Goal: Task Accomplishment & Management: Manage account settings

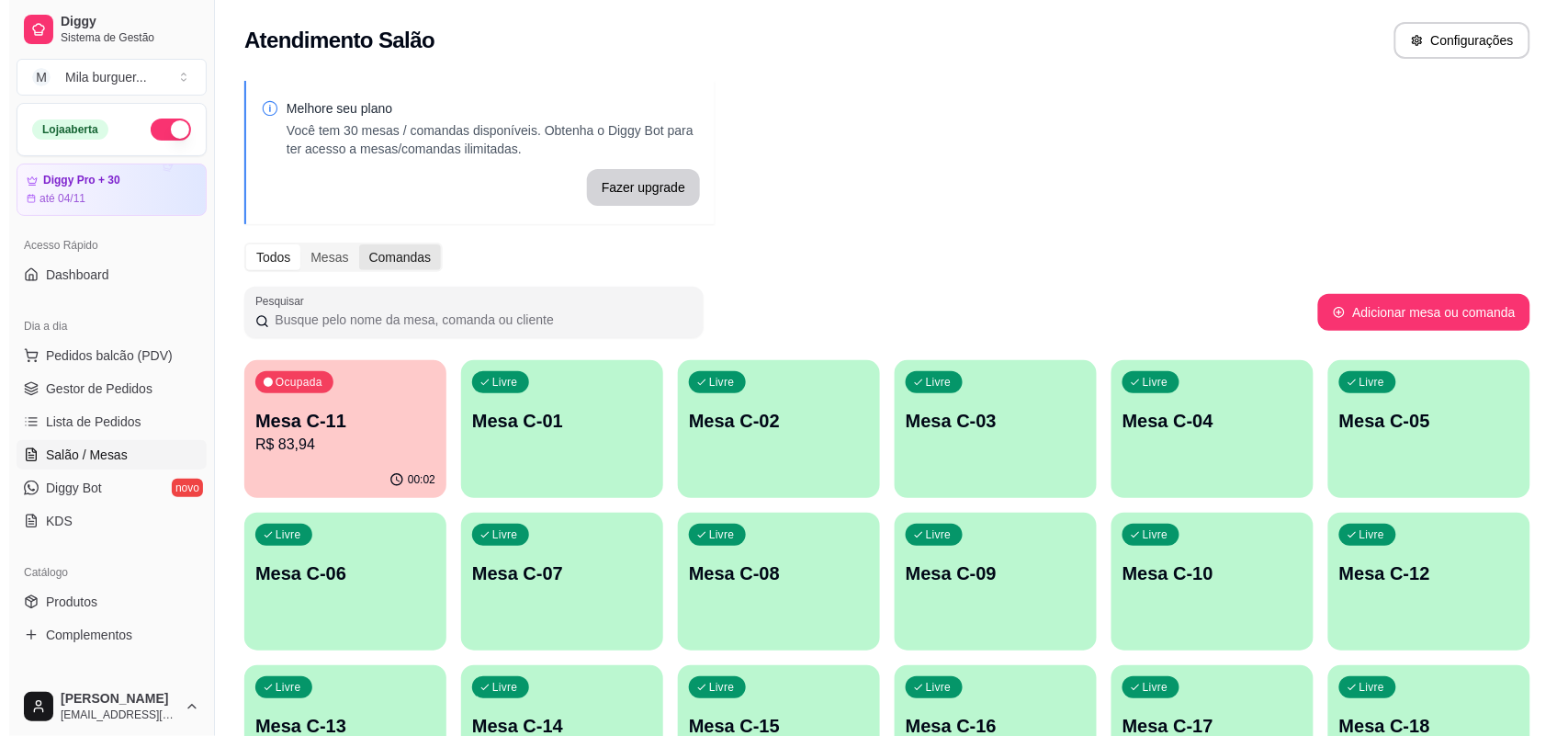
scroll to position [230, 0]
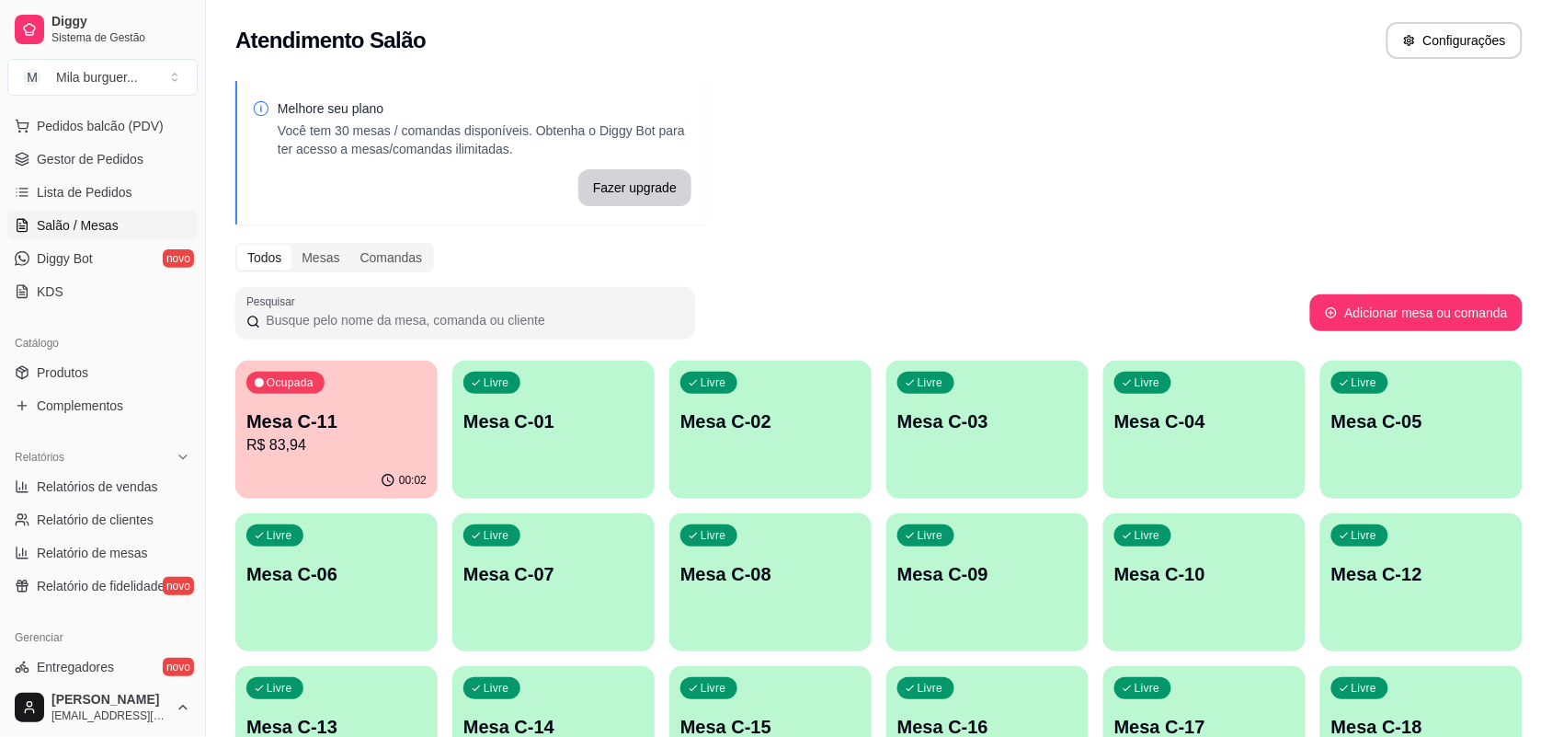
click at [369, 418] on p "Mesa C-11" at bounding box center [336, 421] width 180 height 26
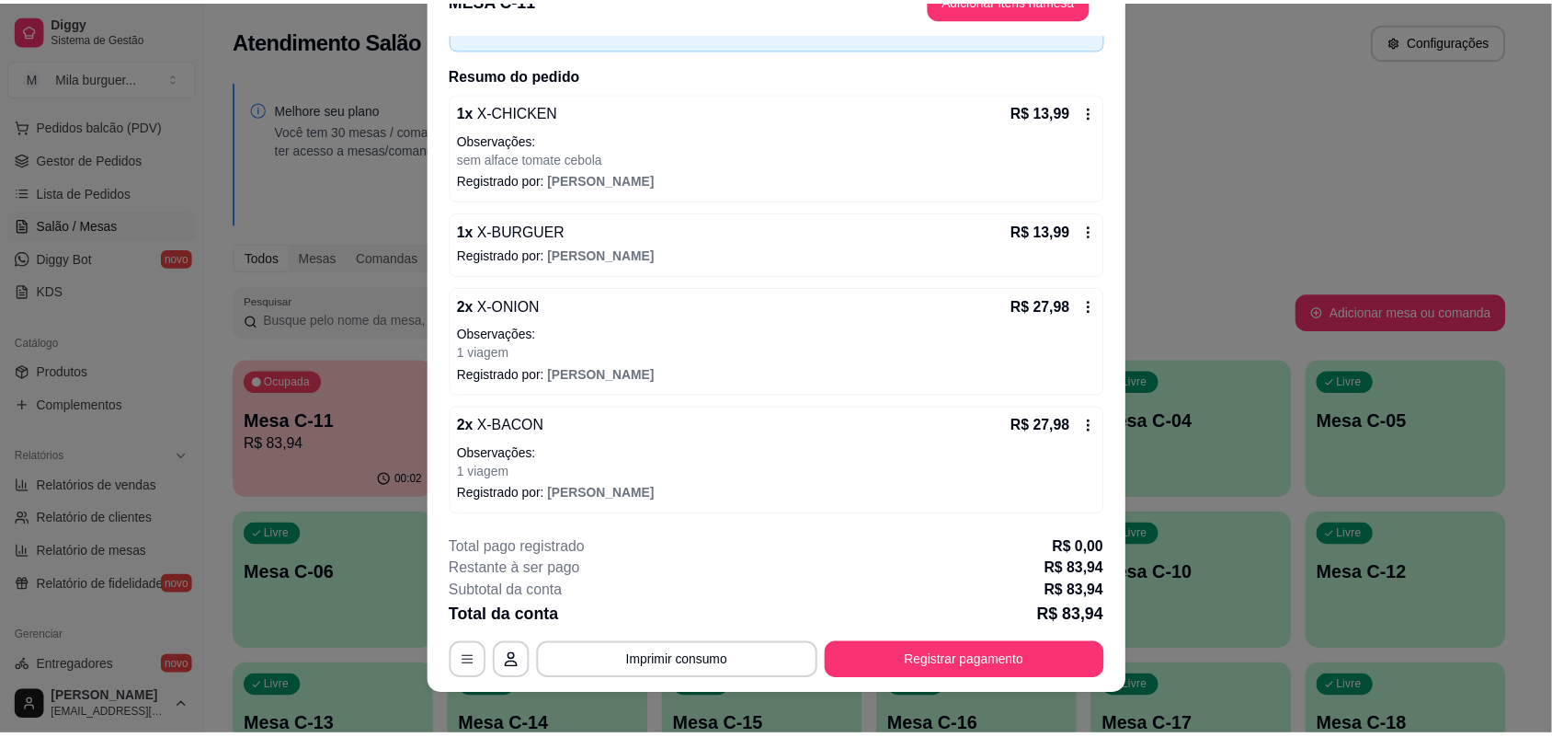
scroll to position [55, 0]
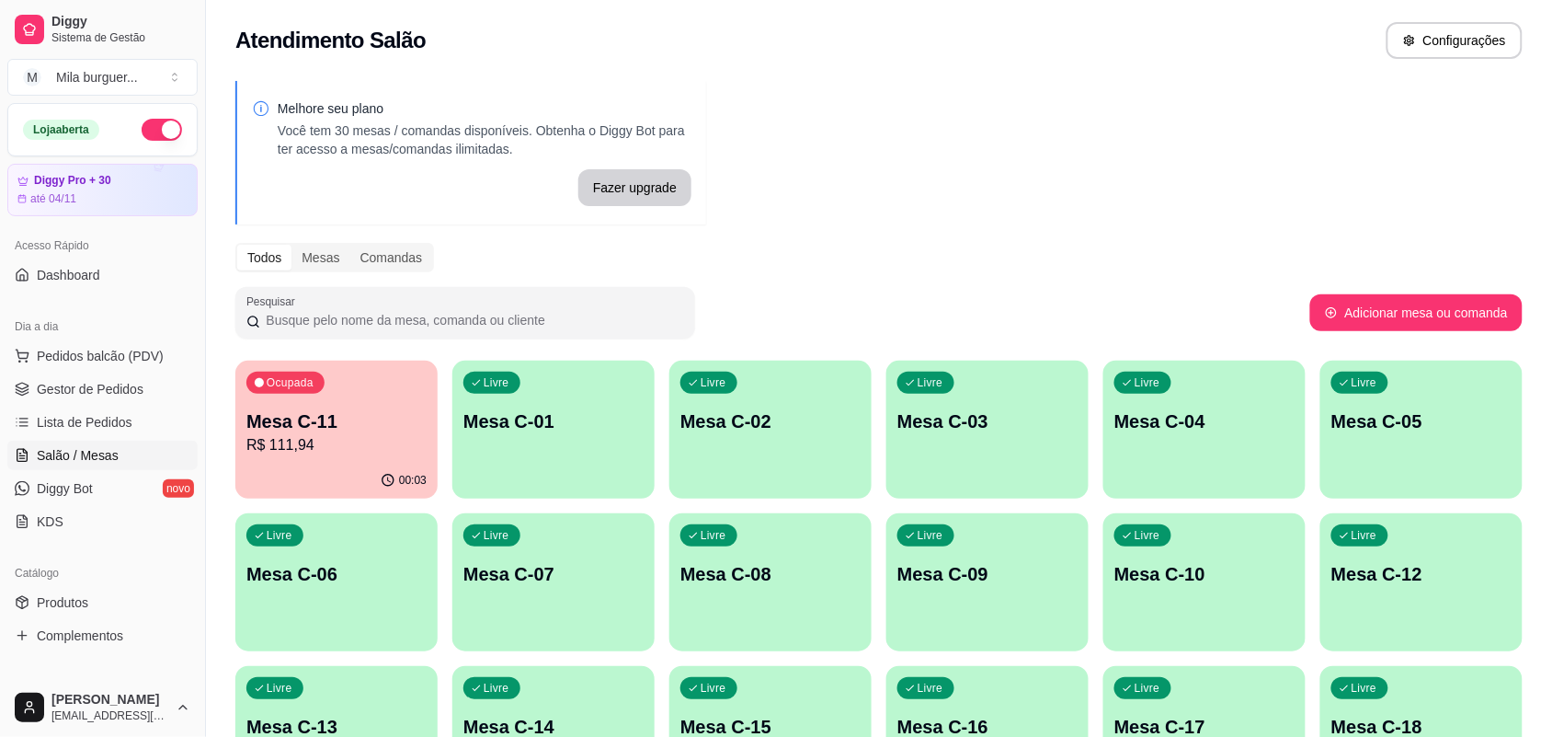
click at [405, 409] on p "Mesa C-11" at bounding box center [336, 421] width 180 height 26
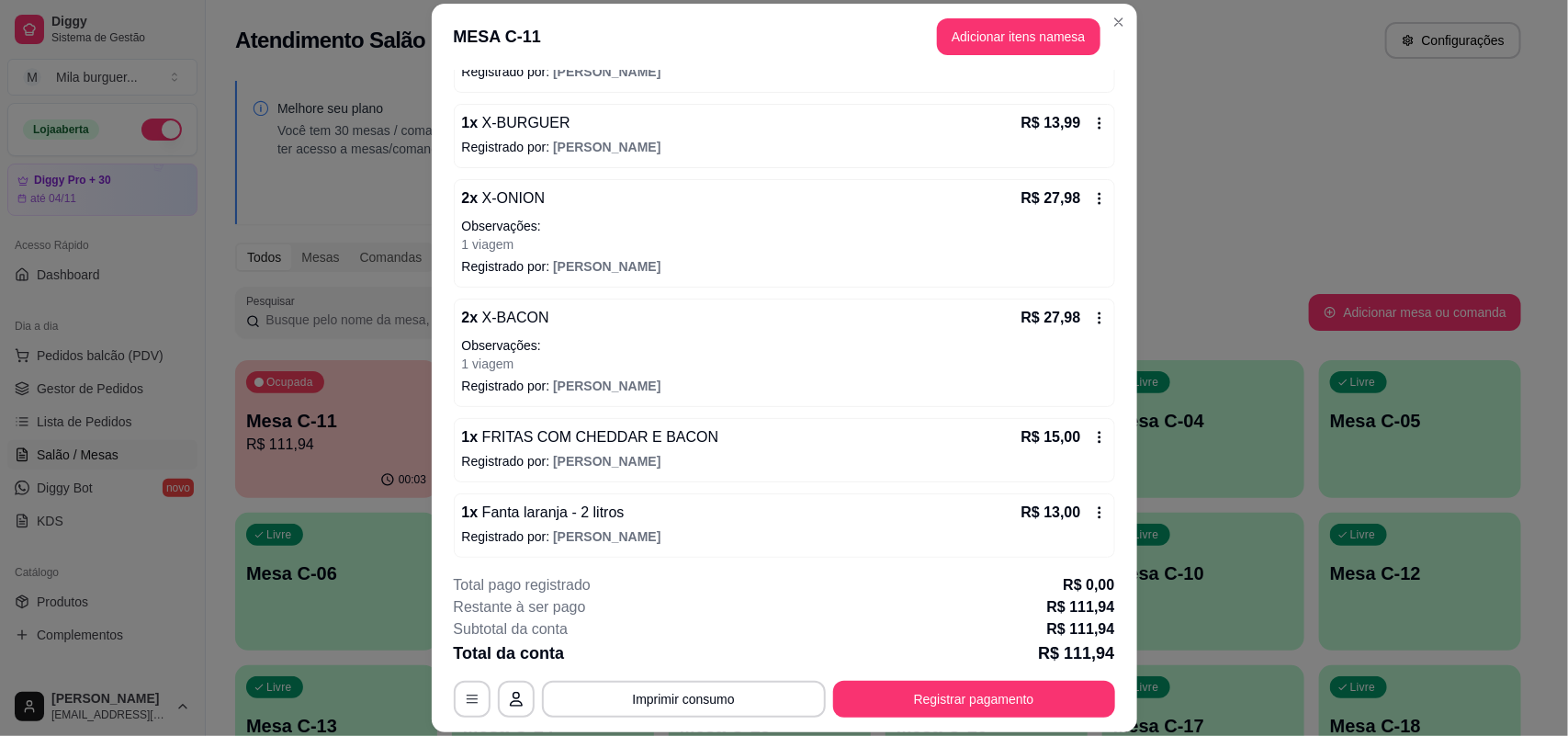
scroll to position [267, 0]
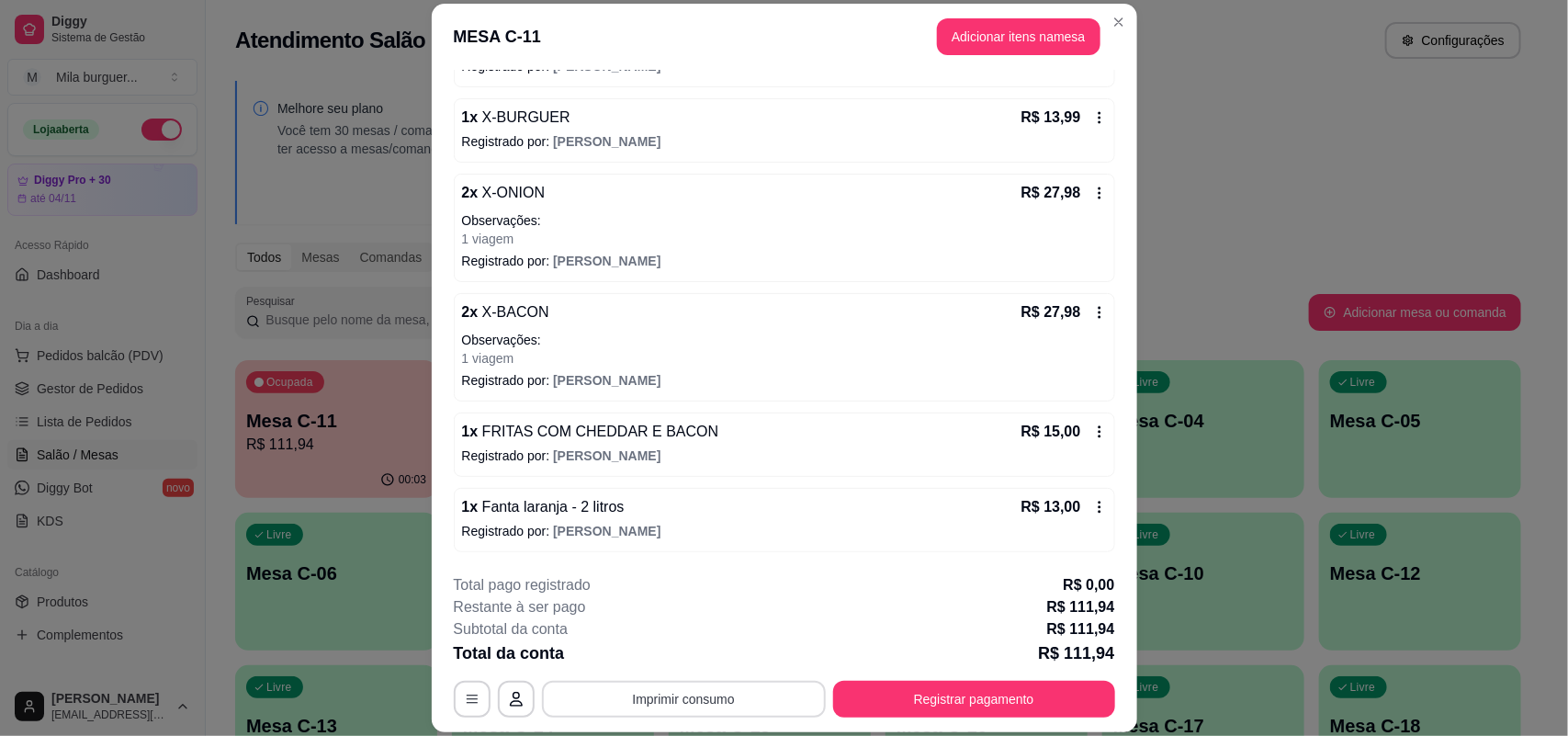
click at [765, 691] on button "Imprimir consumo" at bounding box center [684, 698] width 284 height 37
click at [709, 649] on button "IMPRESSORA" at bounding box center [680, 656] width 129 height 29
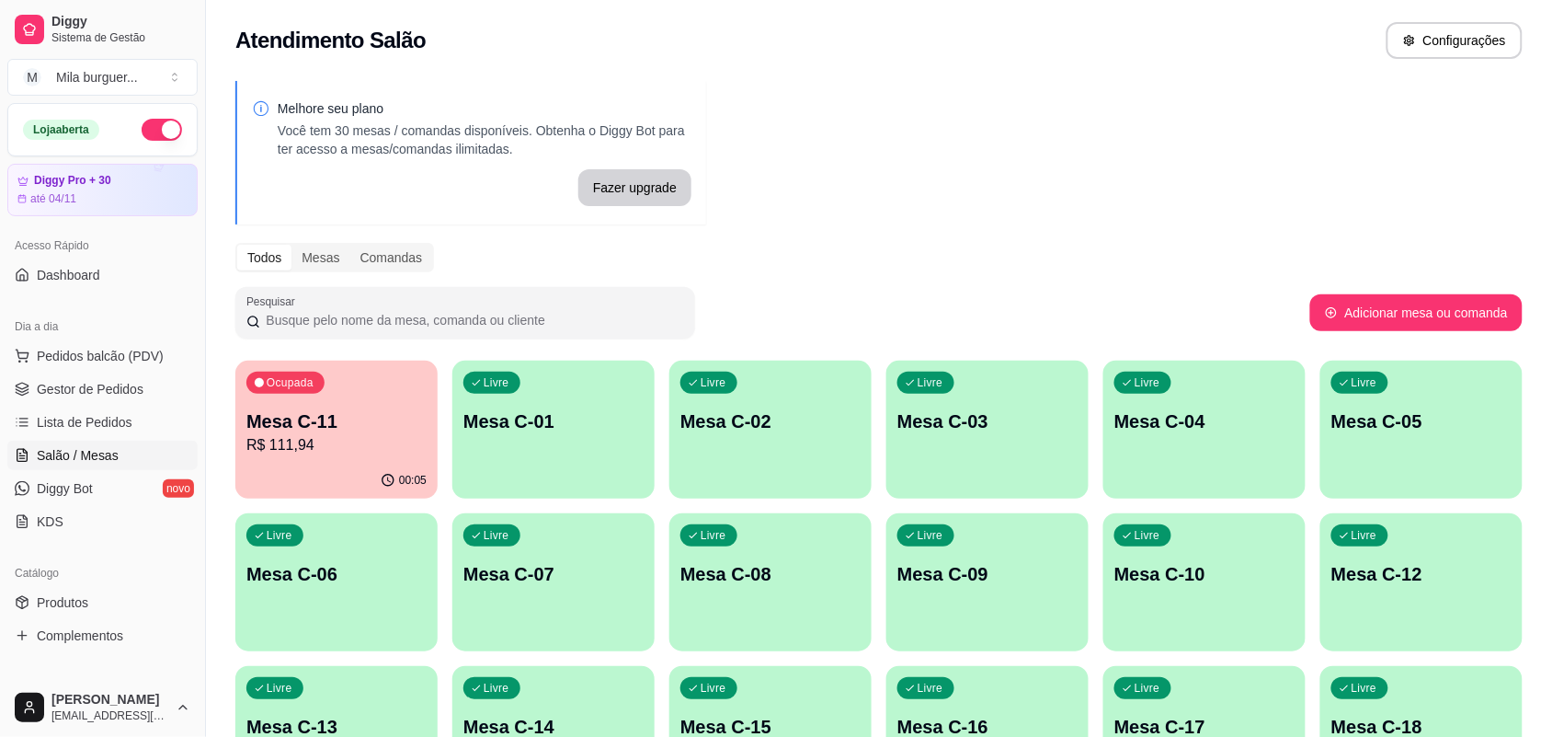
click at [104, 391] on span "Gestor de Pedidos" at bounding box center [90, 389] width 107 height 18
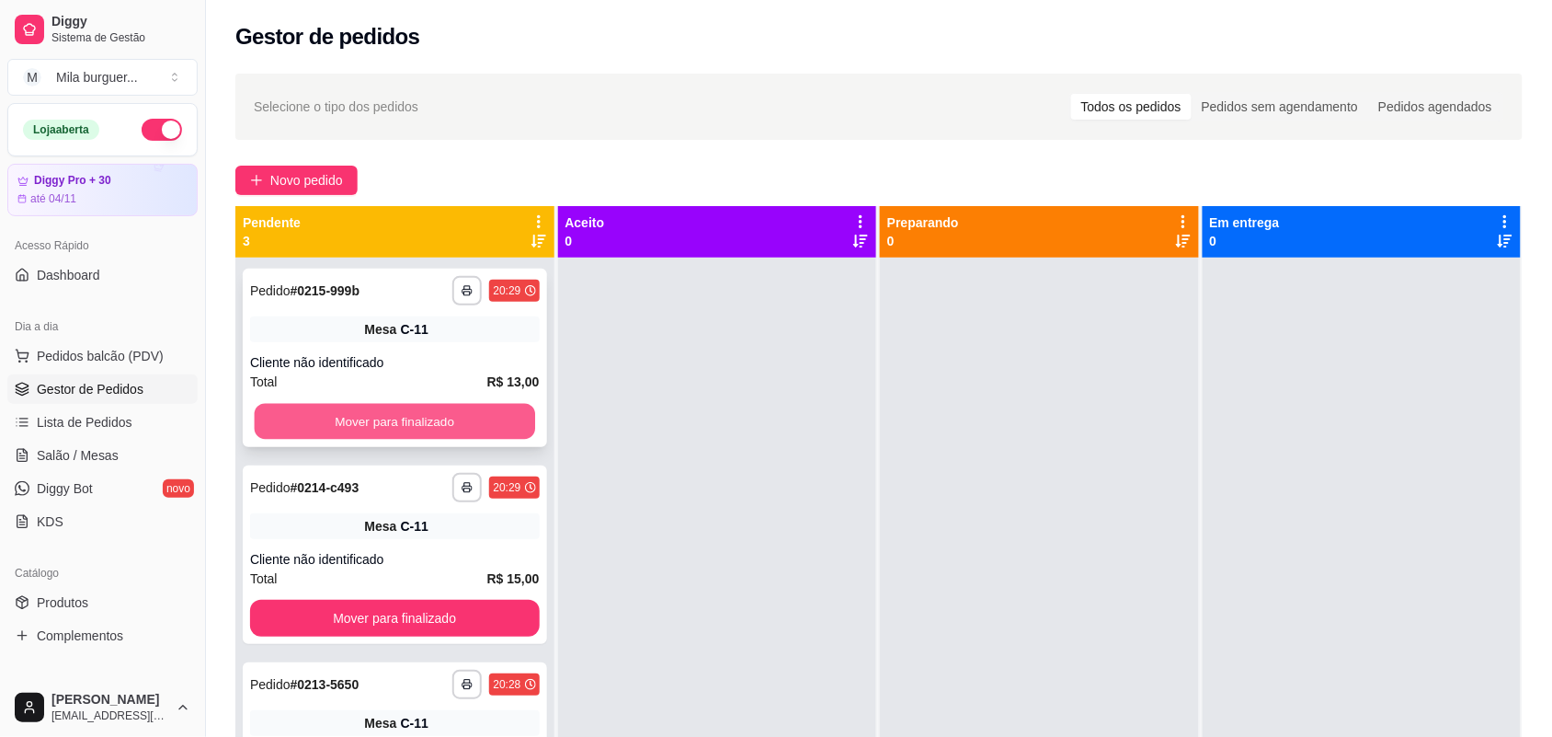
click at [343, 417] on button "Mover para finalizado" at bounding box center [395, 422] width 280 height 36
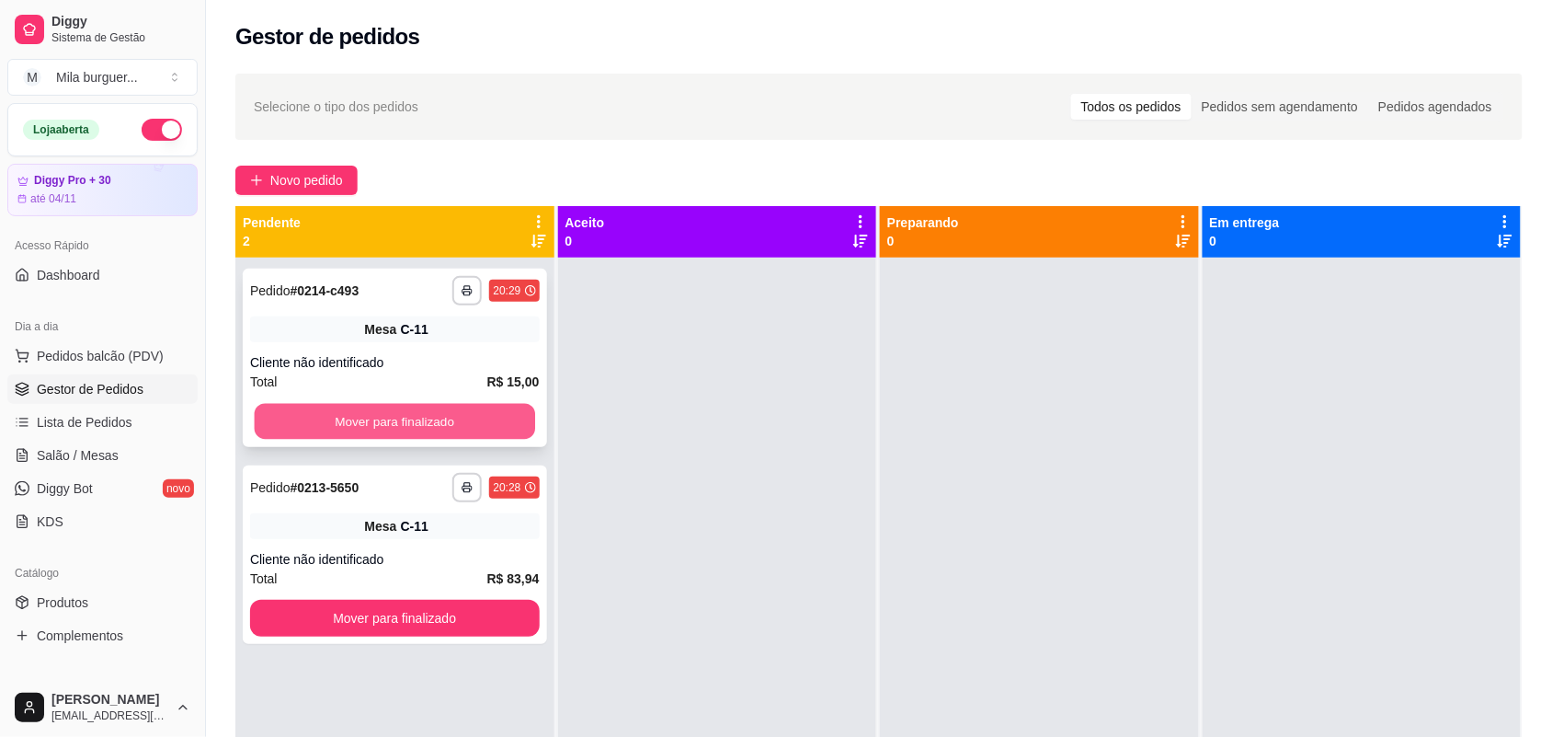
click at [346, 419] on button "Mover para finalizado" at bounding box center [395, 422] width 280 height 36
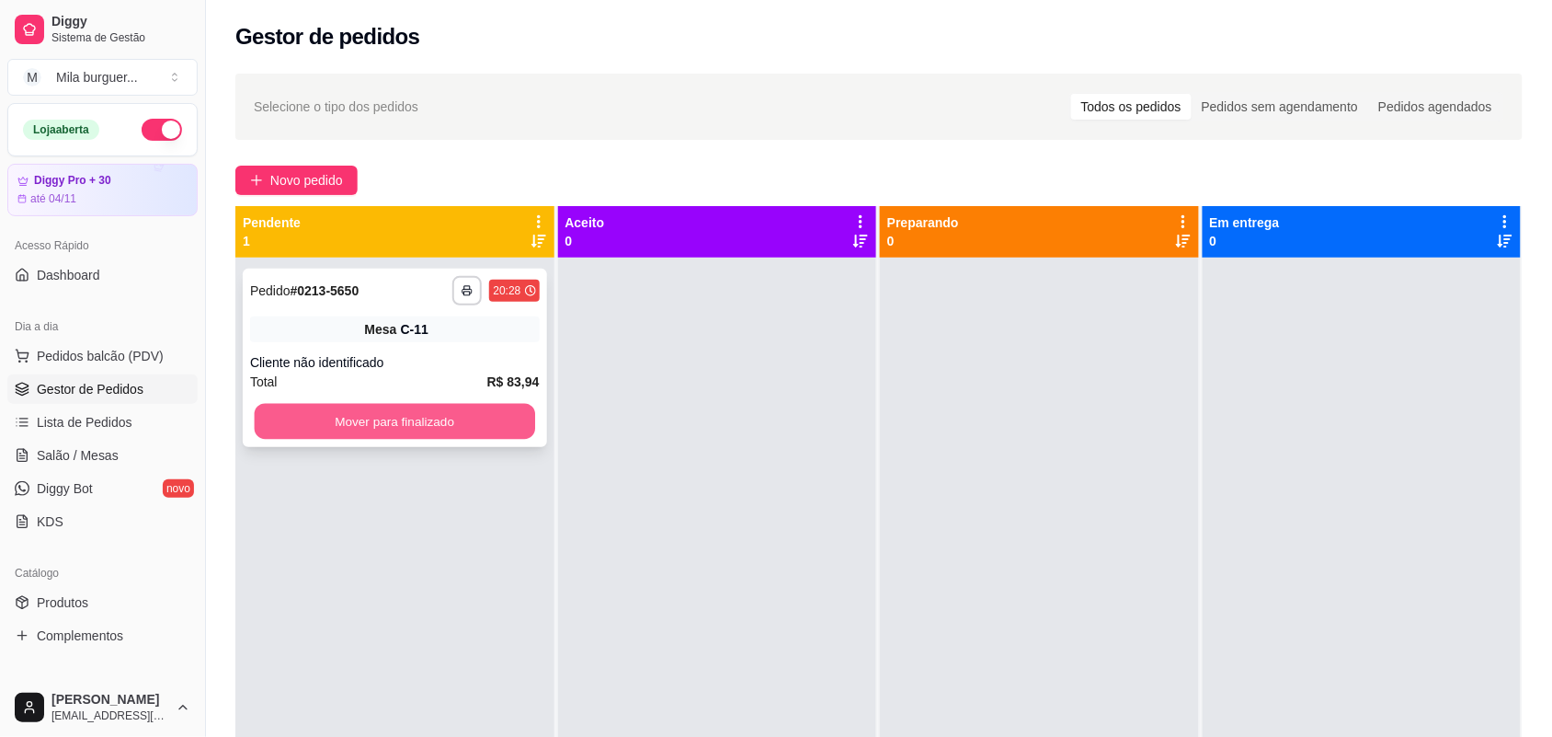
click at [313, 430] on button "Mover para finalizado" at bounding box center [395, 422] width 280 height 36
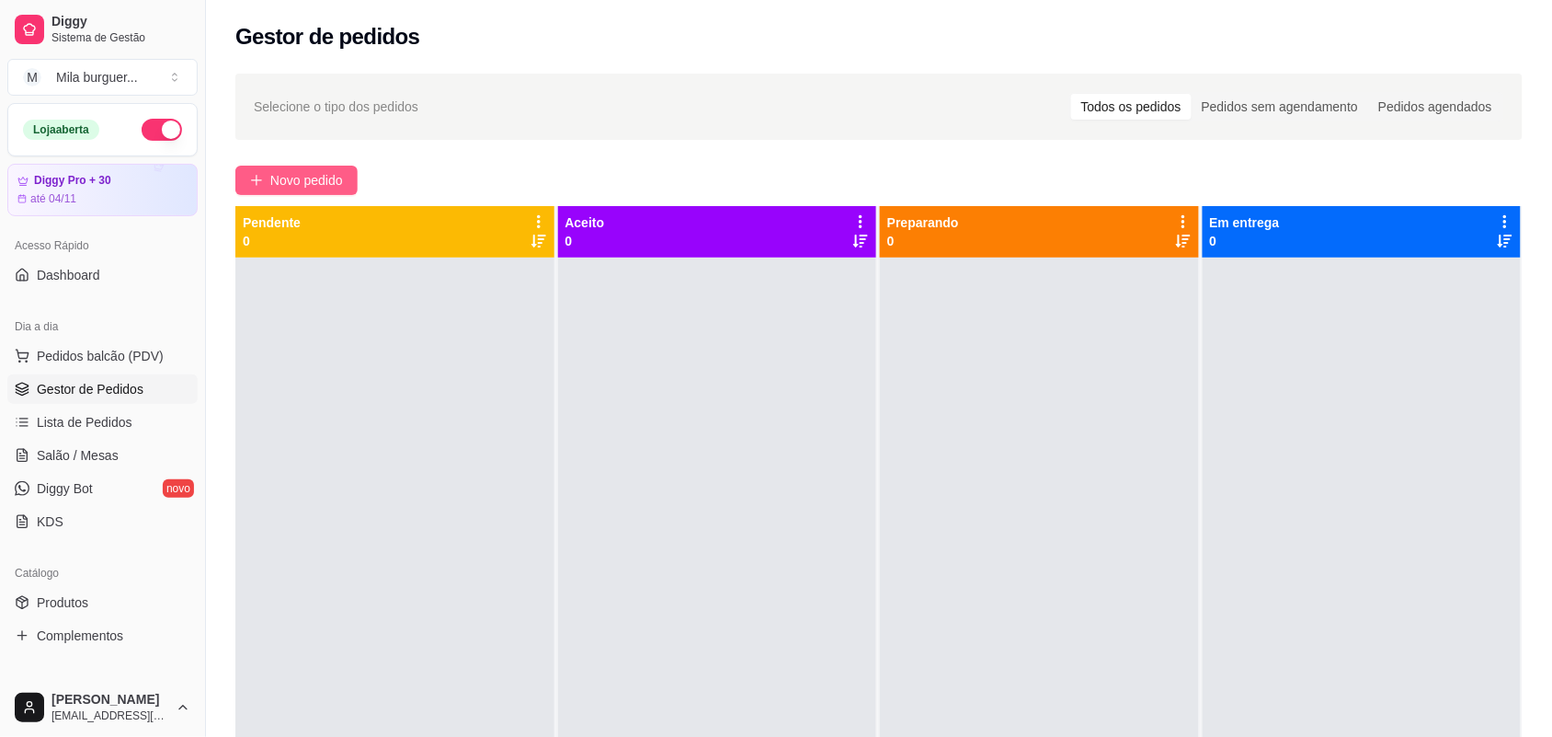
drag, startPoint x: 326, startPoint y: 171, endPoint x: 318, endPoint y: 177, distance: 9.9
click at [318, 177] on span "Novo pedido" at bounding box center [306, 180] width 73 height 20
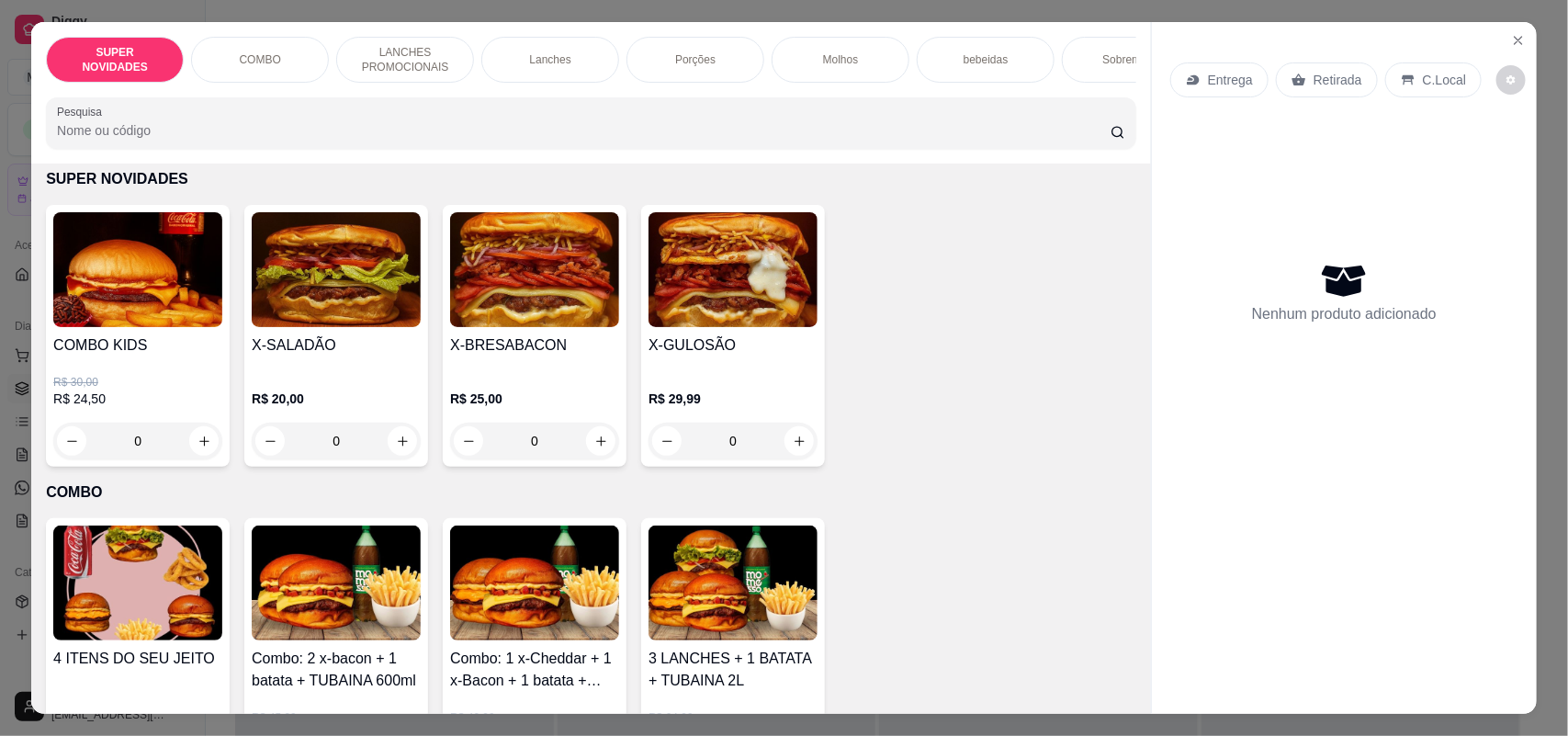
scroll to position [115, 0]
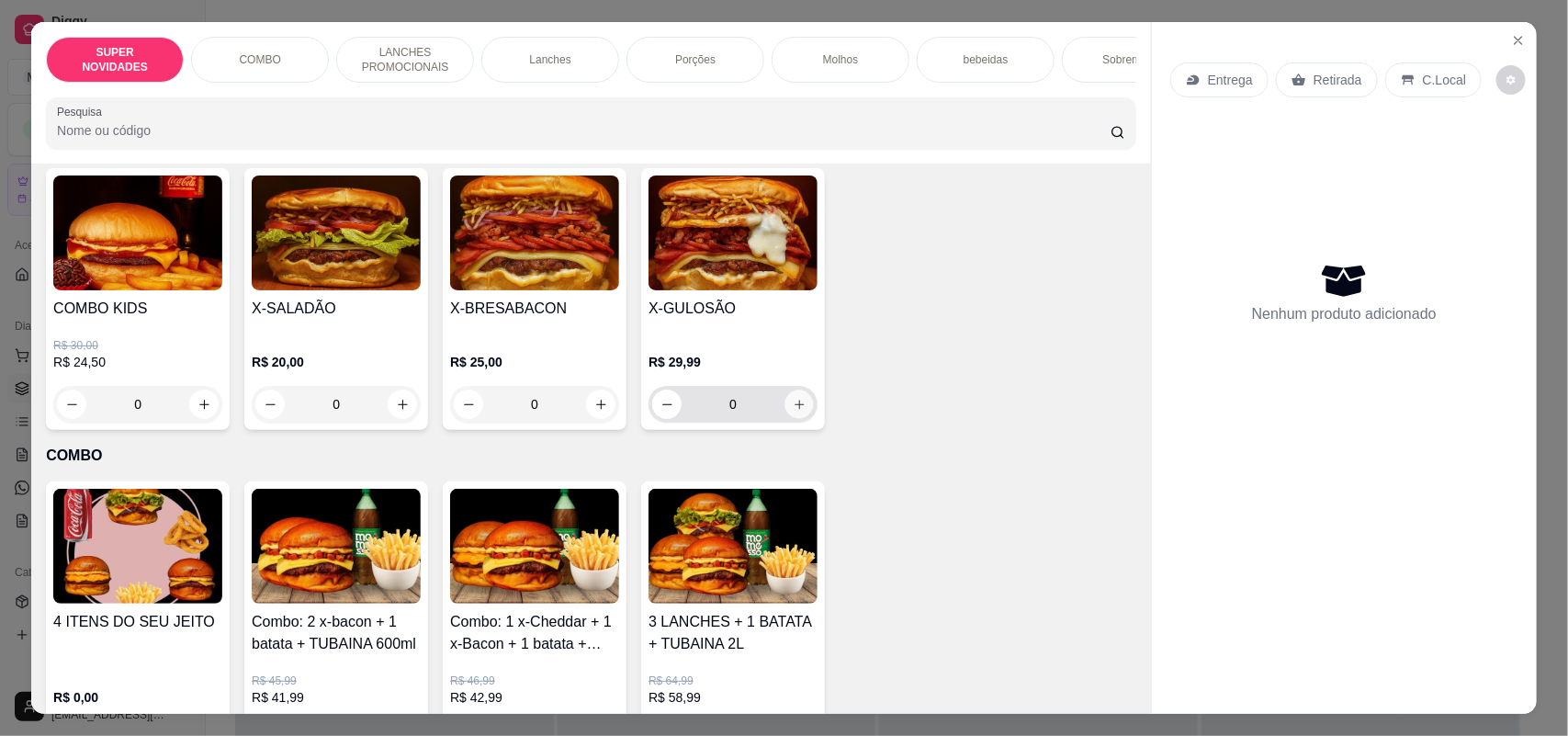
click at [793, 411] on icon "increase-product-quantity" at bounding box center [800, 404] width 14 height 14
type input "1"
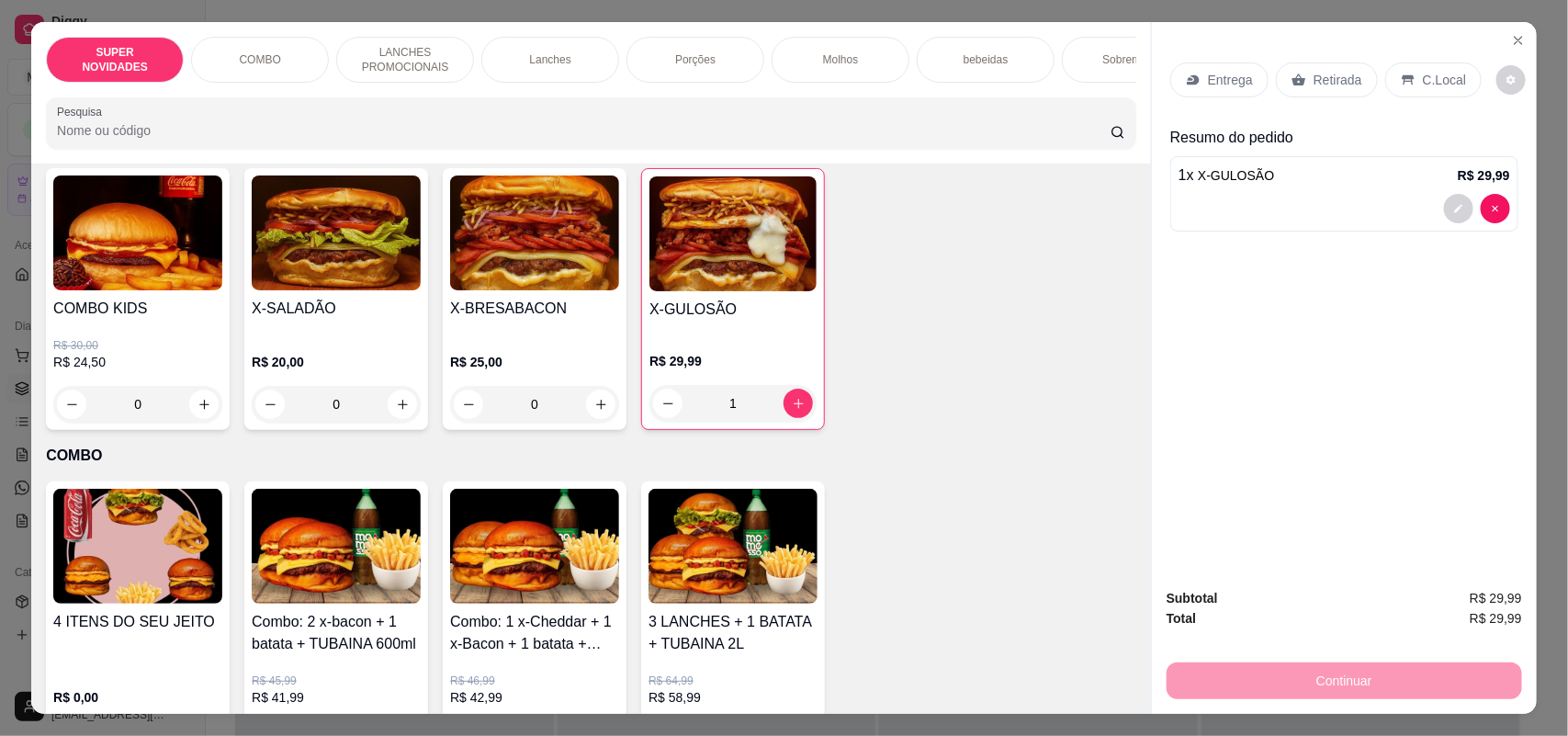
click at [1241, 80] on p "Entrega" at bounding box center [1229, 80] width 45 height 18
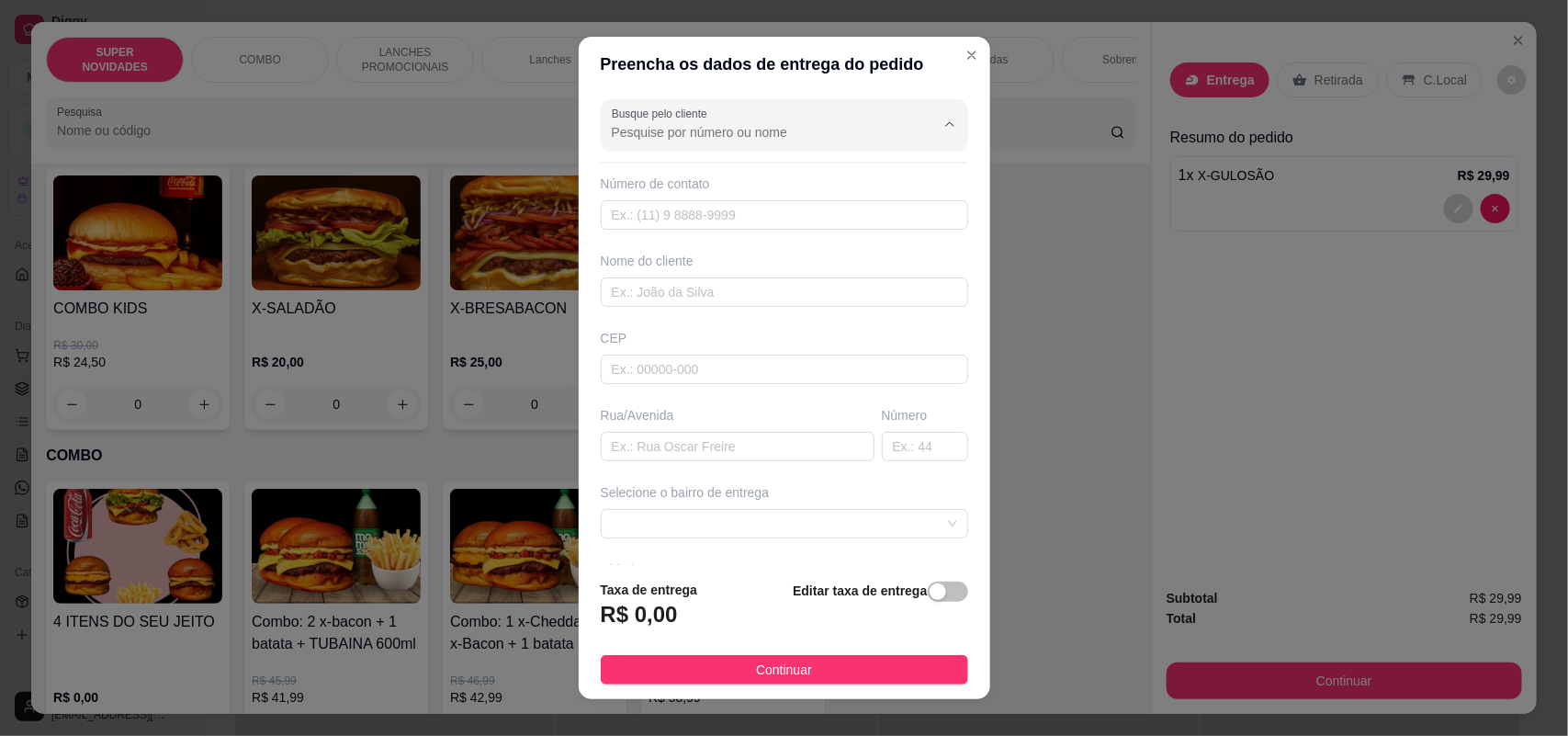
drag, startPoint x: 746, startPoint y: 138, endPoint x: 756, endPoint y: 118, distance: 22.4
click at [746, 136] on input "Busque pelo cliente" at bounding box center [758, 132] width 294 height 18
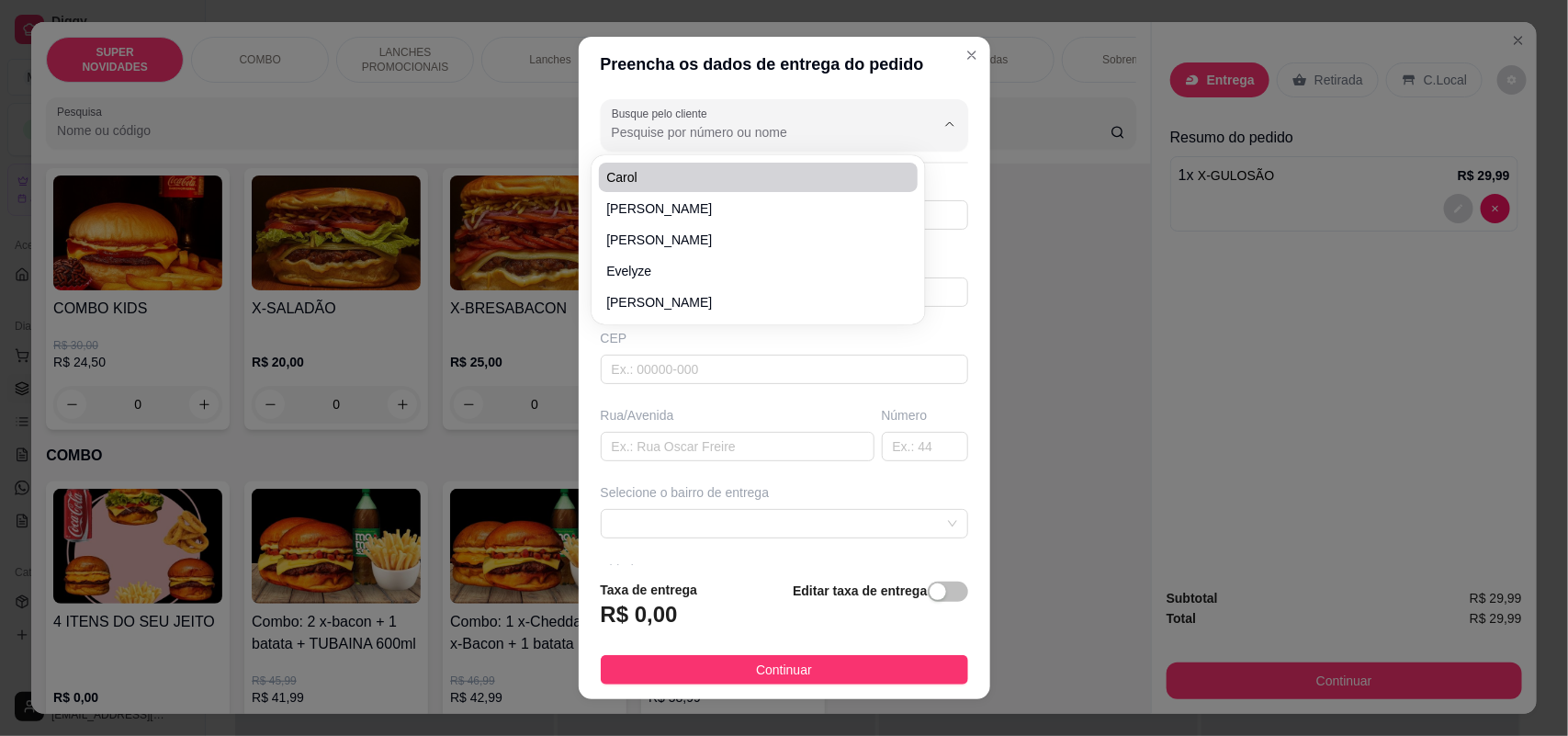
click at [797, 129] on input "Busque pelo cliente" at bounding box center [758, 132] width 294 height 18
click at [795, 180] on span "Marcilene" at bounding box center [749, 177] width 286 height 18
type input "Marcilene"
type input "15981412338"
type input "Marcilene"
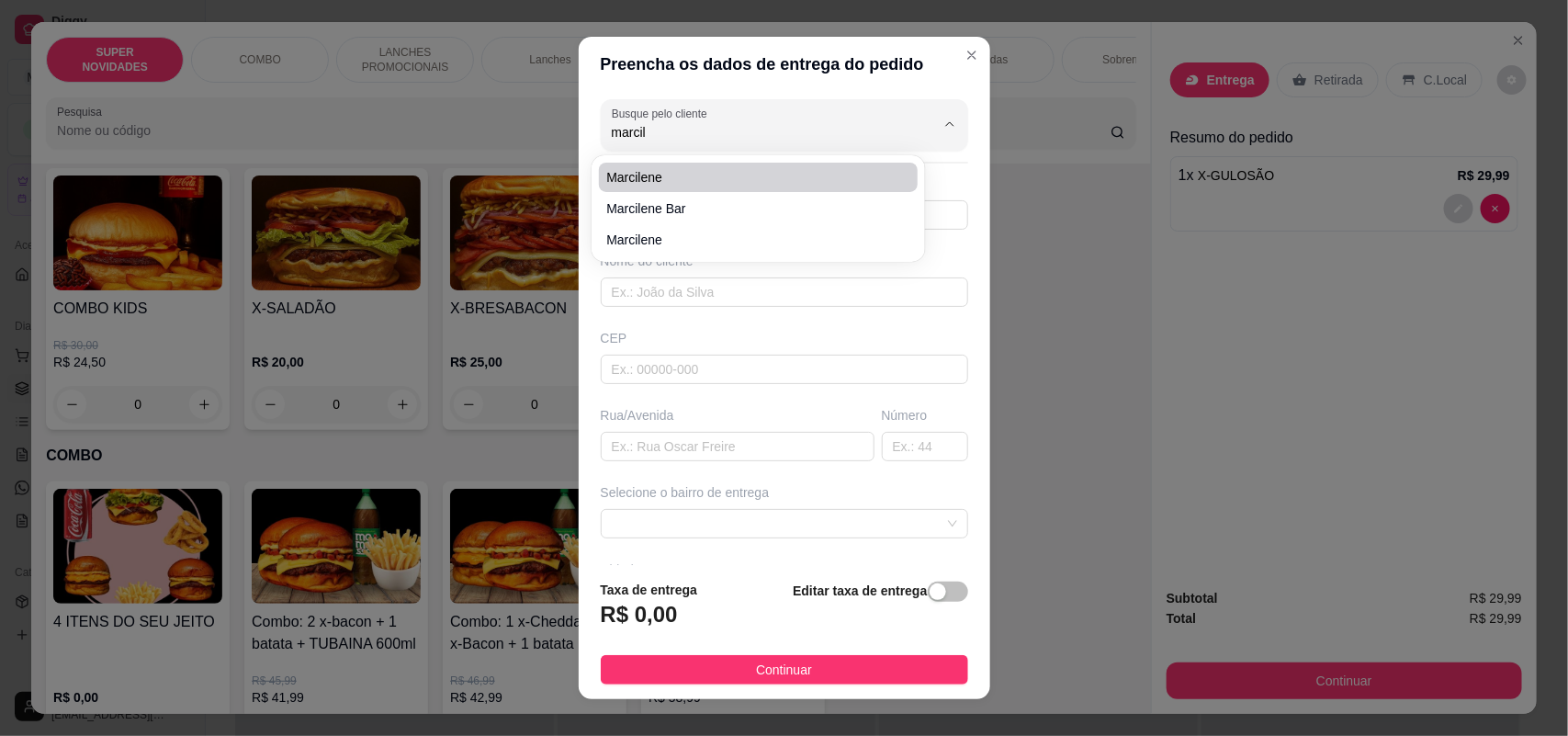
type input "18078647"
type input "Rua [PERSON_NAME]"
type input "102"
type input "SOROCABA"
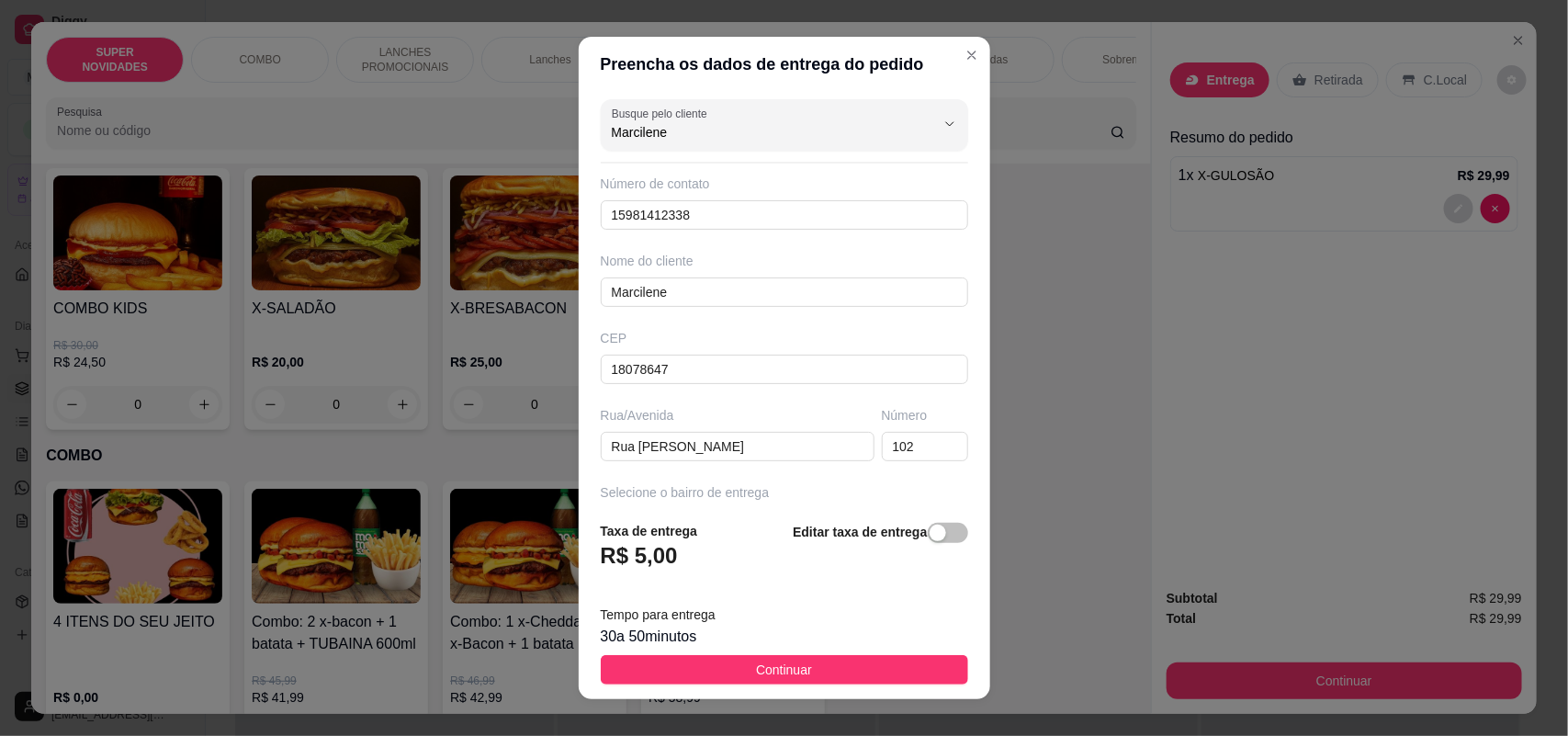
type input "Marcilene"
click at [721, 152] on div "Busque pelo cliente Marcilene Número de contato 15981412338 Nome do cliente [PE…" at bounding box center [784, 299] width 411 height 414
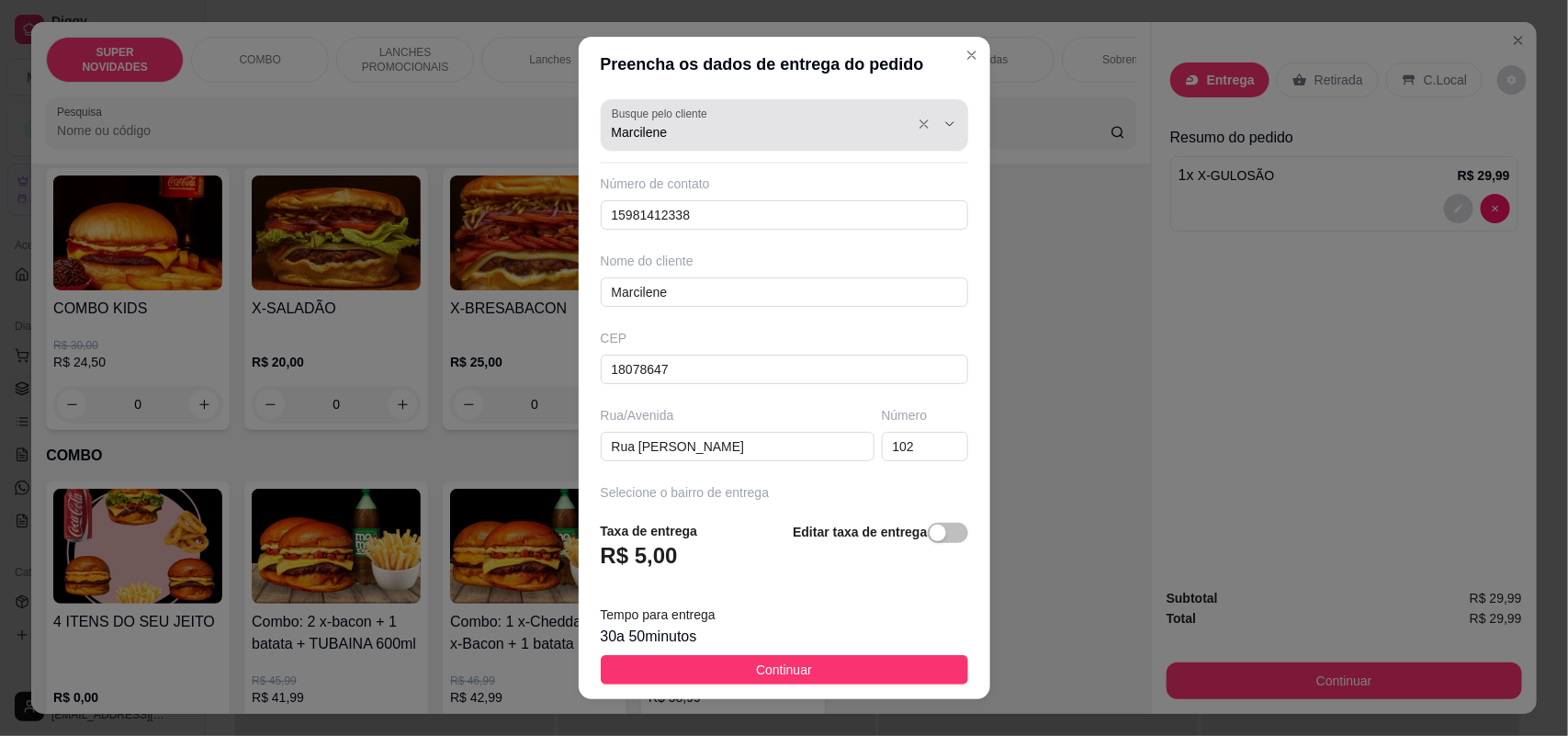
click at [669, 134] on input "Marcilene" at bounding box center [758, 132] width 294 height 18
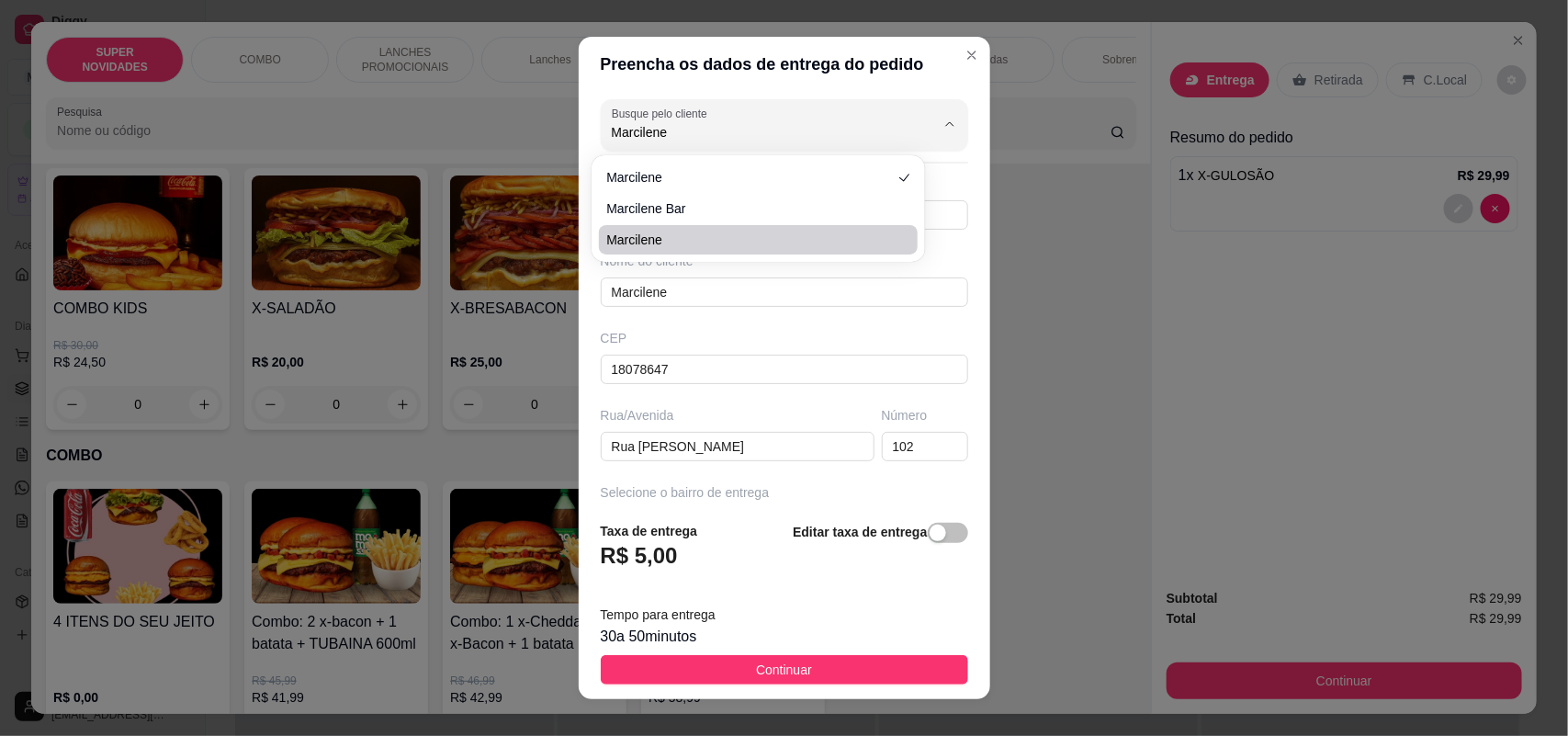
click at [712, 246] on span "Marcilene" at bounding box center [749, 240] width 286 height 18
type input "15981751184"
type input "[STREET_ADDRESS][PERSON_NAME]"
type input "380"
type input "Casa"
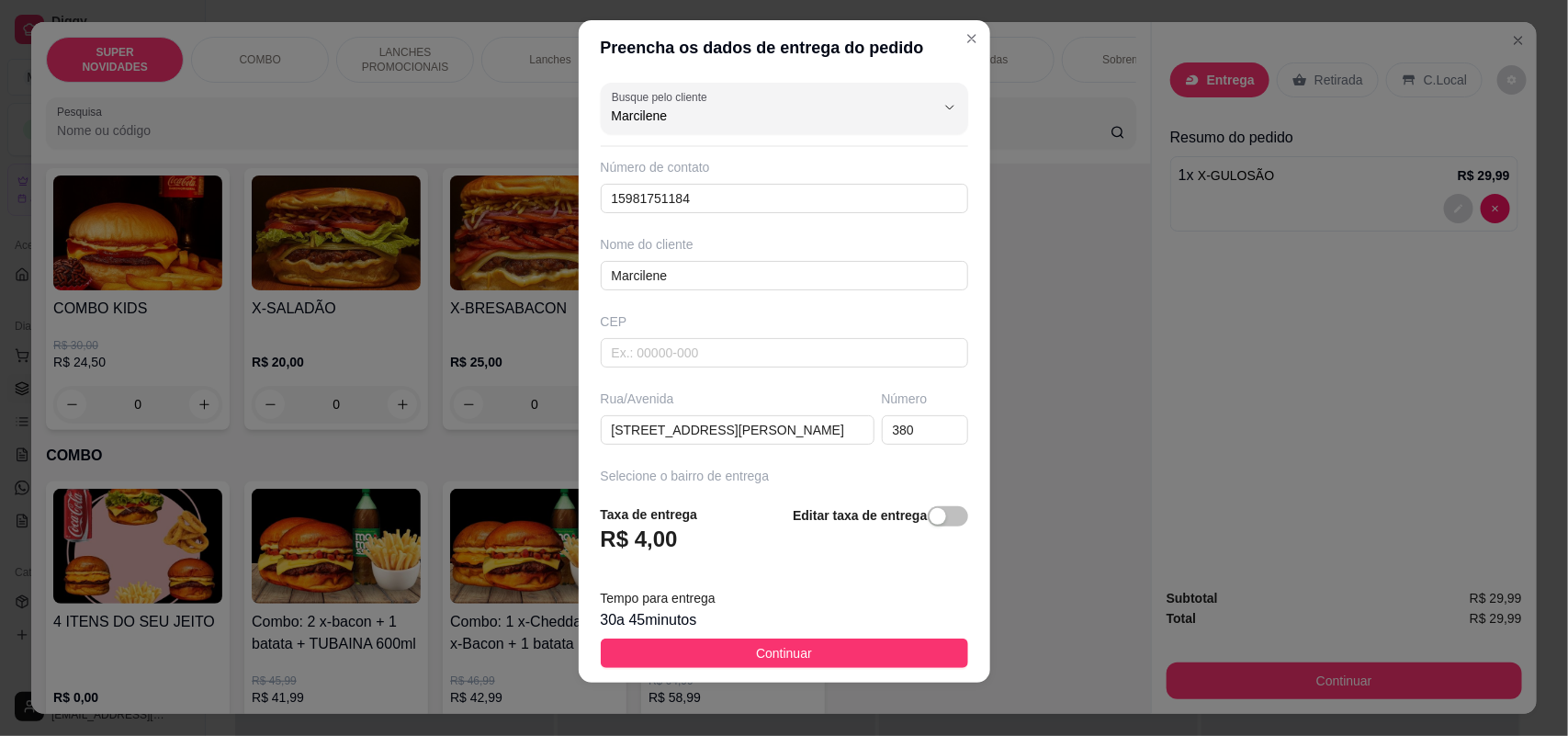
scroll to position [21, 0]
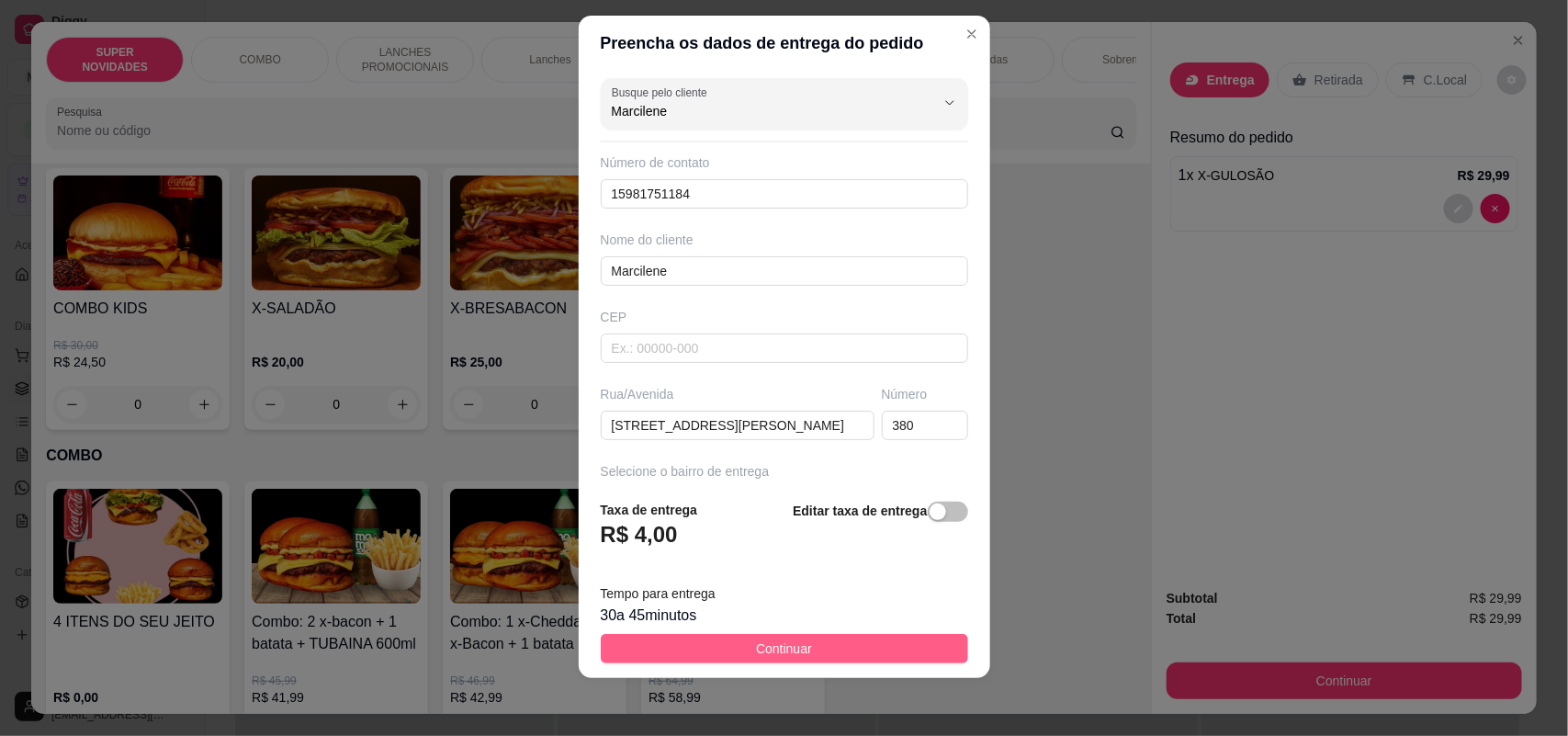
click at [824, 650] on button "Continuar" at bounding box center [784, 648] width 368 height 29
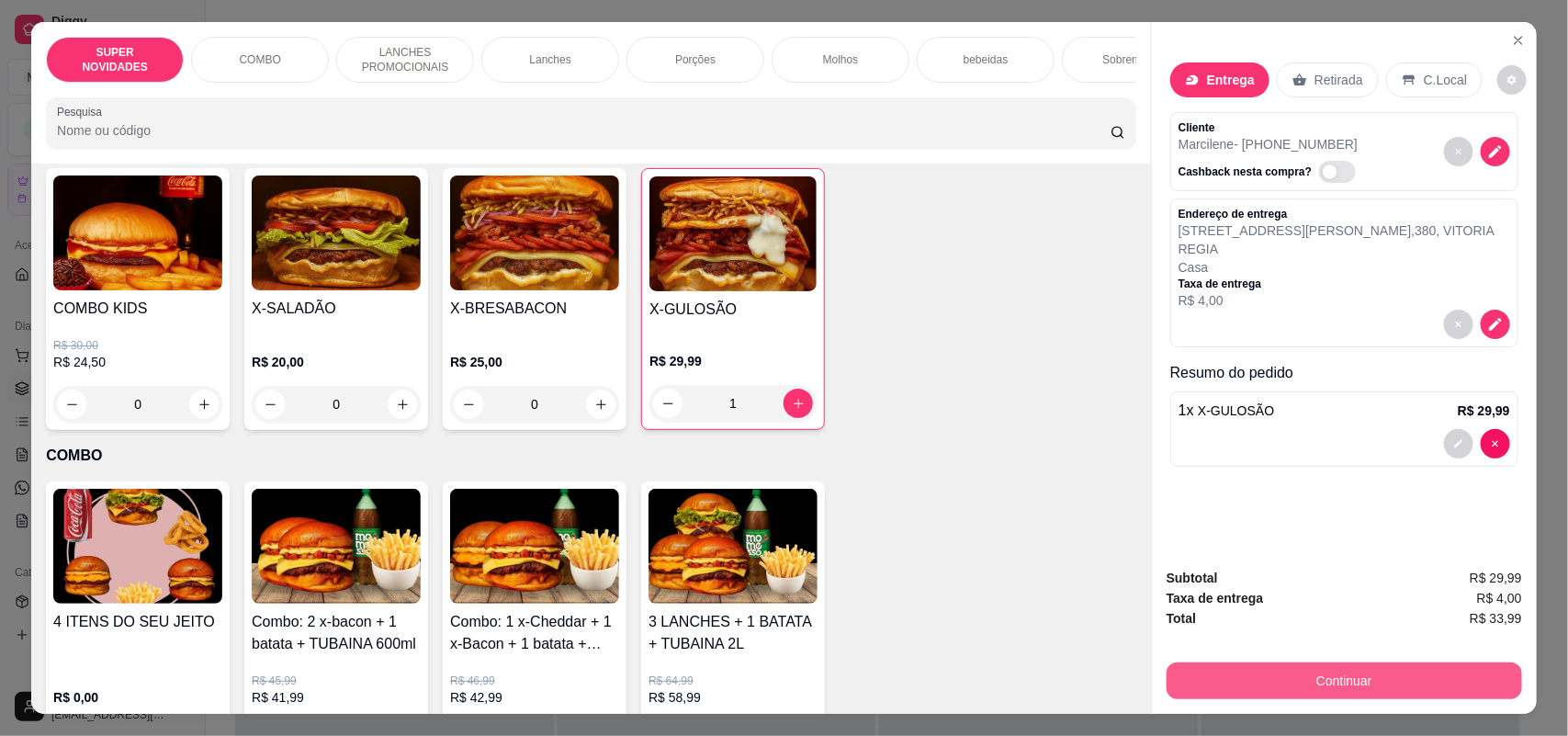
click at [1318, 676] on button "Continuar" at bounding box center [1344, 680] width 356 height 37
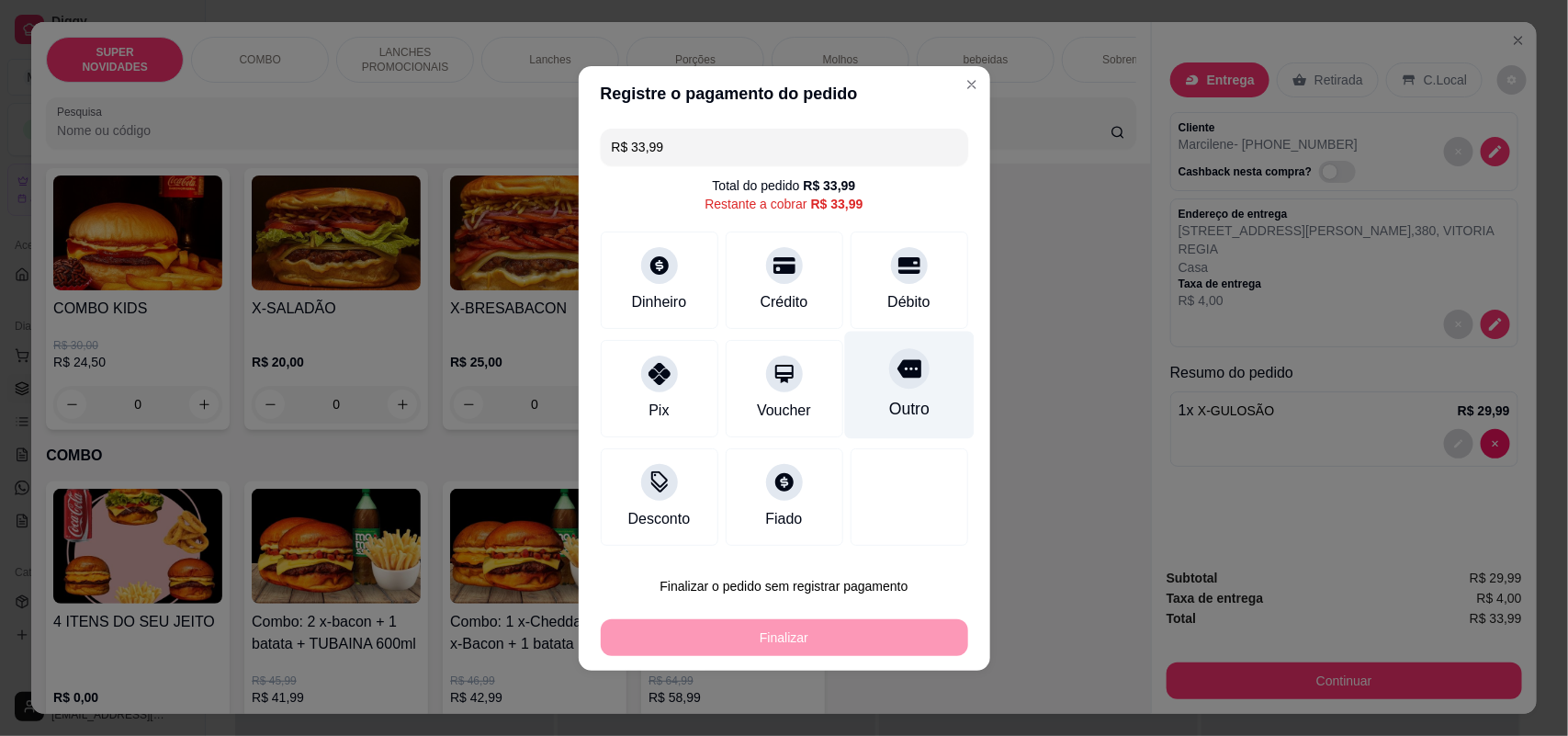
click at [896, 395] on div "Outro" at bounding box center [909, 384] width 130 height 108
type input "R$ 0,00"
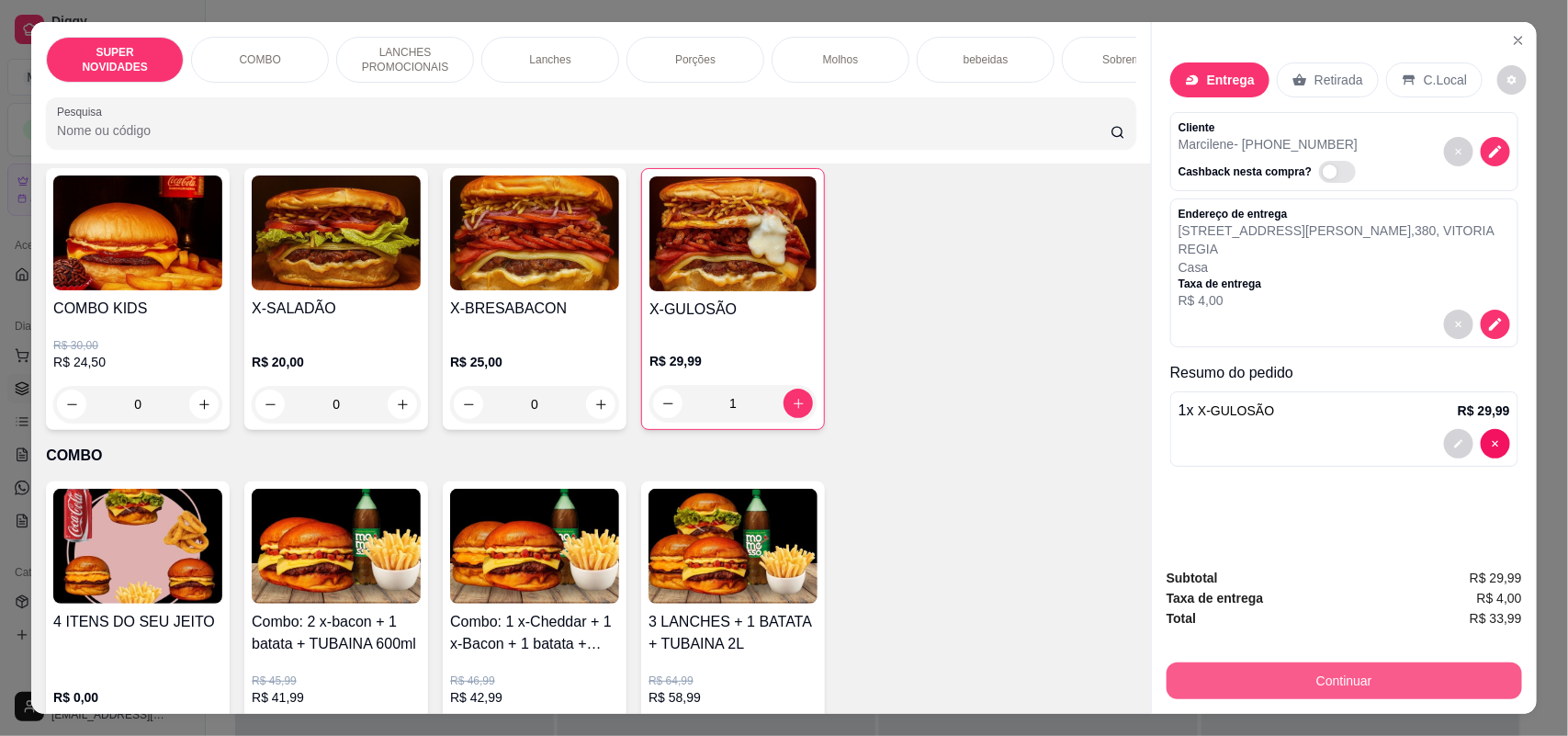
click at [1204, 690] on button "Continuar" at bounding box center [1344, 680] width 356 height 37
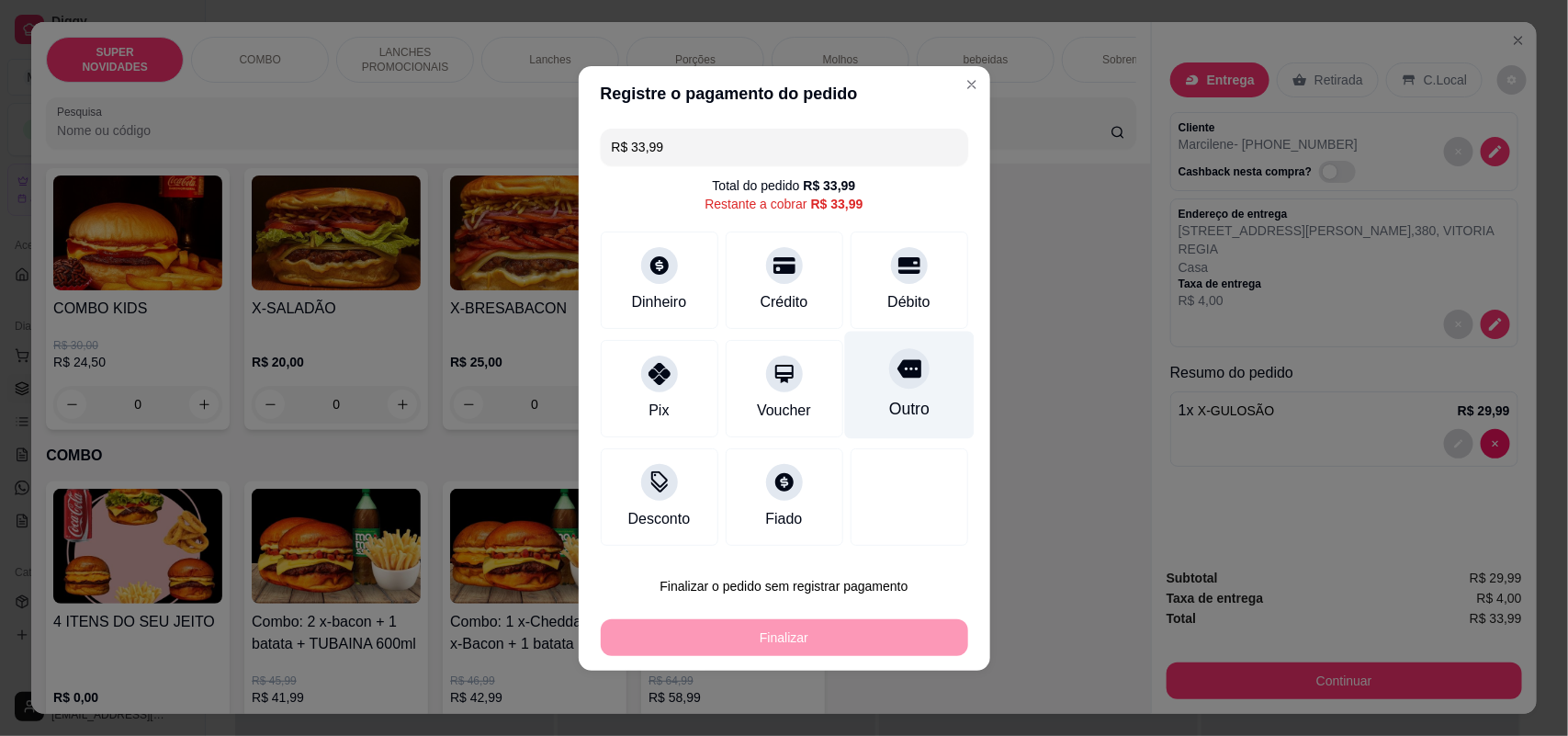
click at [905, 424] on div "Outro" at bounding box center [909, 384] width 130 height 108
type input "R$ 0,00"
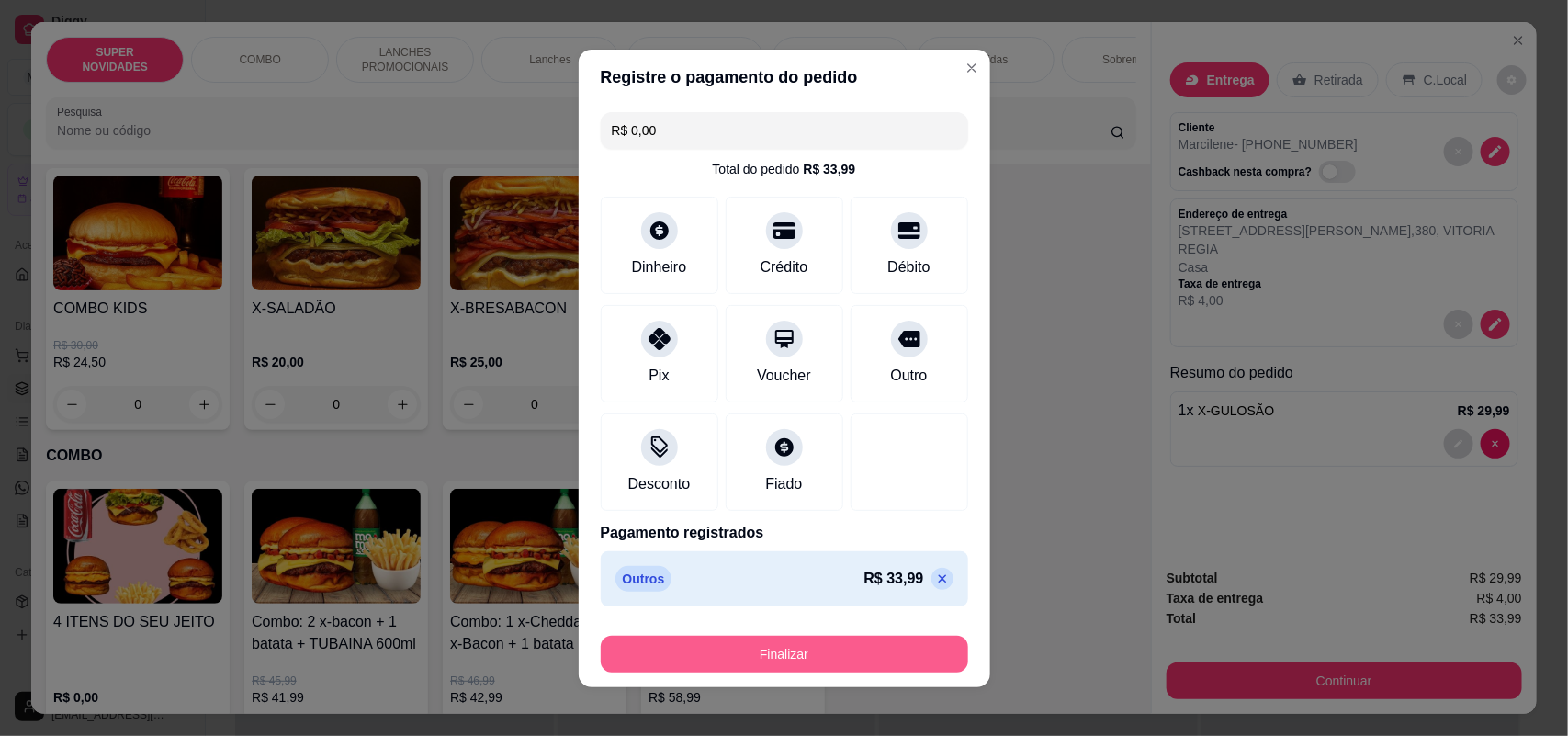
click at [837, 643] on button "Finalizar" at bounding box center [784, 653] width 368 height 37
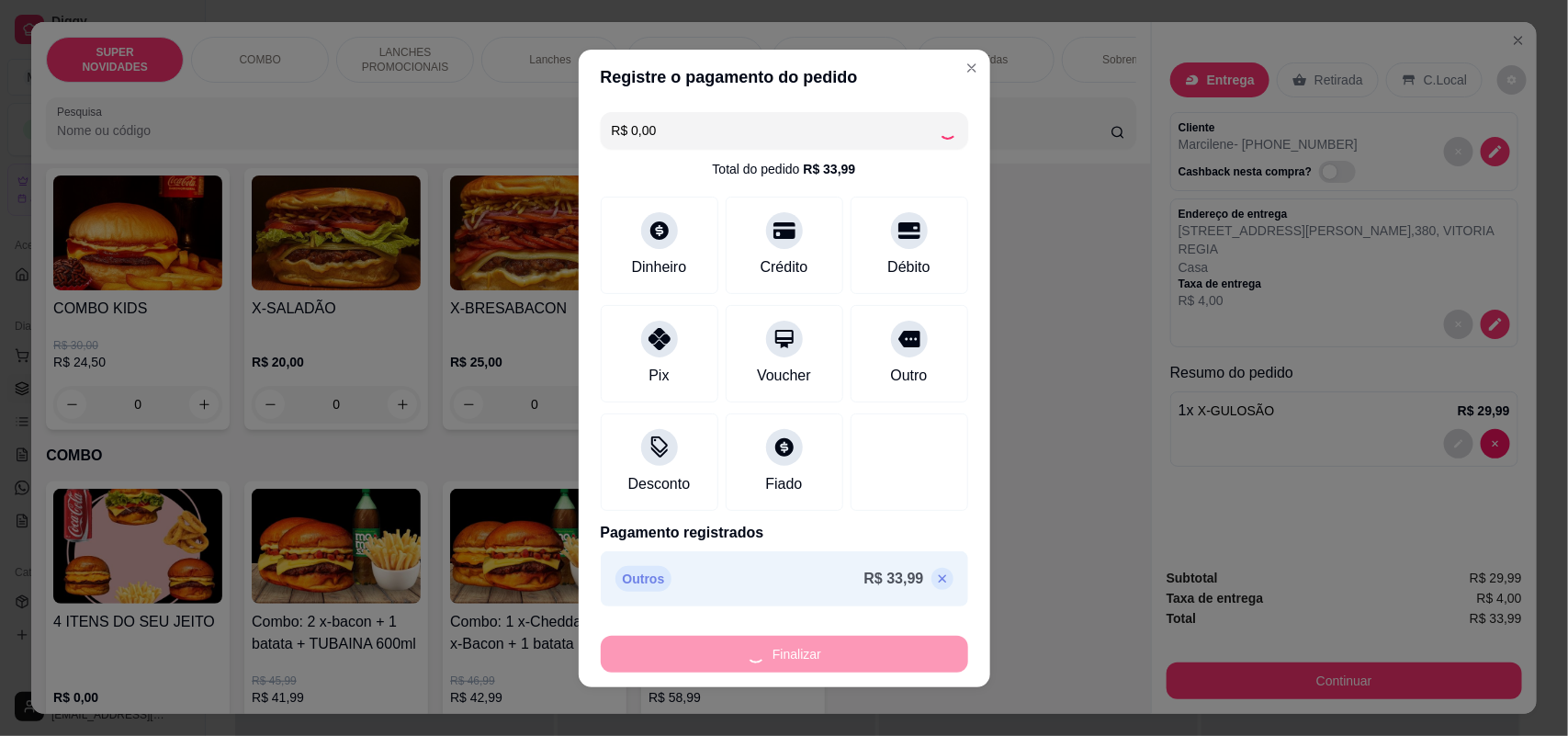
type input "0"
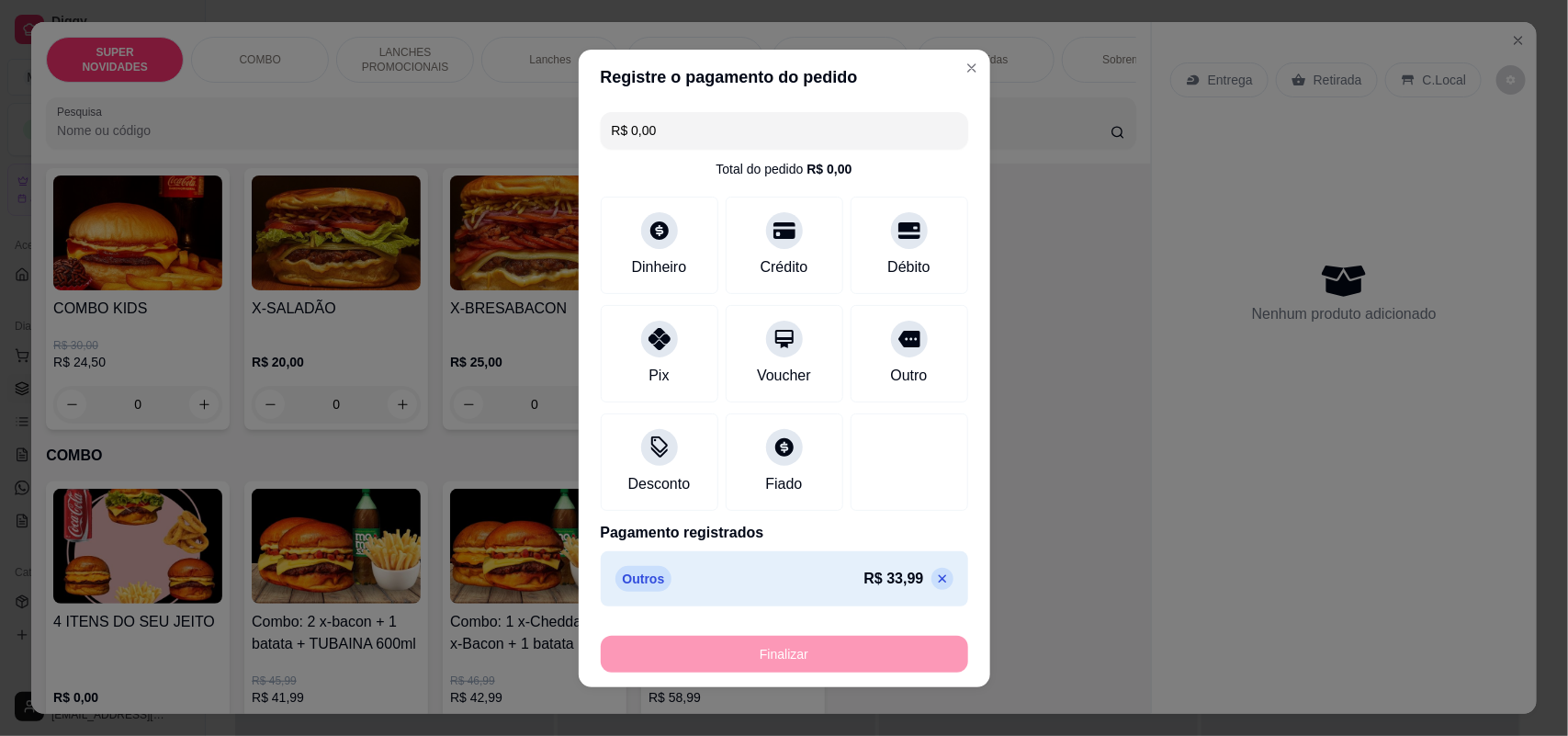
type input "-R$ 33,99"
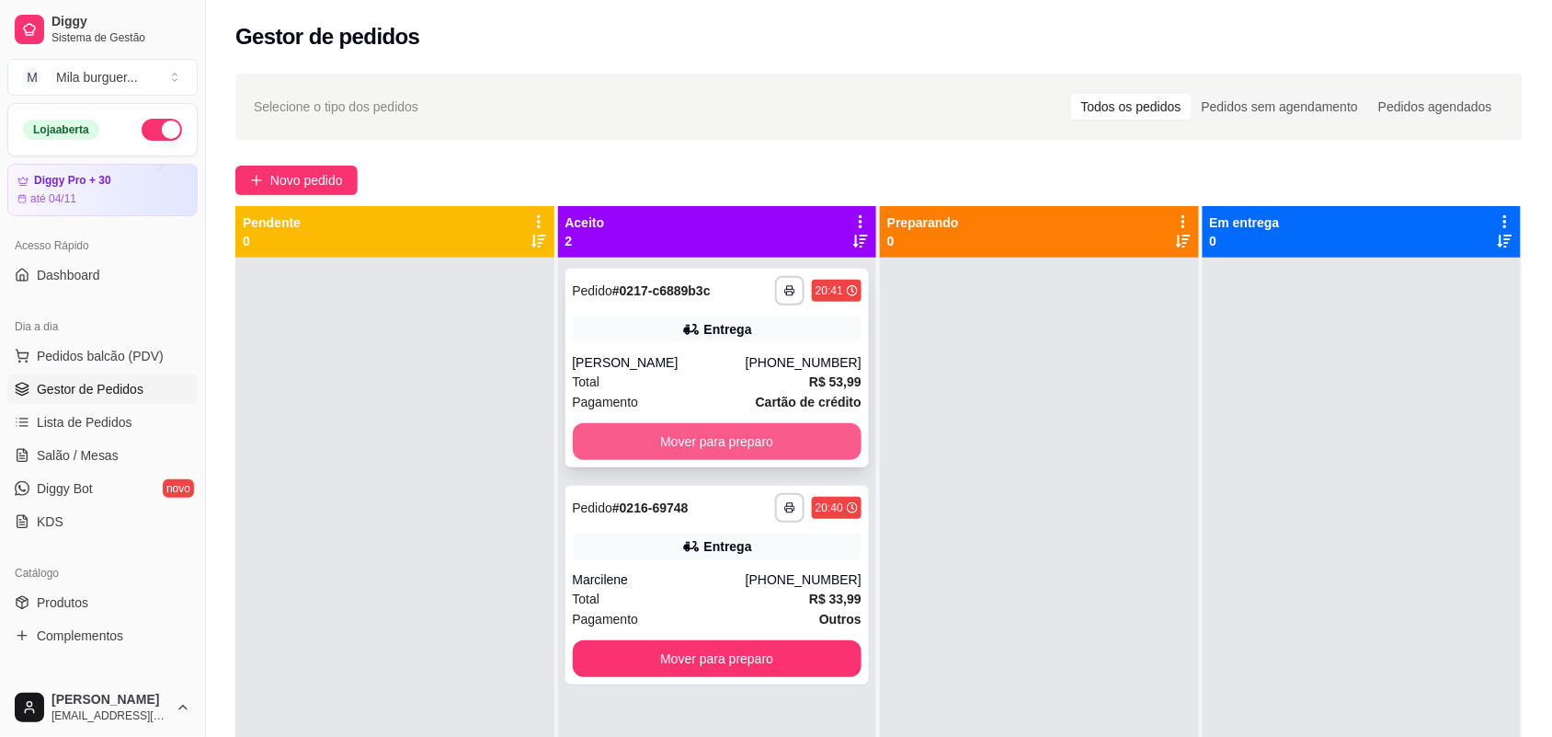
click at [644, 452] on button "Mover para preparo" at bounding box center [718, 441] width 290 height 37
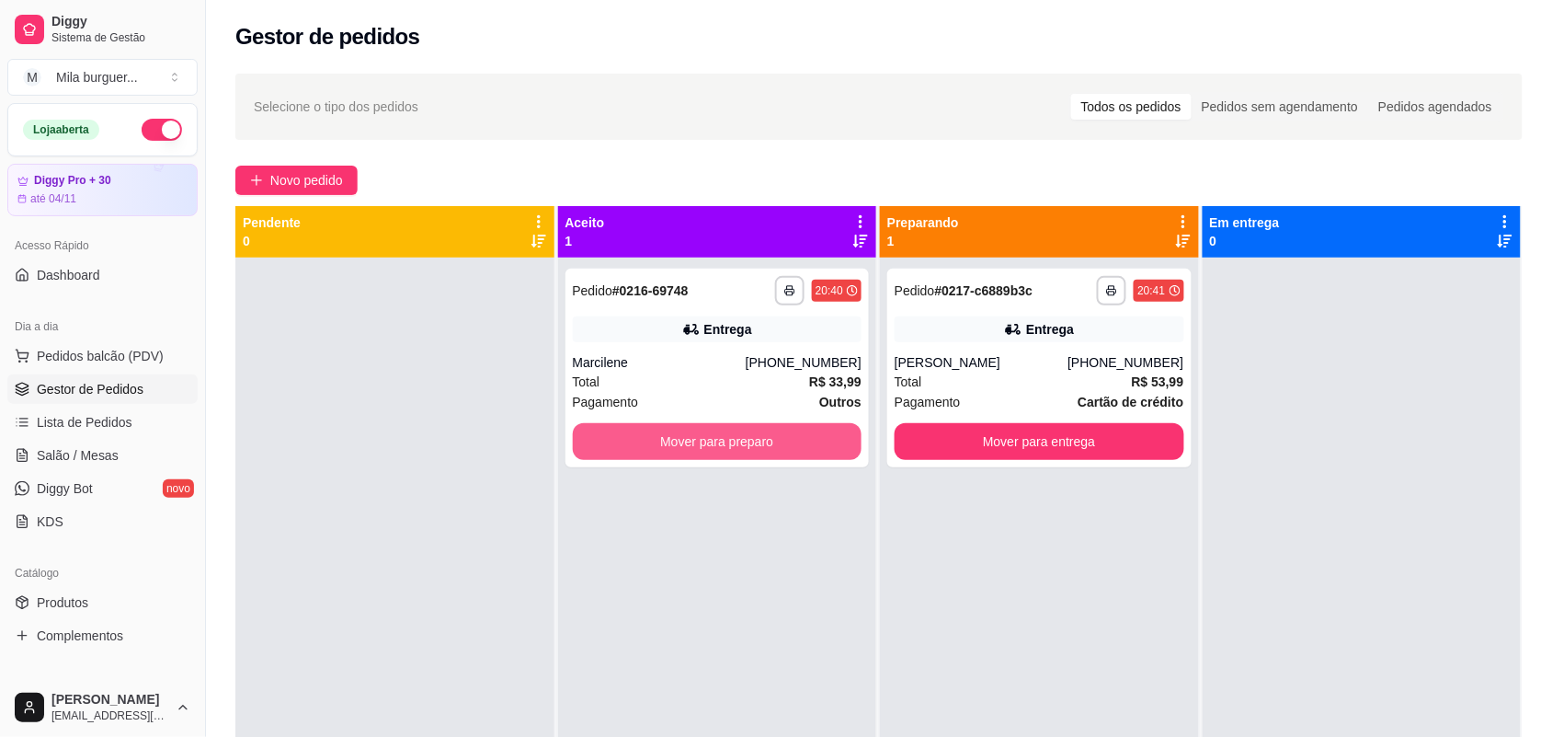
click at [648, 433] on button "Mover para preparo" at bounding box center [718, 441] width 290 height 37
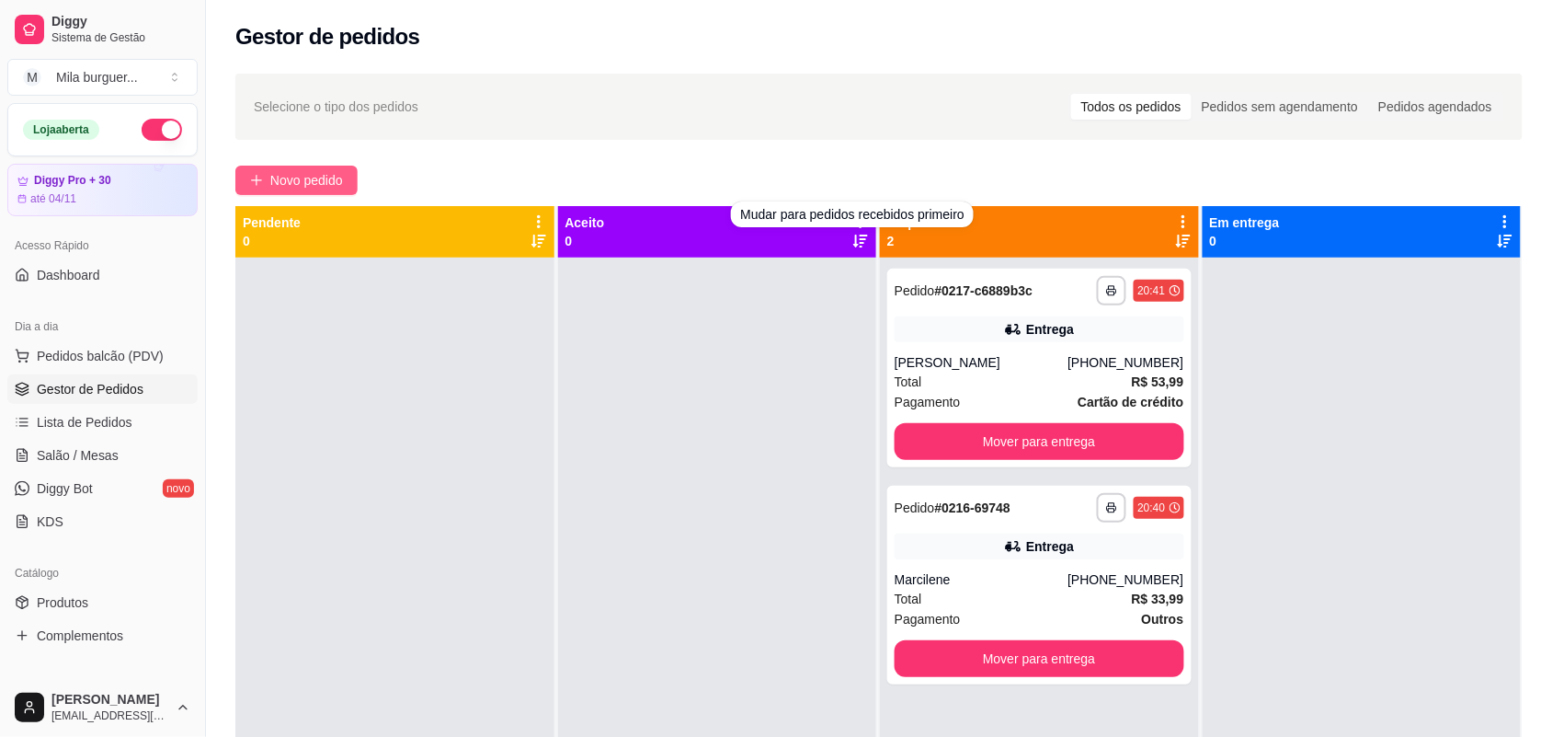
click at [348, 180] on button "Novo pedido" at bounding box center [296, 180] width 122 height 29
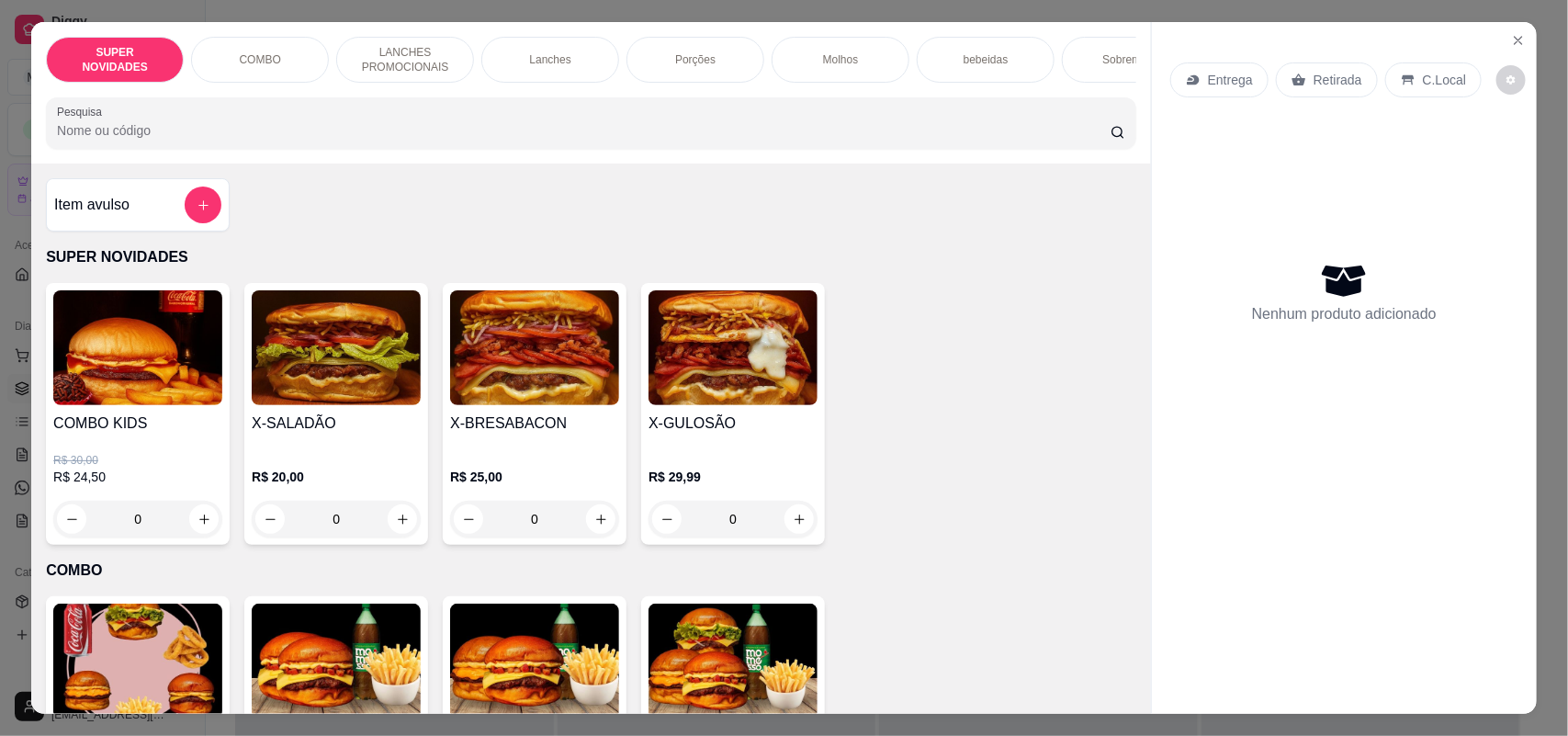
click at [593, 532] on div "0" at bounding box center [534, 518] width 169 height 37
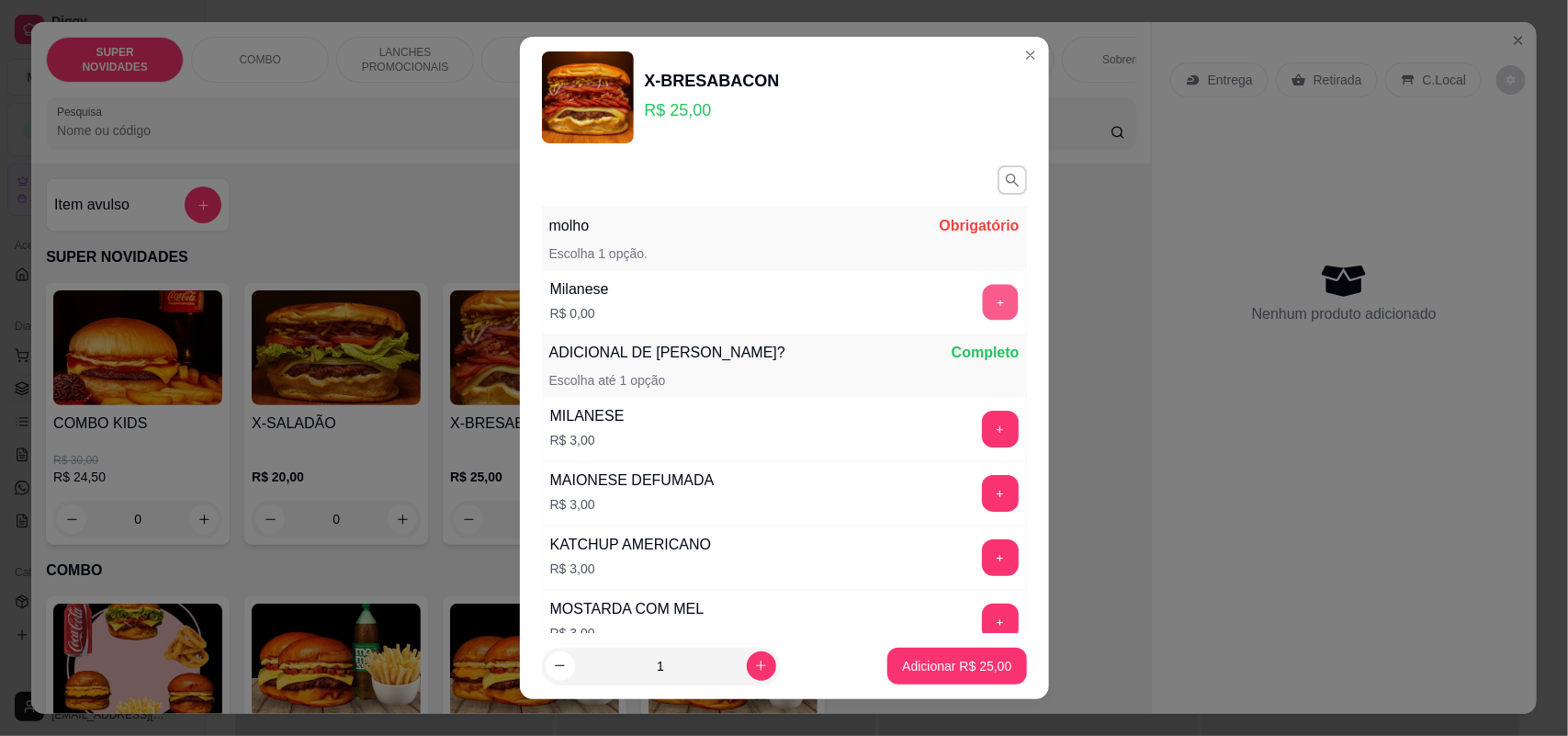
click at [982, 295] on button "+" at bounding box center [1000, 303] width 36 height 36
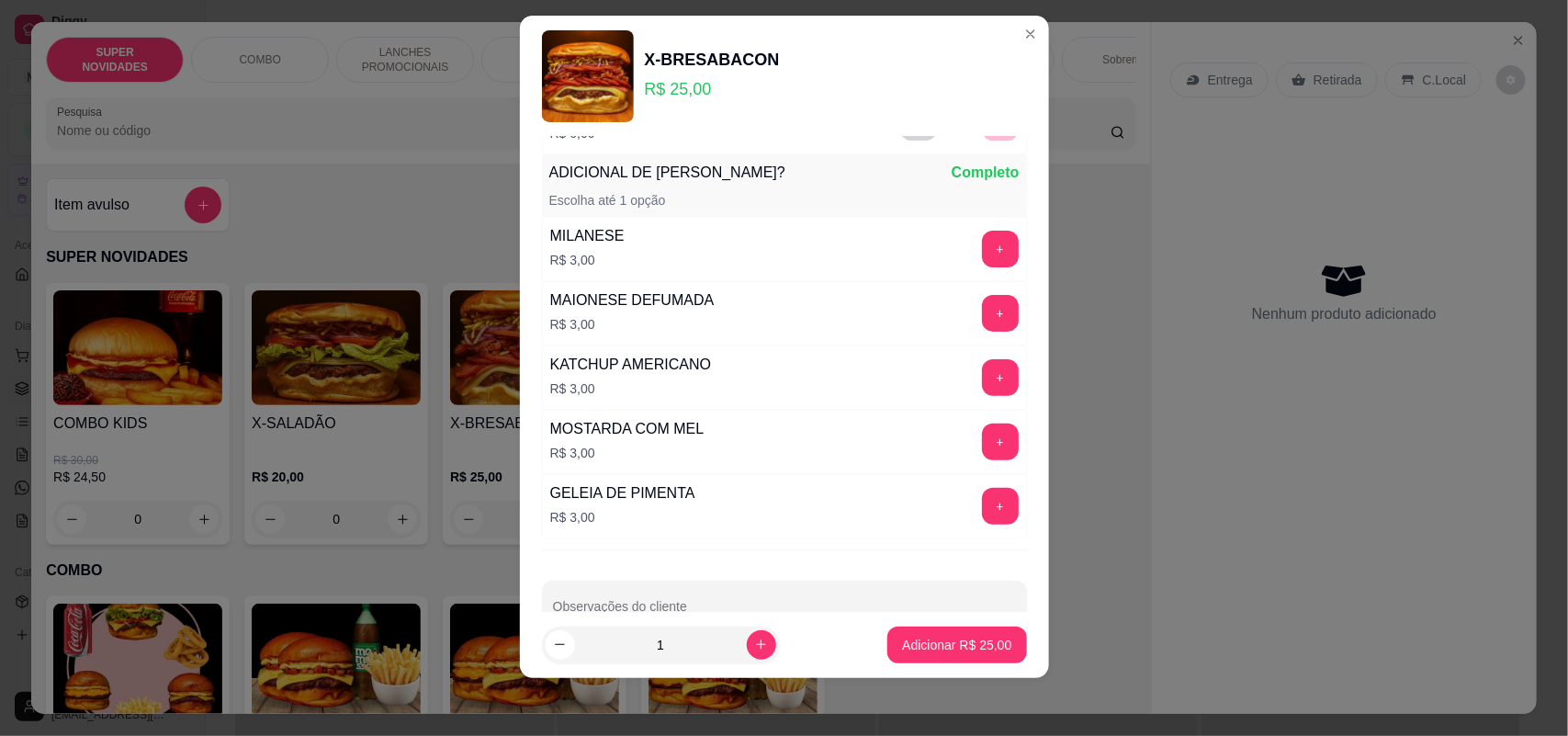
scroll to position [177, 0]
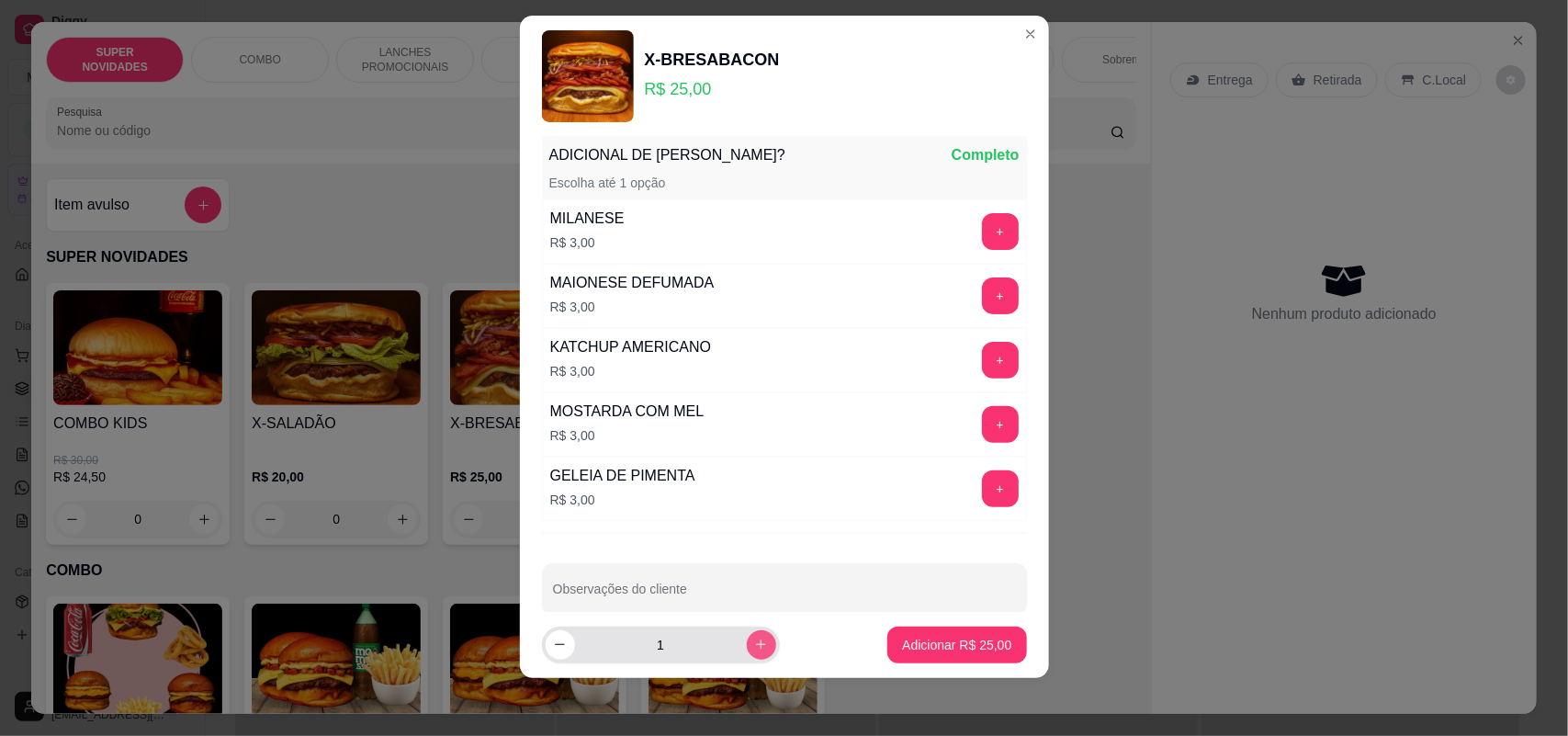
click at [756, 644] on icon "increase-product-quantity" at bounding box center [761, 645] width 10 height 10
type input "2"
click at [909, 636] on p "Adicionar R$ 50,00" at bounding box center [956, 644] width 109 height 18
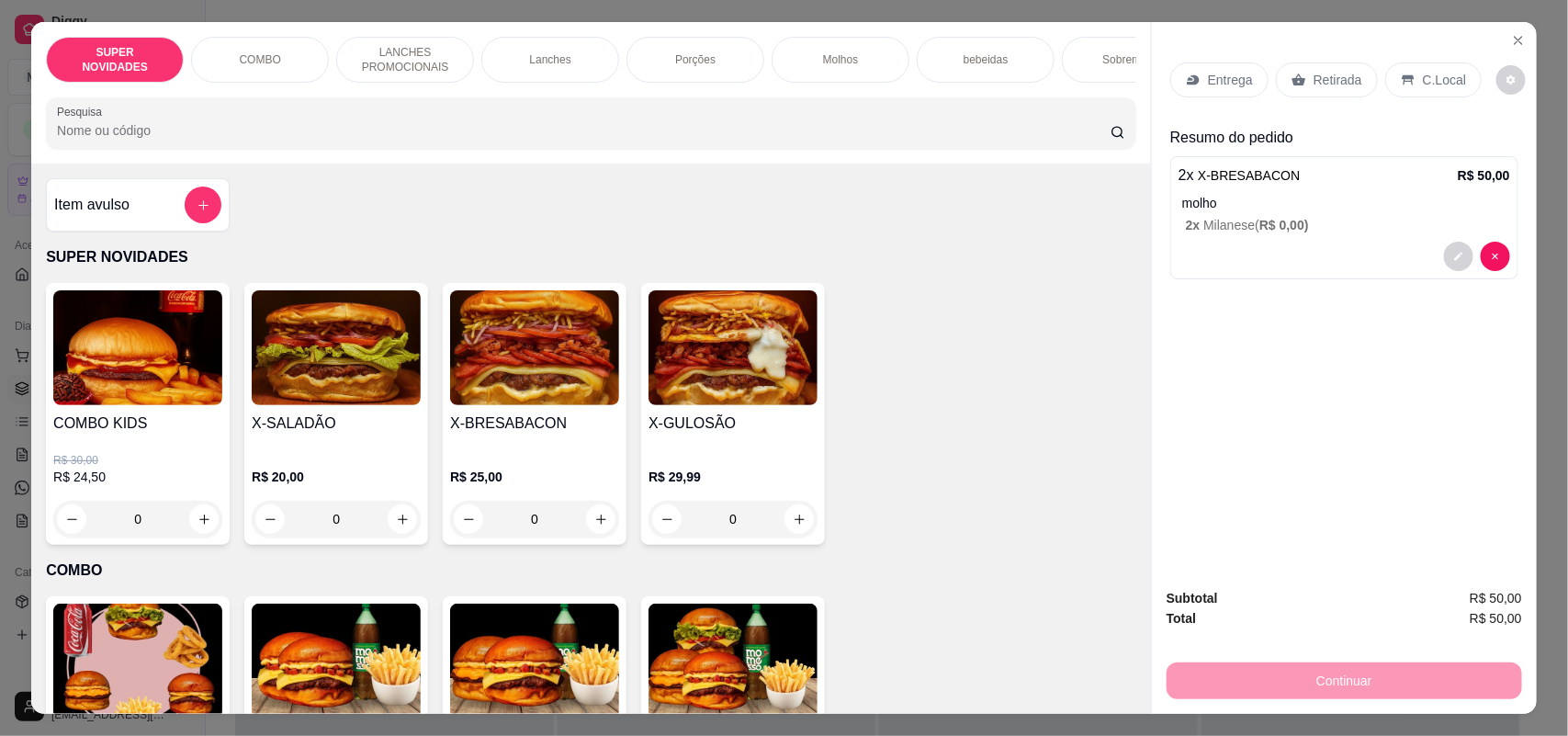
click at [1291, 87] on icon at bounding box center [1298, 80] width 15 height 15
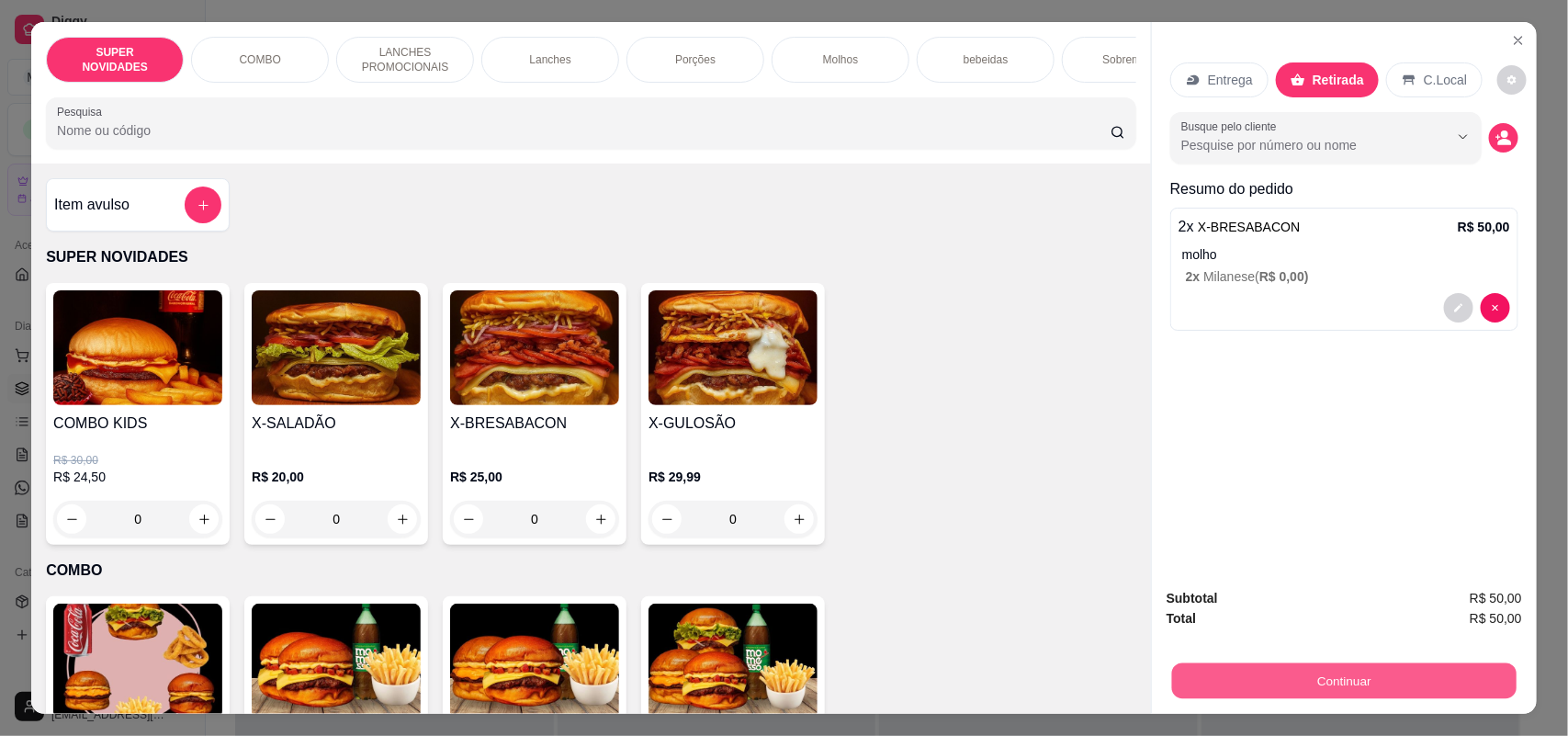
click at [1391, 669] on button "Continuar" at bounding box center [1343, 681] width 345 height 36
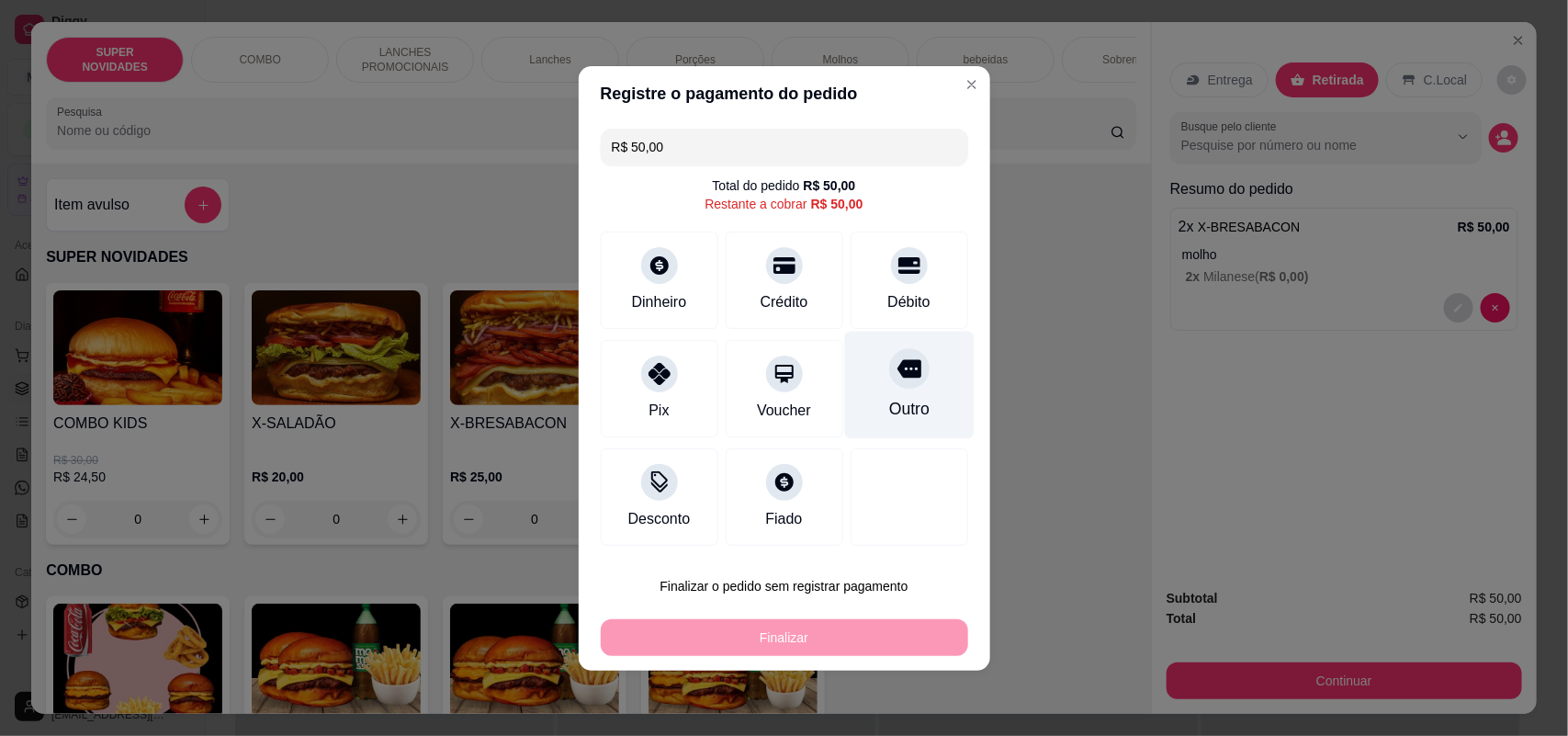
click at [898, 396] on div "Outro" at bounding box center [908, 408] width 40 height 24
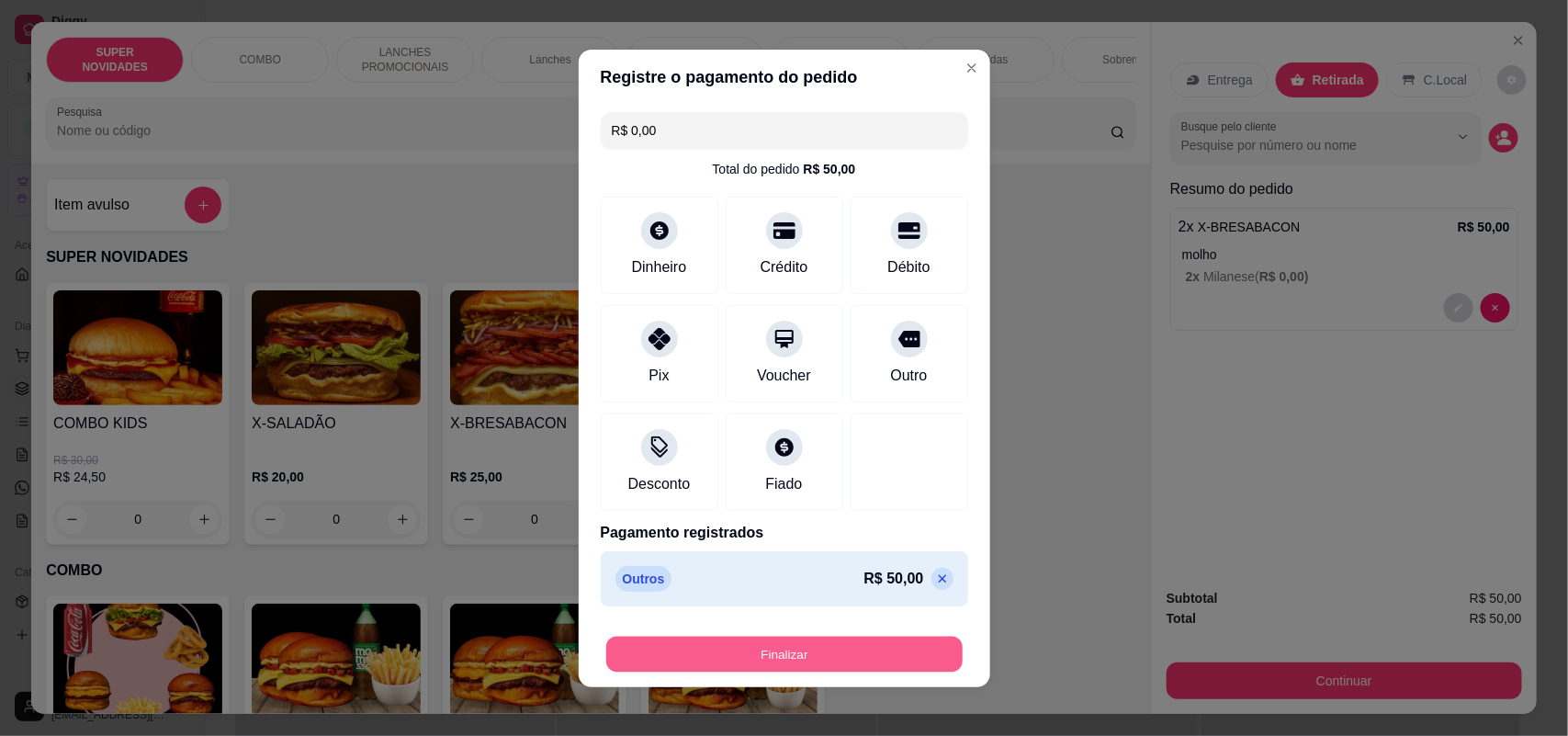
click at [832, 650] on button "Finalizar" at bounding box center [784, 653] width 357 height 36
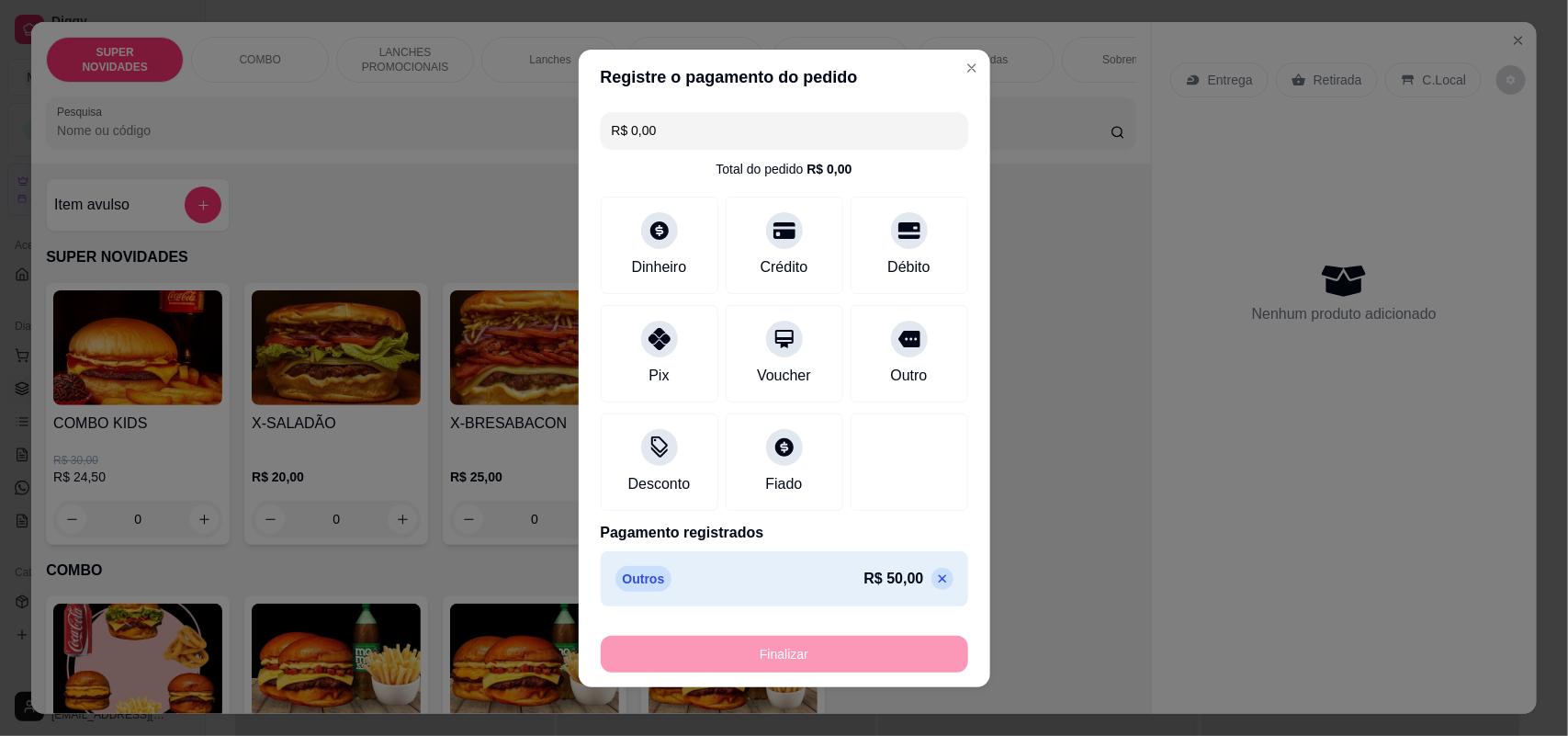
type input "-R$ 50,00"
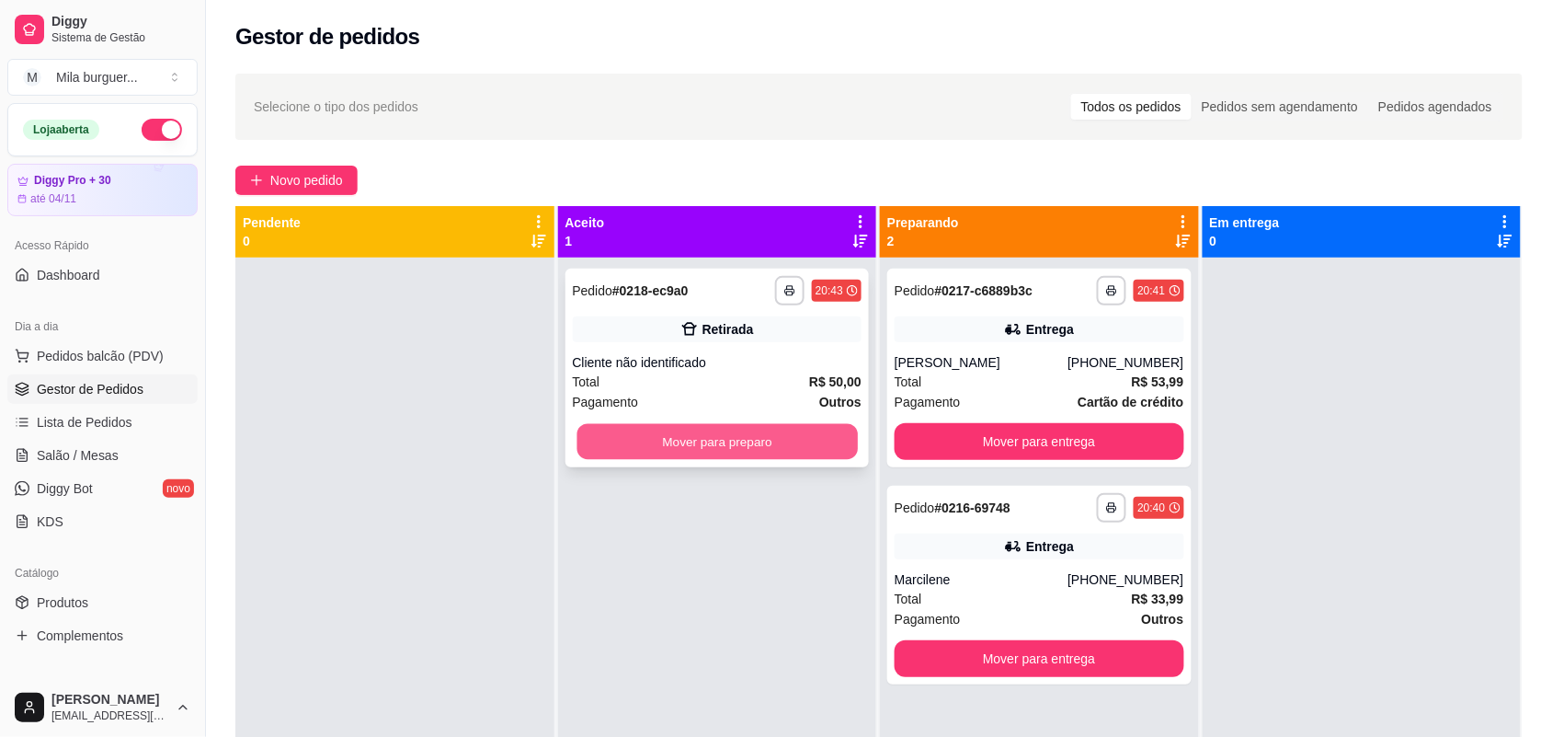
click at [682, 440] on button "Mover para preparo" at bounding box center [717, 442] width 280 height 36
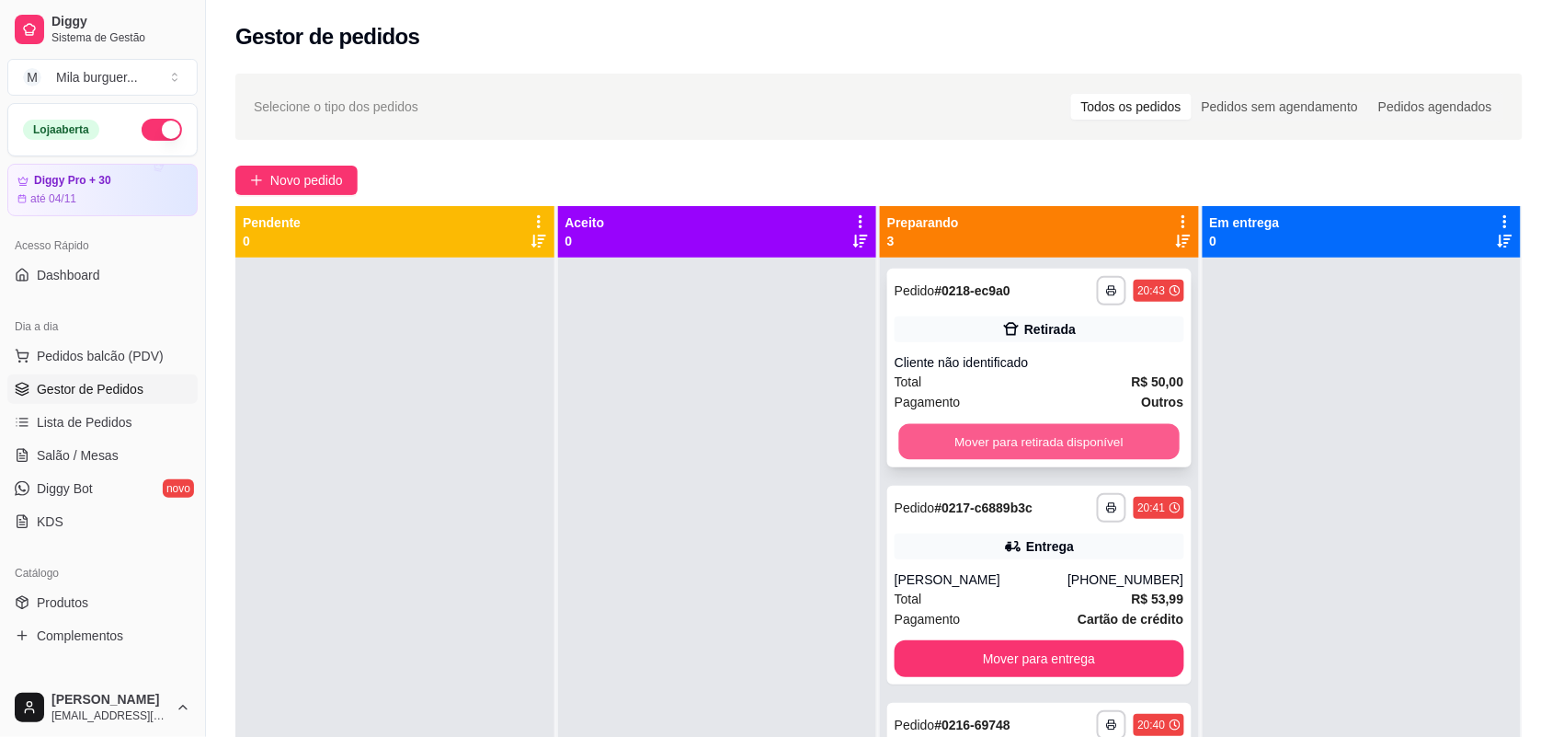
click at [1082, 434] on button "Mover para retirada disponível" at bounding box center [1039, 442] width 280 height 36
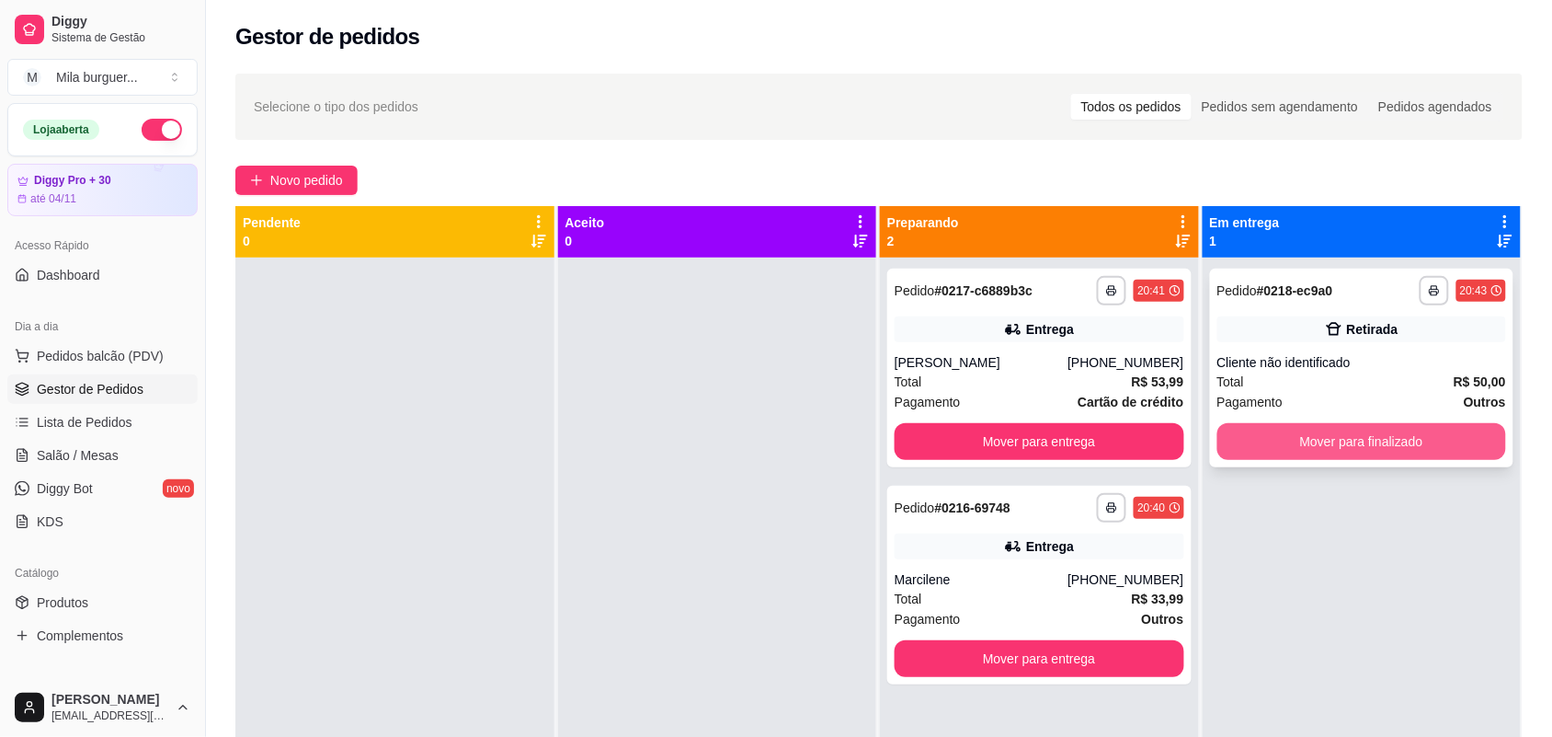
click at [1265, 446] on button "Mover para finalizado" at bounding box center [1363, 441] width 290 height 37
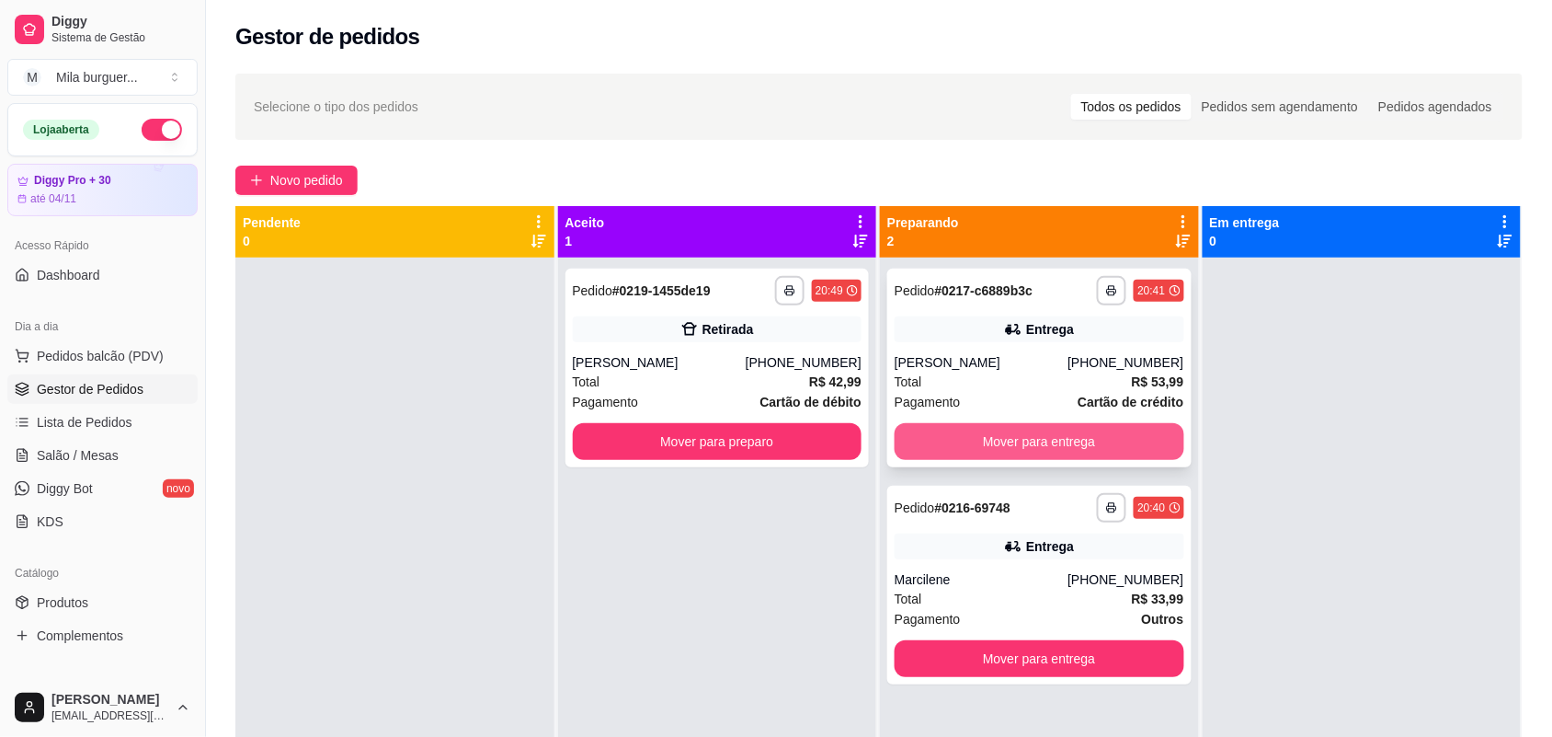
click at [1109, 440] on button "Mover para entrega" at bounding box center [1040, 441] width 290 height 37
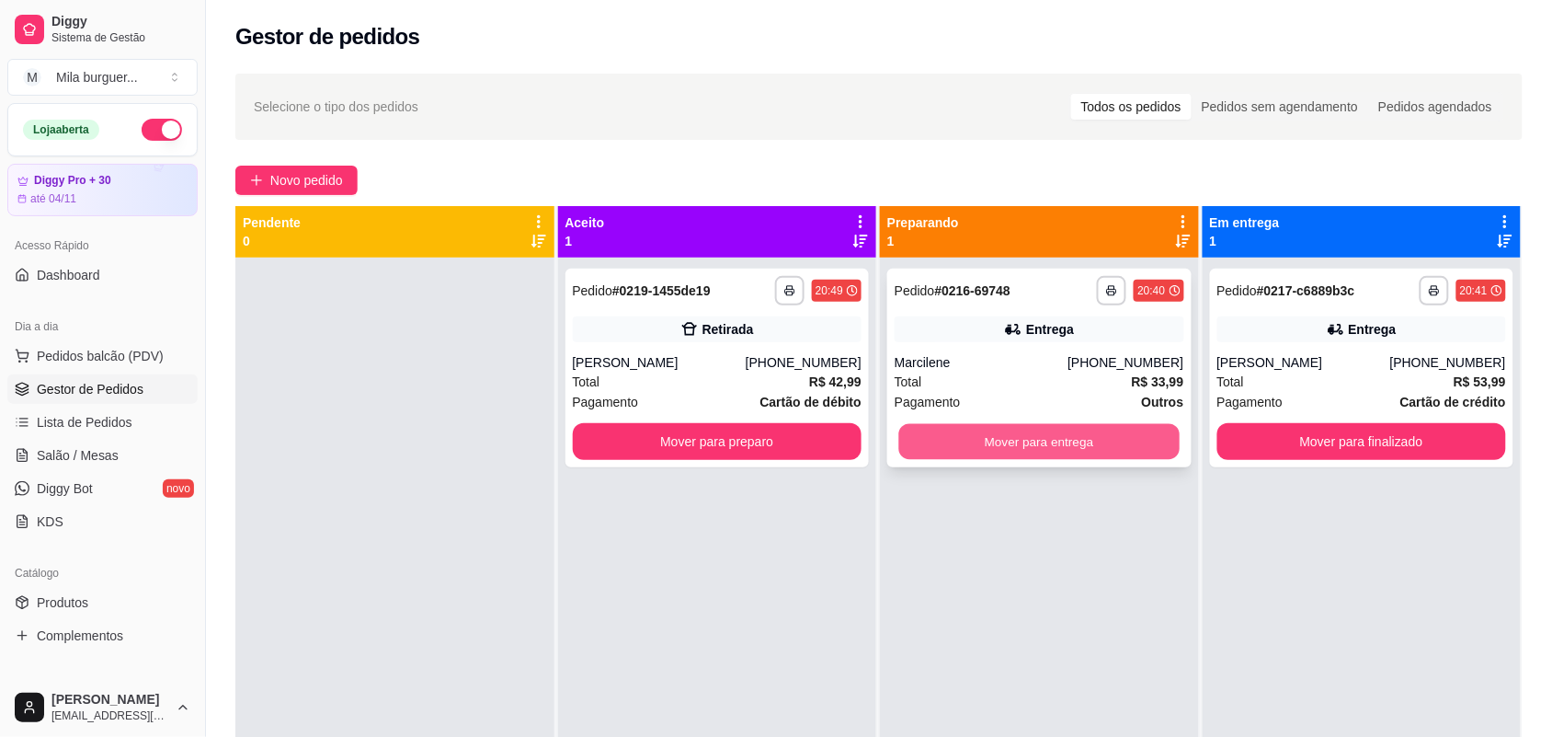
click at [1105, 442] on button "Mover para entrega" at bounding box center [1039, 442] width 280 height 36
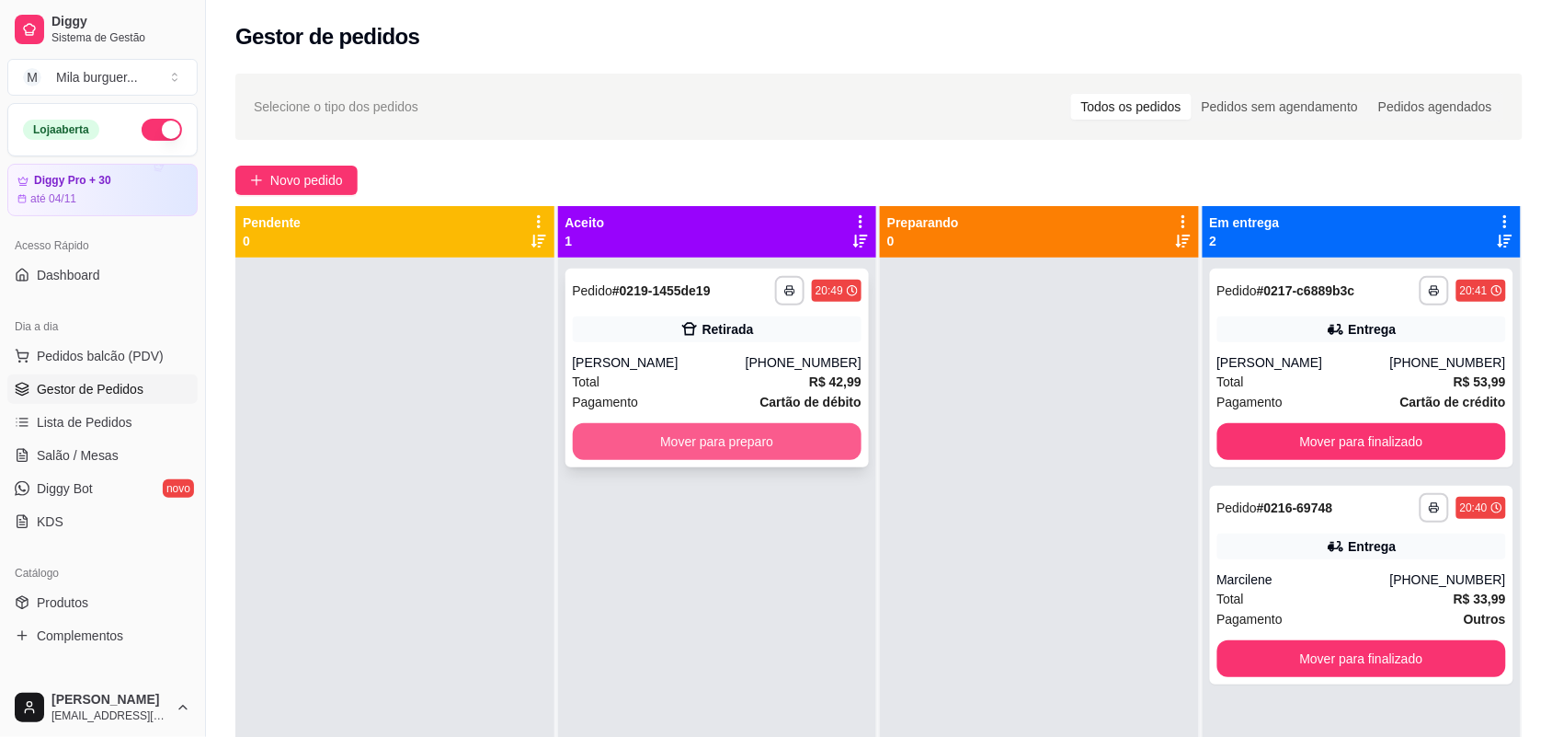
click at [743, 448] on button "Mover para preparo" at bounding box center [718, 441] width 290 height 37
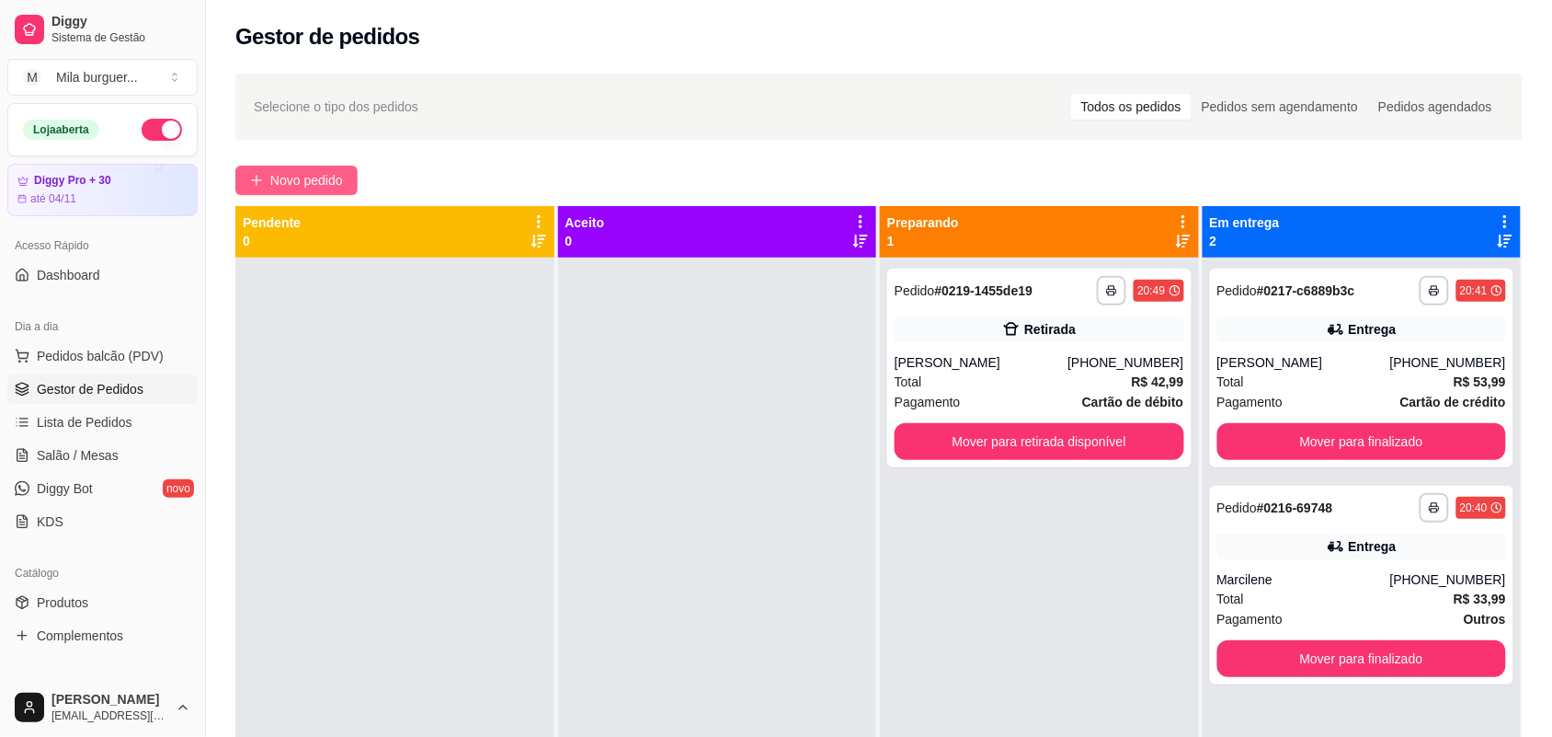
click at [308, 175] on span "Novo pedido" at bounding box center [306, 180] width 73 height 20
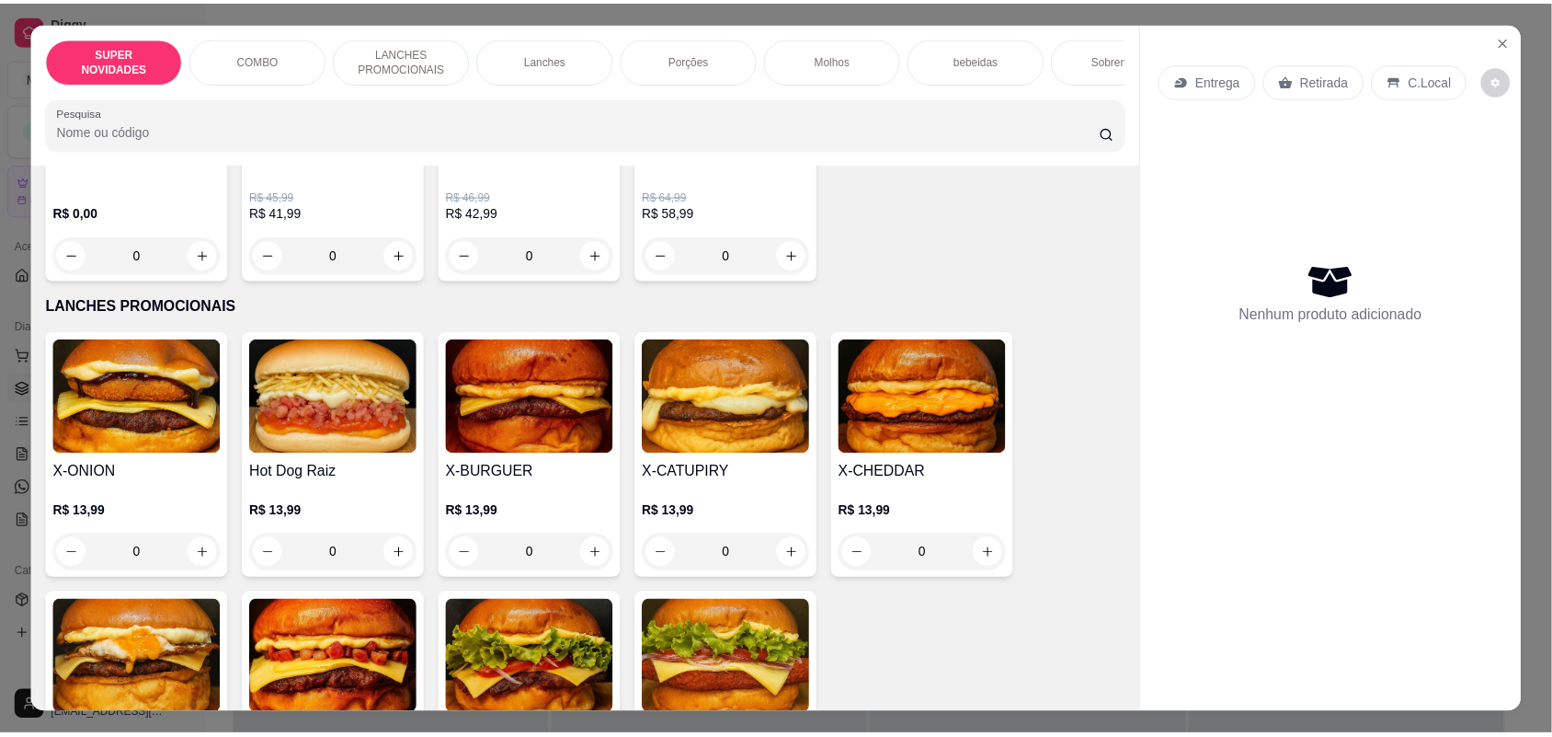
scroll to position [575, 0]
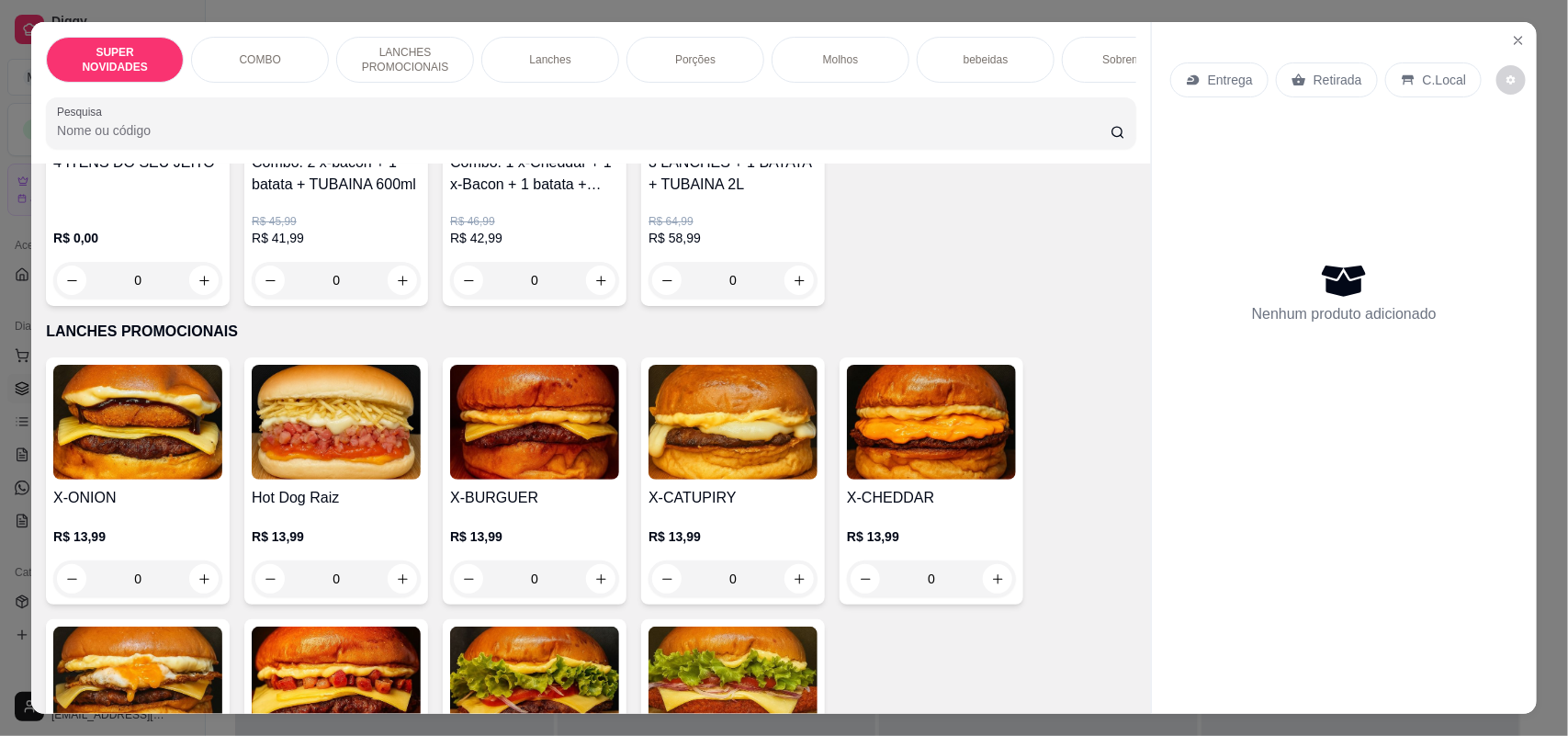
click at [388, 584] on div "0" at bounding box center [336, 578] width 169 height 37
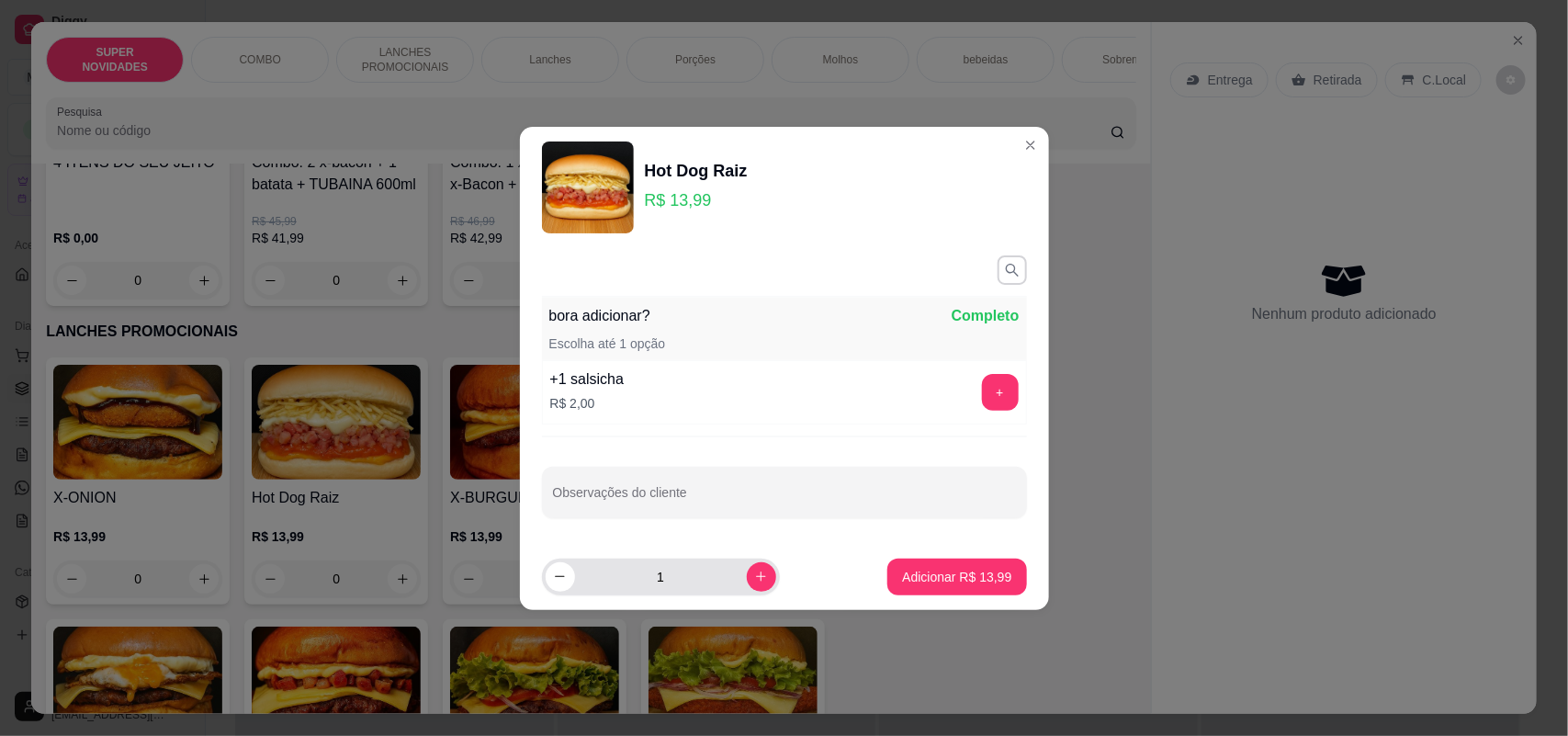
click at [732, 578] on div "1" at bounding box center [660, 576] width 231 height 37
click at [754, 578] on icon "increase-product-quantity" at bounding box center [761, 576] width 14 height 14
click at [754, 577] on icon "increase-product-quantity" at bounding box center [761, 576] width 14 height 14
click at [754, 574] on icon "increase-product-quantity" at bounding box center [761, 576] width 14 height 14
type input "4"
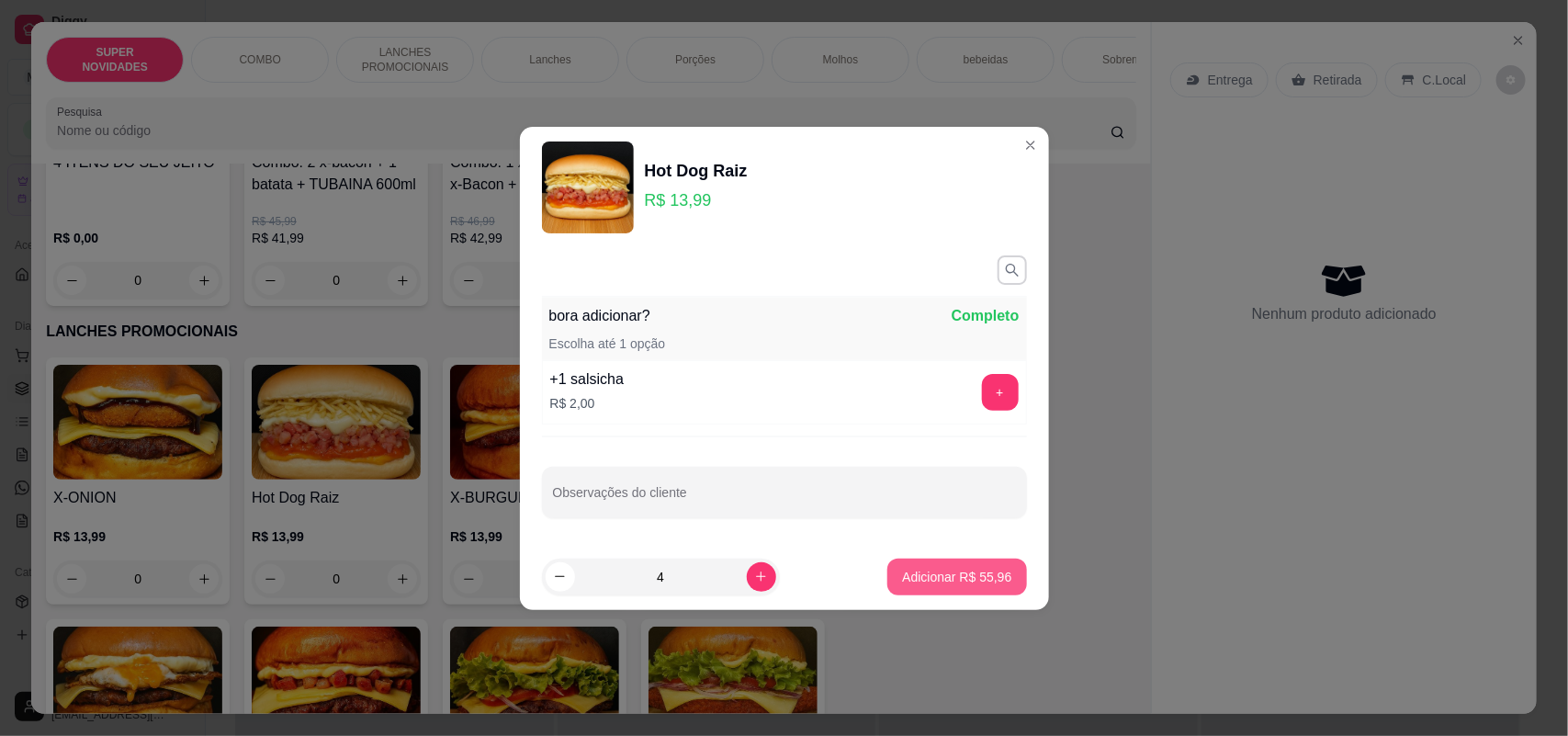
click at [935, 560] on button "Adicionar R$ 55,96" at bounding box center [956, 576] width 139 height 37
type input "4"
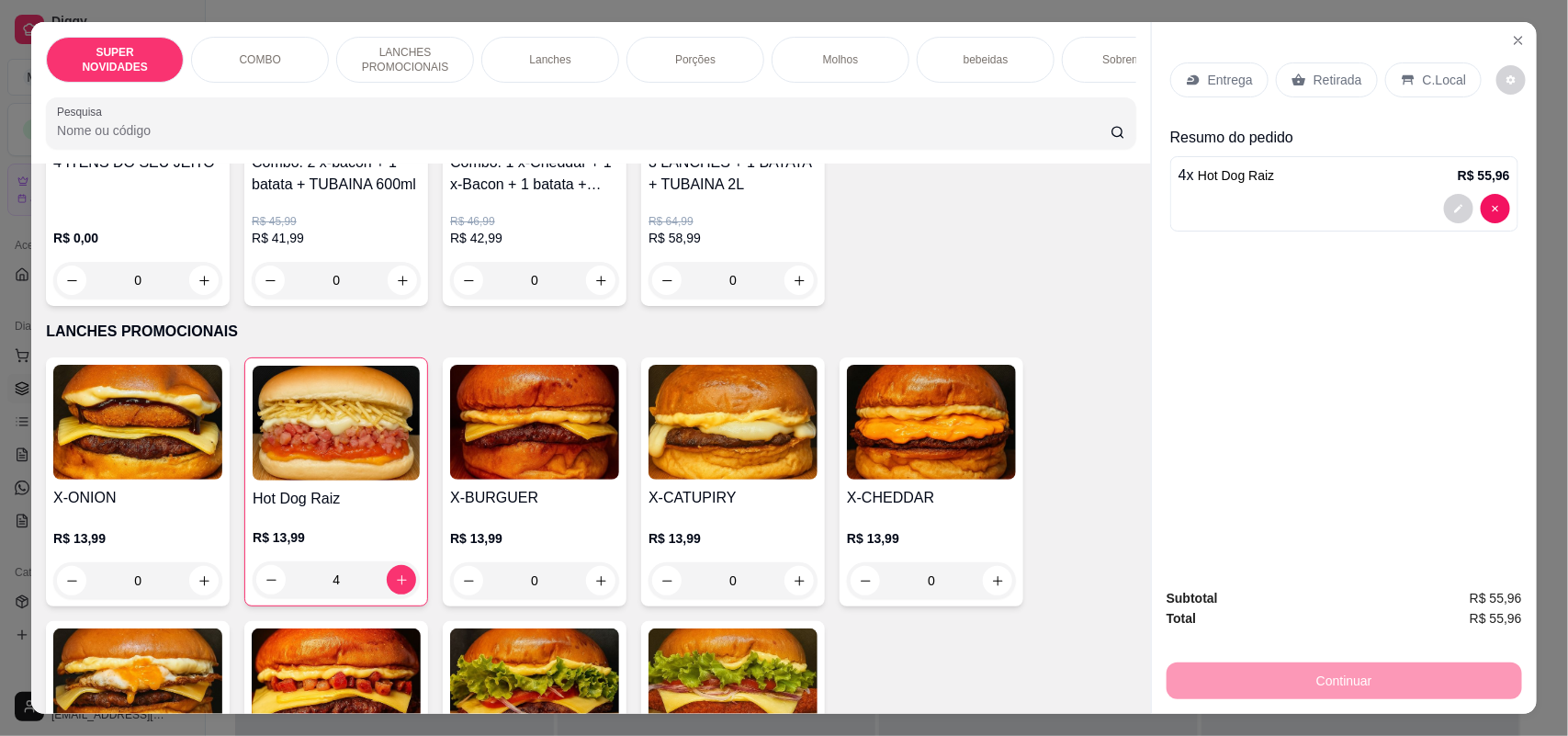
click at [1209, 74] on p "Entrega" at bounding box center [1229, 80] width 45 height 18
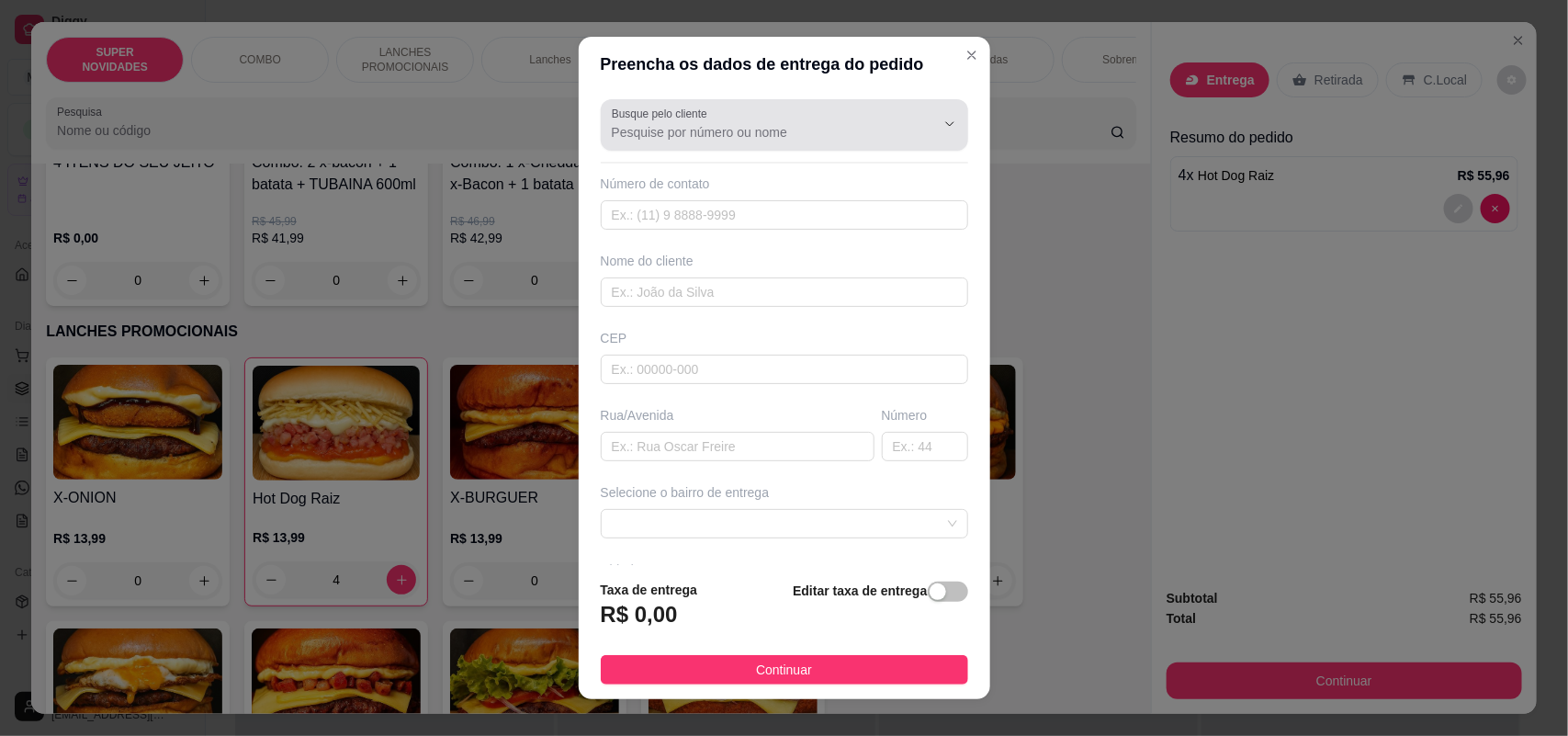
click at [827, 112] on div at bounding box center [784, 125] width 346 height 37
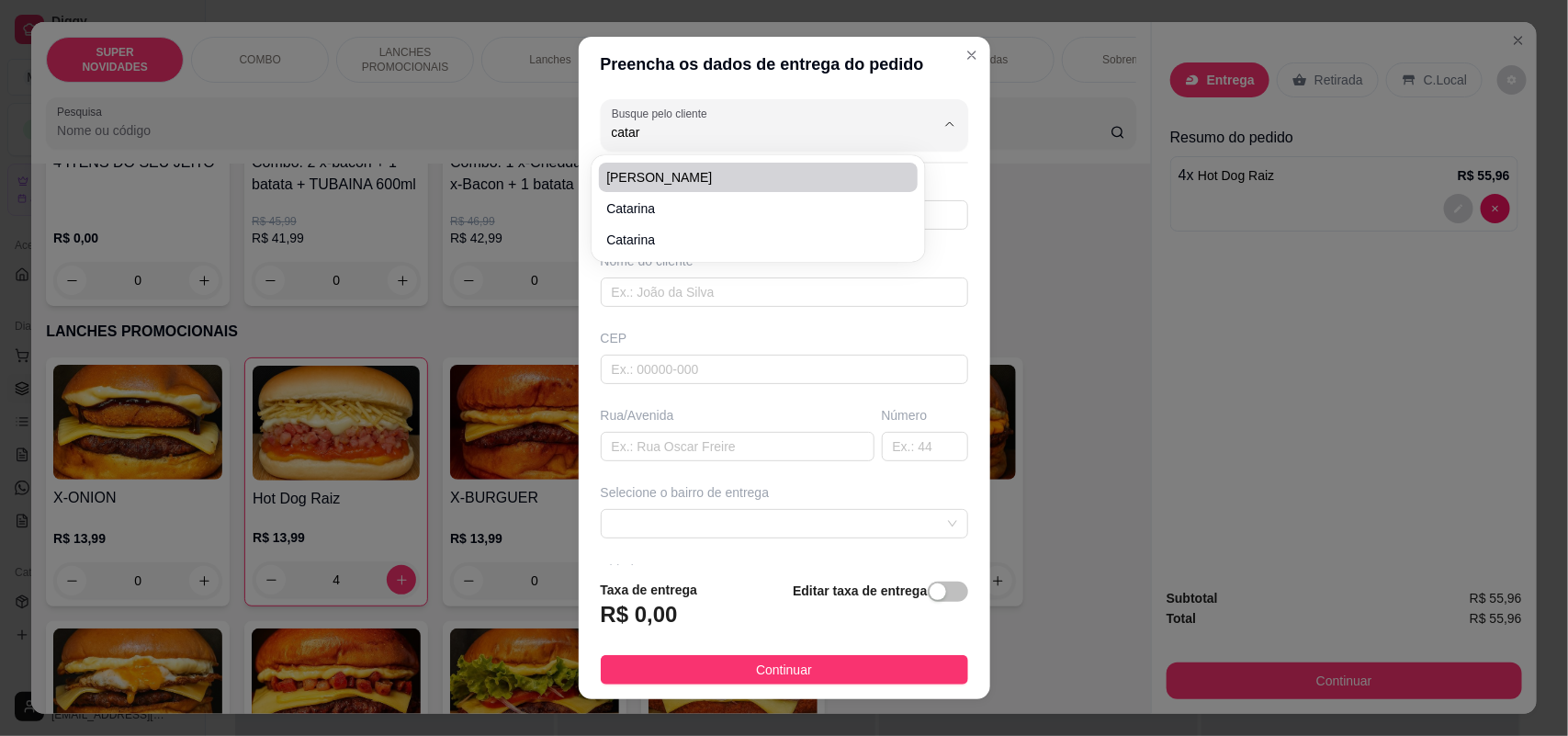
click at [774, 176] on span "[PERSON_NAME]" at bounding box center [749, 177] width 286 height 18
type input "[PERSON_NAME]"
type input "15992851433"
type input "[PERSON_NAME]"
type input "Prof eny Aparecida [PERSON_NAME]"
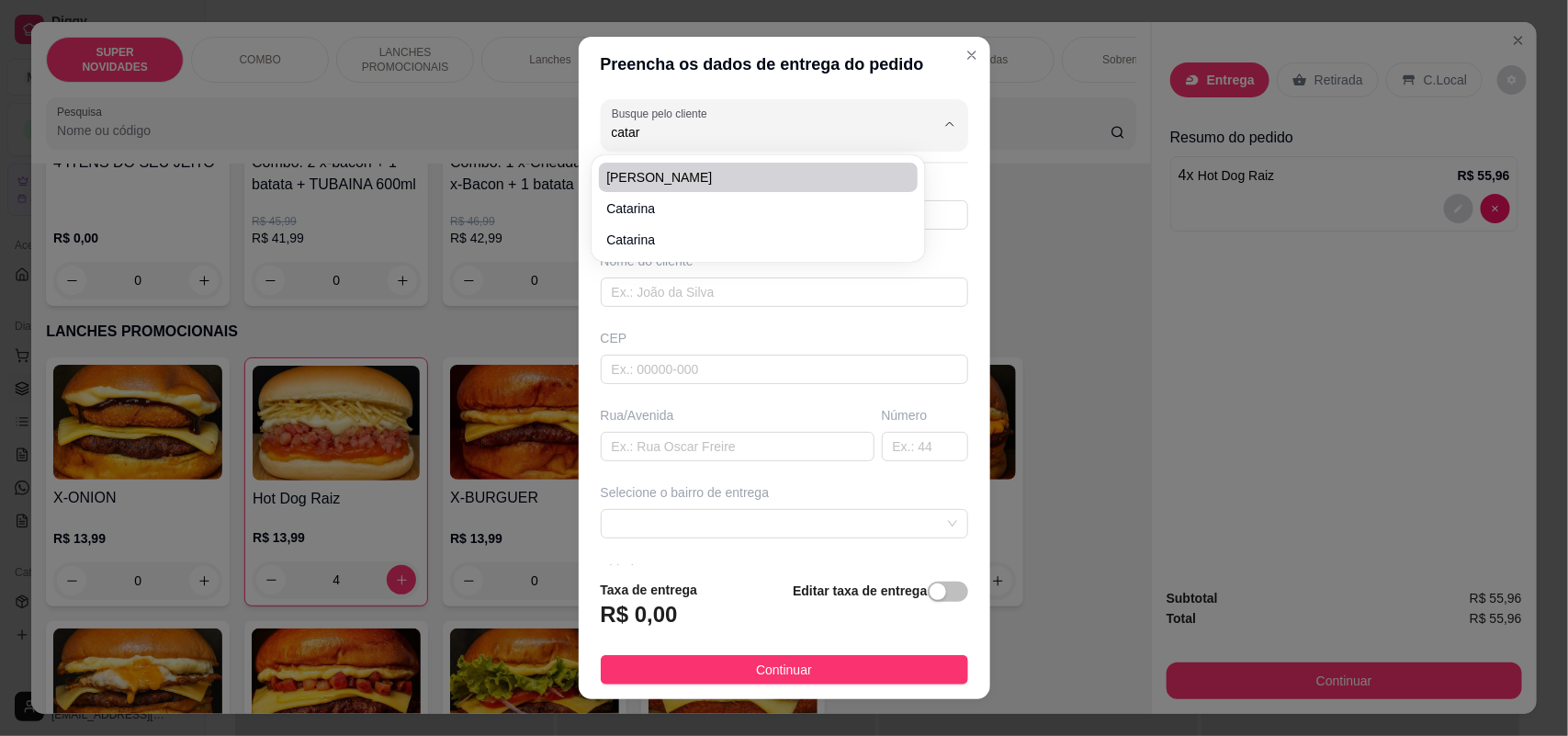
type input "390"
type input "SOROCABA"
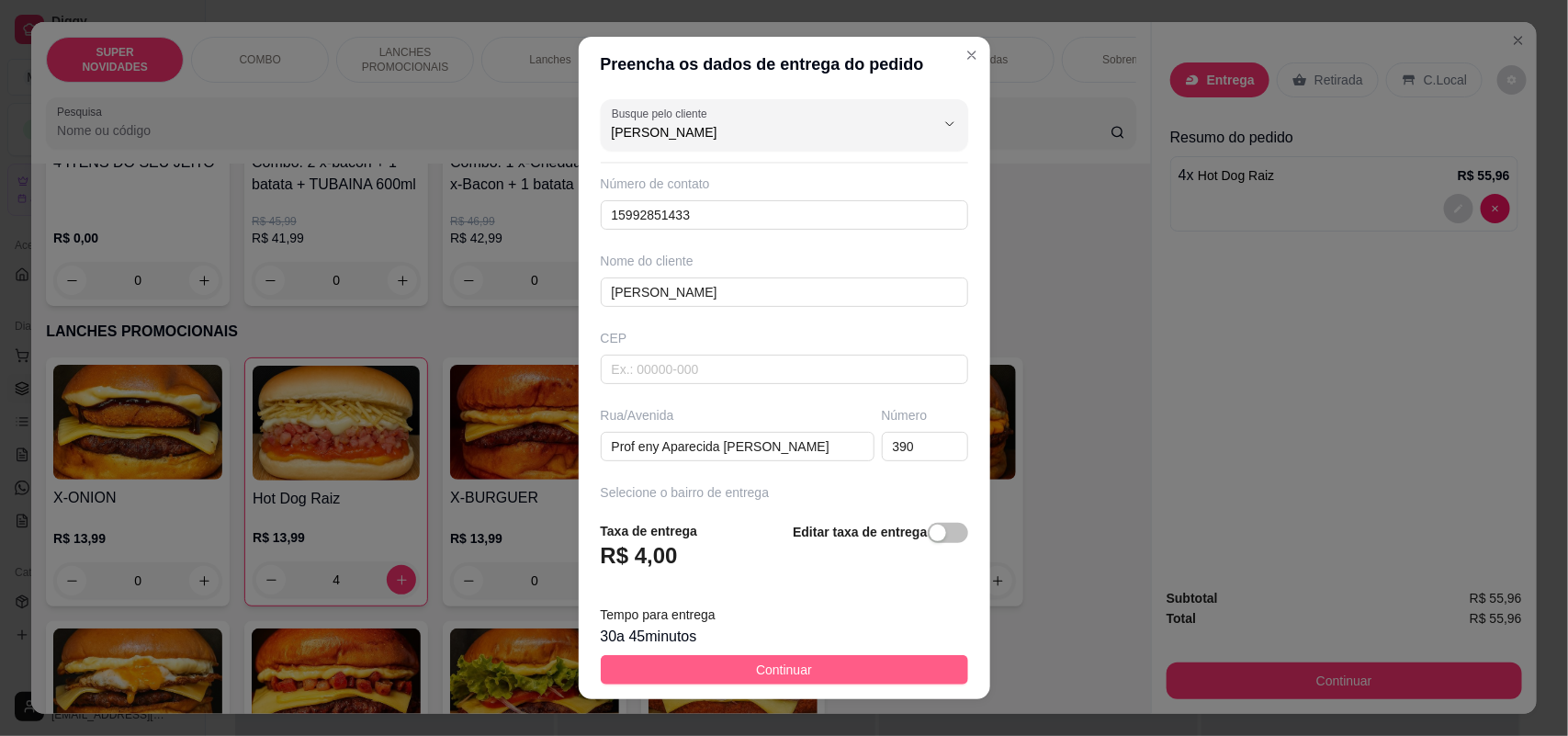
type input "[PERSON_NAME]"
click at [842, 673] on button "Continuar" at bounding box center [784, 669] width 368 height 29
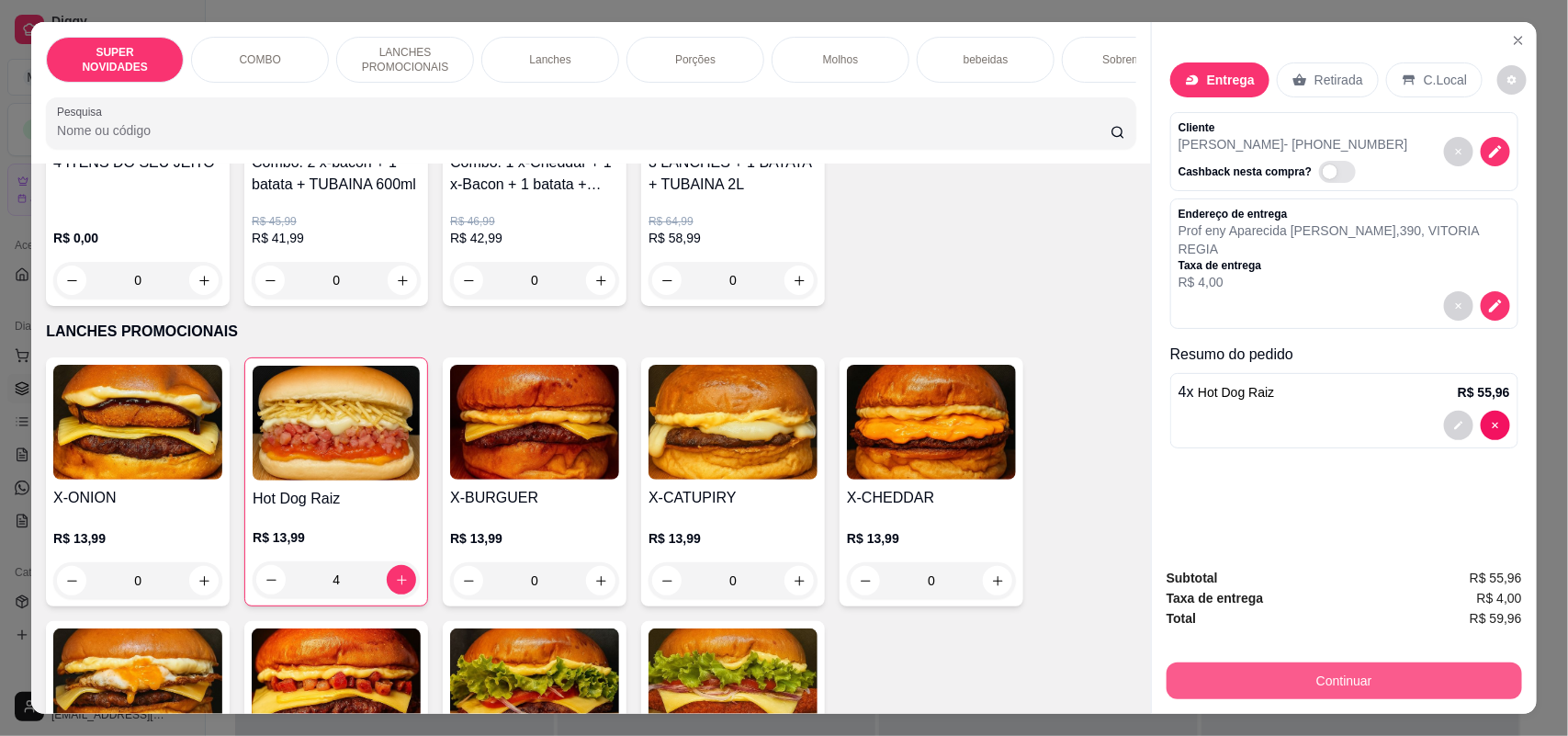
click at [1342, 673] on button "Continuar" at bounding box center [1344, 680] width 356 height 37
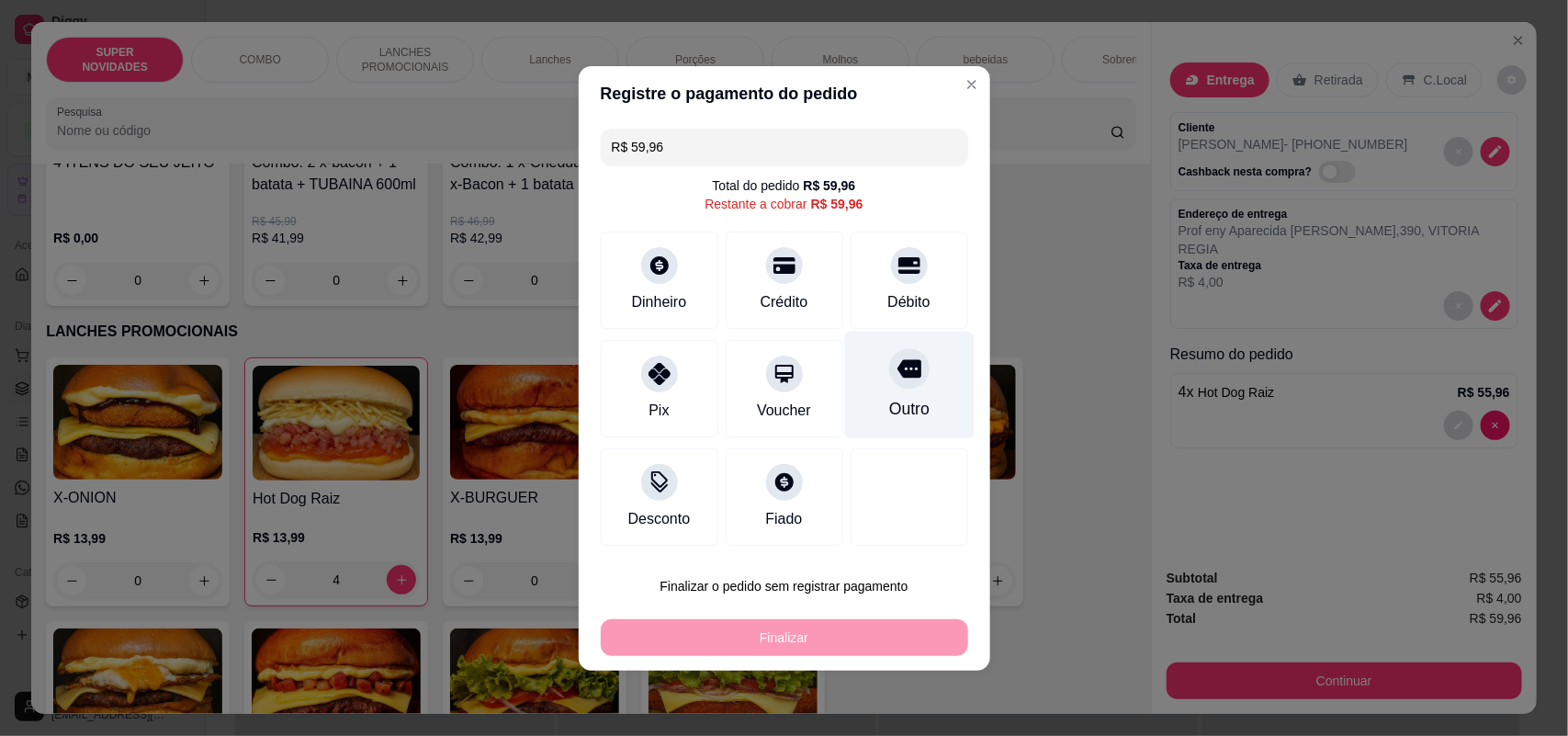
click at [889, 381] on div at bounding box center [909, 368] width 40 height 40
type input "R$ 0,00"
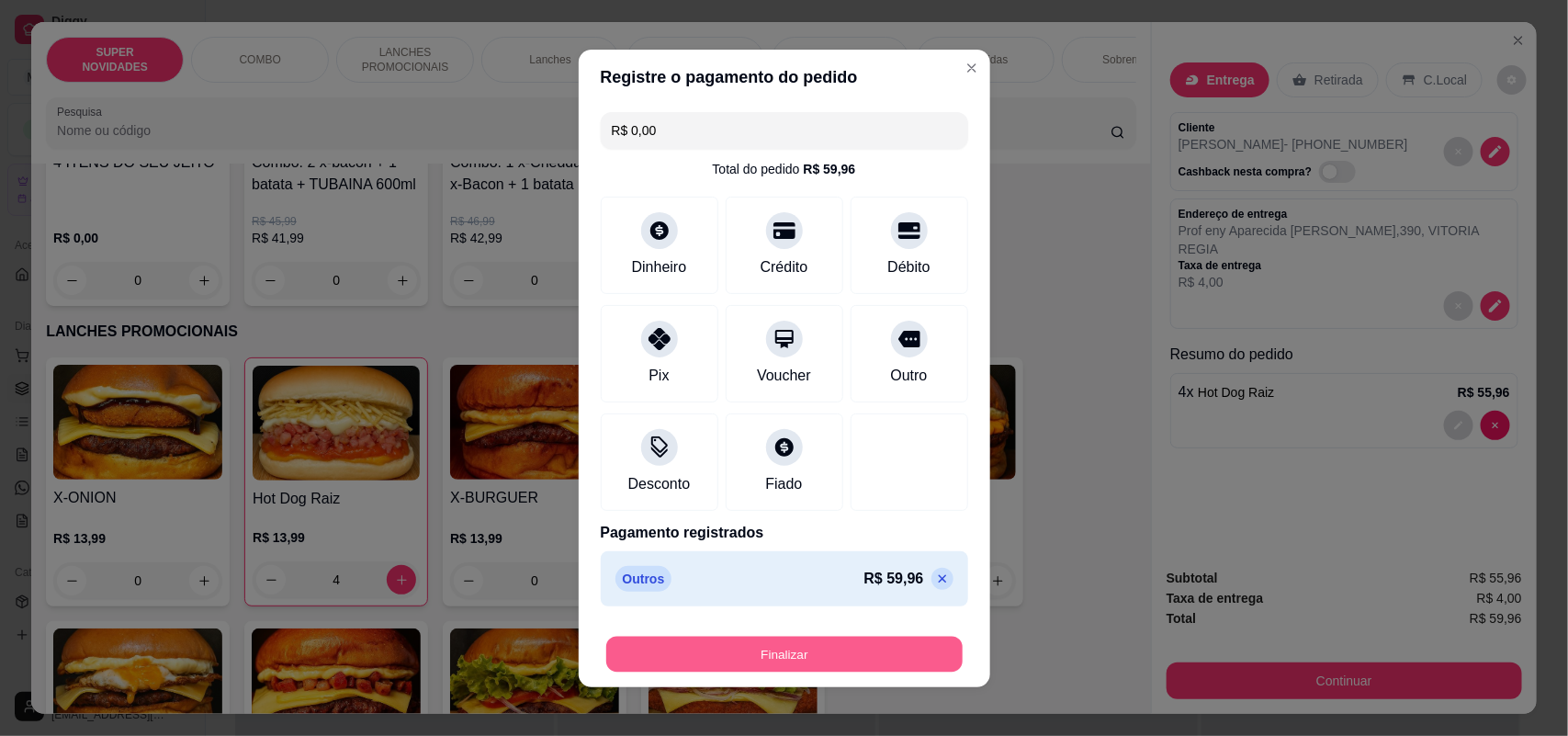
click at [816, 645] on button "Finalizar" at bounding box center [784, 653] width 357 height 36
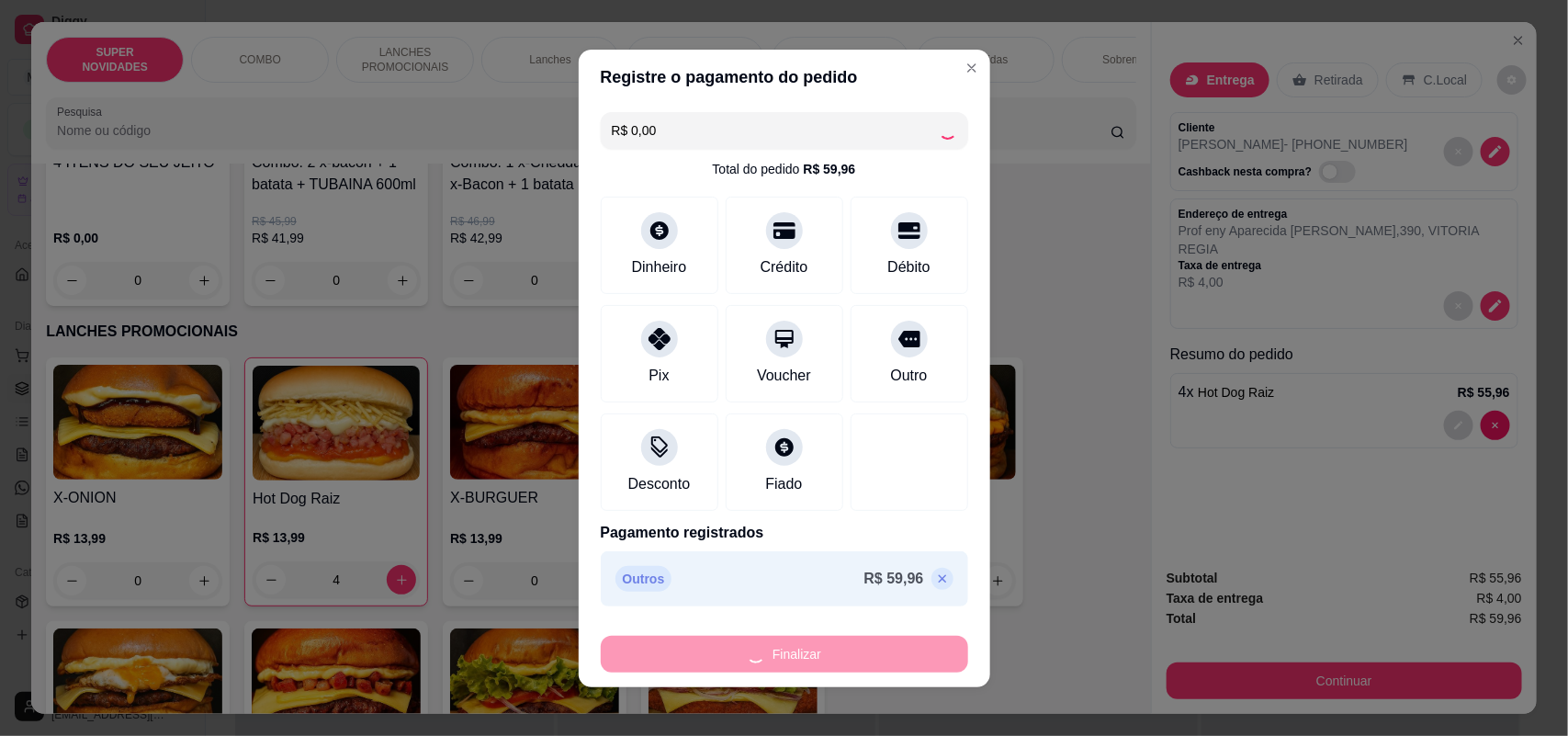
type input "0"
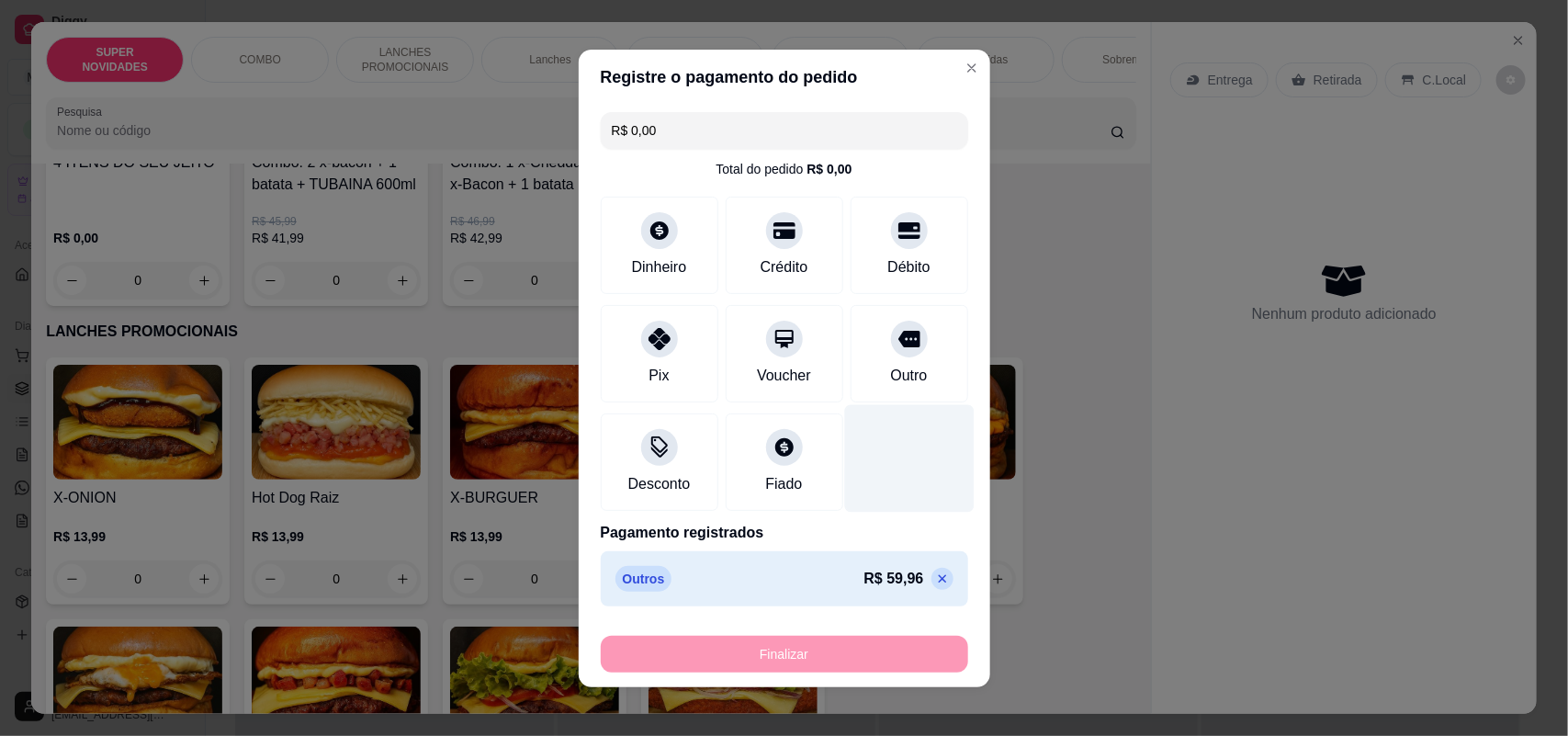
type input "-R$ 59,96"
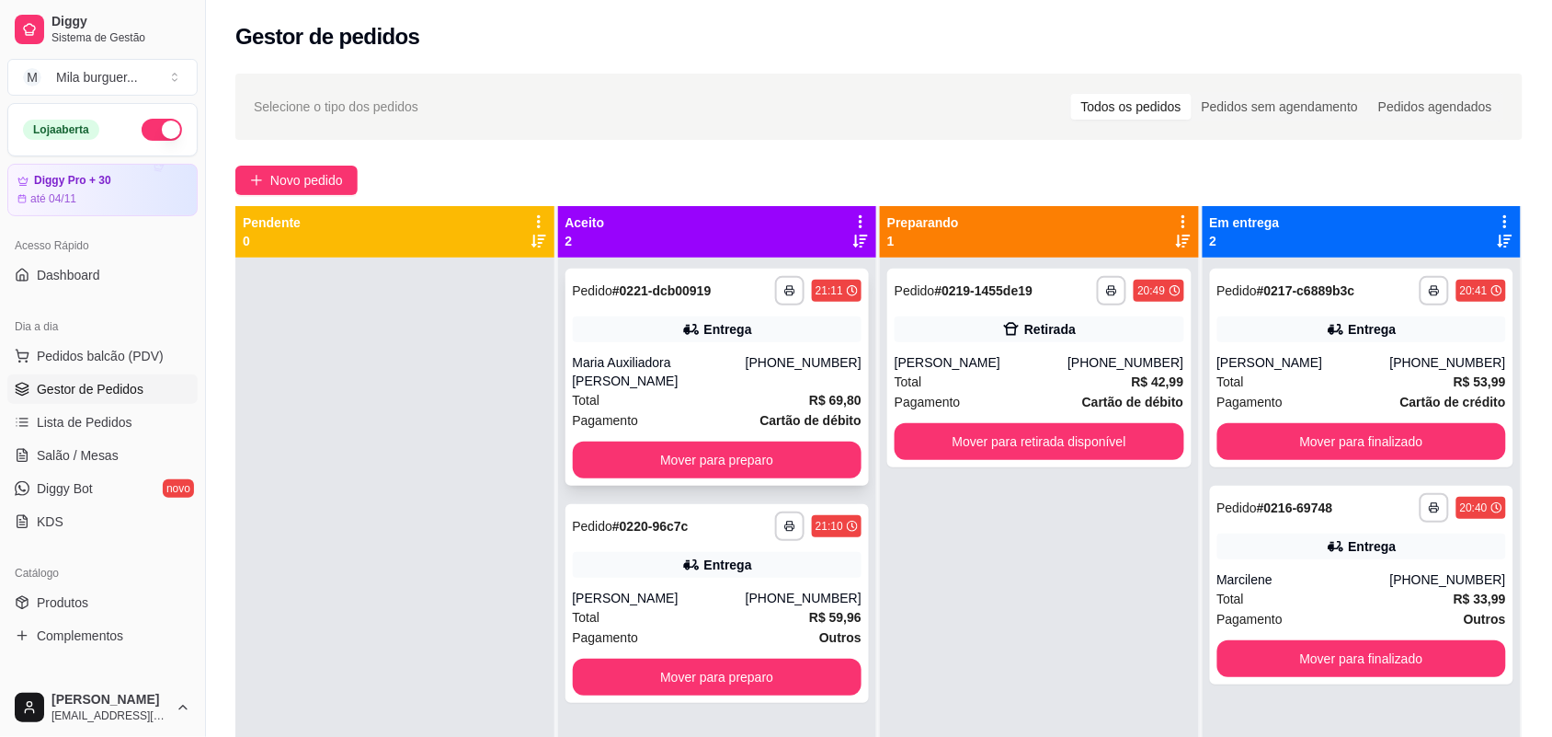
click at [604, 441] on button "Mover para preparo" at bounding box center [718, 459] width 290 height 37
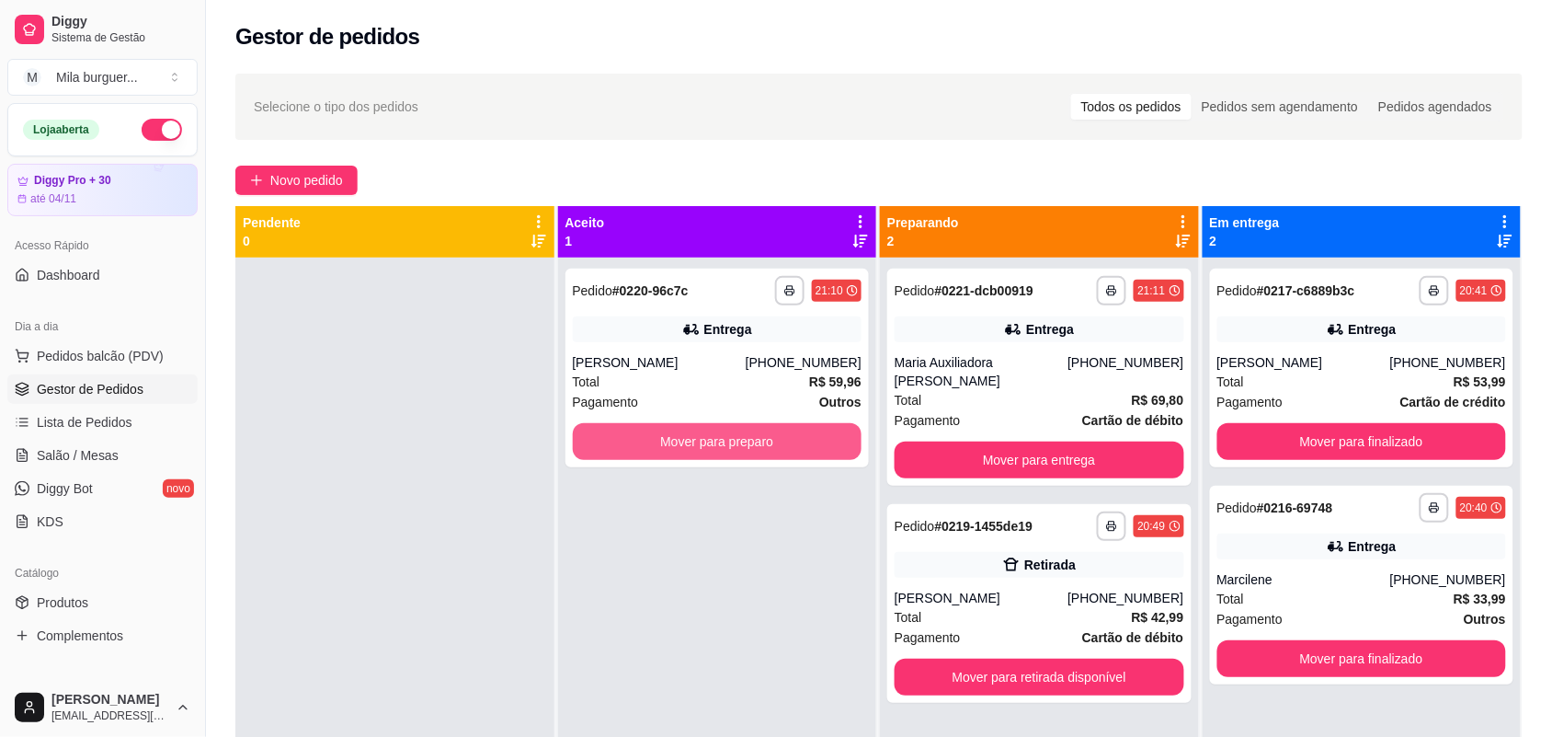
click at [604, 449] on button "Mover para preparo" at bounding box center [718, 441] width 290 height 37
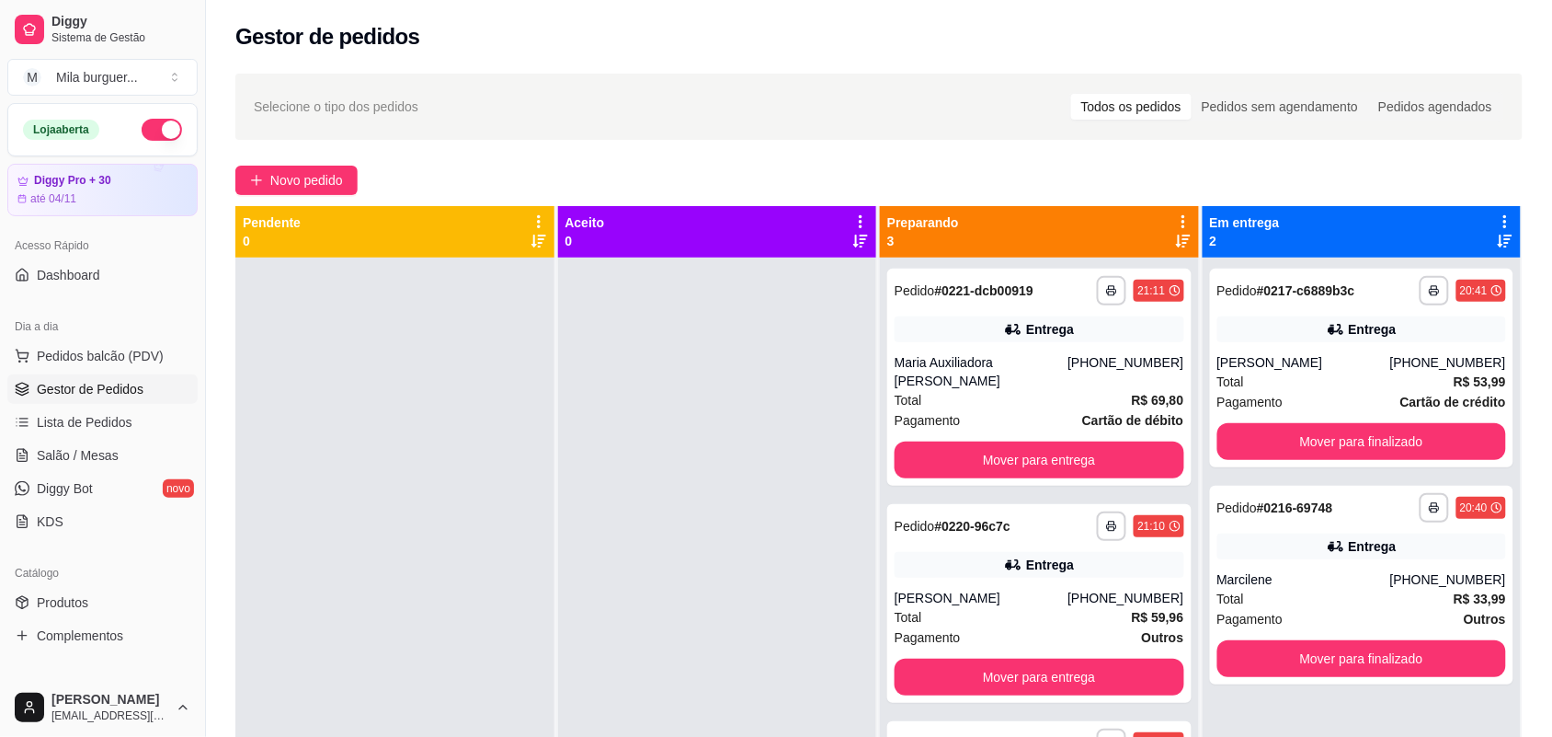
click at [246, 347] on div at bounding box center [394, 626] width 319 height 737
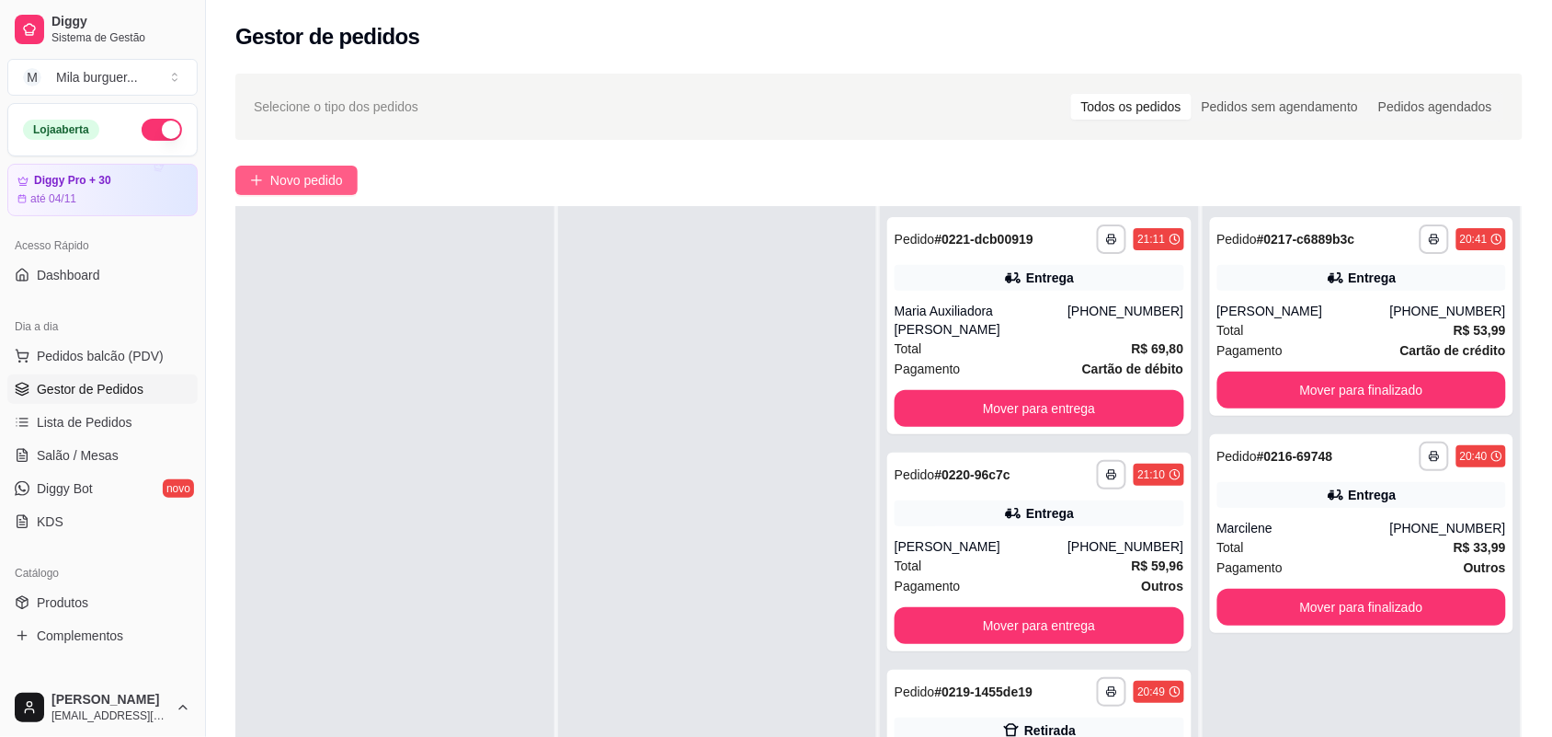
click at [302, 189] on span "Novo pedido" at bounding box center [306, 180] width 73 height 20
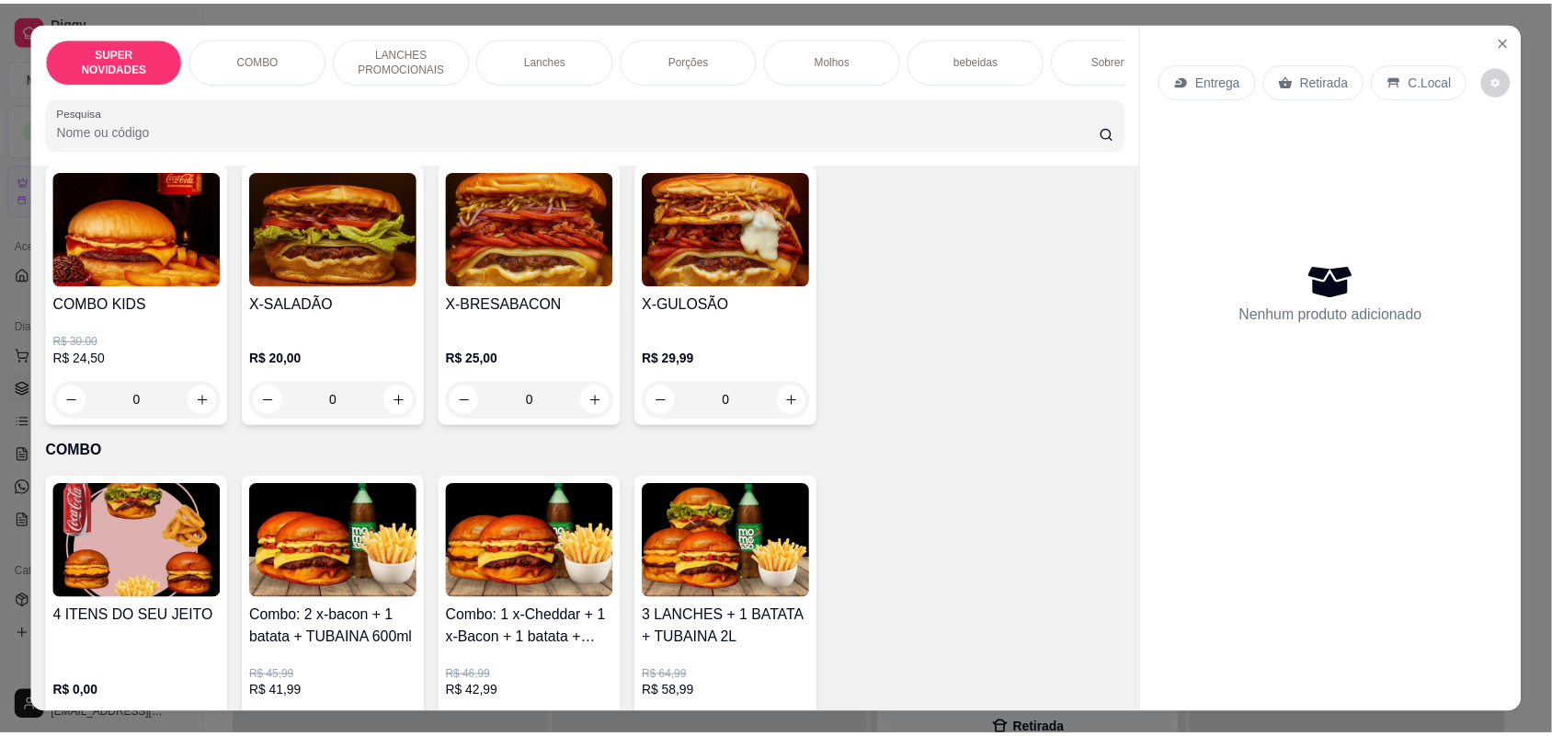
scroll to position [230, 0]
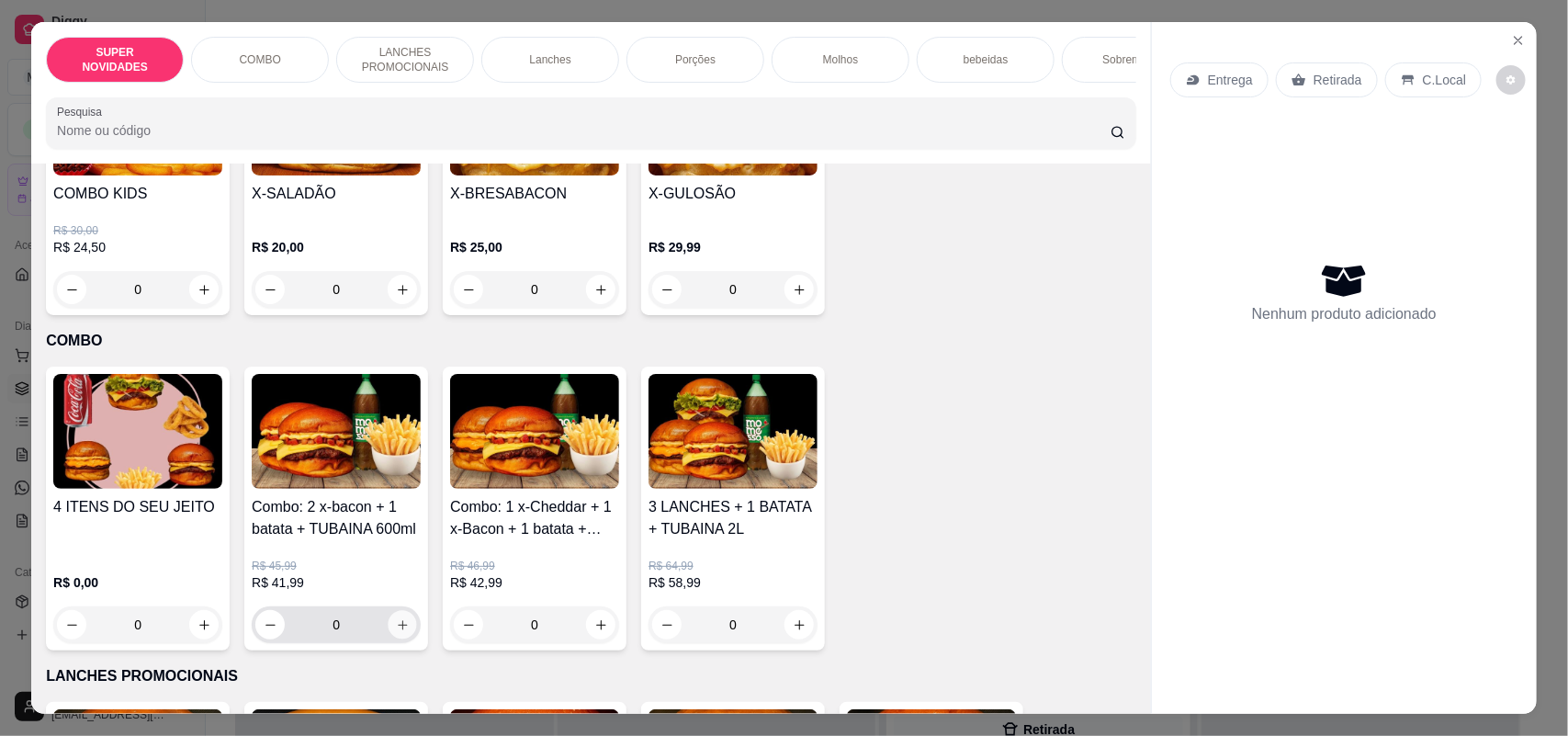
click at [393, 634] on button "increase-product-quantity" at bounding box center [402, 625] width 29 height 29
type input "1"
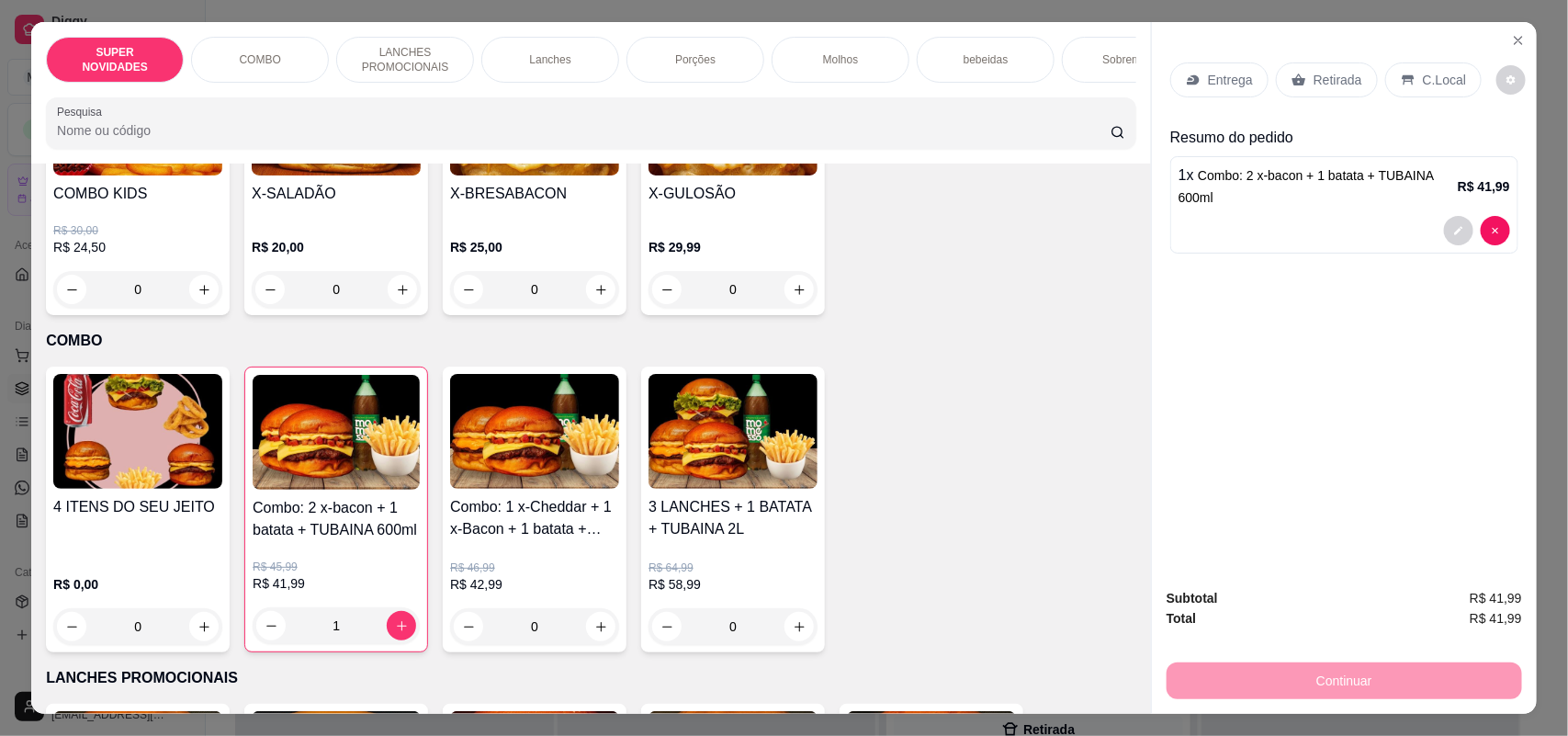
click at [1292, 79] on icon at bounding box center [1299, 80] width 14 height 12
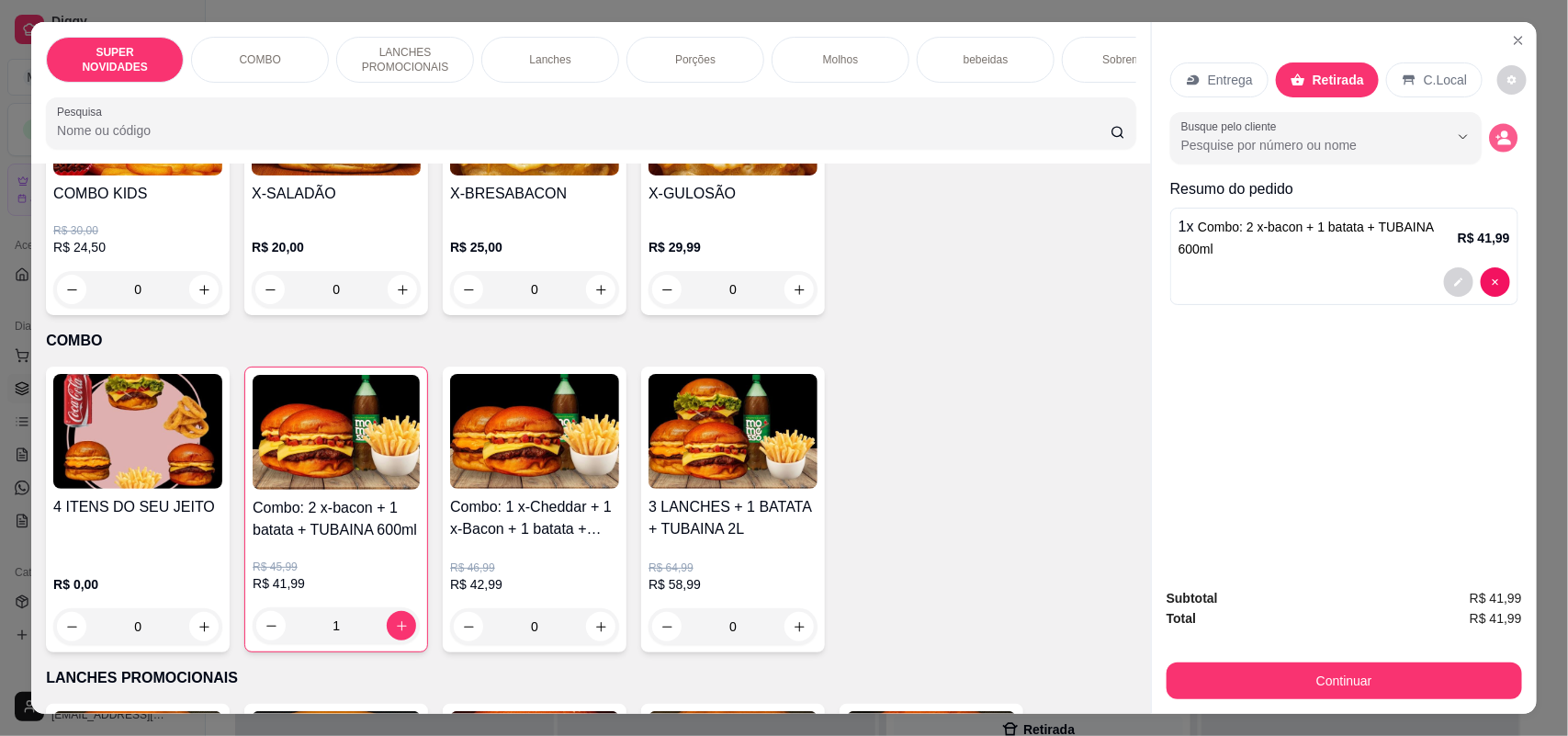
click at [1503, 139] on icon "decrease-product-quantity" at bounding box center [1503, 138] width 16 height 16
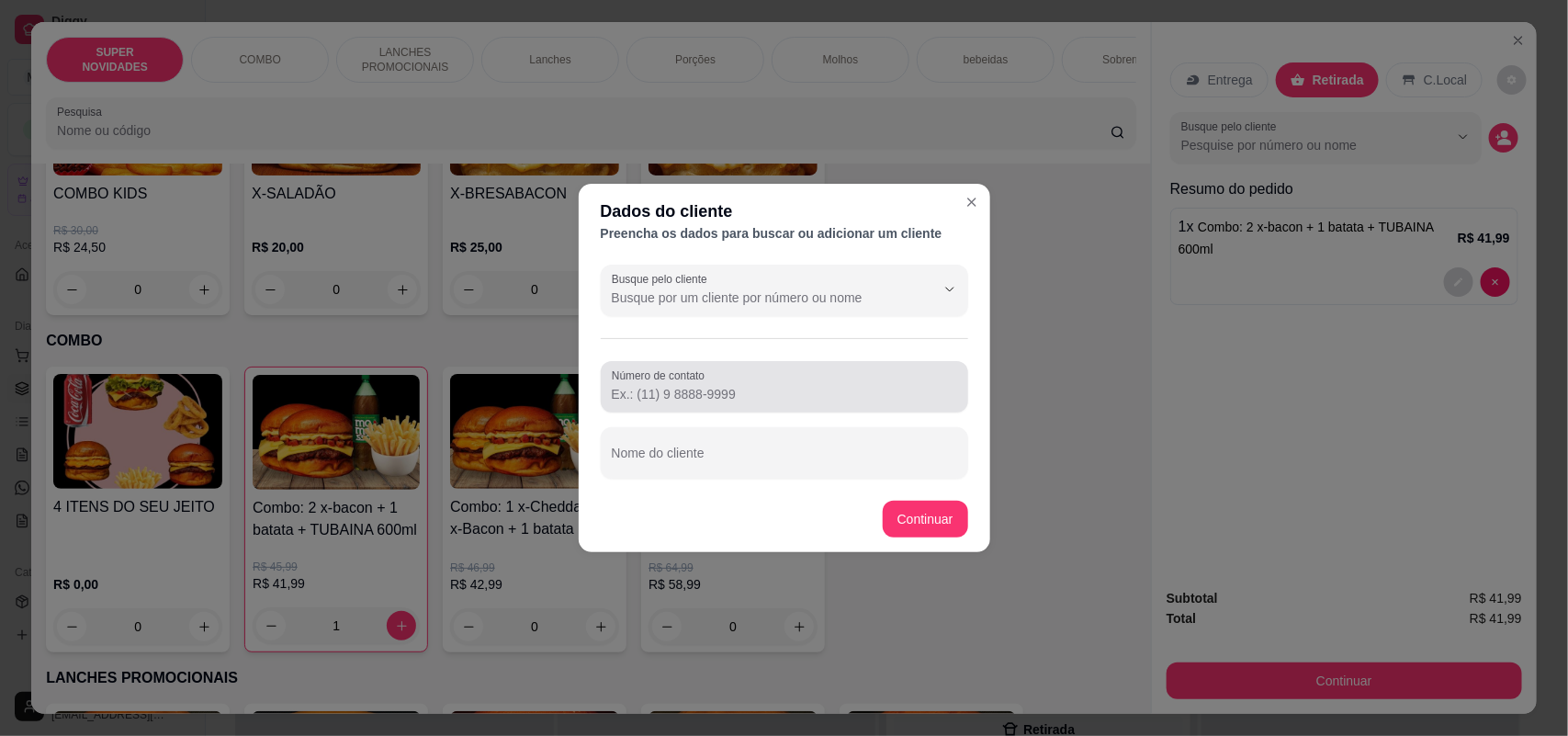
click at [765, 382] on div at bounding box center [784, 386] width 346 height 37
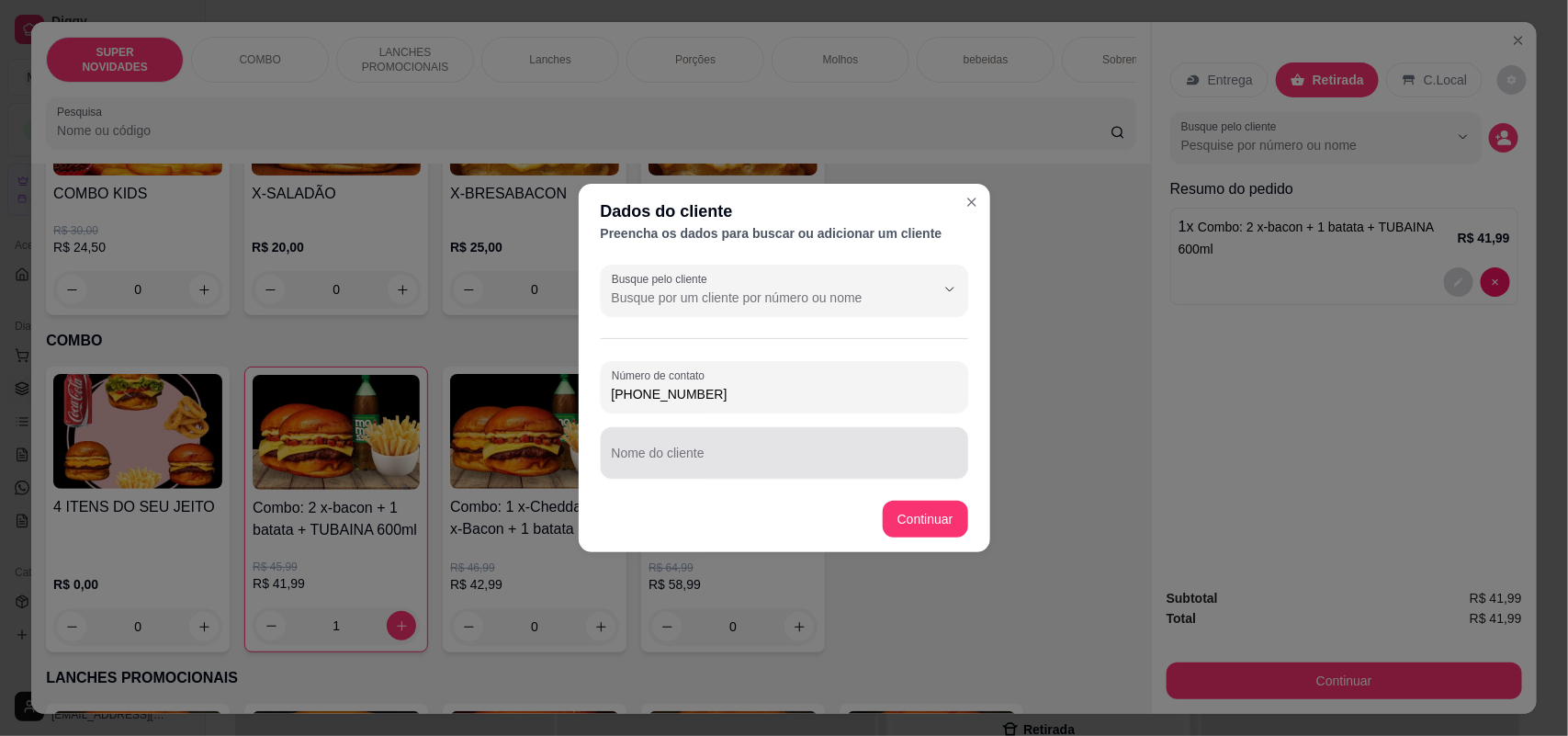
type input "[PHONE_NUMBER]"
click at [797, 456] on input "Nome do cliente" at bounding box center [784, 460] width 346 height 18
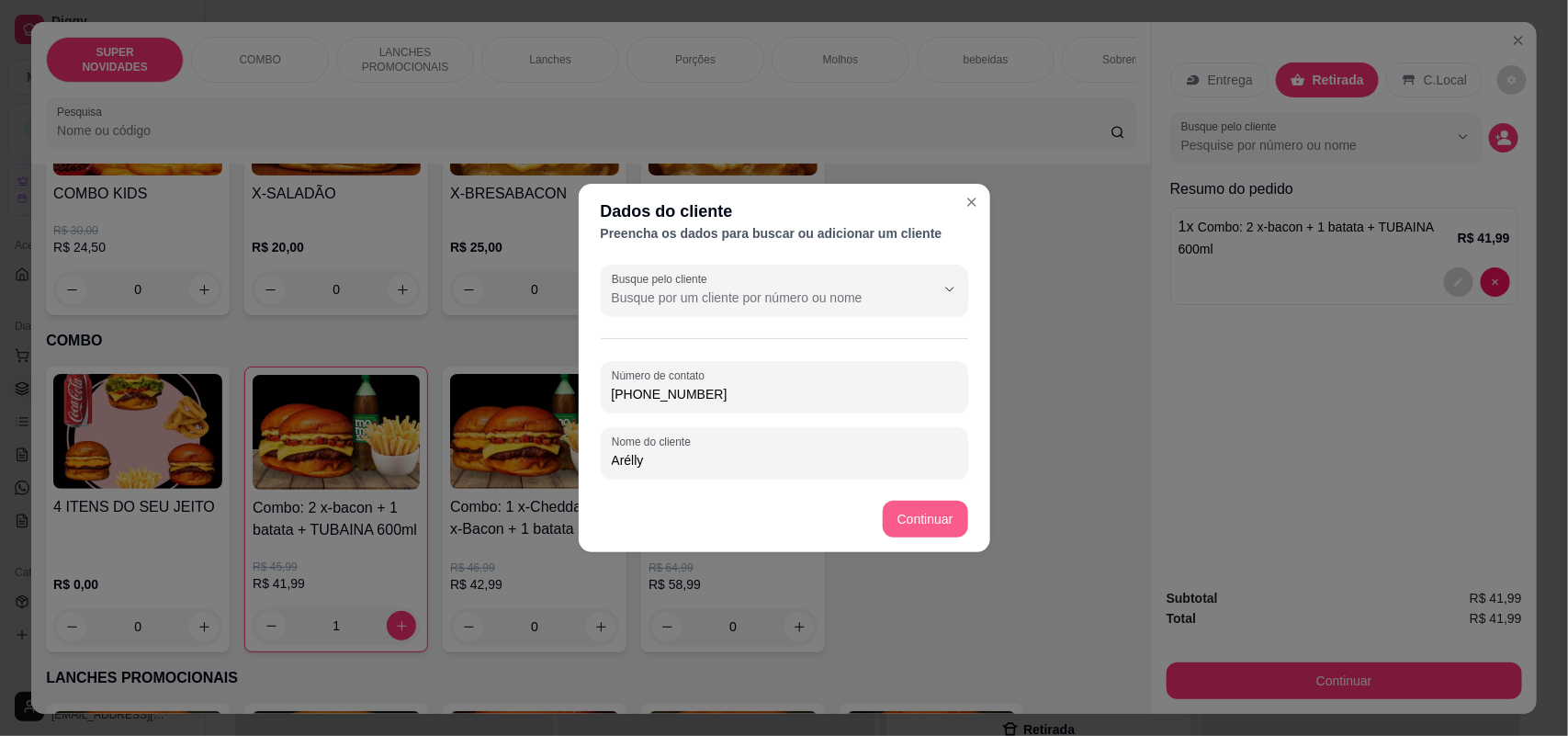
type input "Arélly"
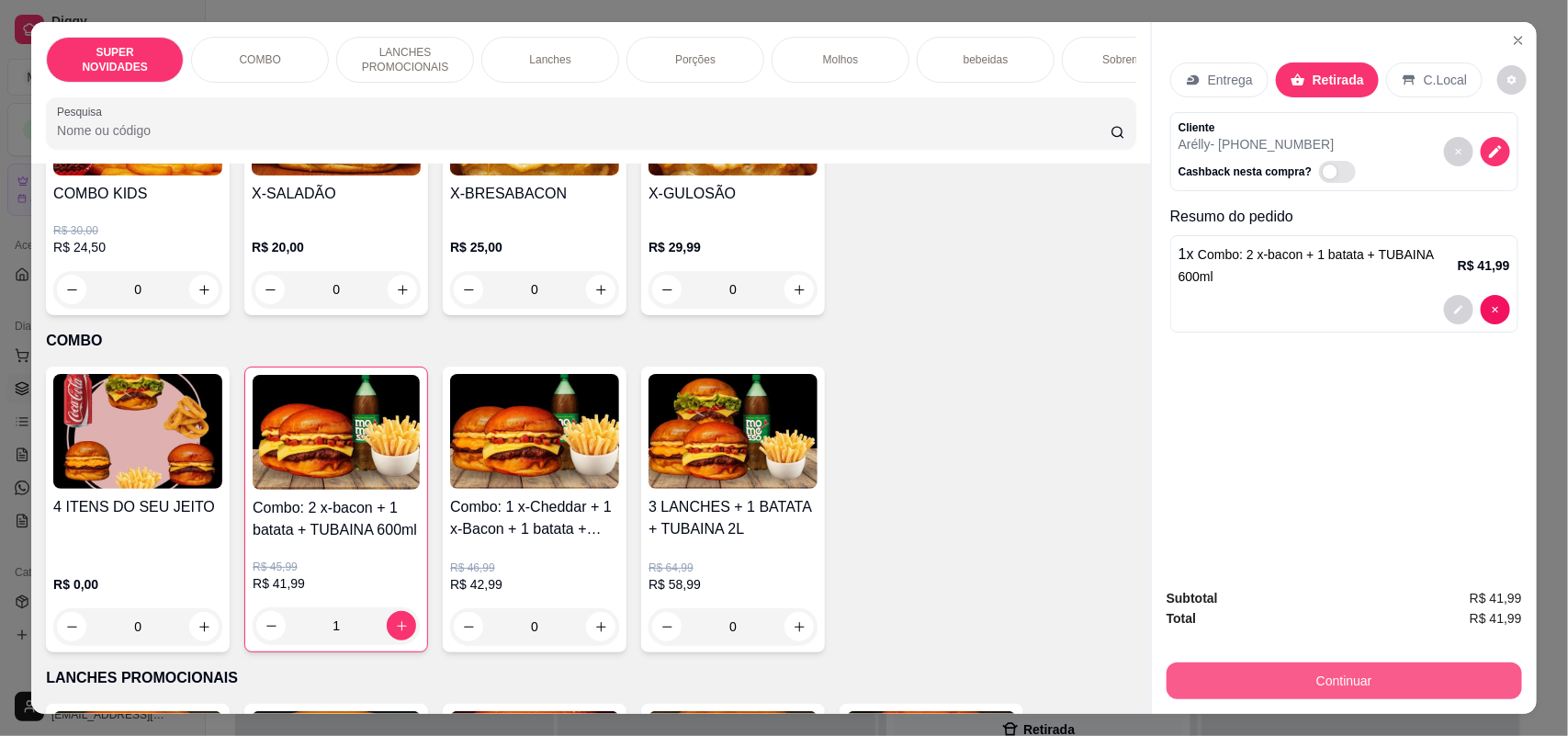
click at [1361, 686] on button "Continuar" at bounding box center [1344, 680] width 356 height 37
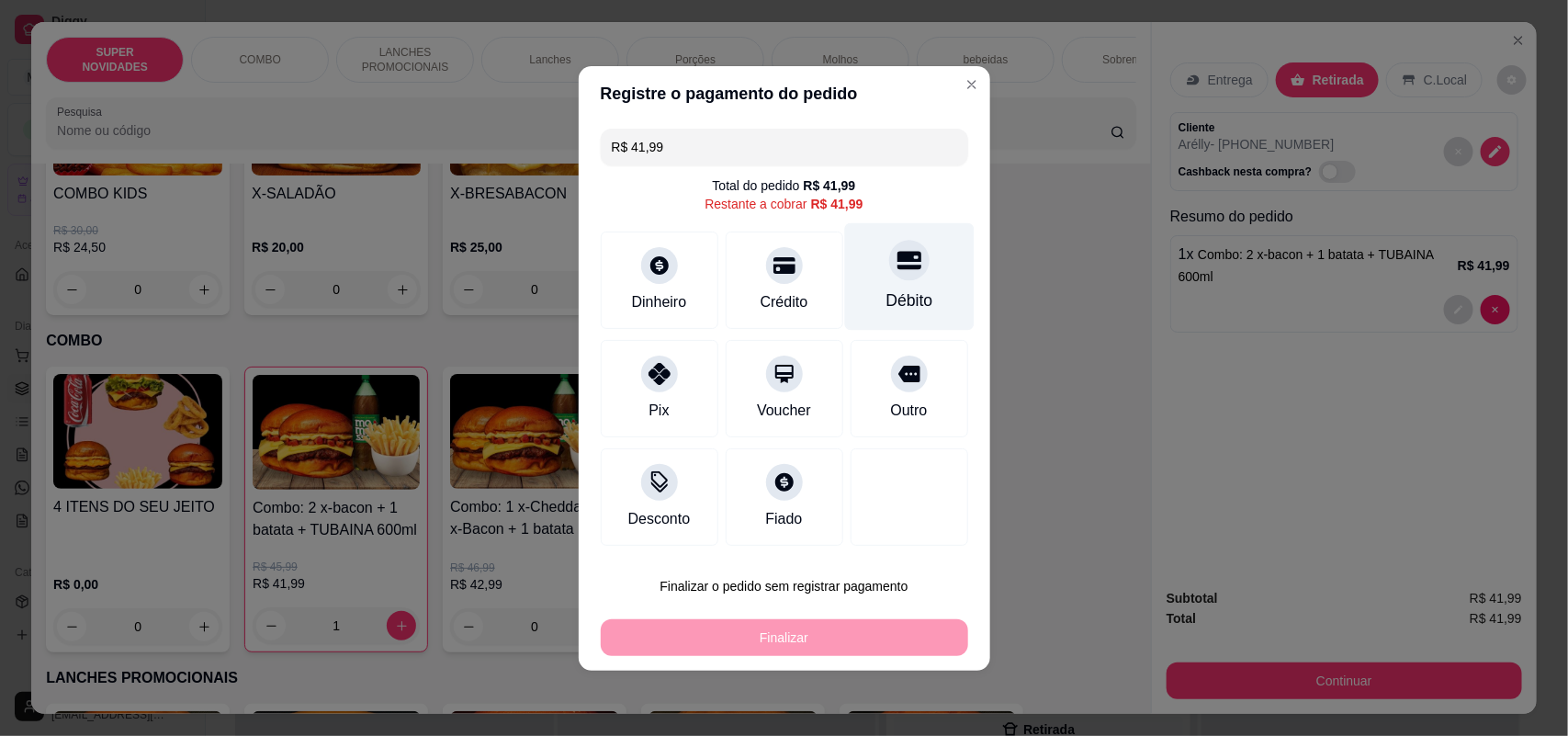
click at [901, 290] on div "Débito" at bounding box center [909, 301] width 47 height 24
type input "R$ 0,00"
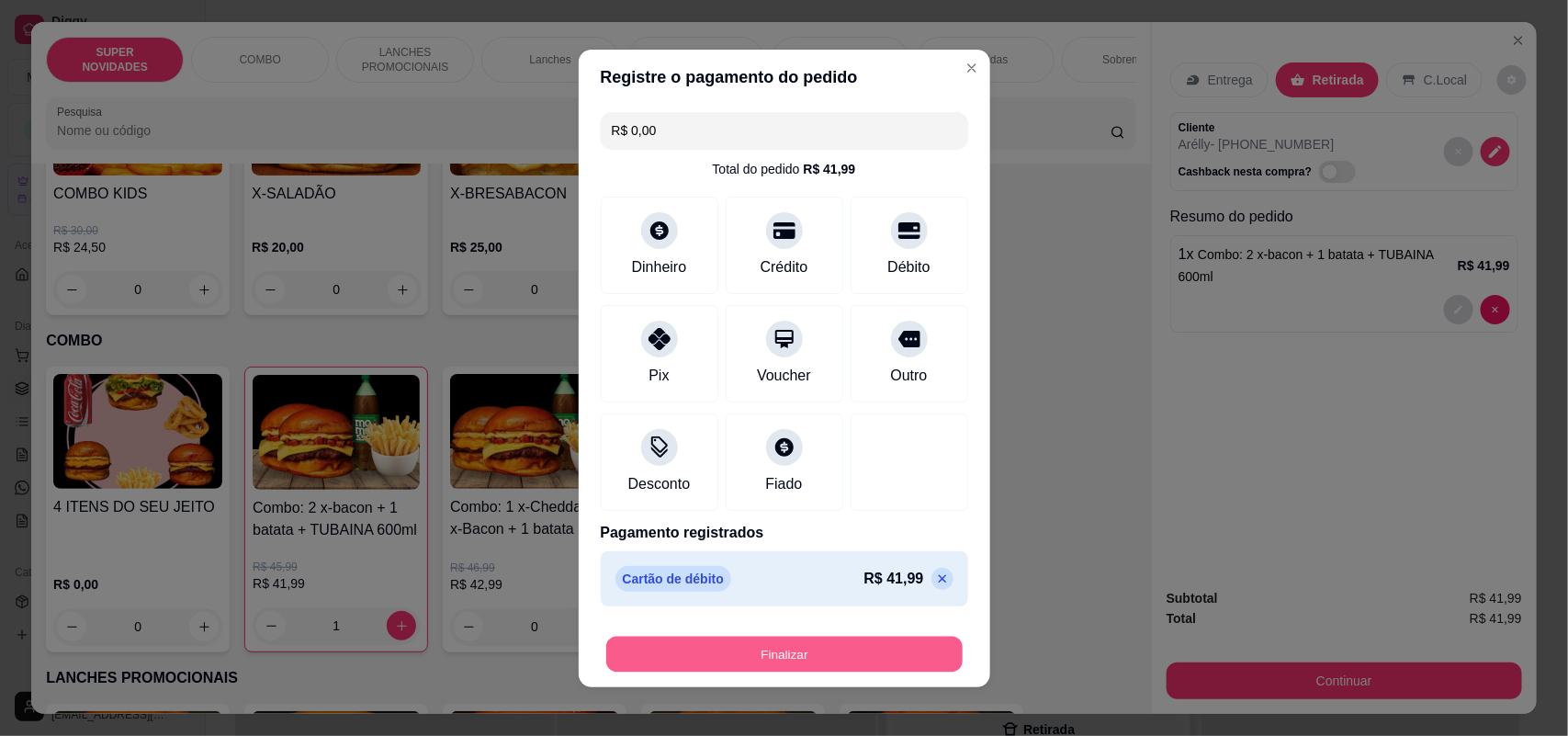
click at [792, 650] on button "Finalizar" at bounding box center [784, 653] width 357 height 36
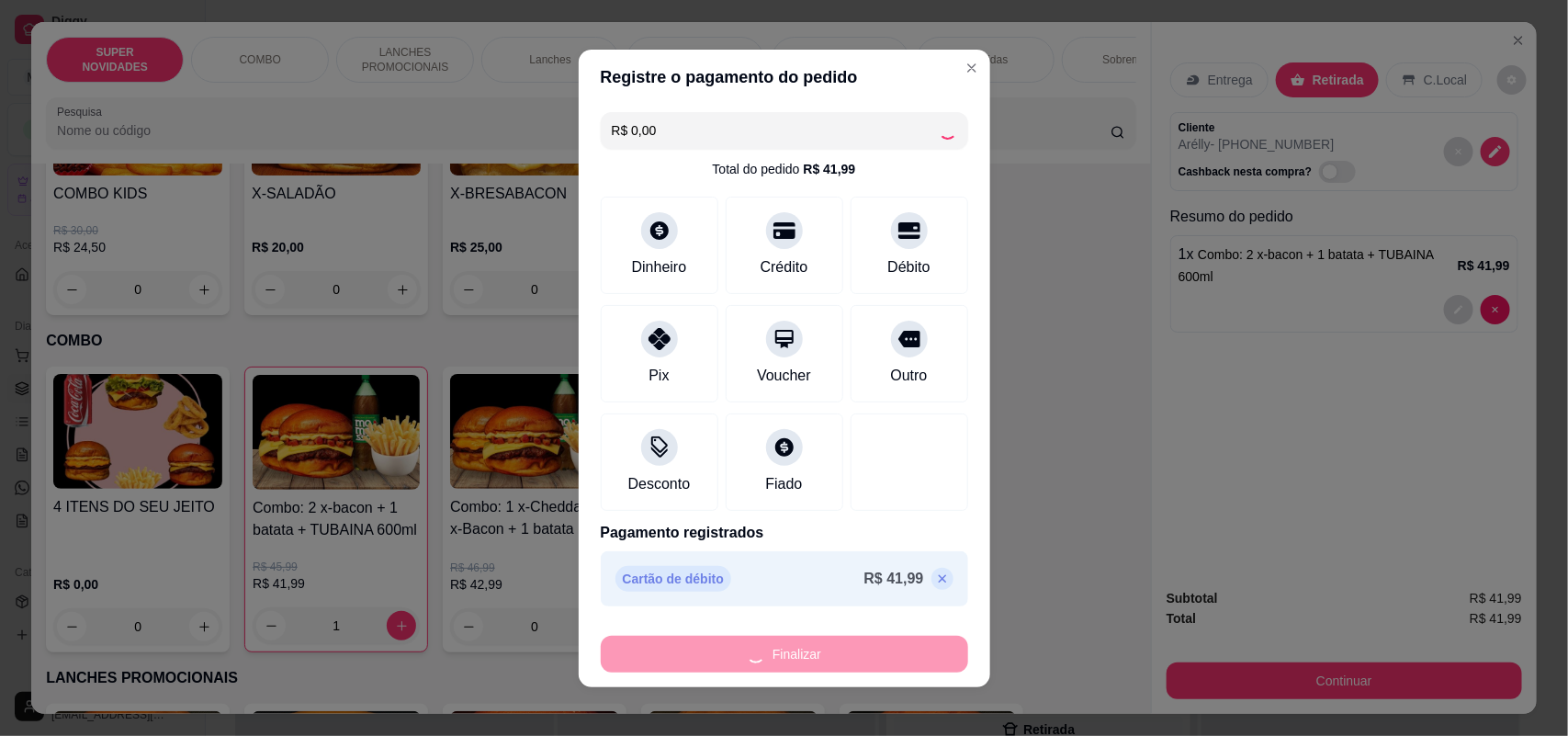
type input "0"
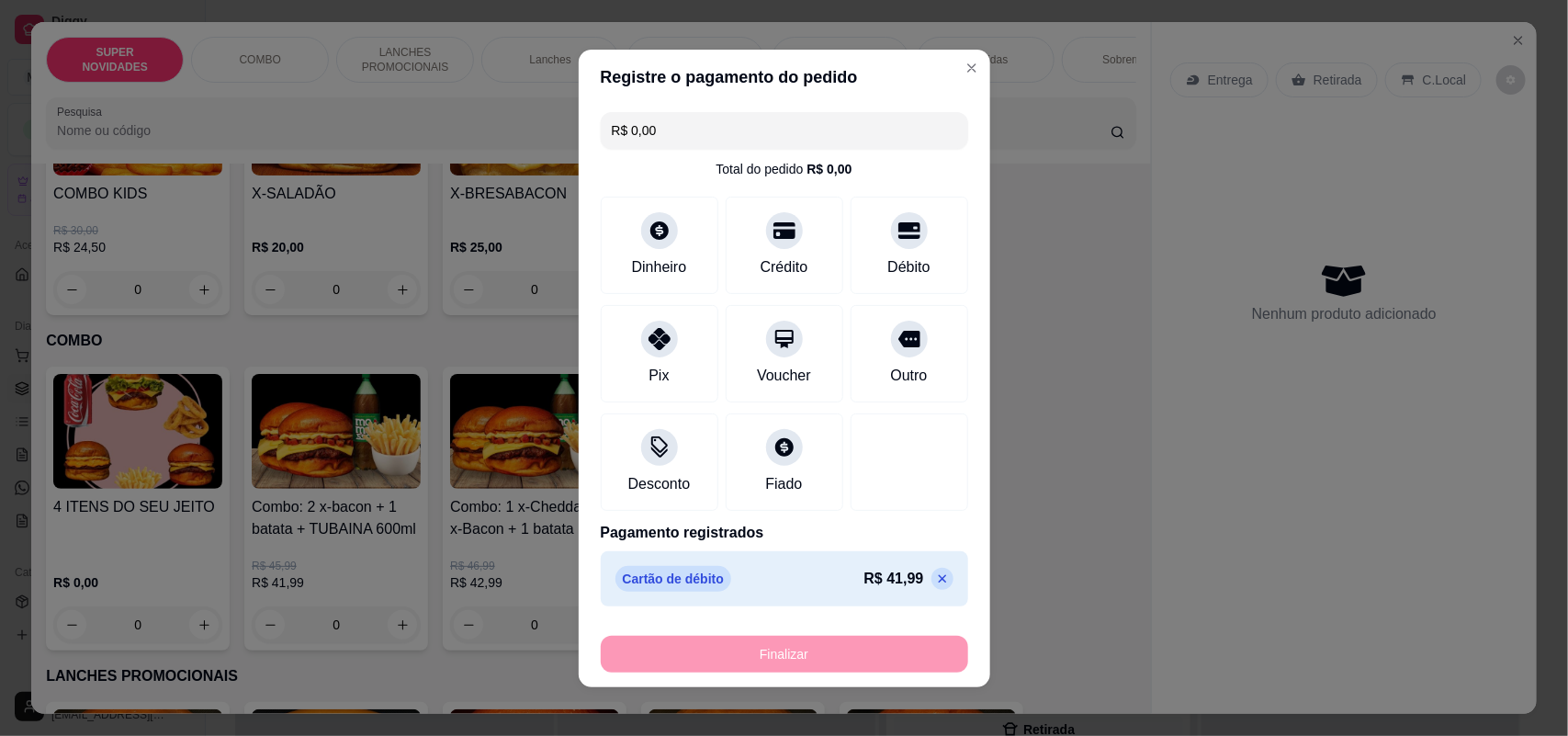
type input "-R$ 41,99"
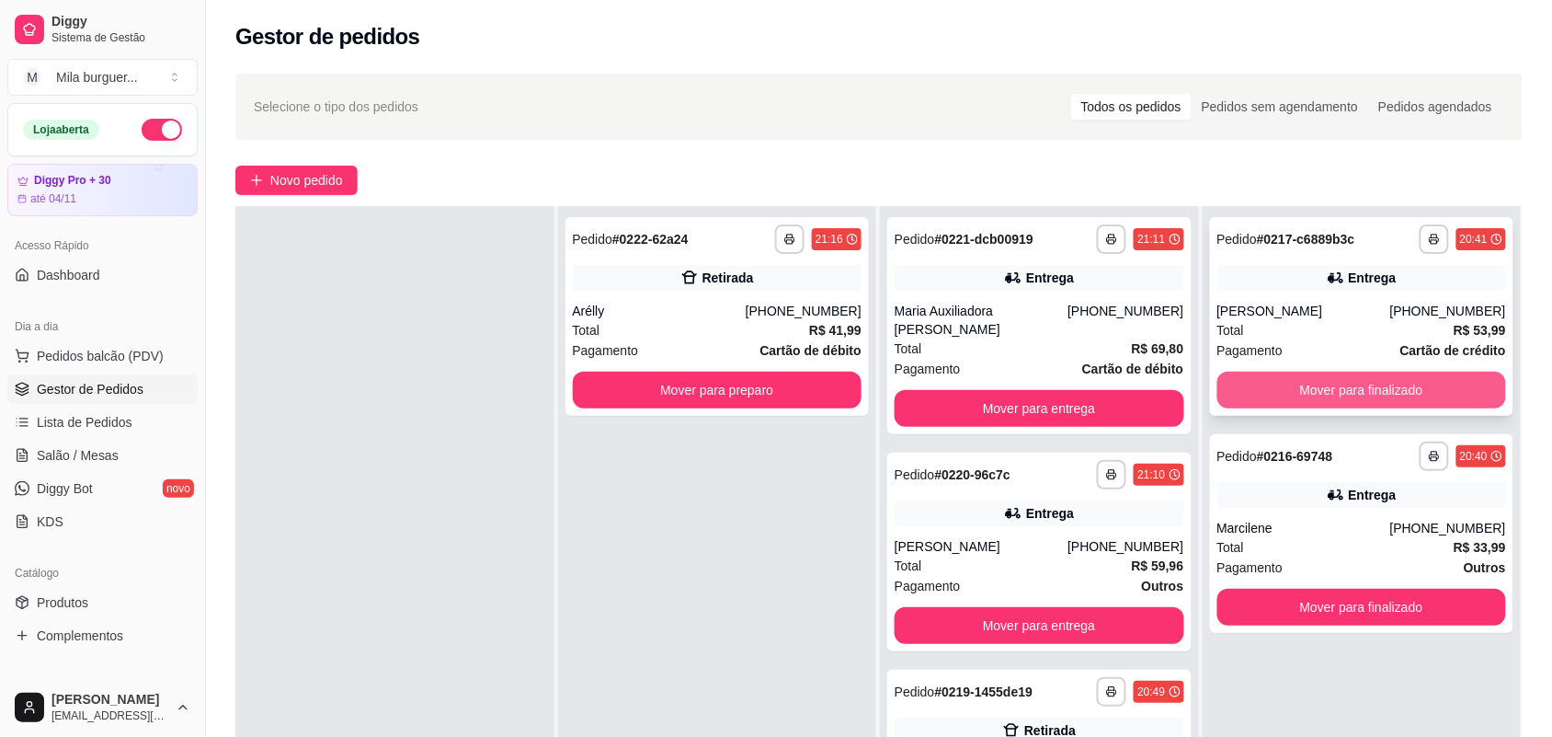
click at [1325, 410] on div "**********" at bounding box center [1362, 316] width 304 height 199
click at [1321, 400] on button "Mover para finalizado" at bounding box center [1363, 390] width 290 height 37
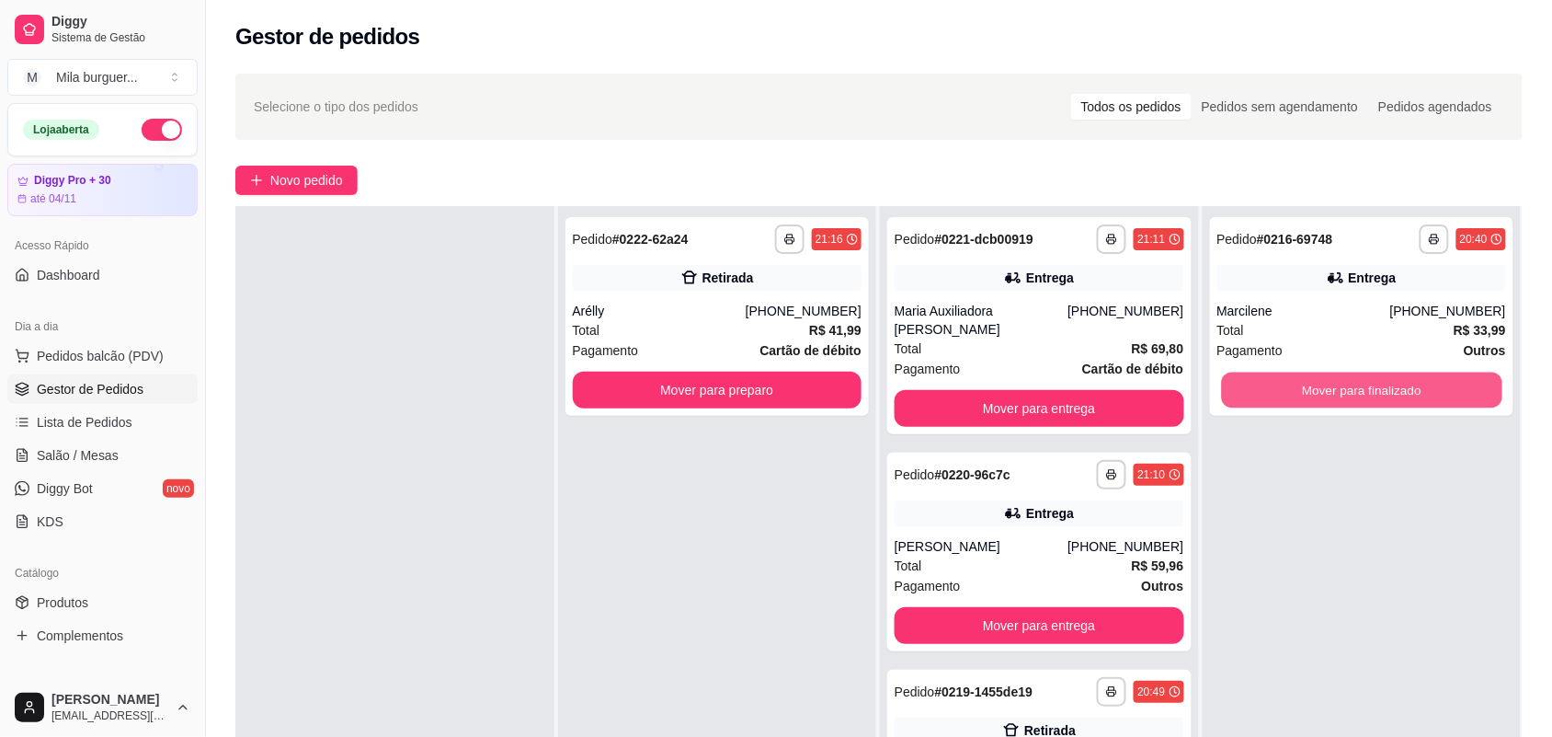
click at [1320, 400] on button "Mover para finalizado" at bounding box center [1361, 390] width 280 height 36
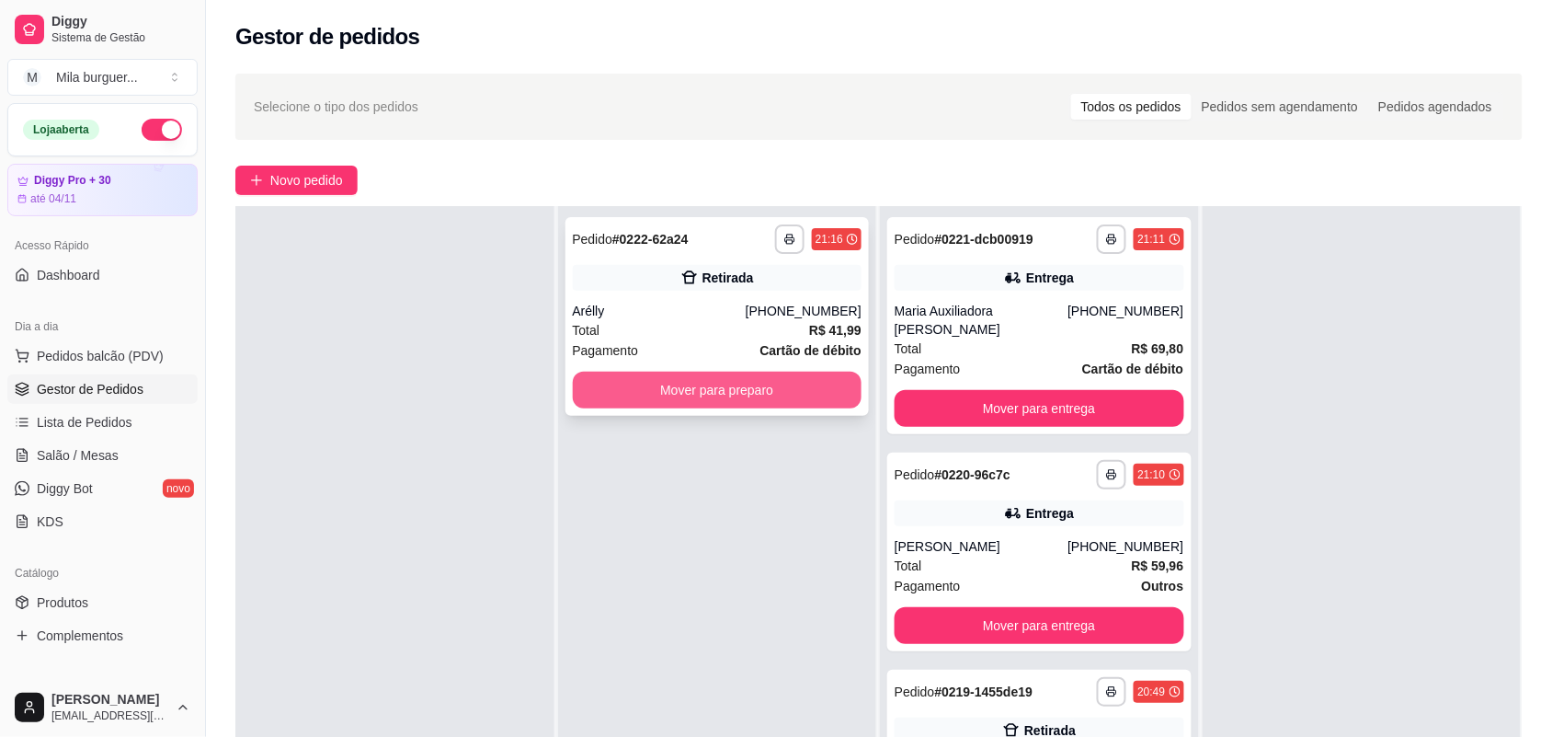
click at [798, 378] on button "Mover para preparo" at bounding box center [718, 390] width 290 height 37
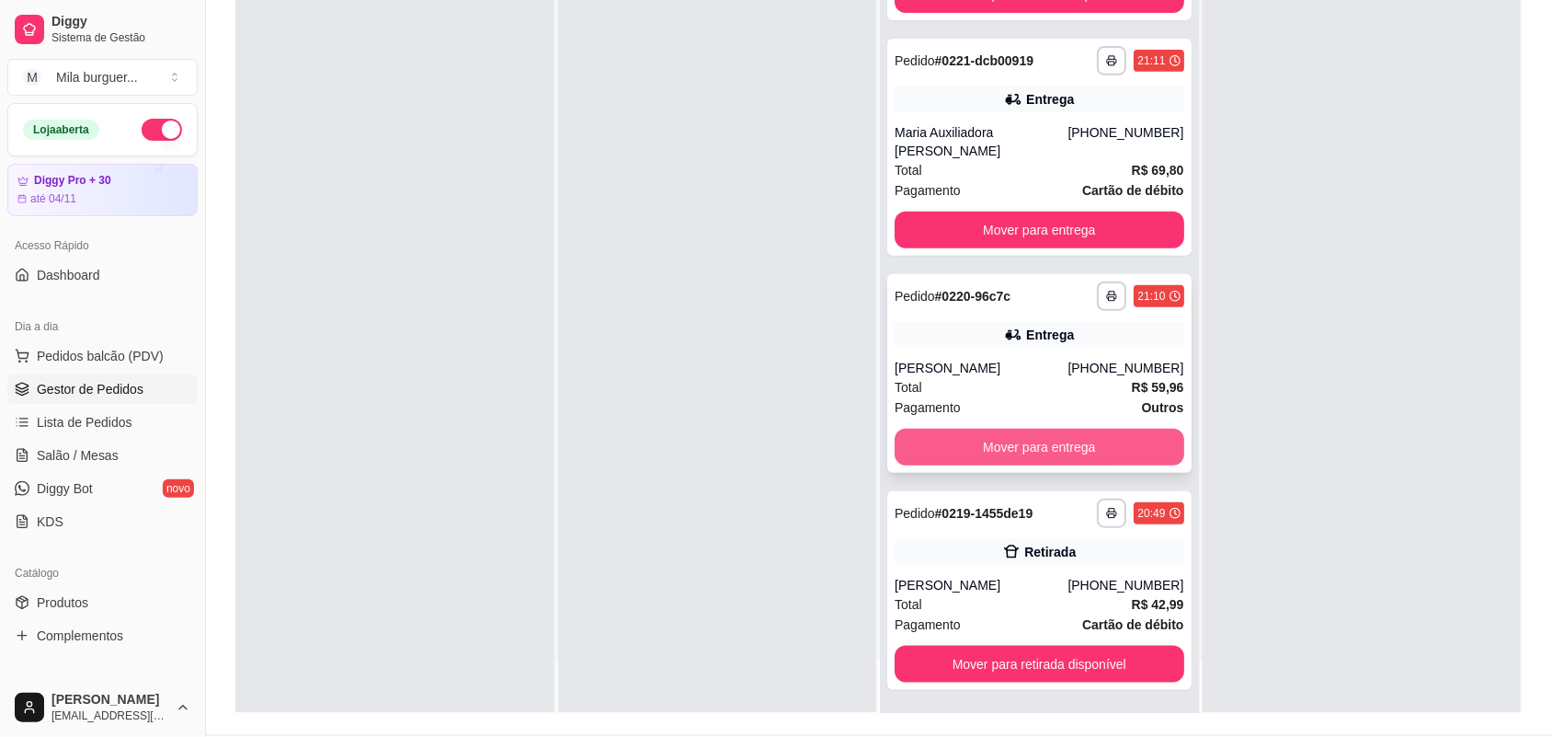
scroll to position [167, 0]
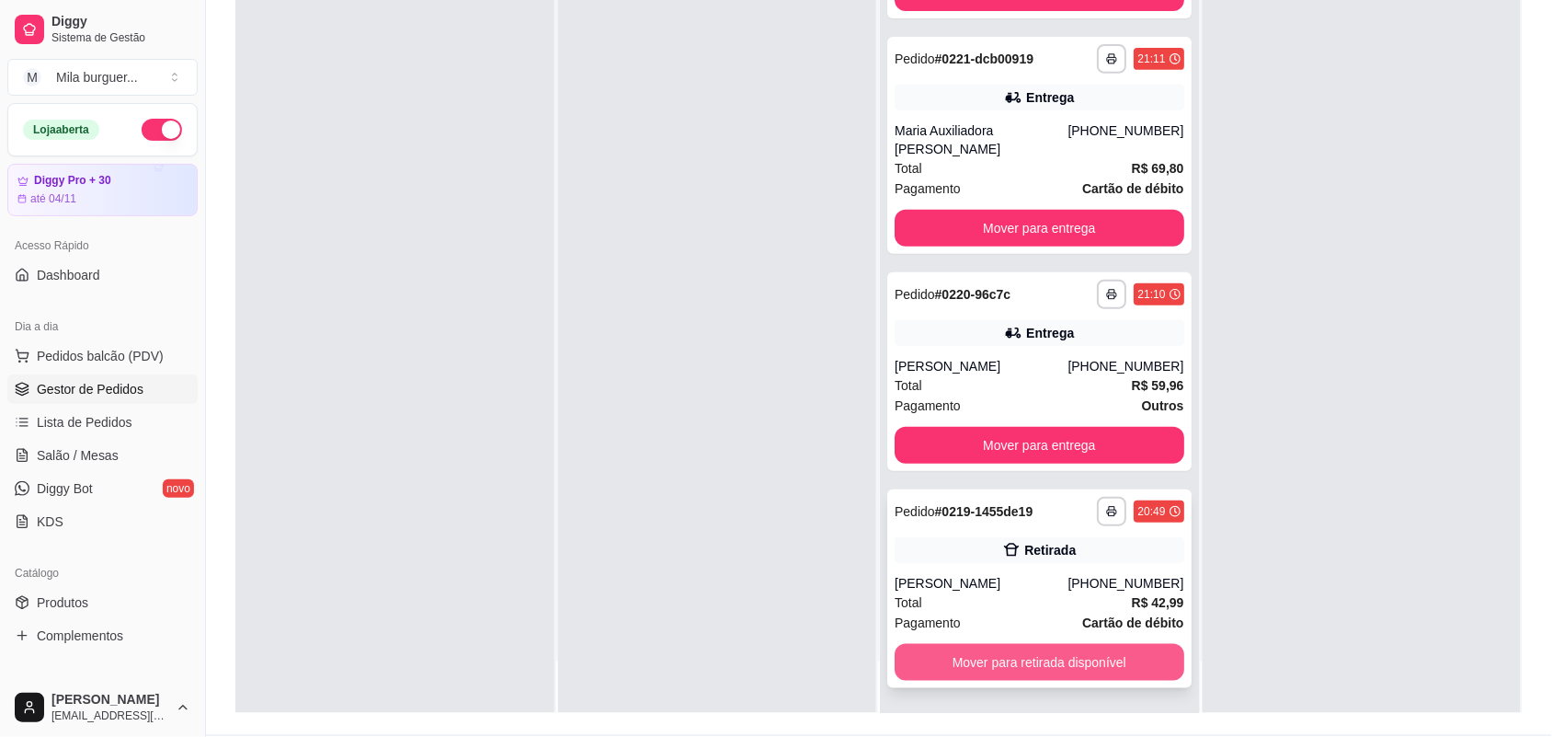
click at [1013, 650] on button "Mover para retirada disponível" at bounding box center [1040, 662] width 290 height 37
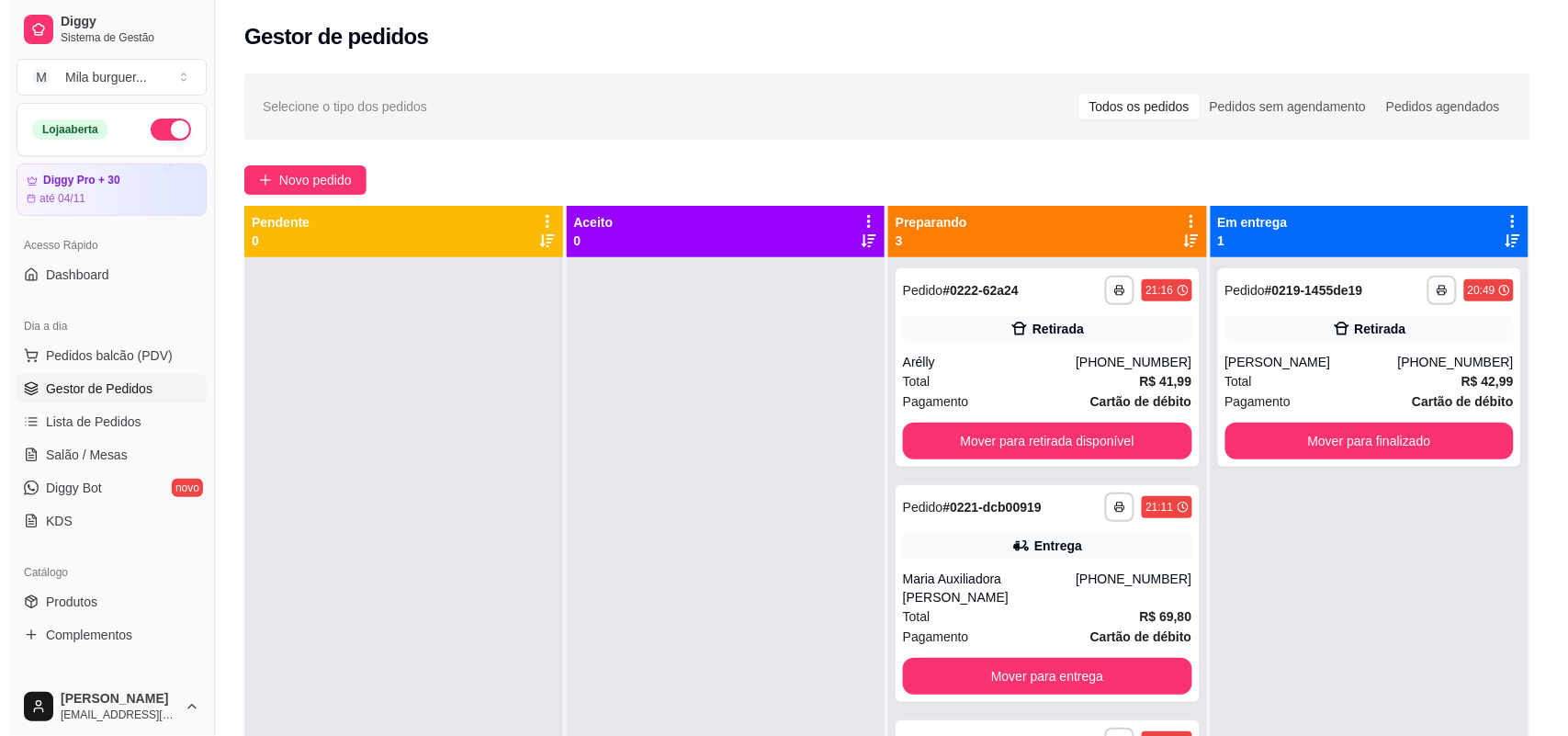
scroll to position [115, 0]
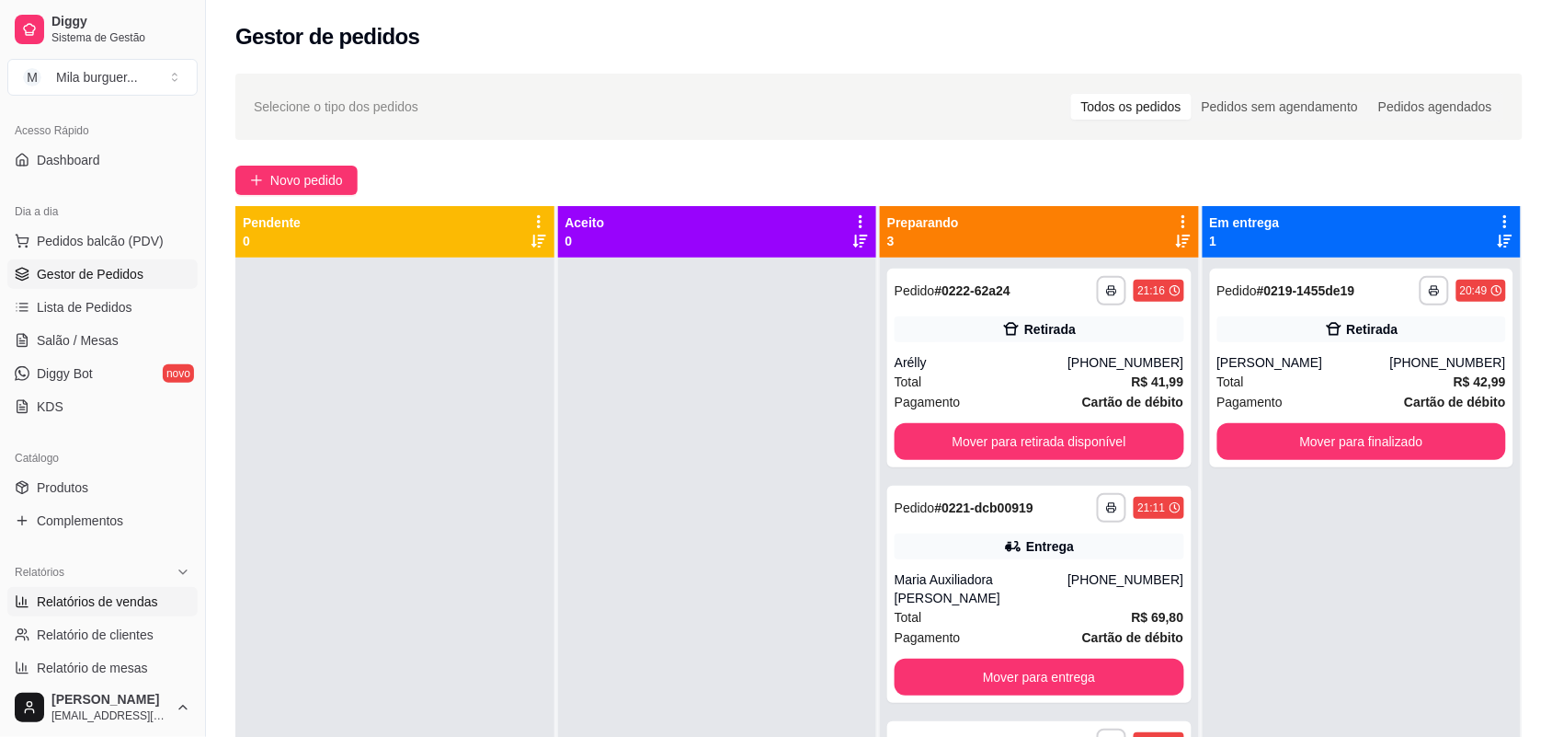
click at [75, 598] on span "Relatórios de vendas" at bounding box center [97, 601] width 121 height 18
select select "ALL"
select select "0"
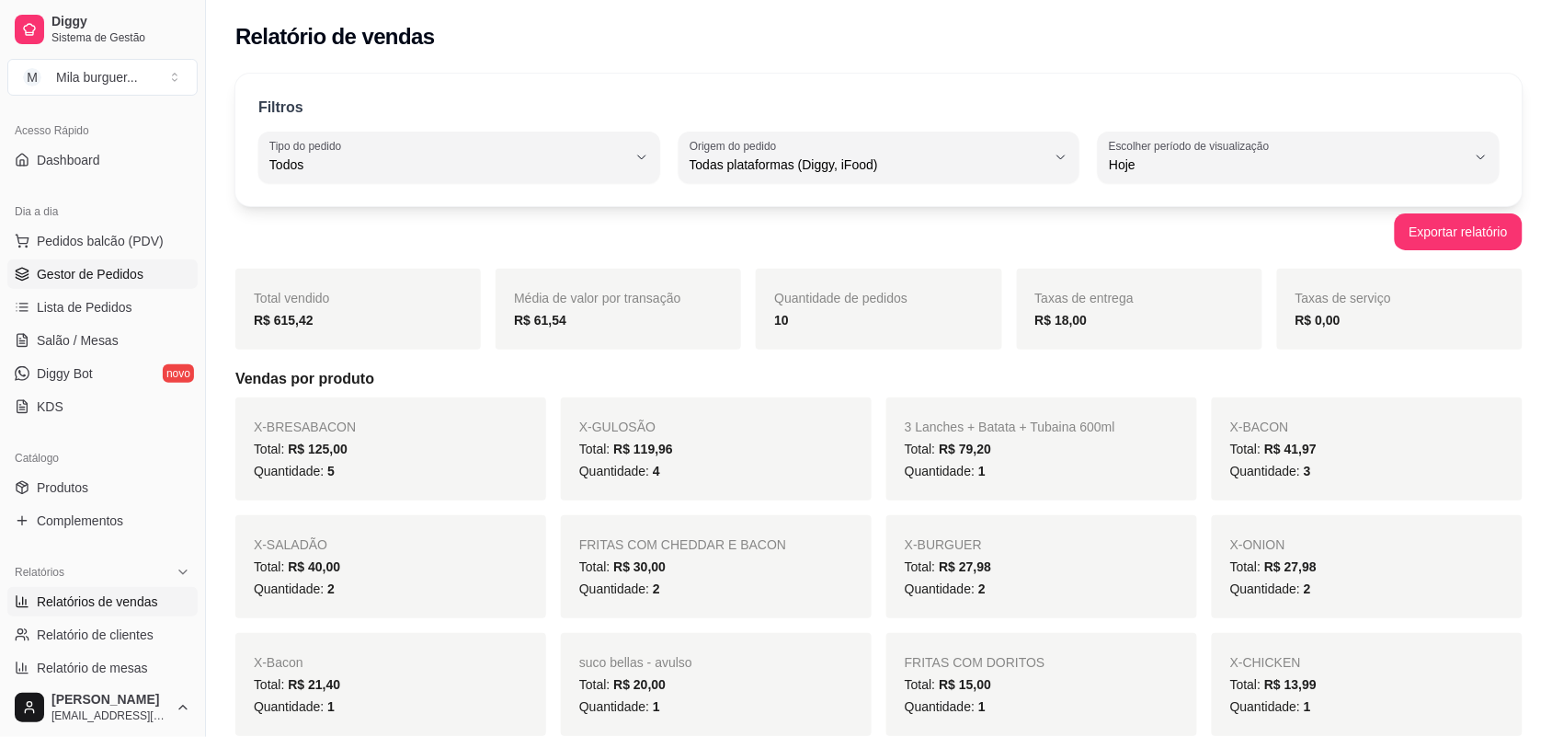
click at [81, 273] on span "Gestor de Pedidos" at bounding box center [90, 274] width 107 height 18
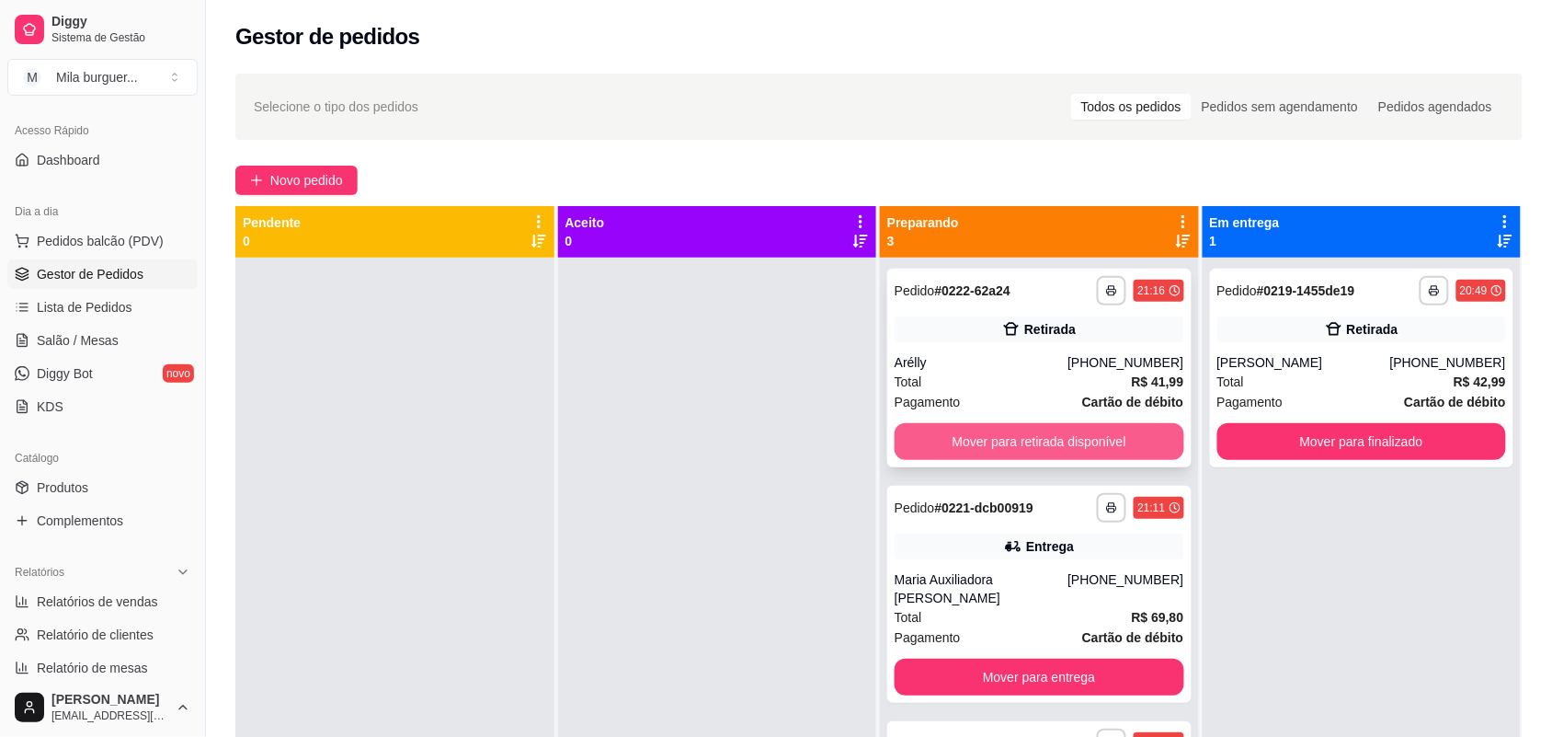
click at [1024, 432] on button "Mover para retirada disponível" at bounding box center [1040, 441] width 290 height 37
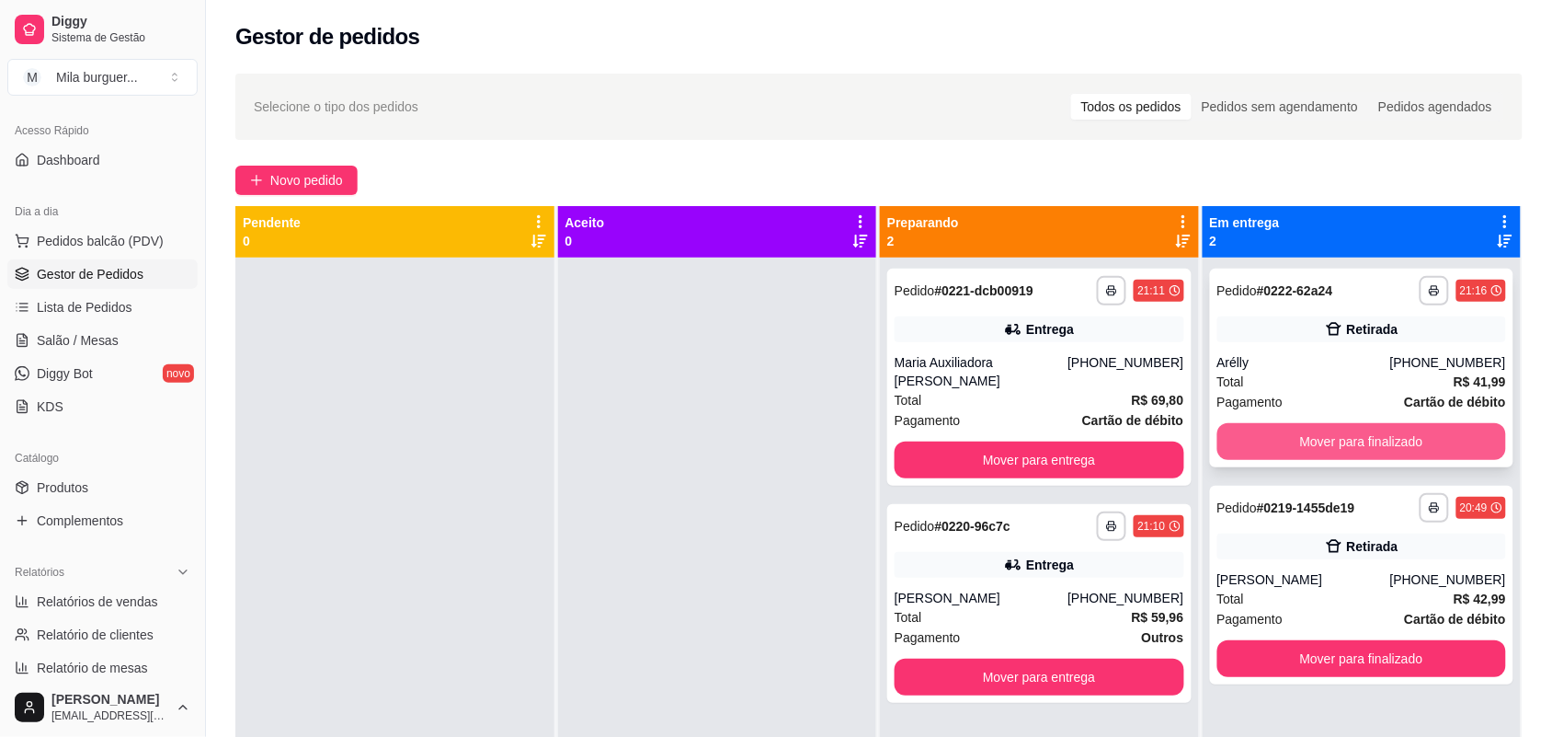
click at [1304, 435] on button "Mover para finalizado" at bounding box center [1363, 441] width 290 height 37
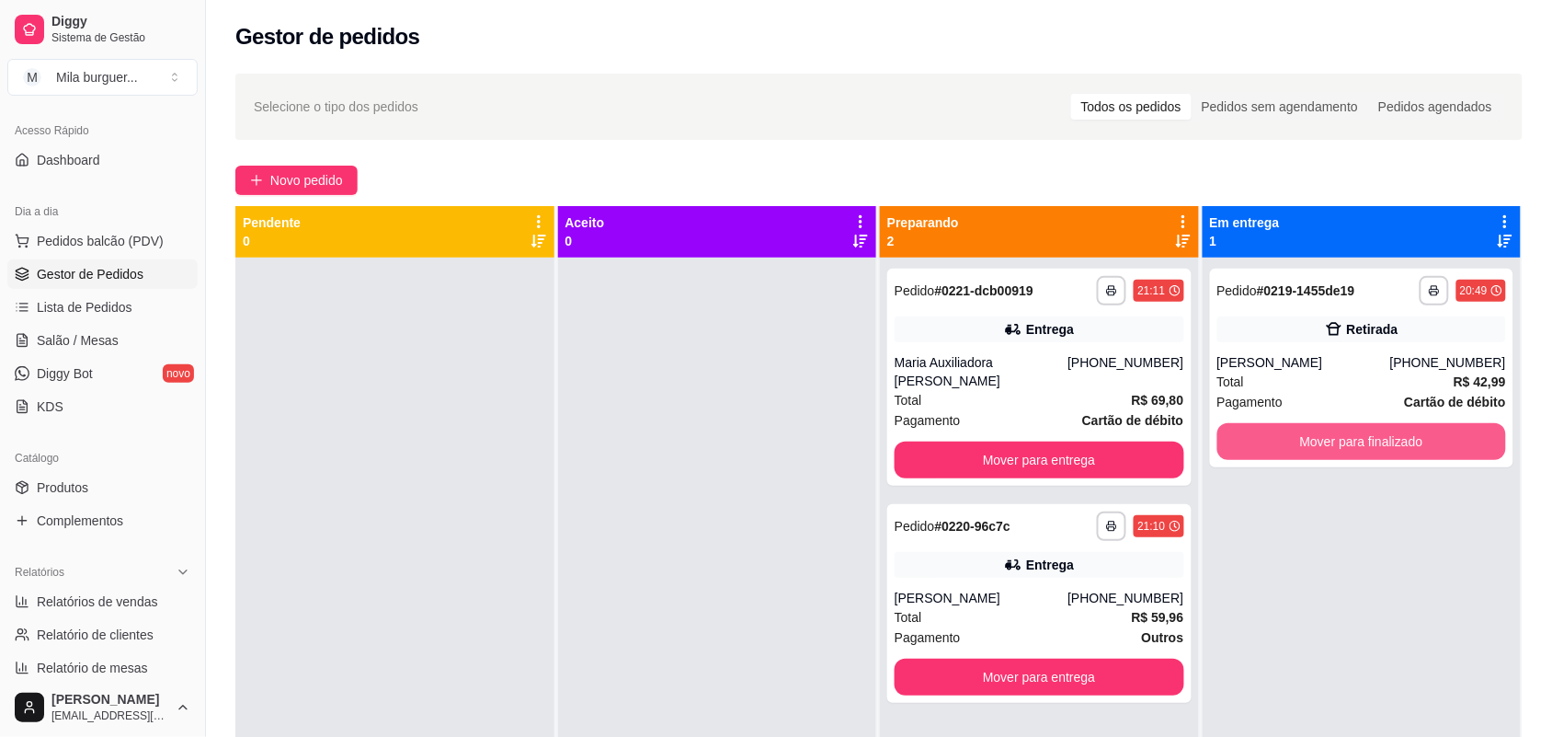
click at [1302, 434] on button "Mover para finalizado" at bounding box center [1363, 441] width 290 height 37
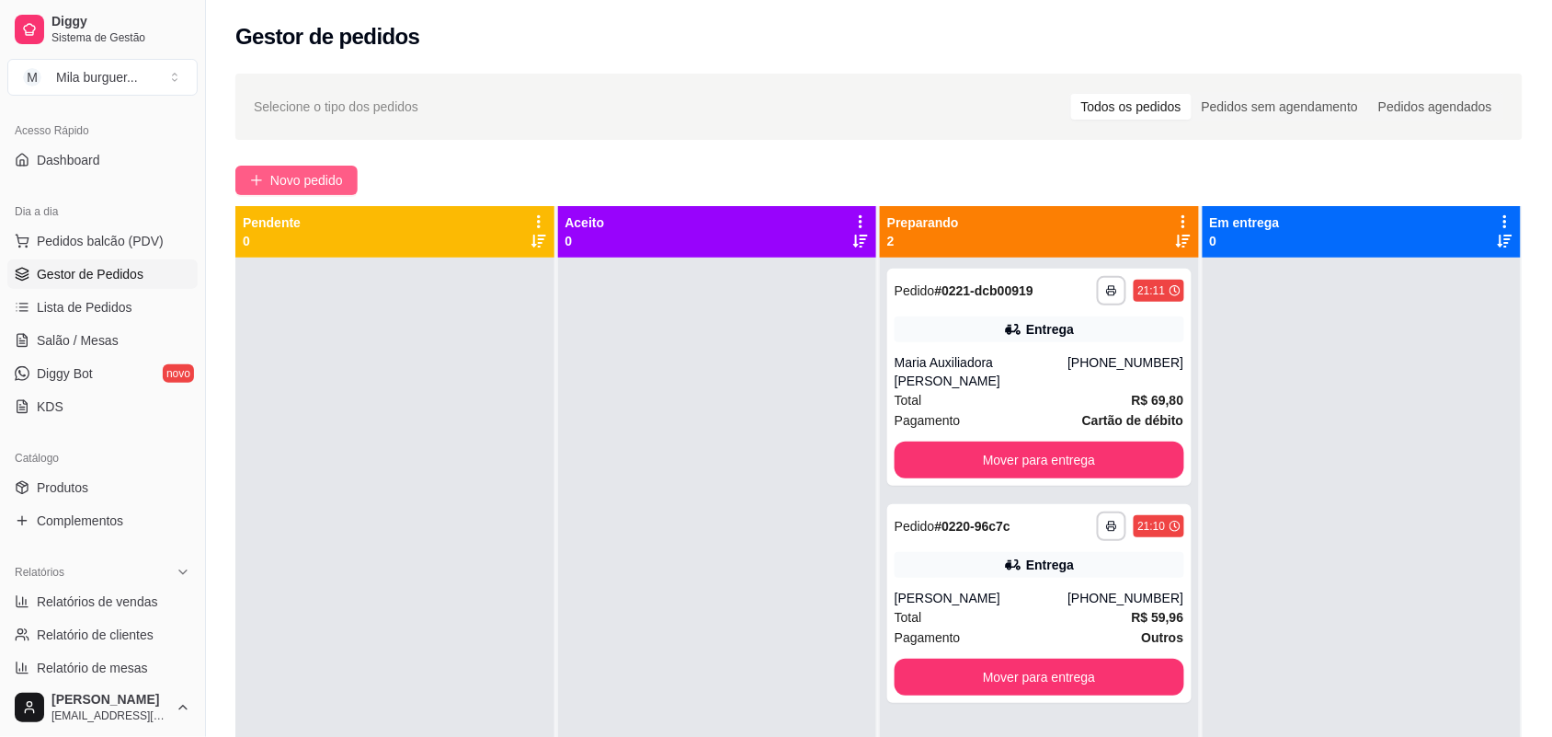
click at [347, 171] on button "Novo pedido" at bounding box center [296, 180] width 122 height 29
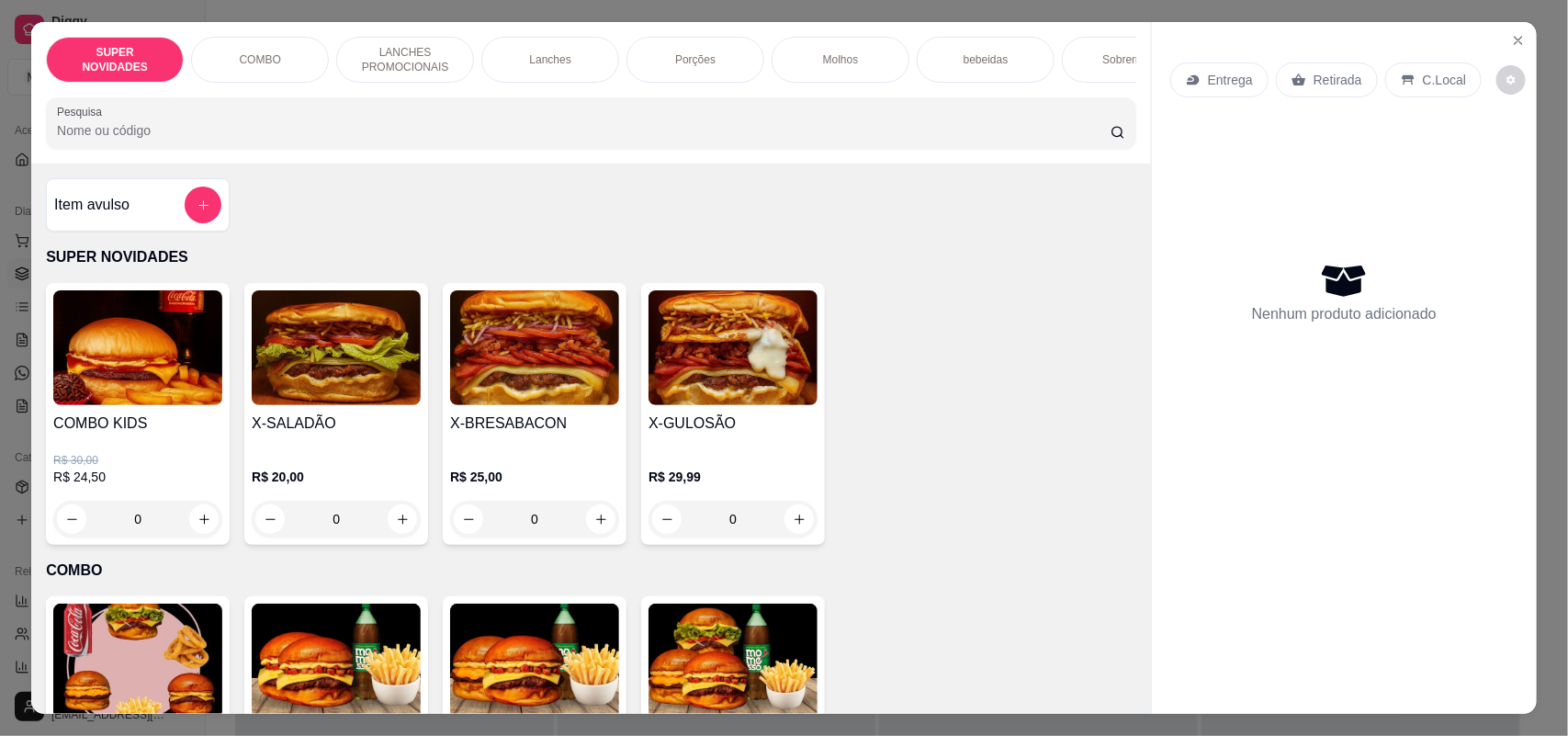
scroll to position [115, 0]
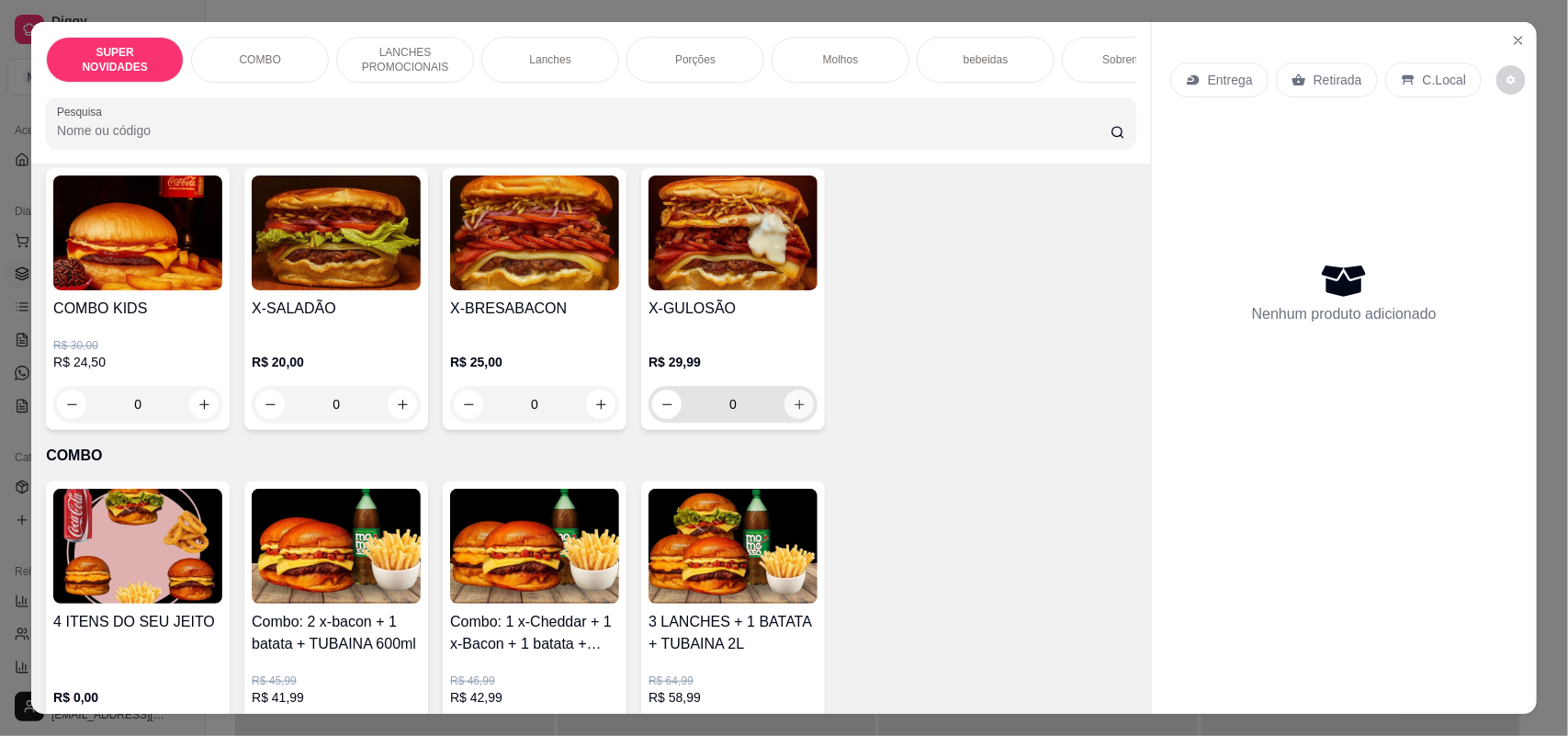
click at [794, 409] on icon "increase-product-quantity" at bounding box center [799, 404] width 10 height 10
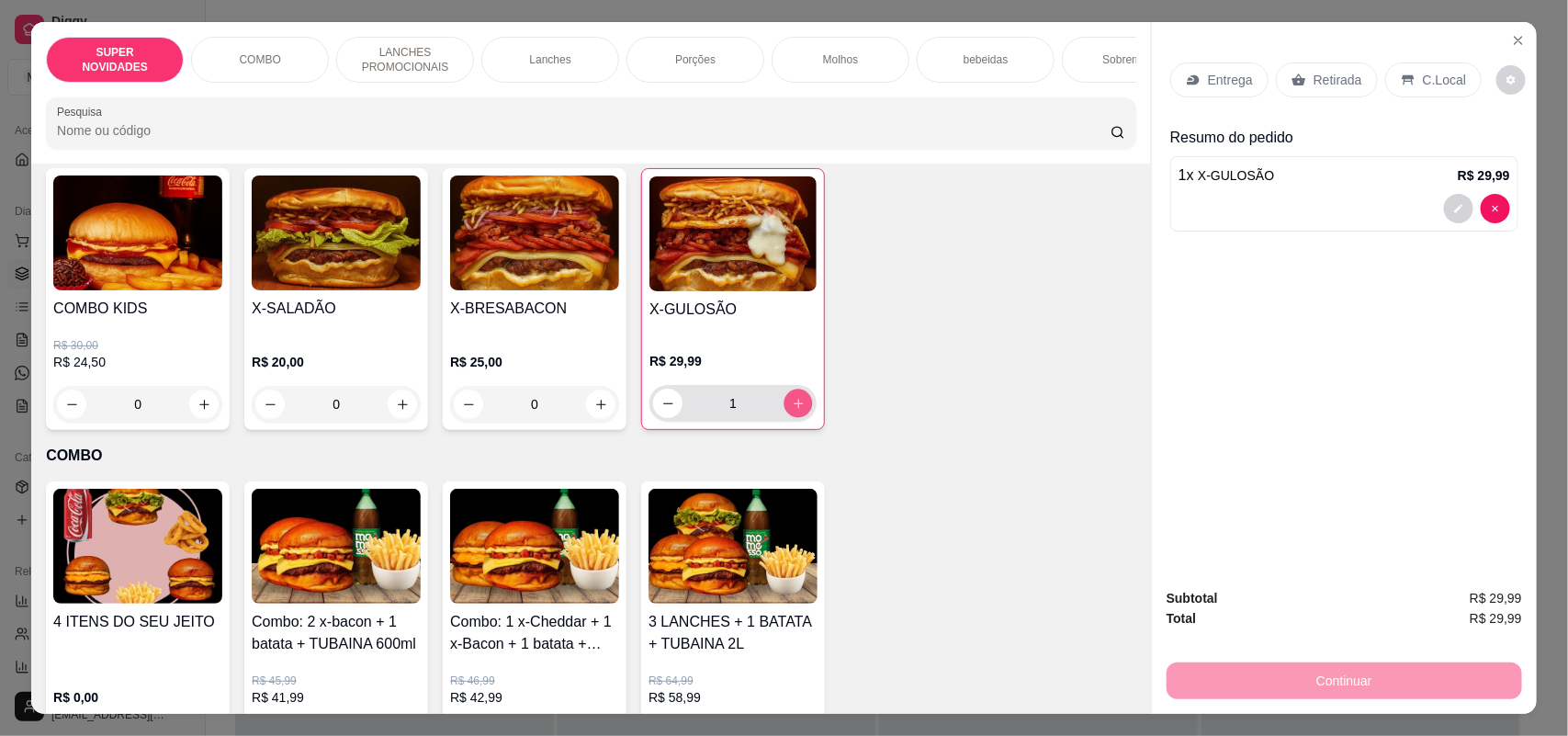
click at [788, 408] on button "increase-product-quantity" at bounding box center [798, 403] width 29 height 29
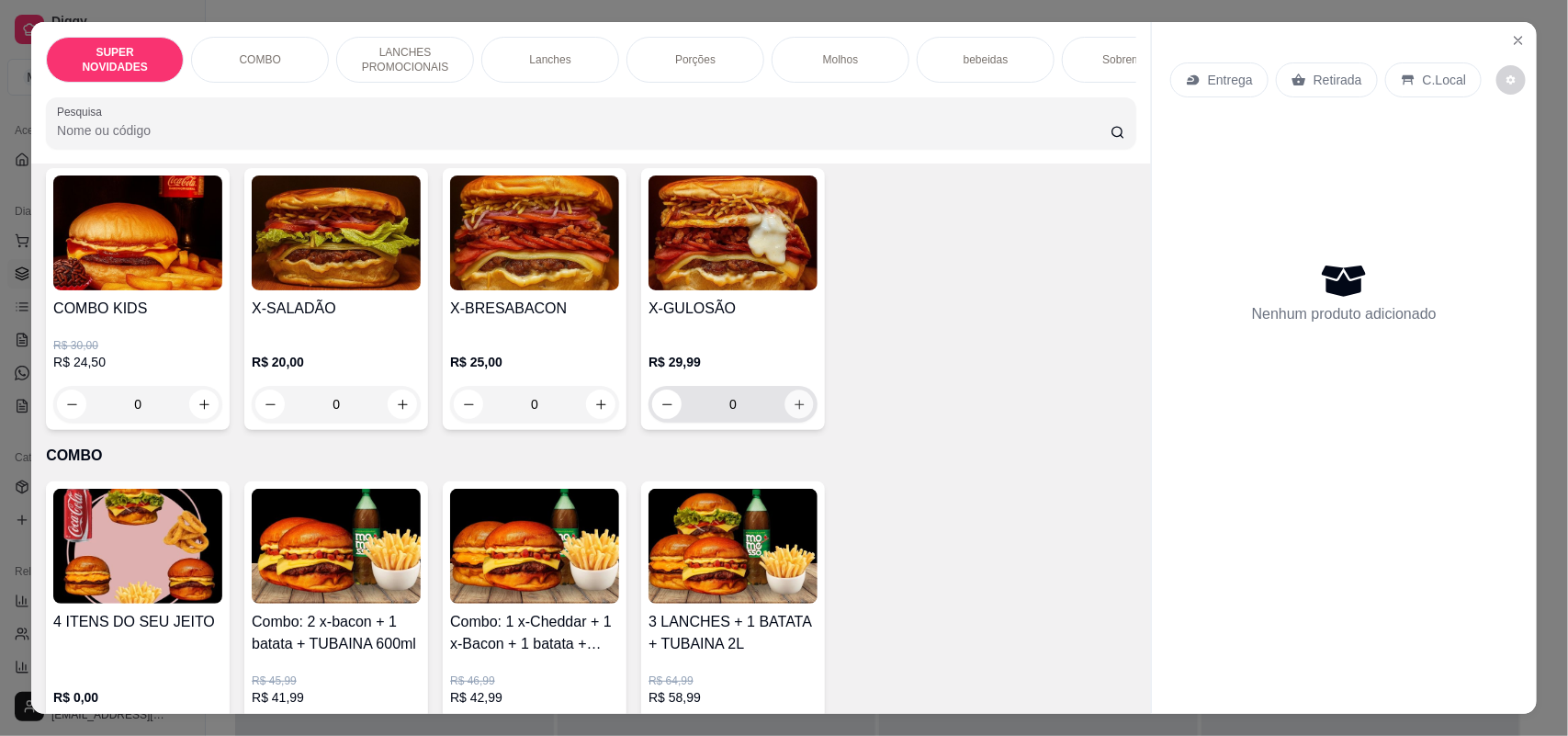
click at [793, 411] on icon "increase-product-quantity" at bounding box center [800, 404] width 14 height 14
type input "1"
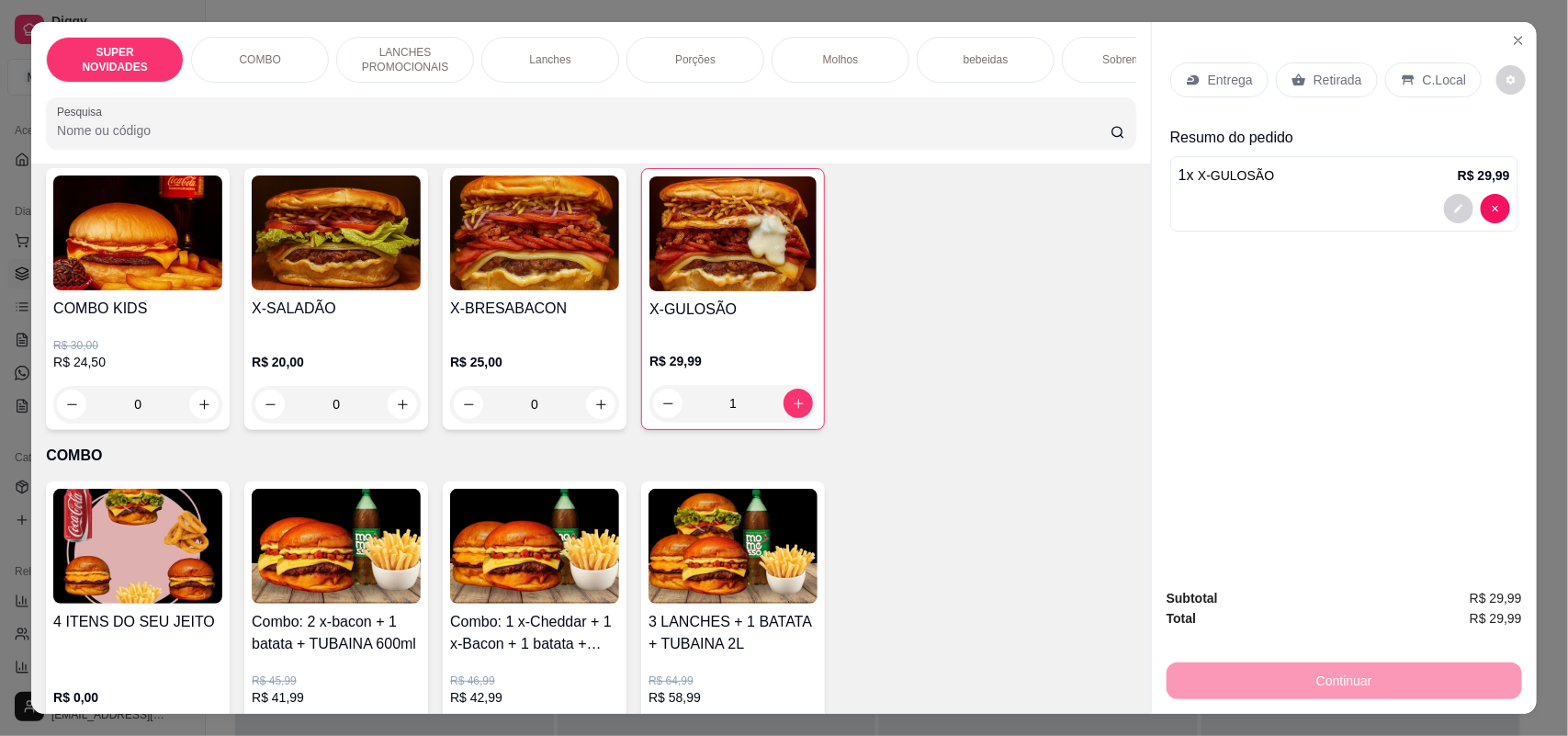
click at [1423, 76] on p "C.Local" at bounding box center [1444, 80] width 43 height 18
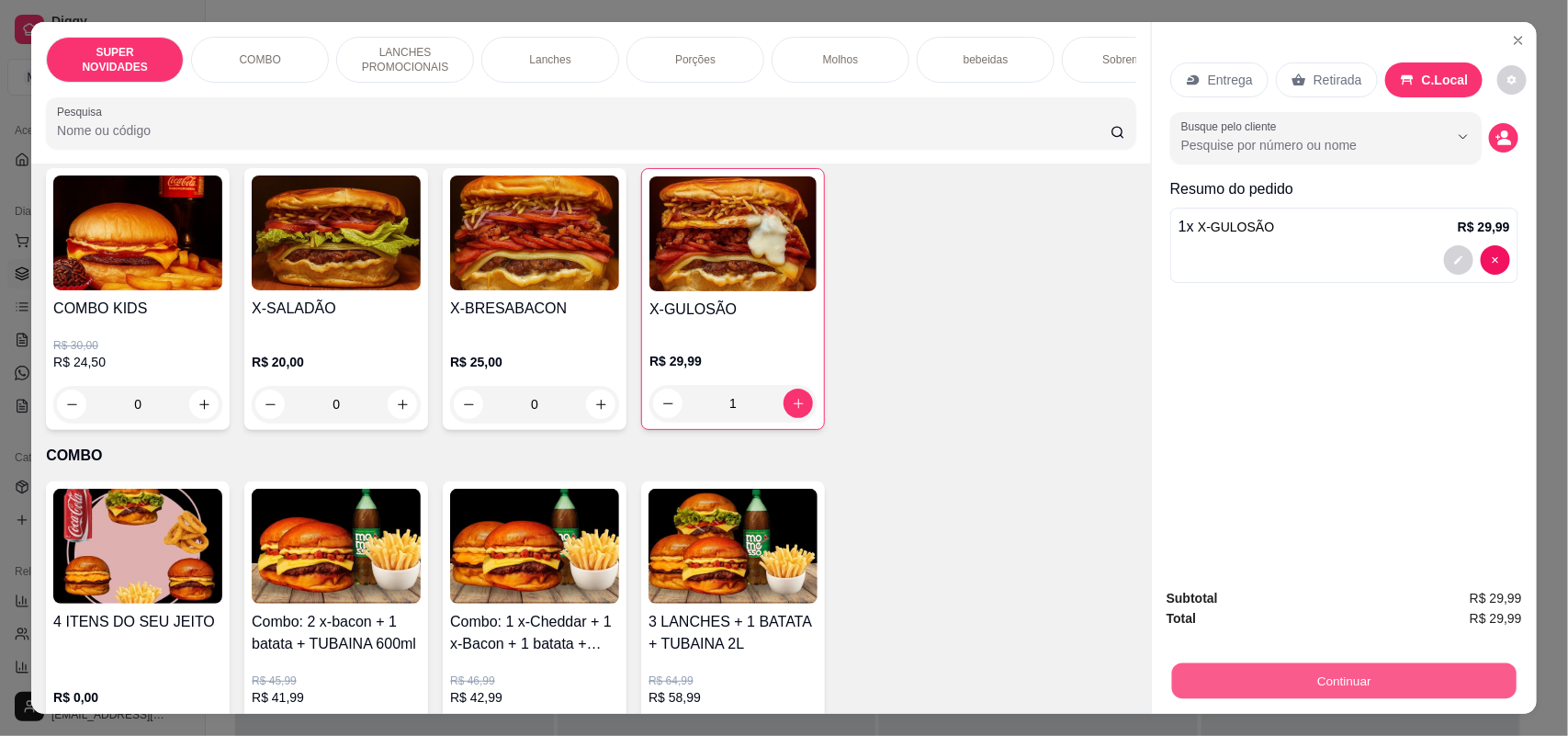
click at [1307, 677] on button "Continuar" at bounding box center [1343, 681] width 345 height 36
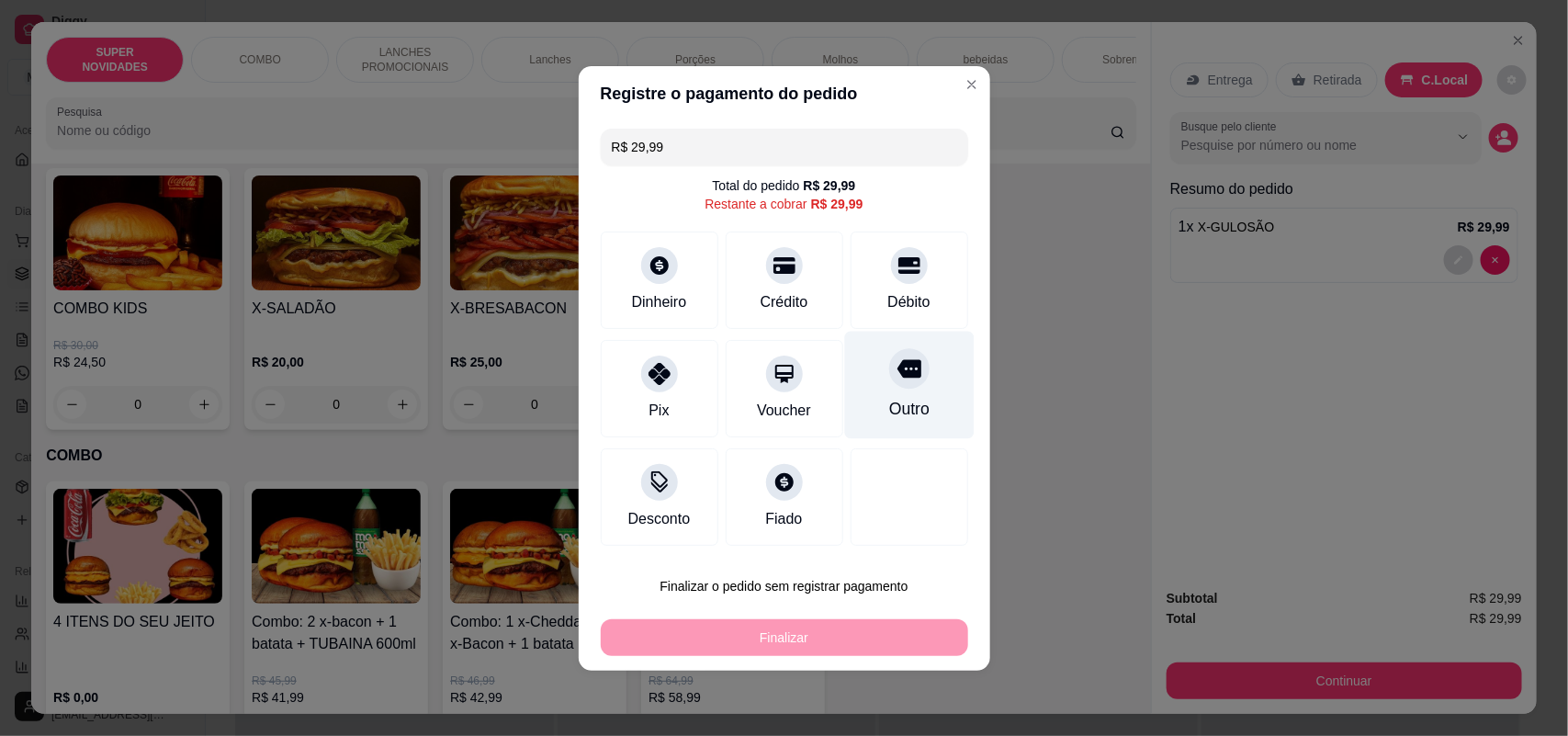
click at [915, 369] on div "Outro" at bounding box center [909, 384] width 130 height 108
type input "R$ 0,00"
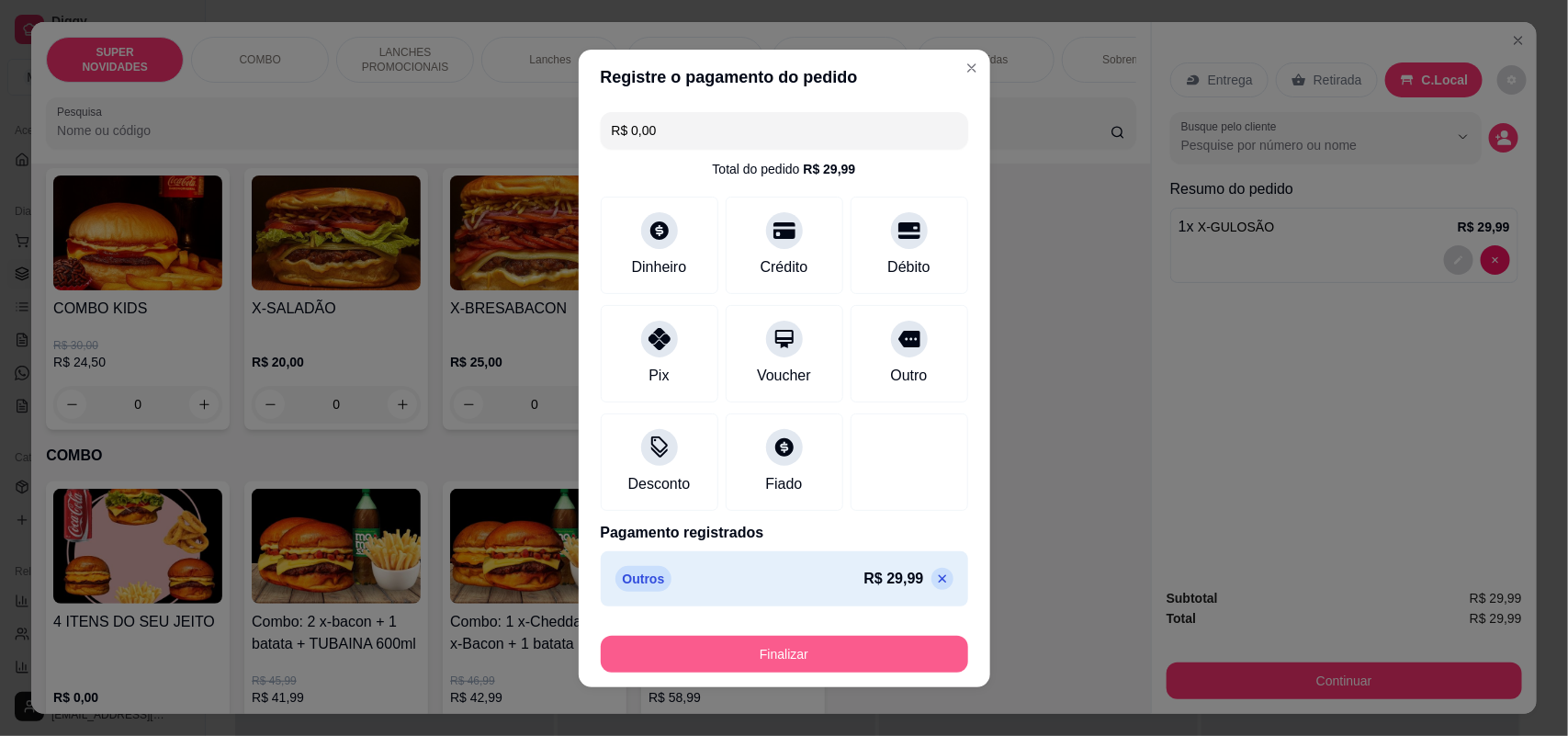
click at [869, 647] on button "Finalizar" at bounding box center [784, 653] width 368 height 37
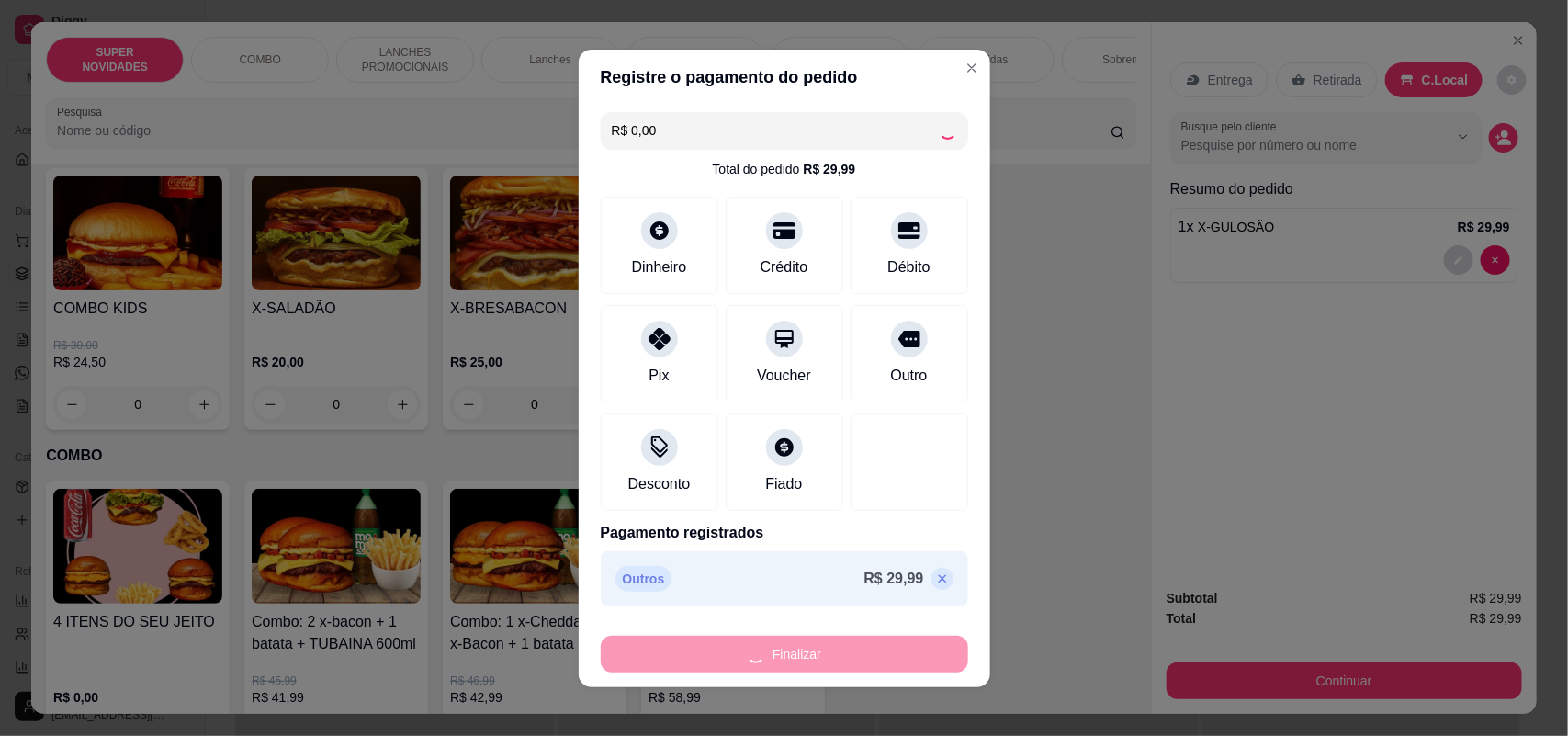
type input "0"
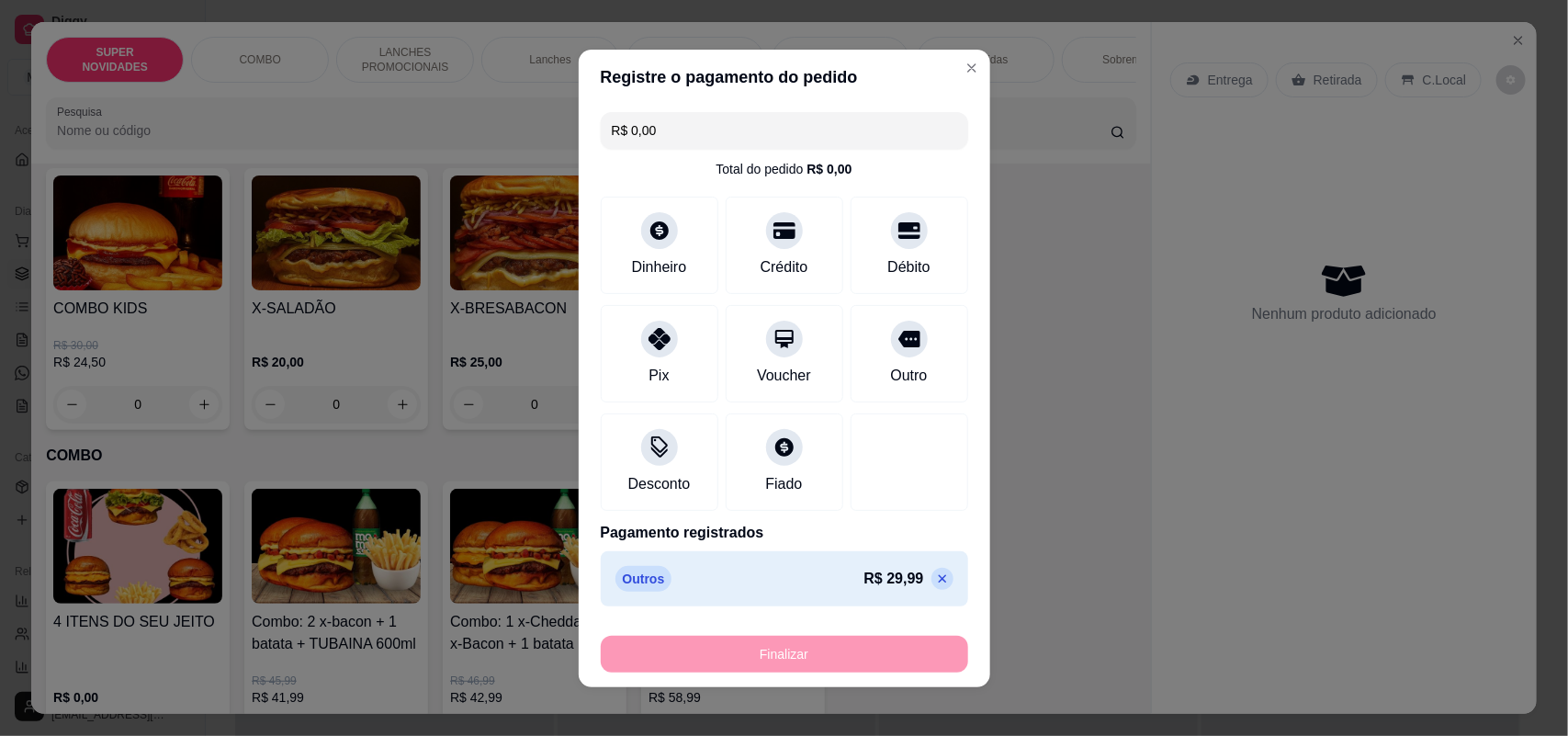
type input "-R$ 29,99"
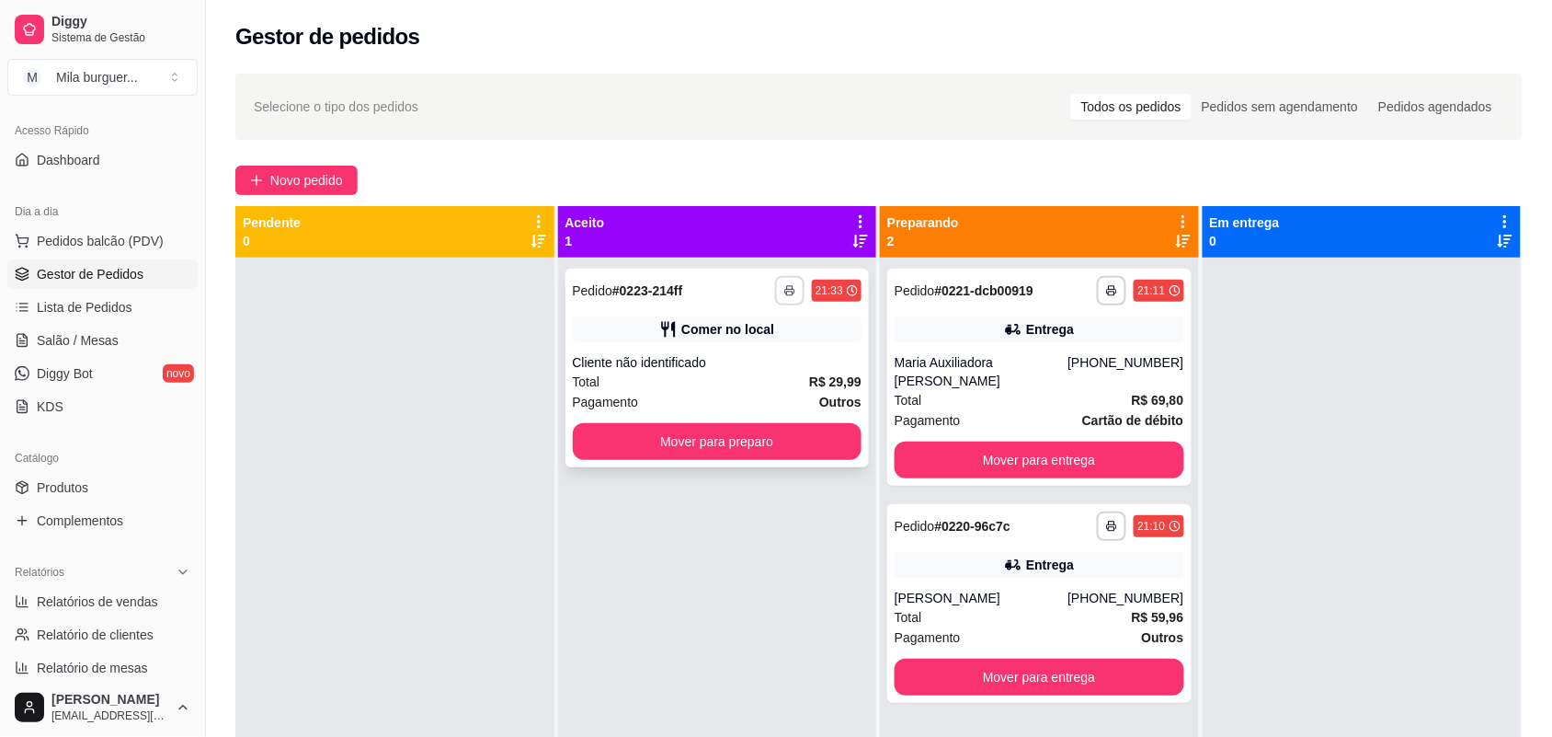
click at [709, 387] on div "Total R$ 29,99" at bounding box center [718, 382] width 290 height 20
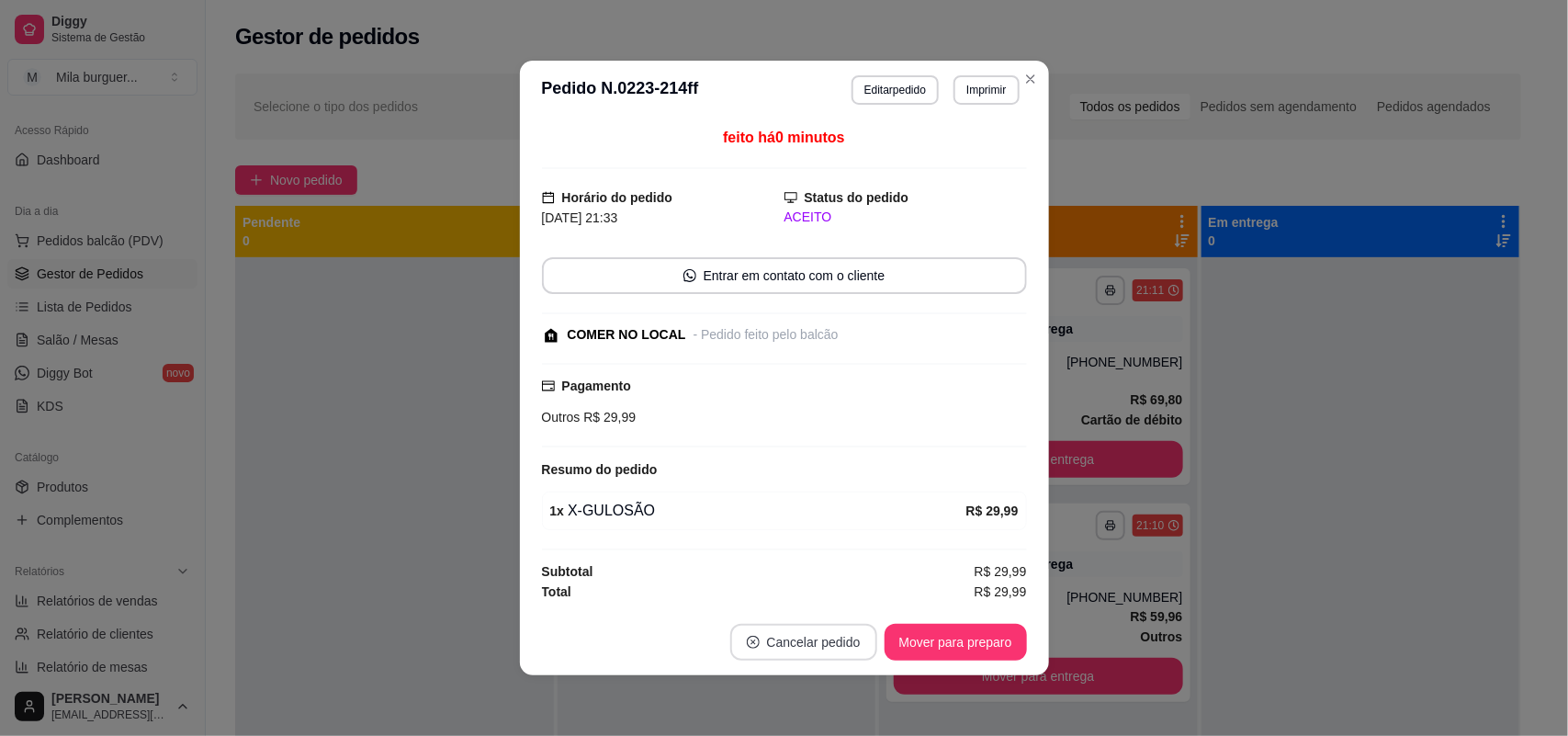
click at [799, 641] on button "Cancelar pedido" at bounding box center [803, 641] width 147 height 37
click at [825, 589] on button "Sim" at bounding box center [846, 598] width 74 height 37
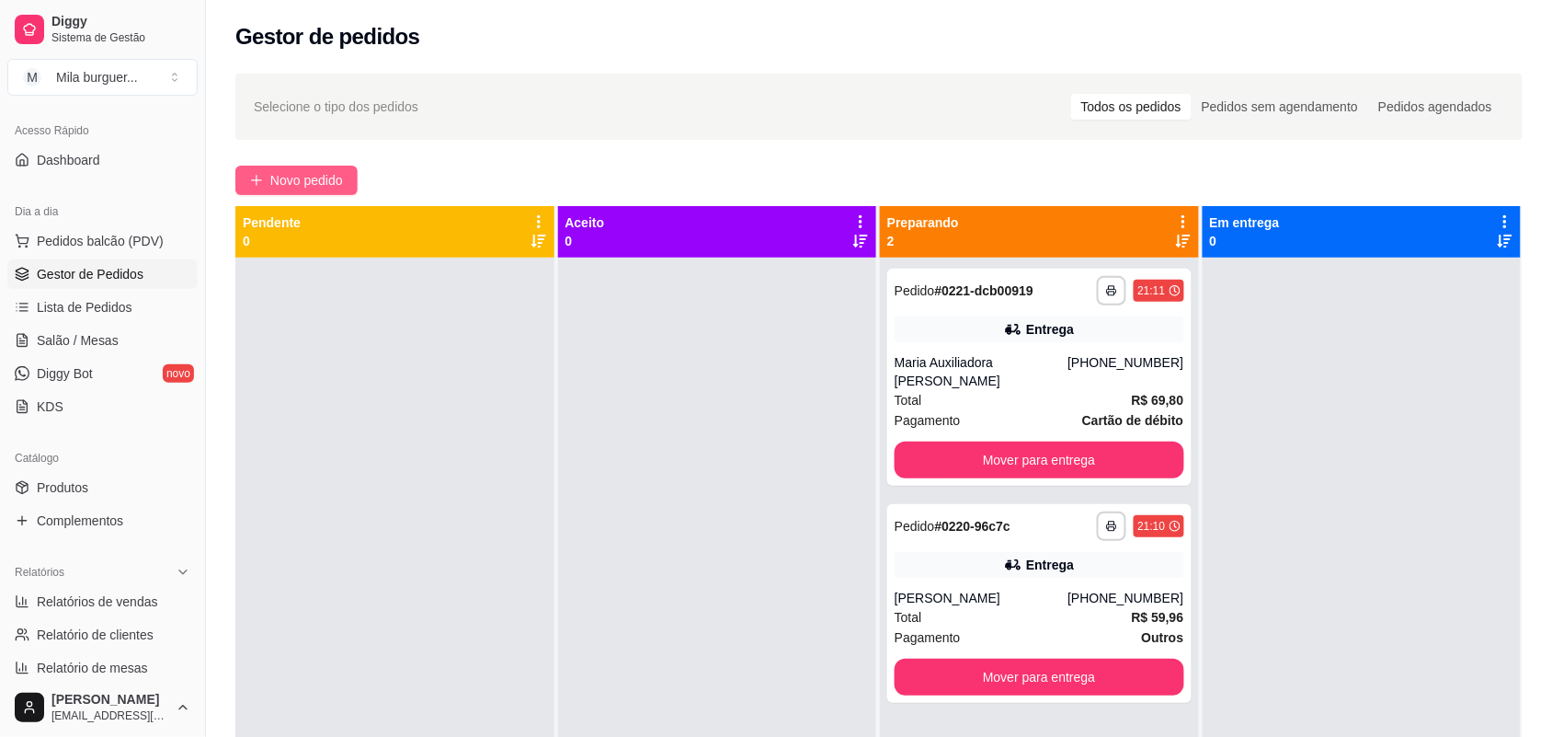
click at [323, 186] on span "Novo pedido" at bounding box center [306, 180] width 73 height 20
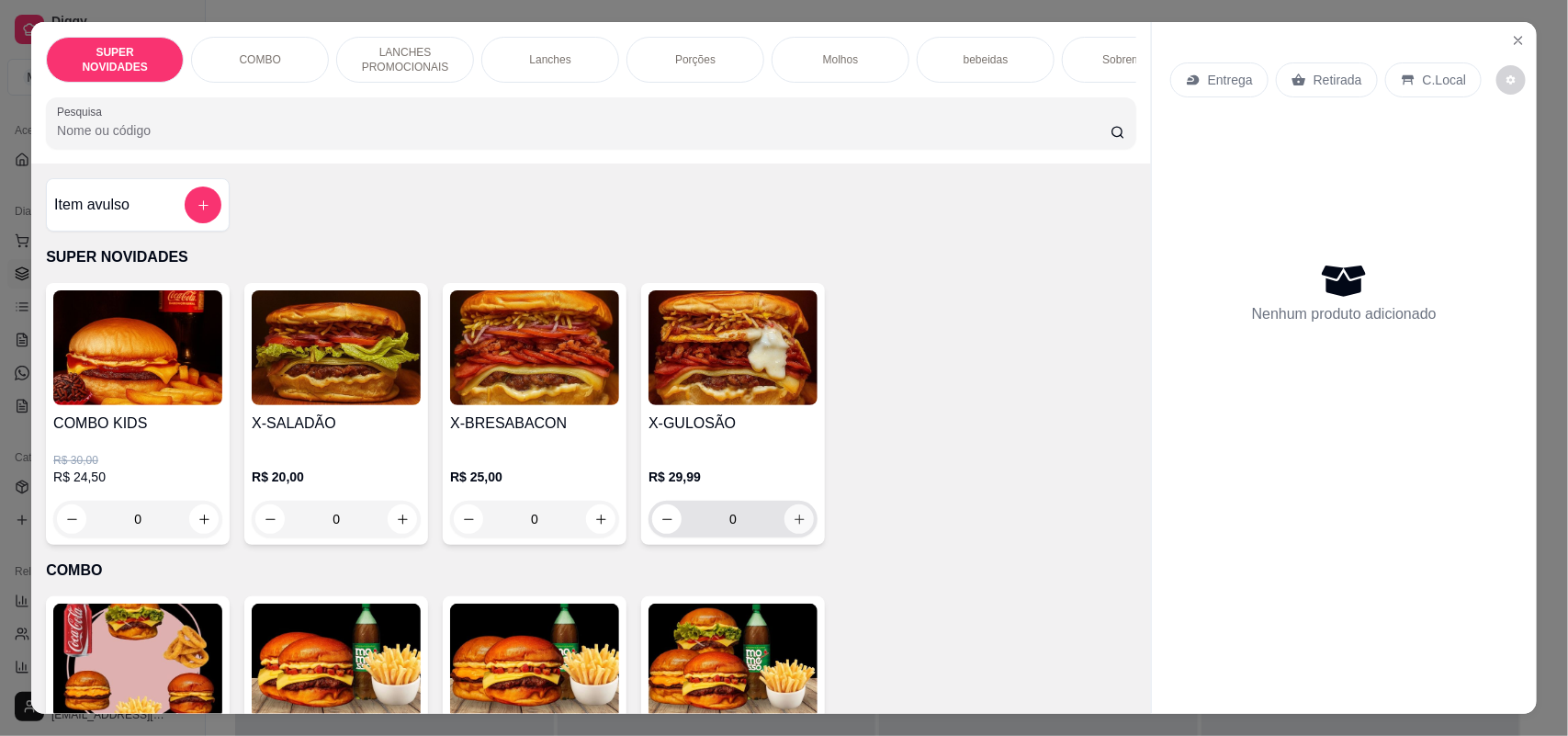
click at [793, 526] on icon "increase-product-quantity" at bounding box center [800, 519] width 14 height 14
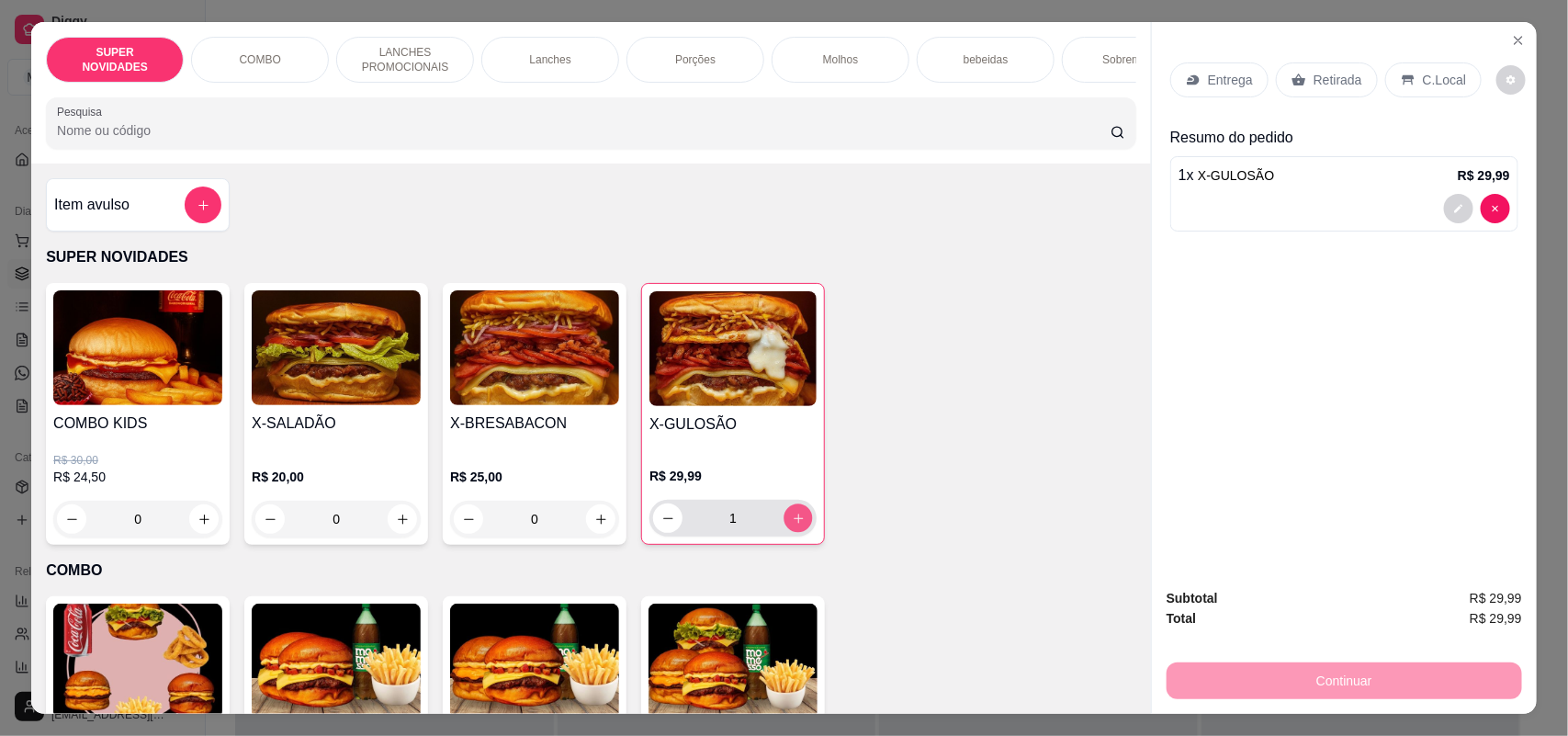
click at [787, 524] on button "increase-product-quantity" at bounding box center [798, 518] width 29 height 29
type input "2"
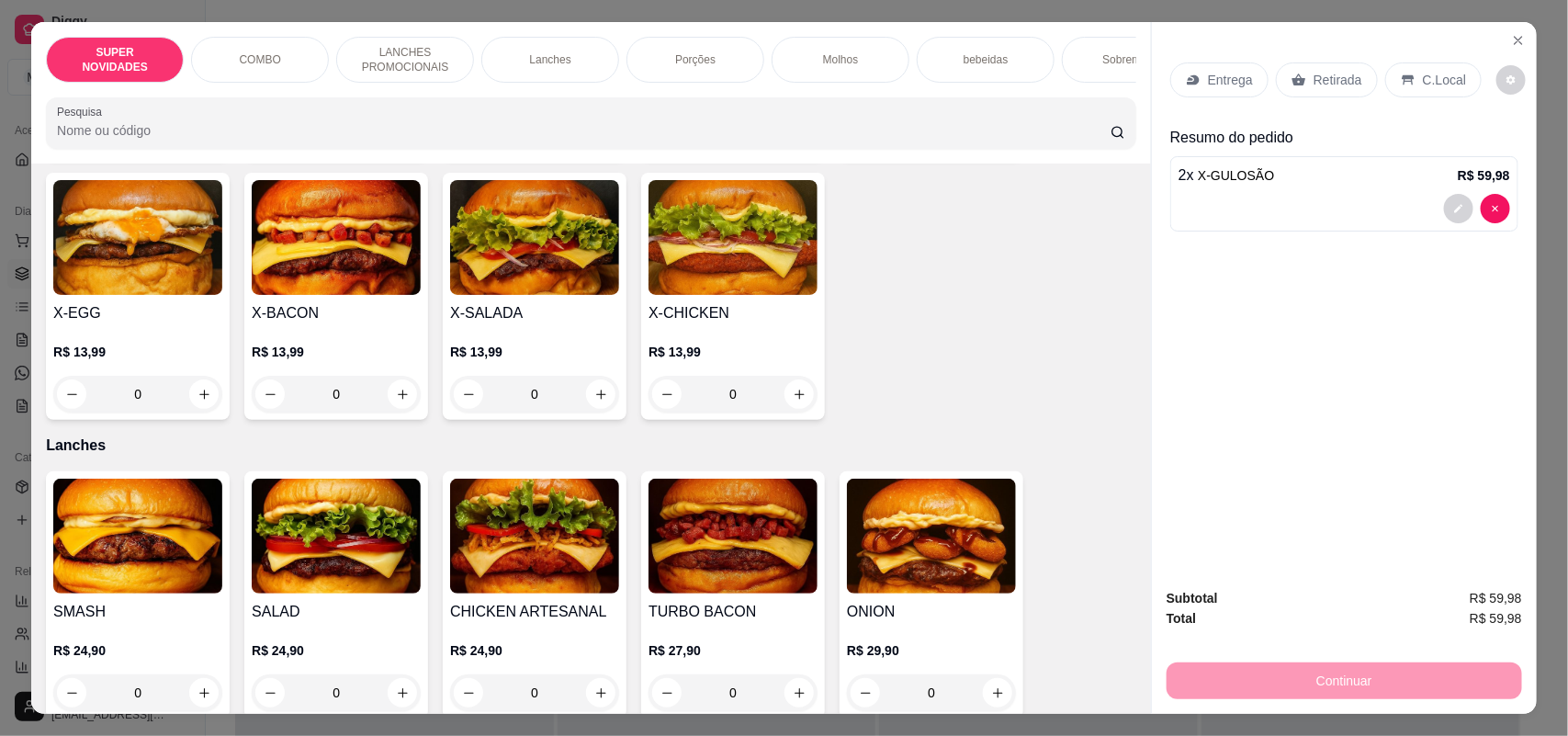
scroll to position [1034, 0]
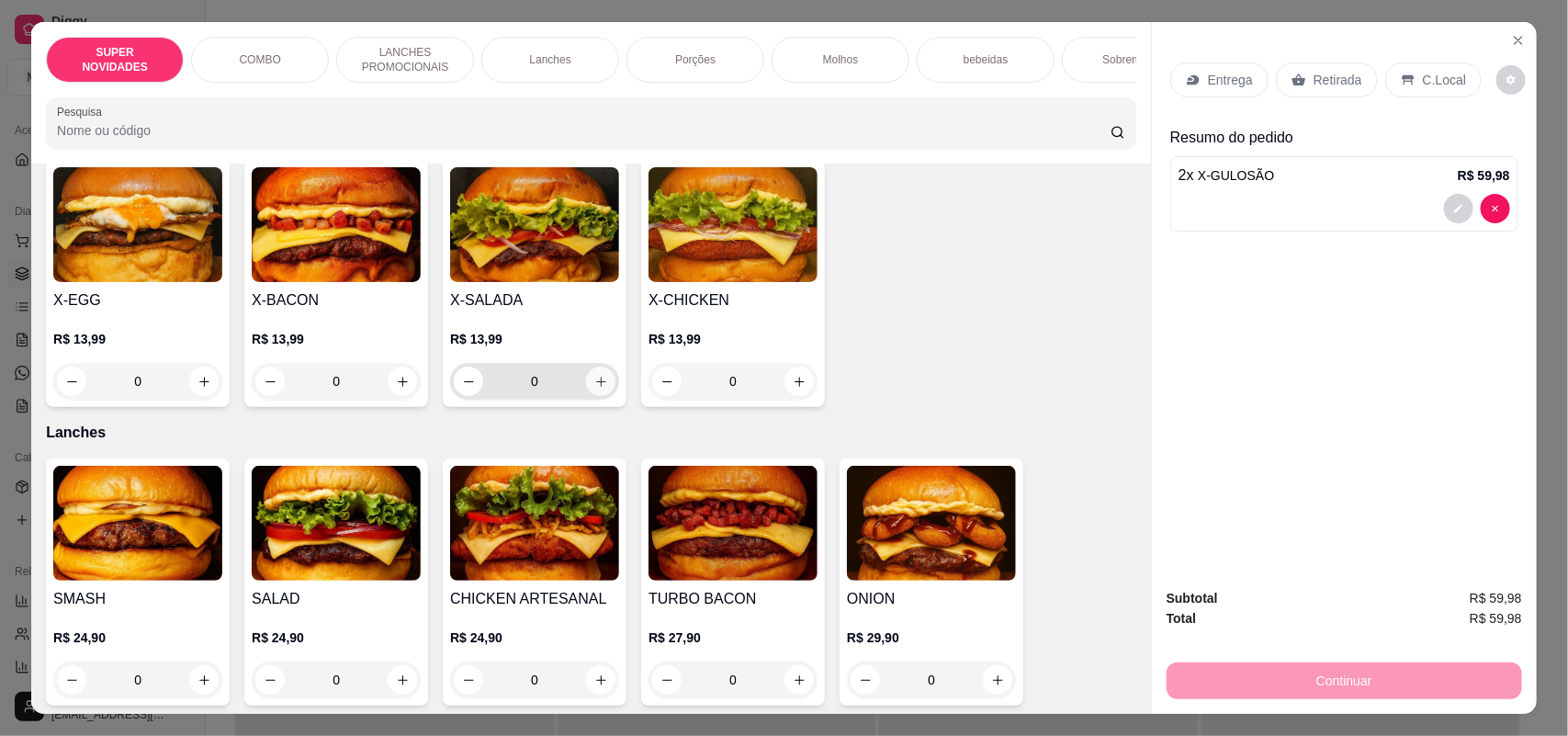
click at [594, 388] on icon "increase-product-quantity" at bounding box center [601, 381] width 14 height 14
type input "1"
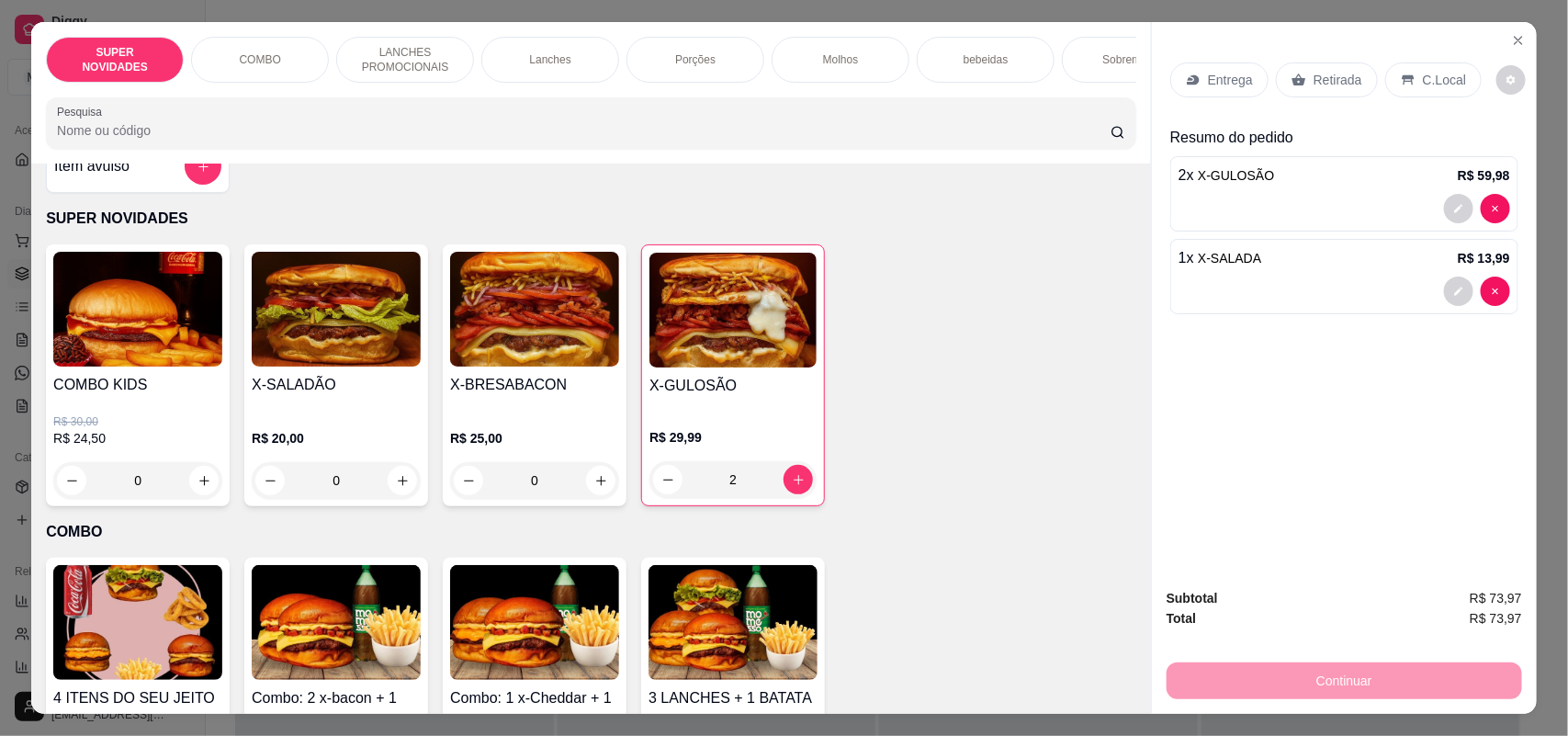
scroll to position [0, 0]
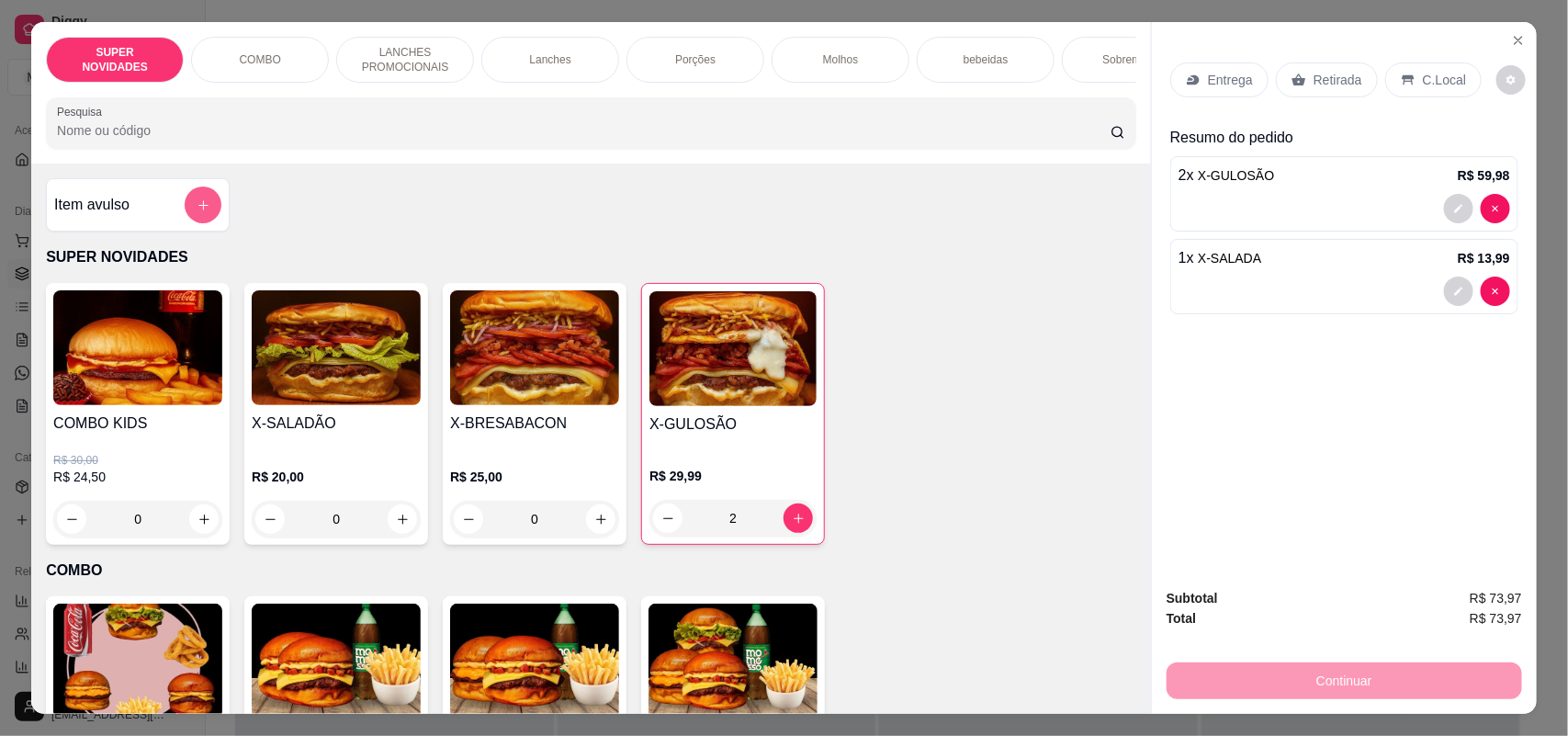
click at [197, 212] on icon "add-separate-item" at bounding box center [204, 206] width 14 height 14
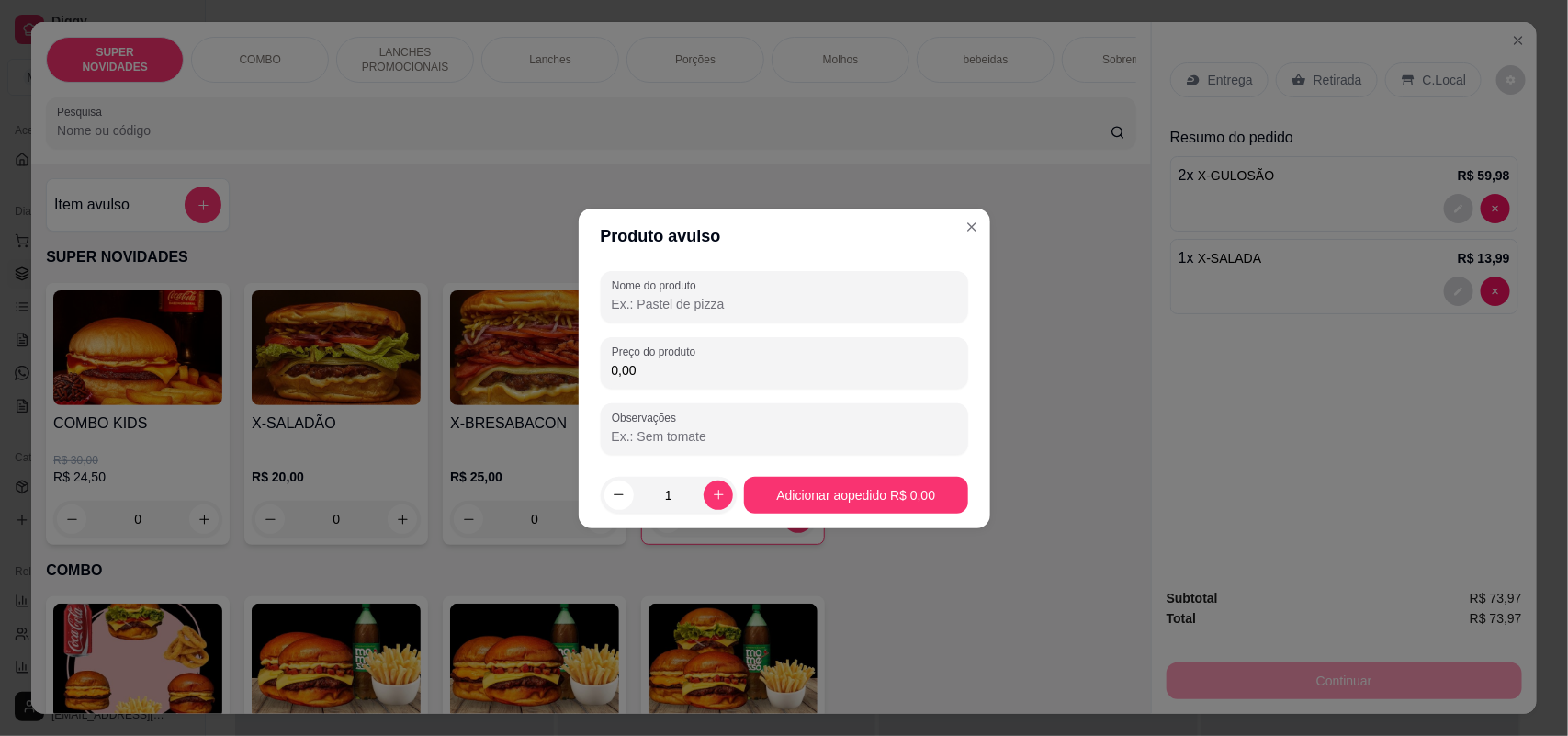
click at [722, 306] on input "Nome do produto" at bounding box center [784, 304] width 346 height 18
click at [721, 308] on input "Nome do produto" at bounding box center [784, 304] width 346 height 18
click at [694, 305] on input "Nome do produto" at bounding box center [784, 304] width 346 height 18
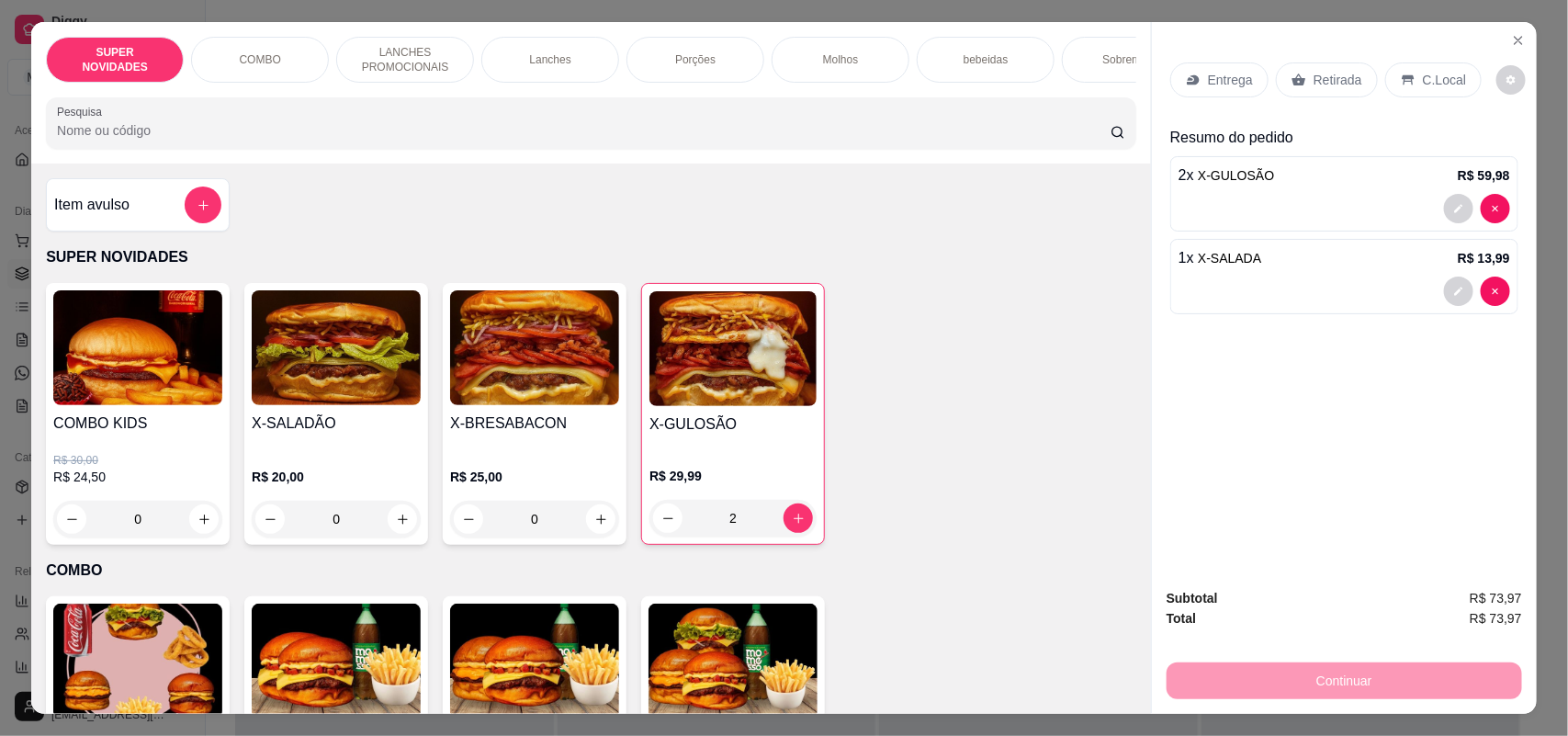
click at [975, 62] on p "bebeidas" at bounding box center [986, 59] width 45 height 15
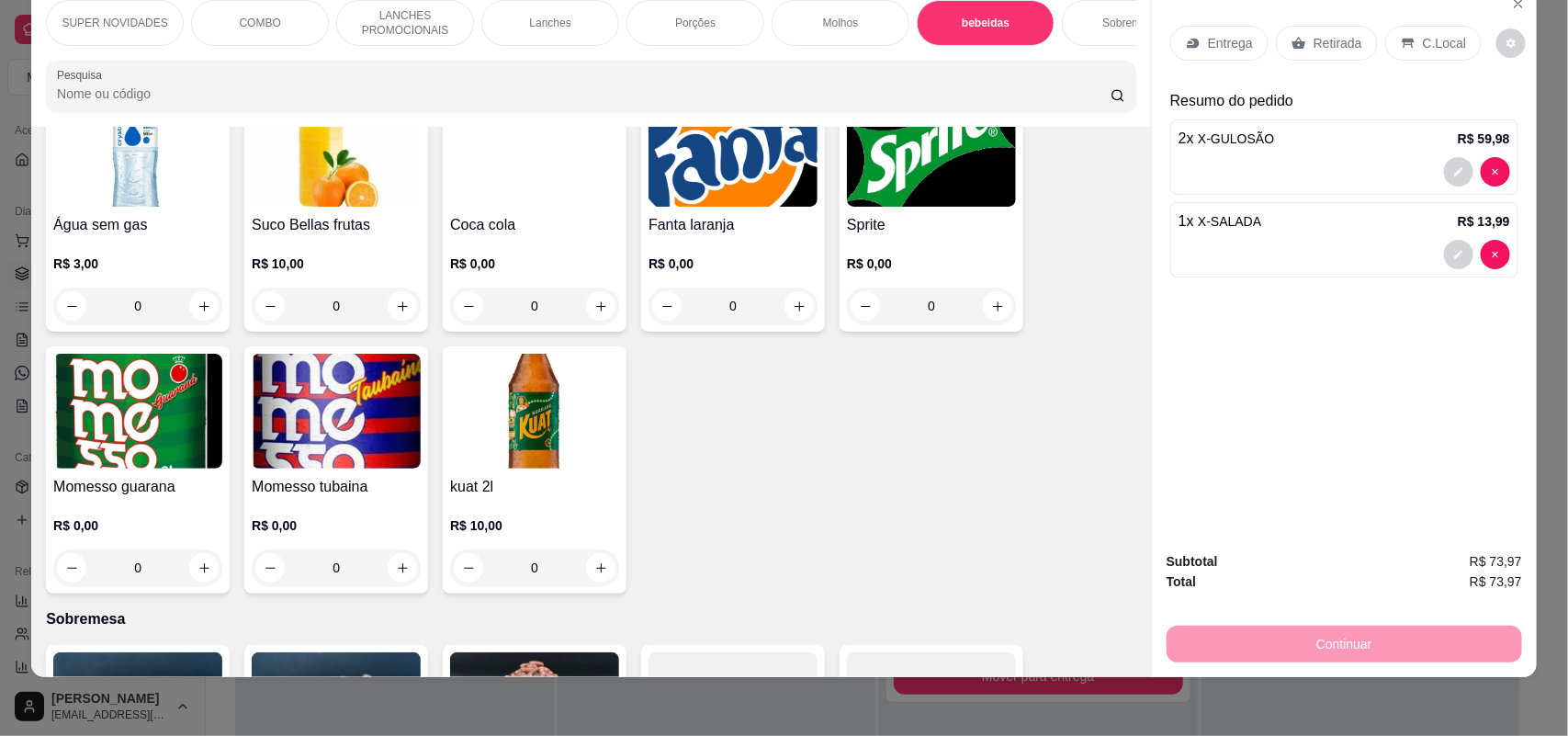
scroll to position [3226, 0]
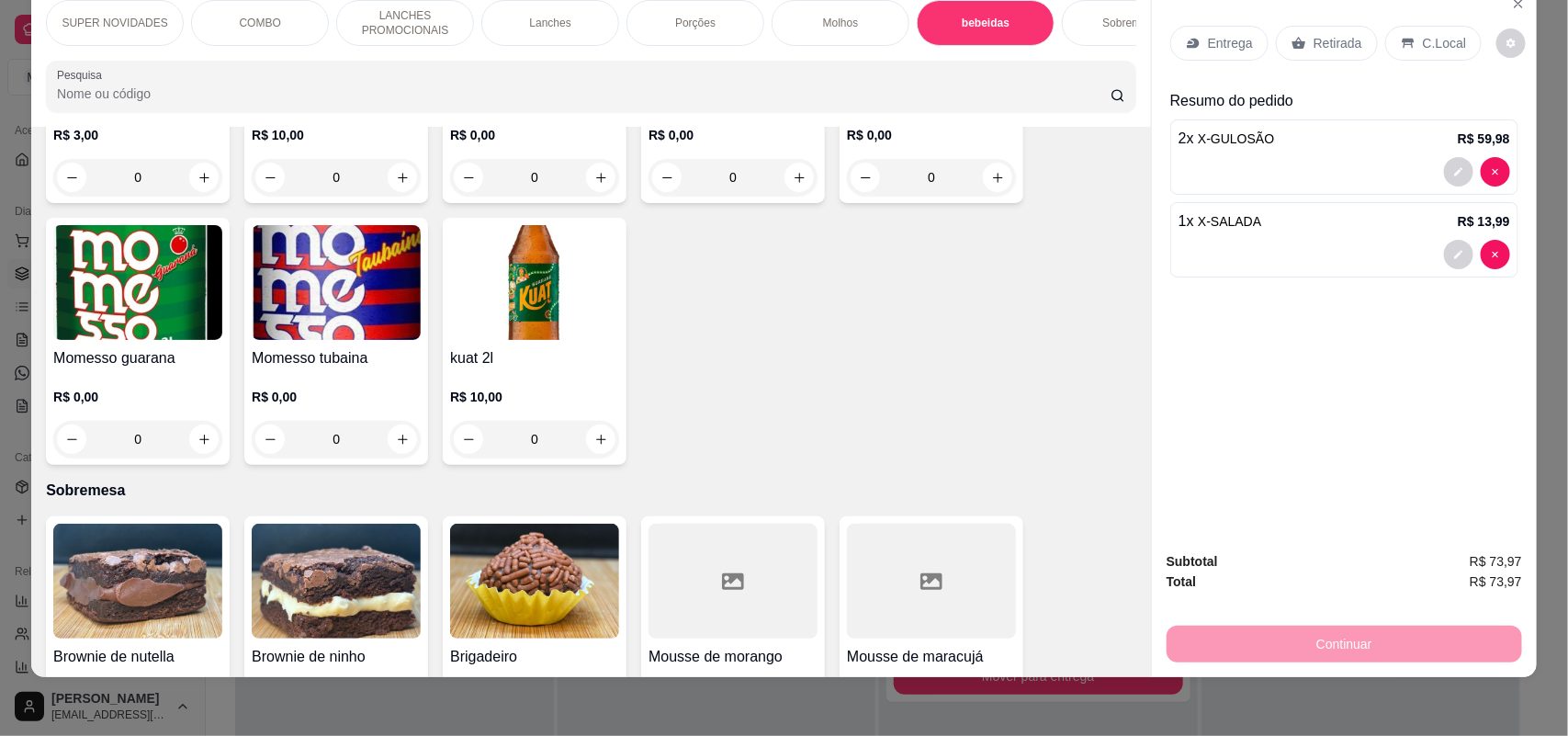
click at [392, 428] on div "0" at bounding box center [336, 438] width 169 height 37
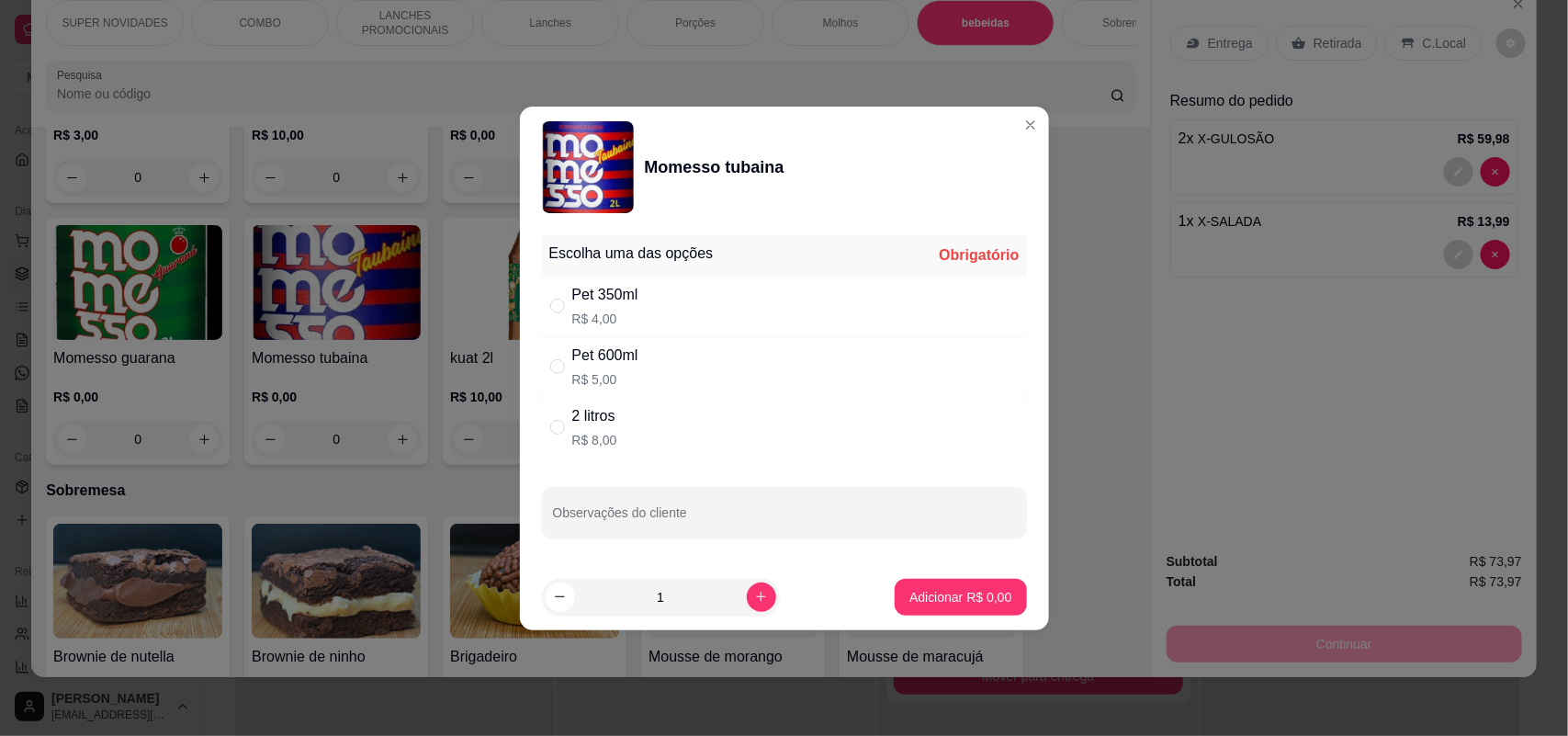
click at [580, 400] on div "2 litros R$ 8,00" at bounding box center [785, 426] width 485 height 61
radio input "true"
click at [920, 594] on p "Adicionar R$ 8,00" at bounding box center [960, 596] width 99 height 17
type input "1"
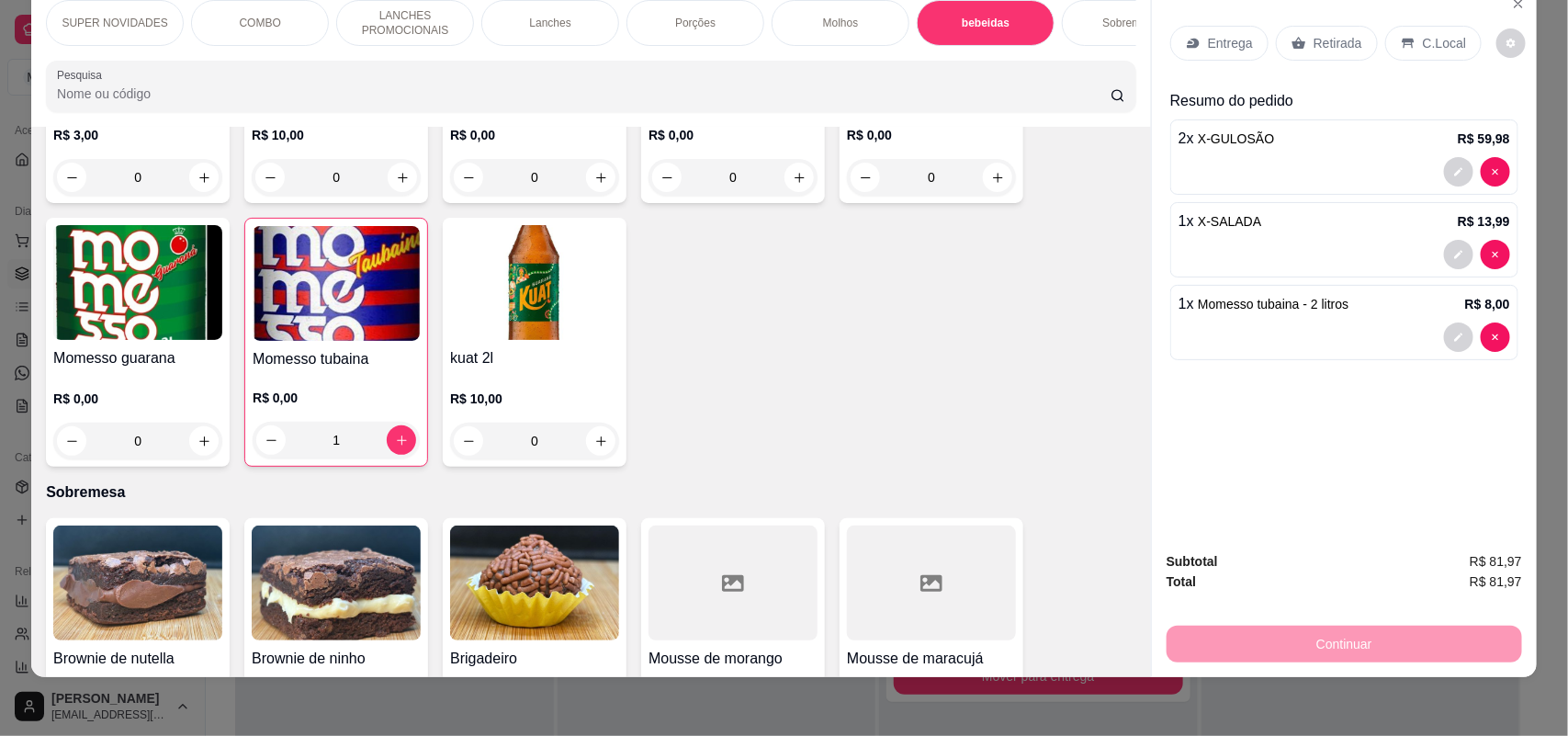
click at [1399, 34] on div "C.Local" at bounding box center [1433, 43] width 97 height 35
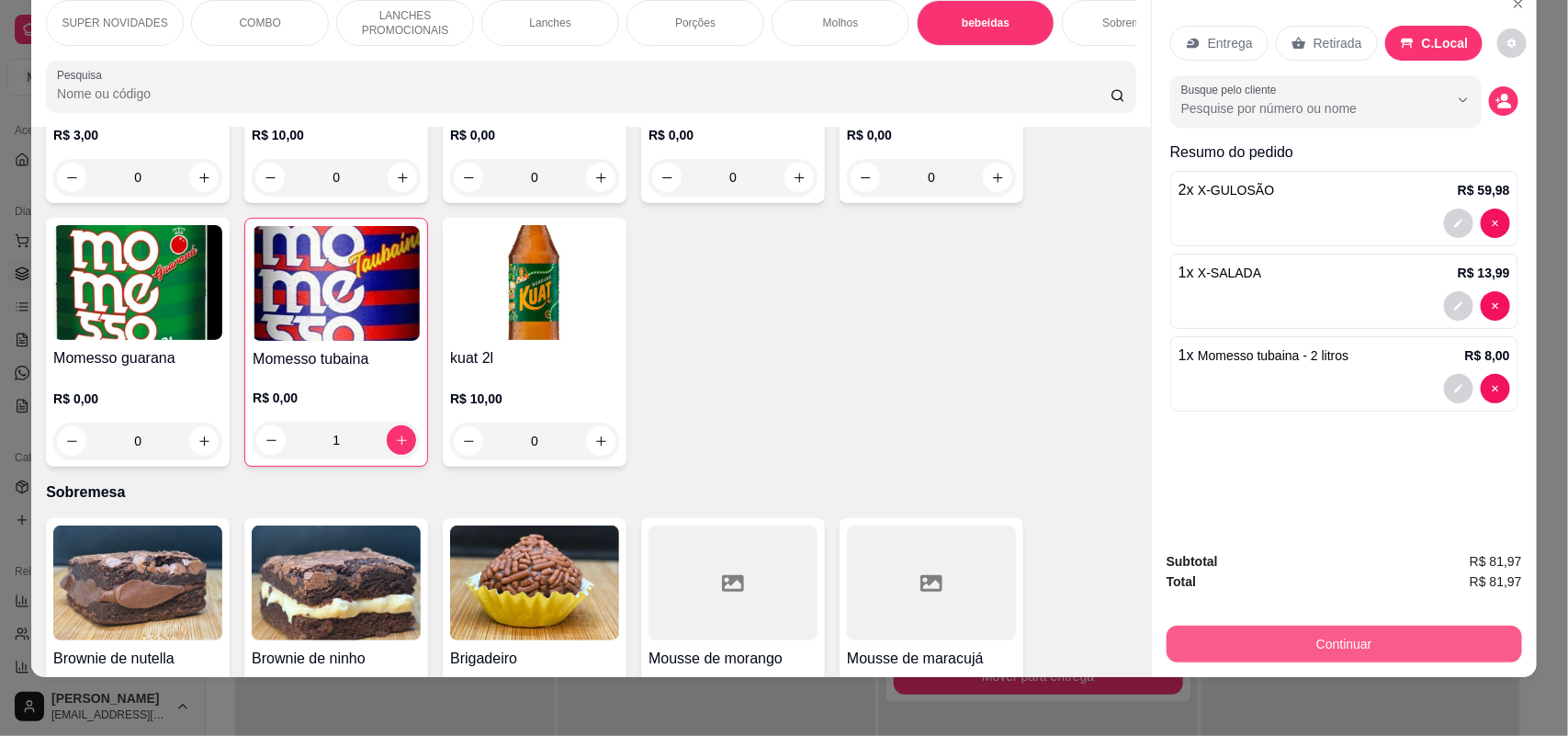
click at [1353, 643] on button "Continuar" at bounding box center [1344, 643] width 356 height 37
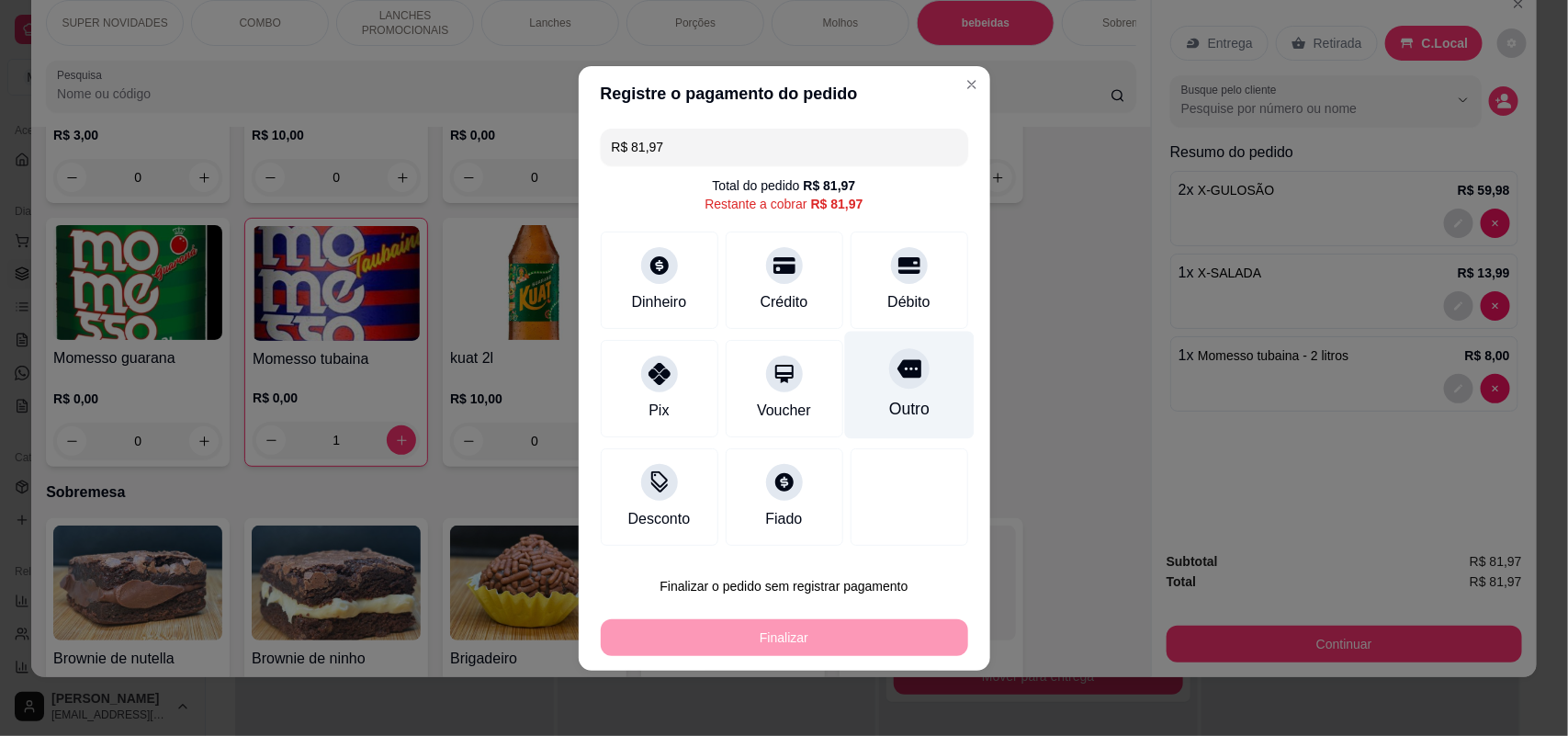
click at [907, 397] on div "Outro" at bounding box center [908, 408] width 40 height 24
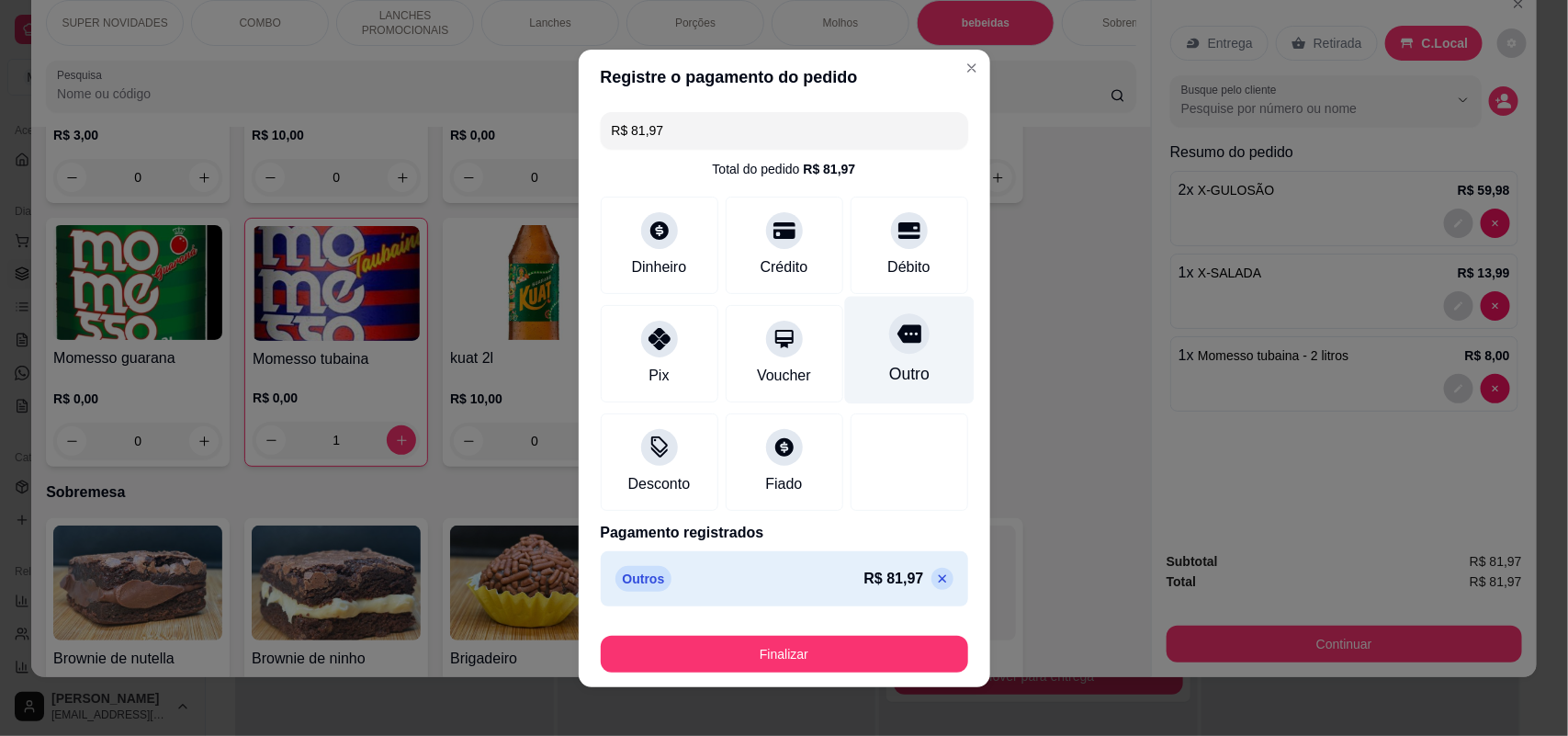
type input "R$ 0,00"
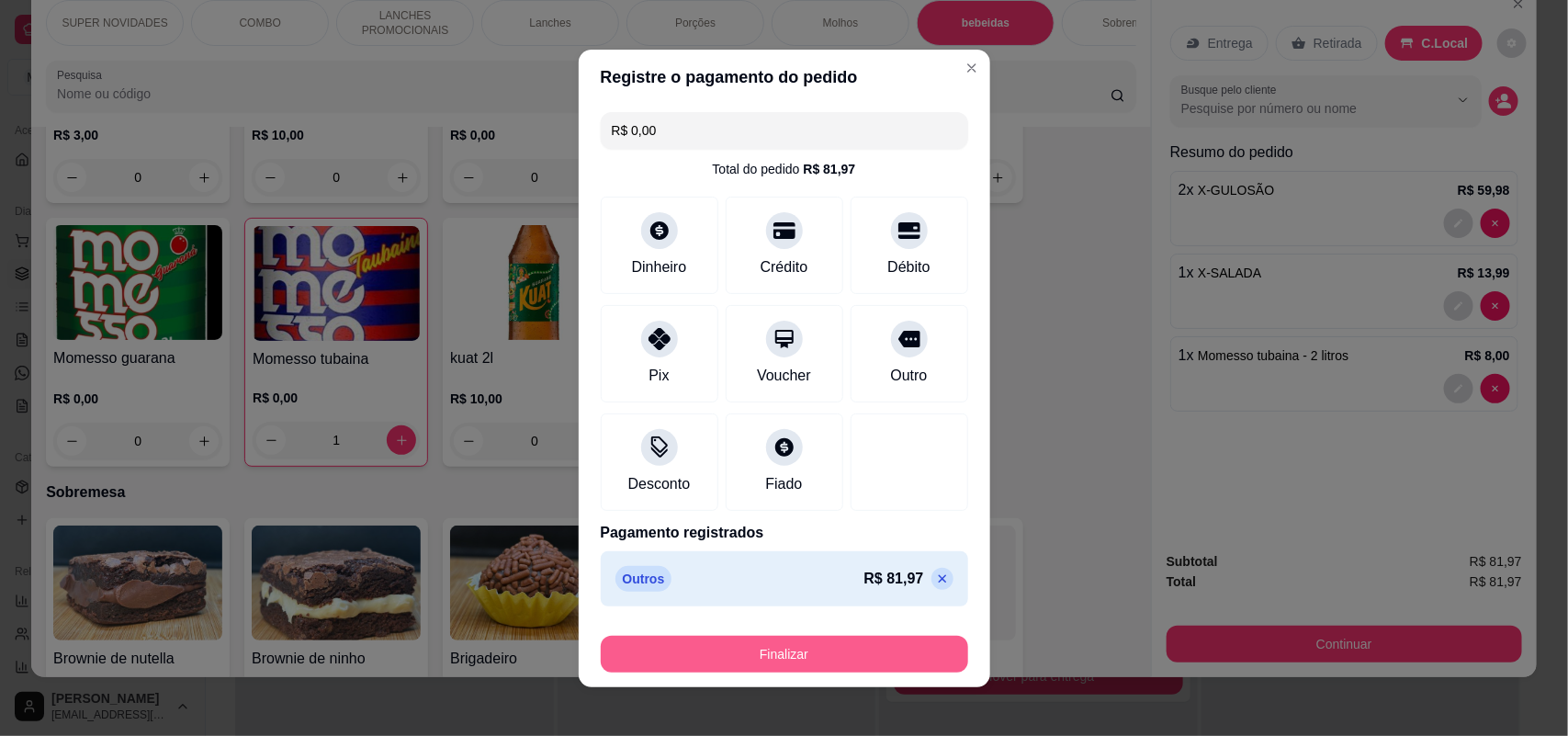
click at [854, 645] on button "Finalizar" at bounding box center [784, 653] width 368 height 37
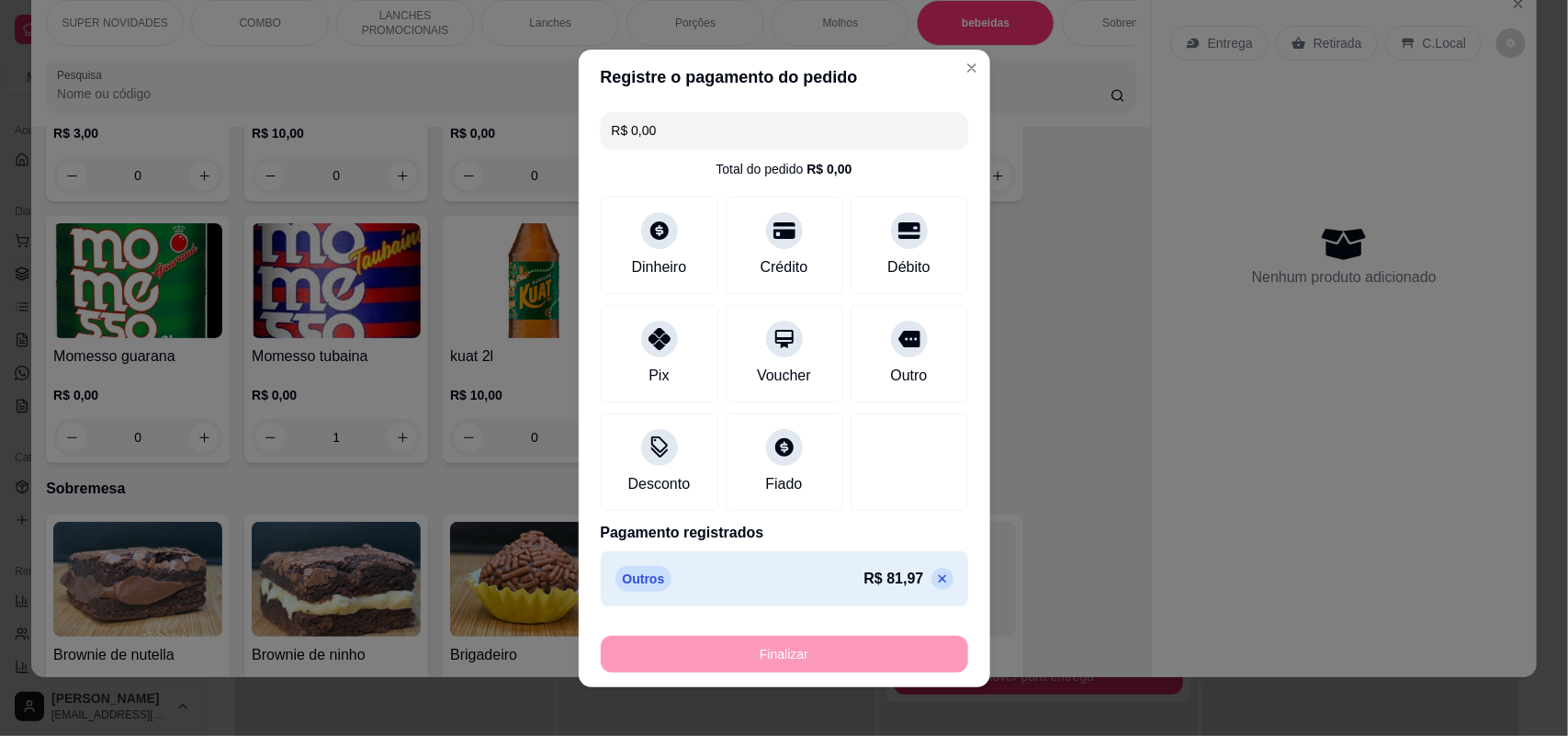
type input "0"
type input "-R$ 81,97"
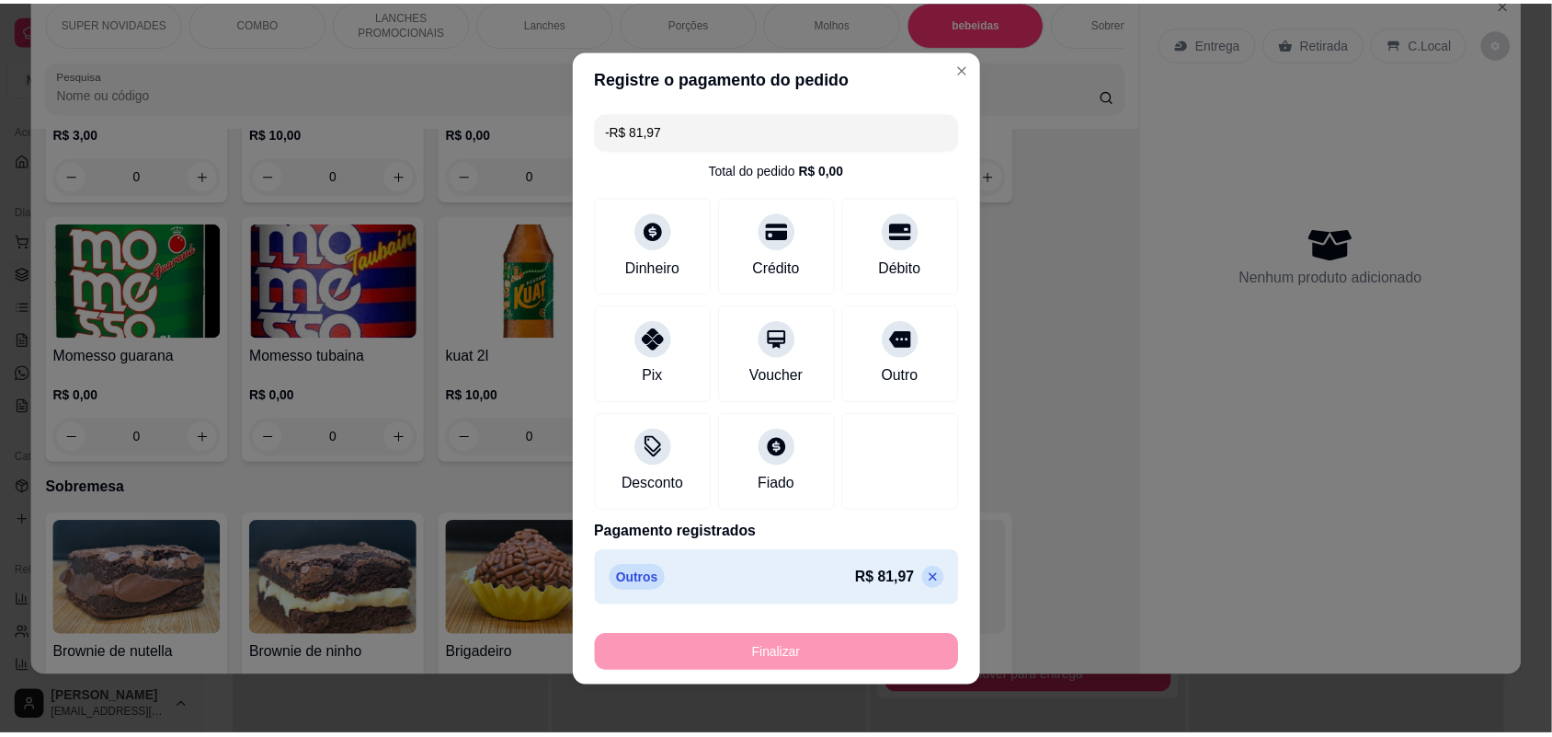
scroll to position [3228, 0]
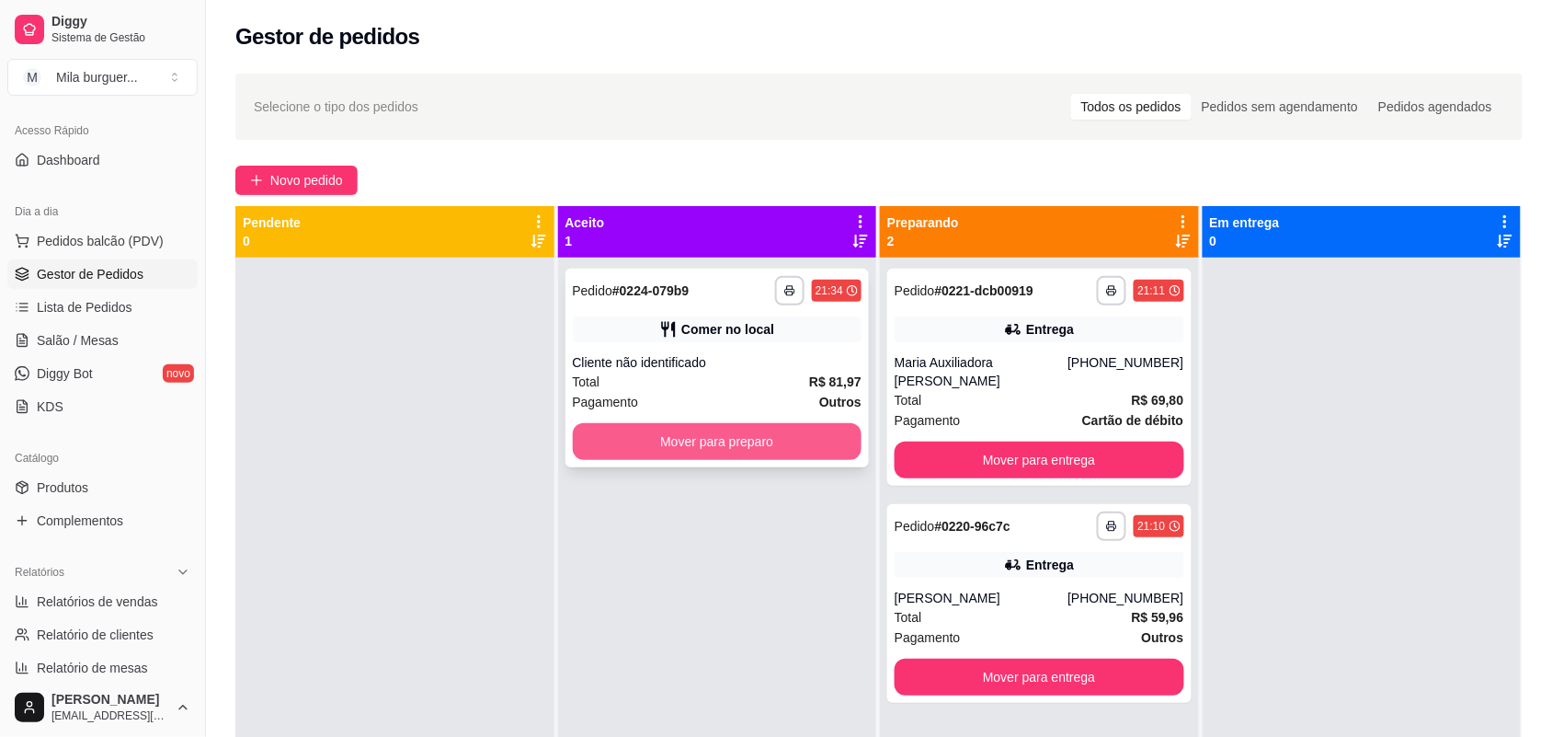
click at [631, 424] on button "Mover para preparo" at bounding box center [718, 441] width 290 height 37
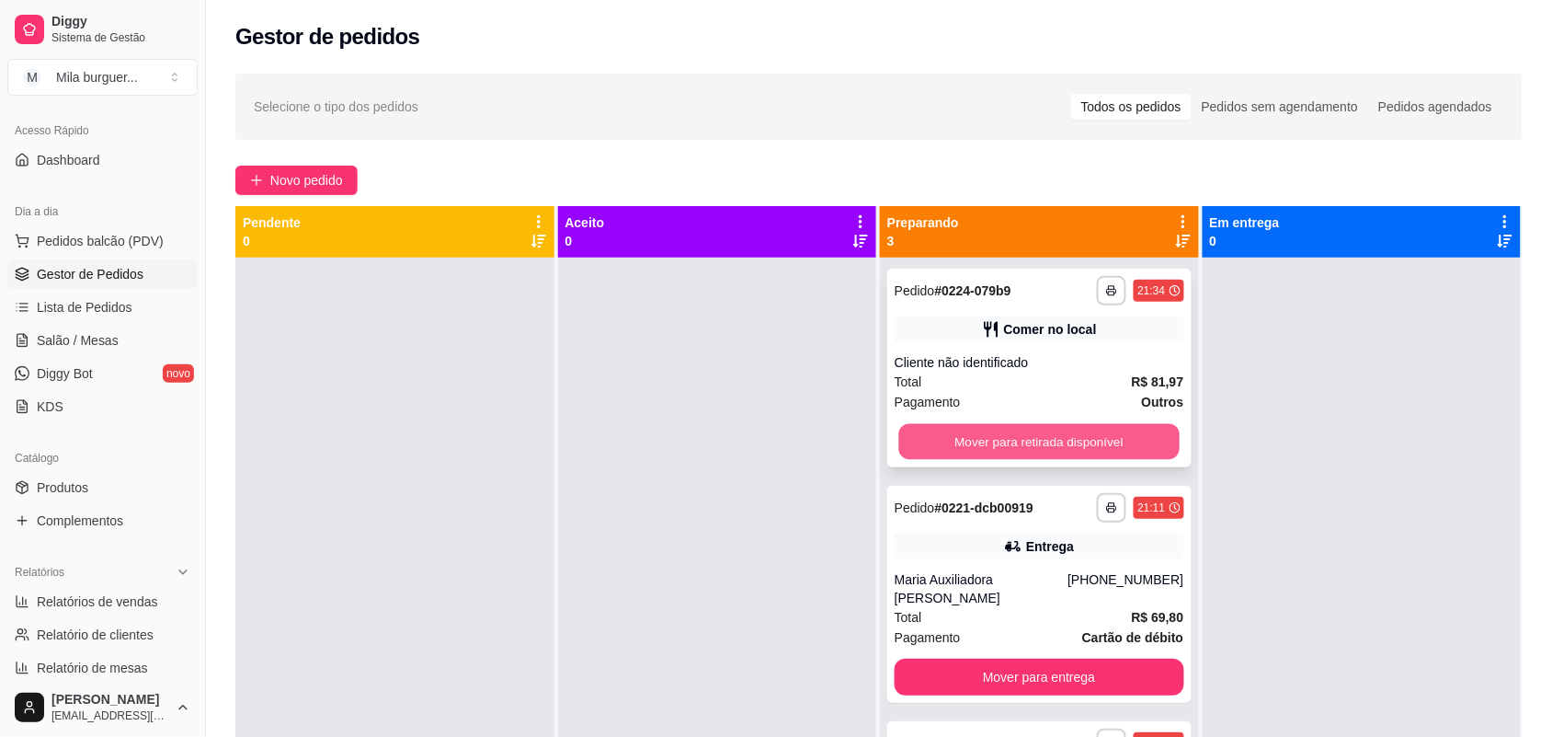
click at [1000, 424] on button "Mover para retirada disponível" at bounding box center [1039, 442] width 280 height 36
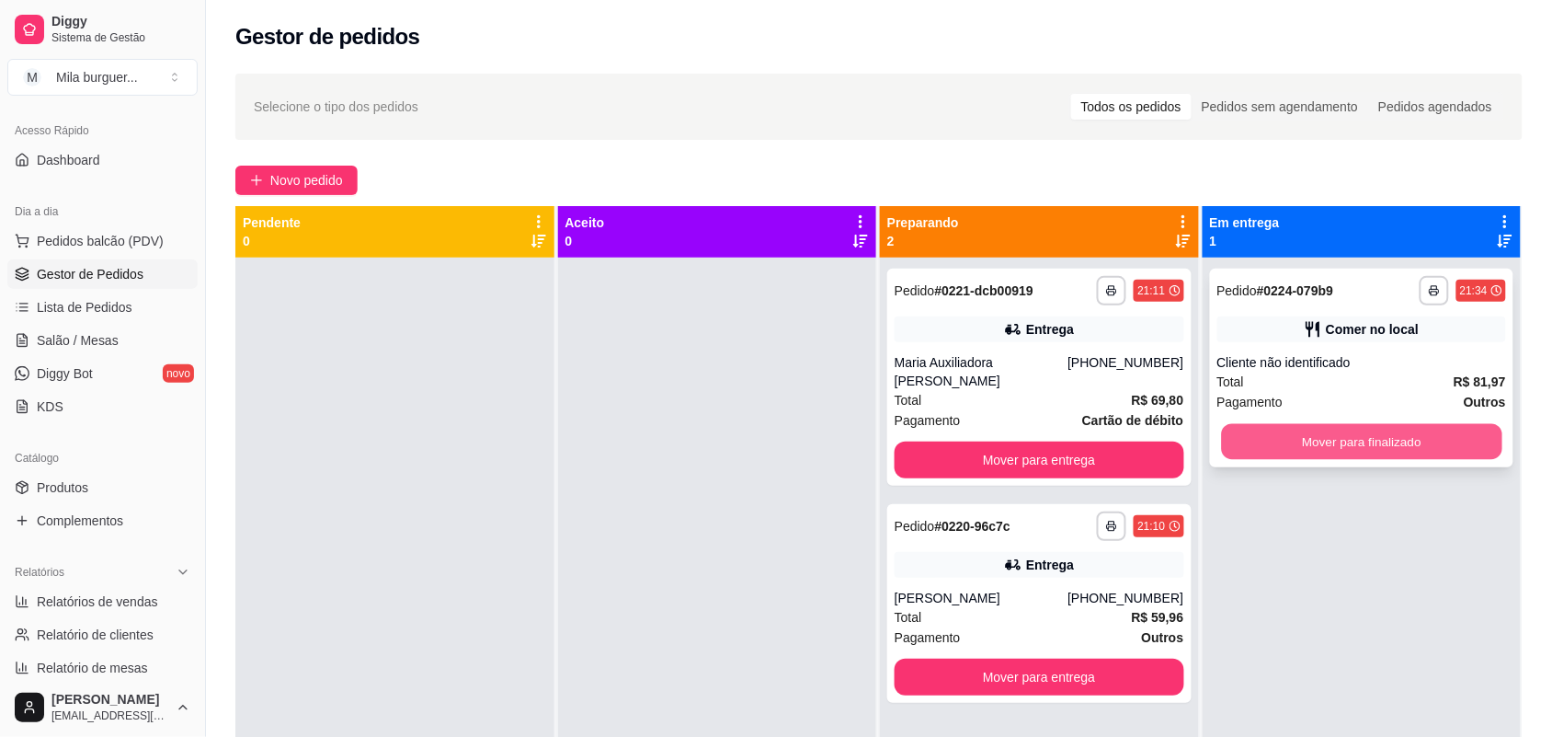
click at [1272, 433] on button "Mover para finalizado" at bounding box center [1361, 442] width 280 height 36
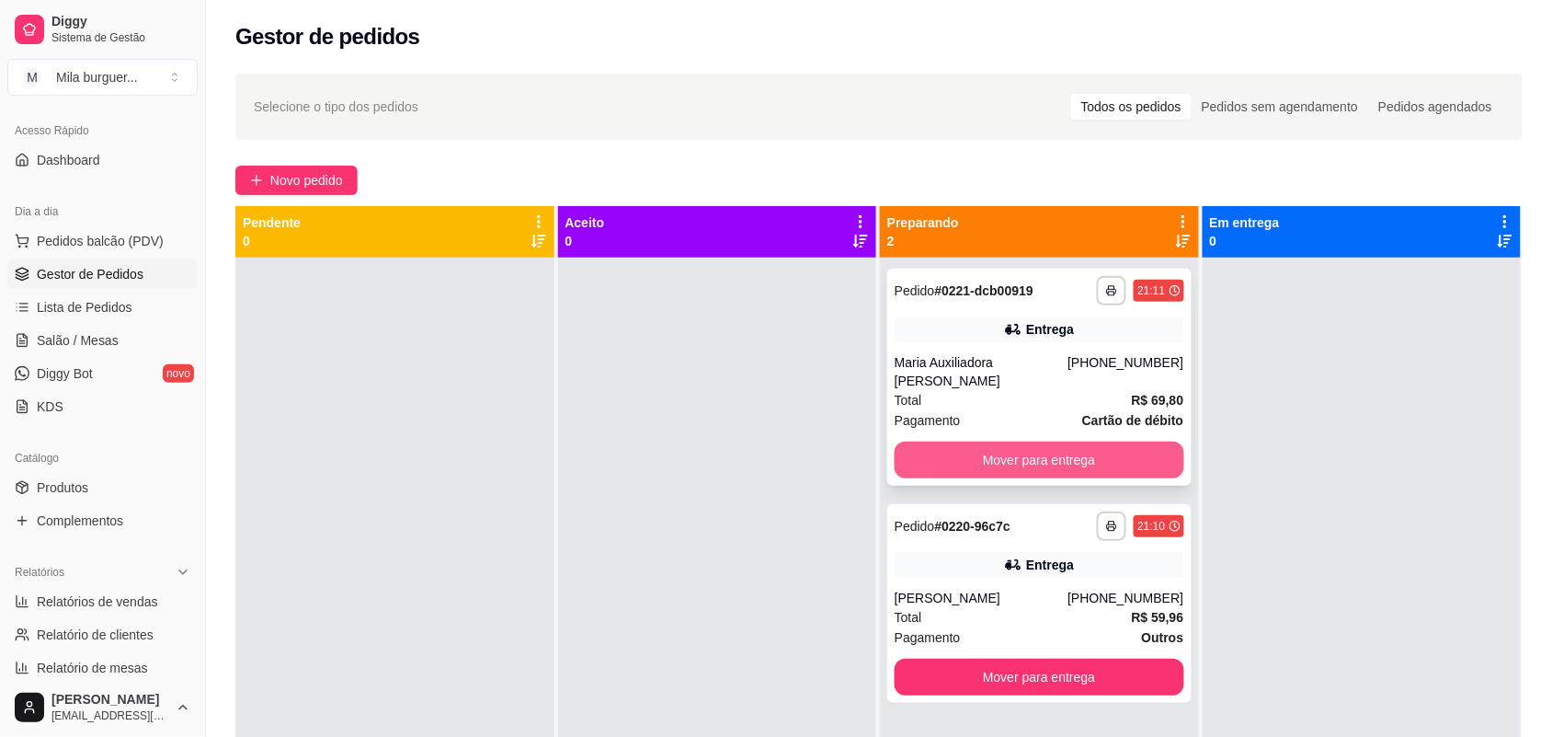
click at [1046, 446] on button "Mover para entrega" at bounding box center [1040, 459] width 290 height 37
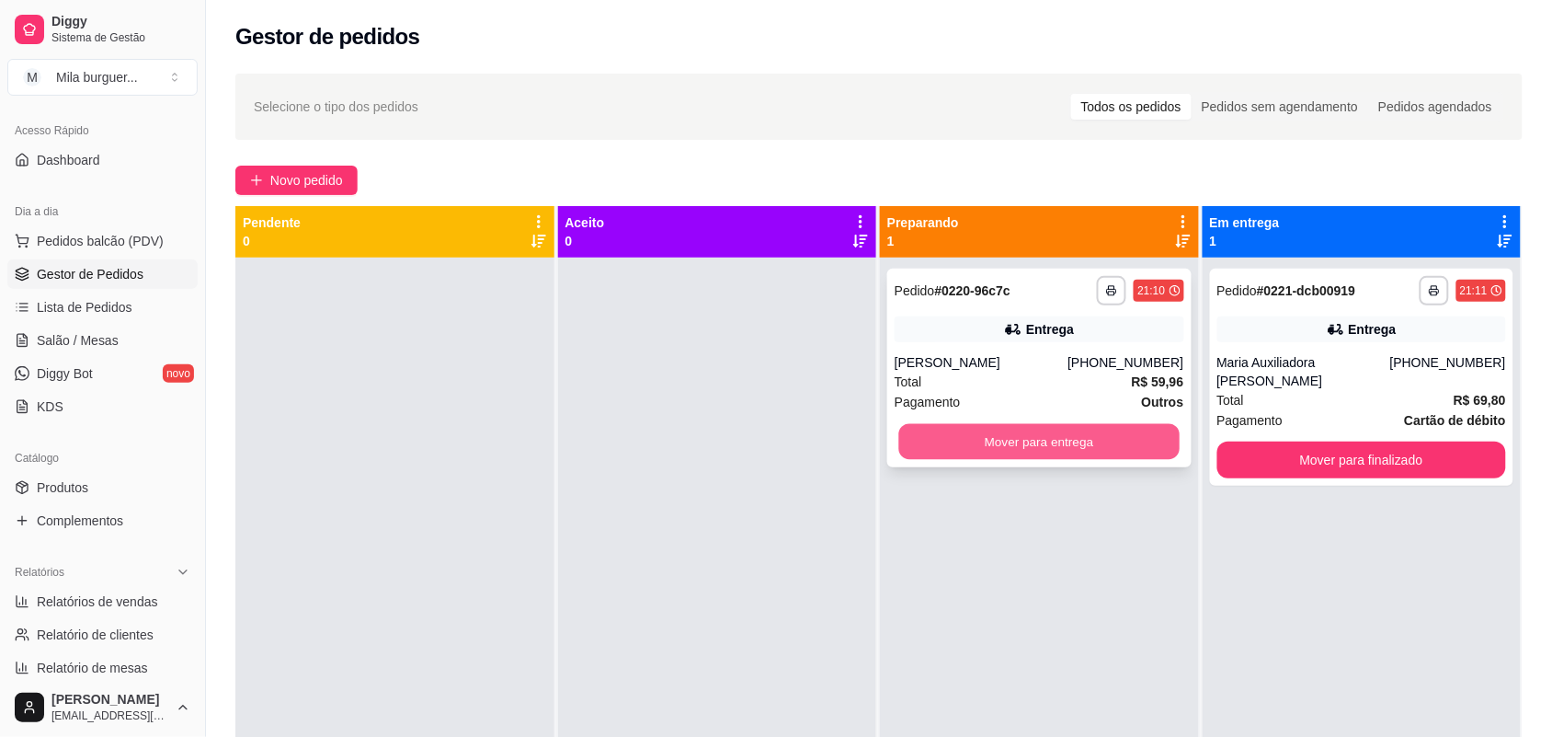
click at [1051, 429] on button "Mover para entrega" at bounding box center [1039, 442] width 280 height 36
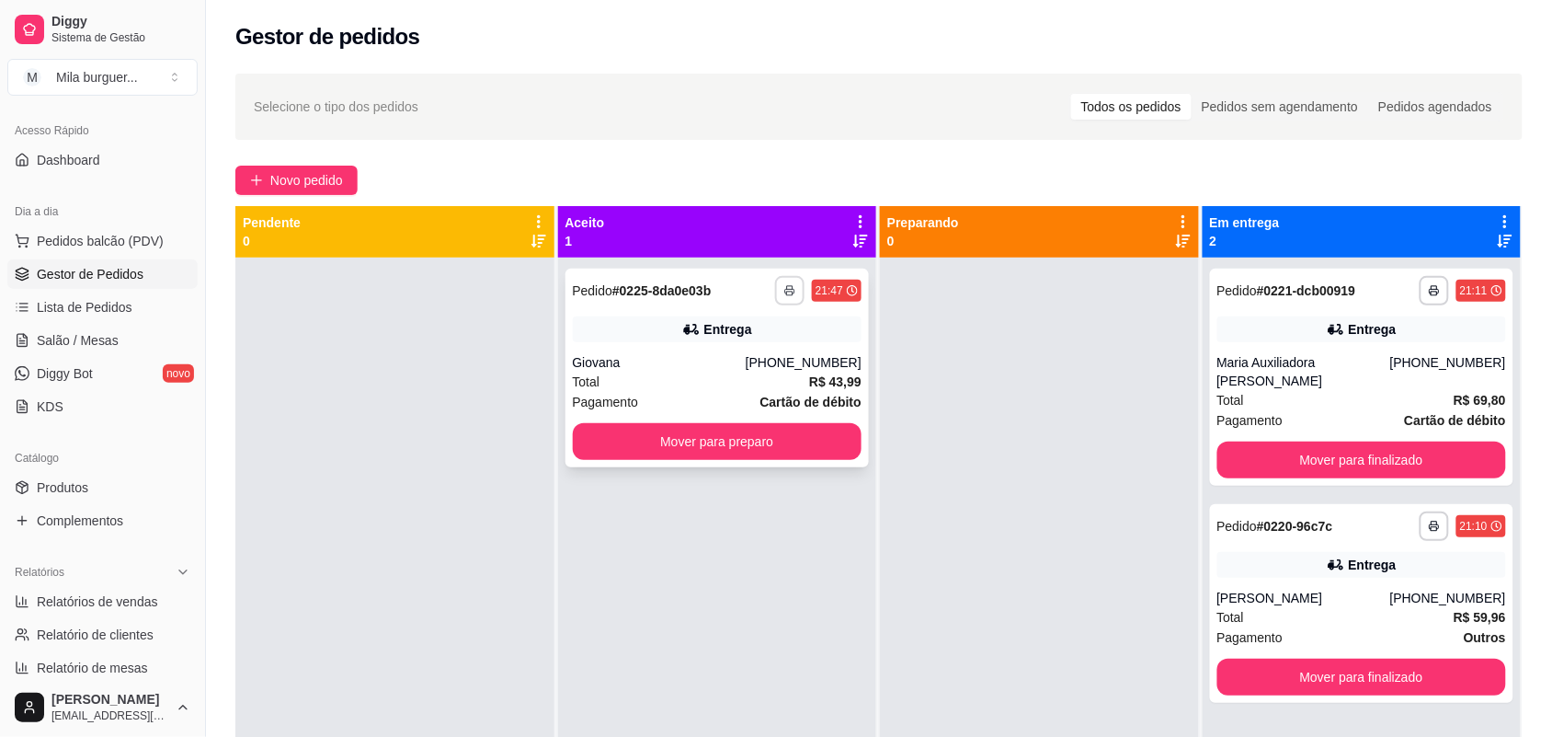
click at [786, 277] on button "button" at bounding box center [789, 290] width 29 height 29
click at [734, 361] on button "IMPRESSORA" at bounding box center [734, 354] width 129 height 29
click at [809, 428] on button "Mover para preparo" at bounding box center [718, 441] width 290 height 37
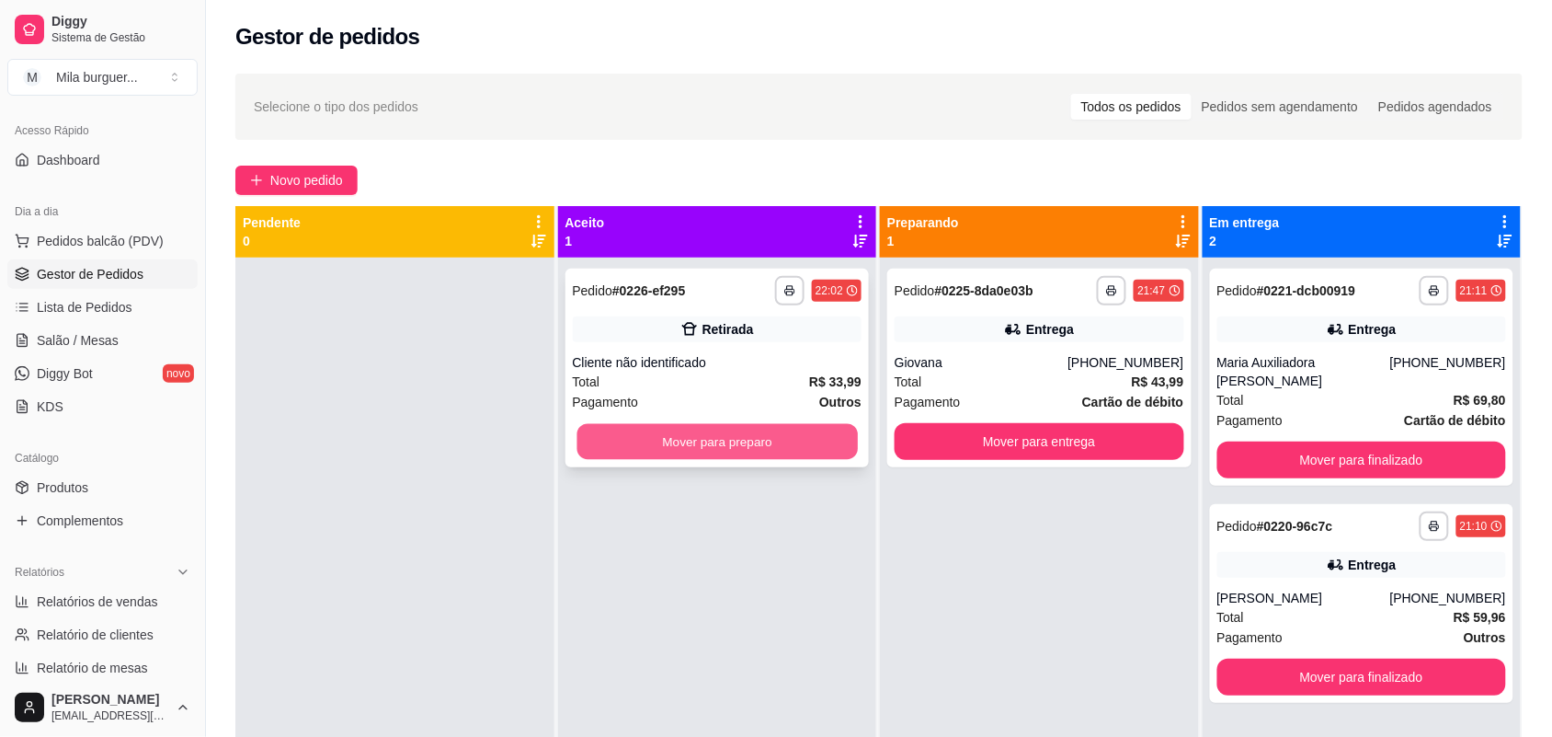
click at [710, 432] on button "Mover para preparo" at bounding box center [717, 442] width 280 height 36
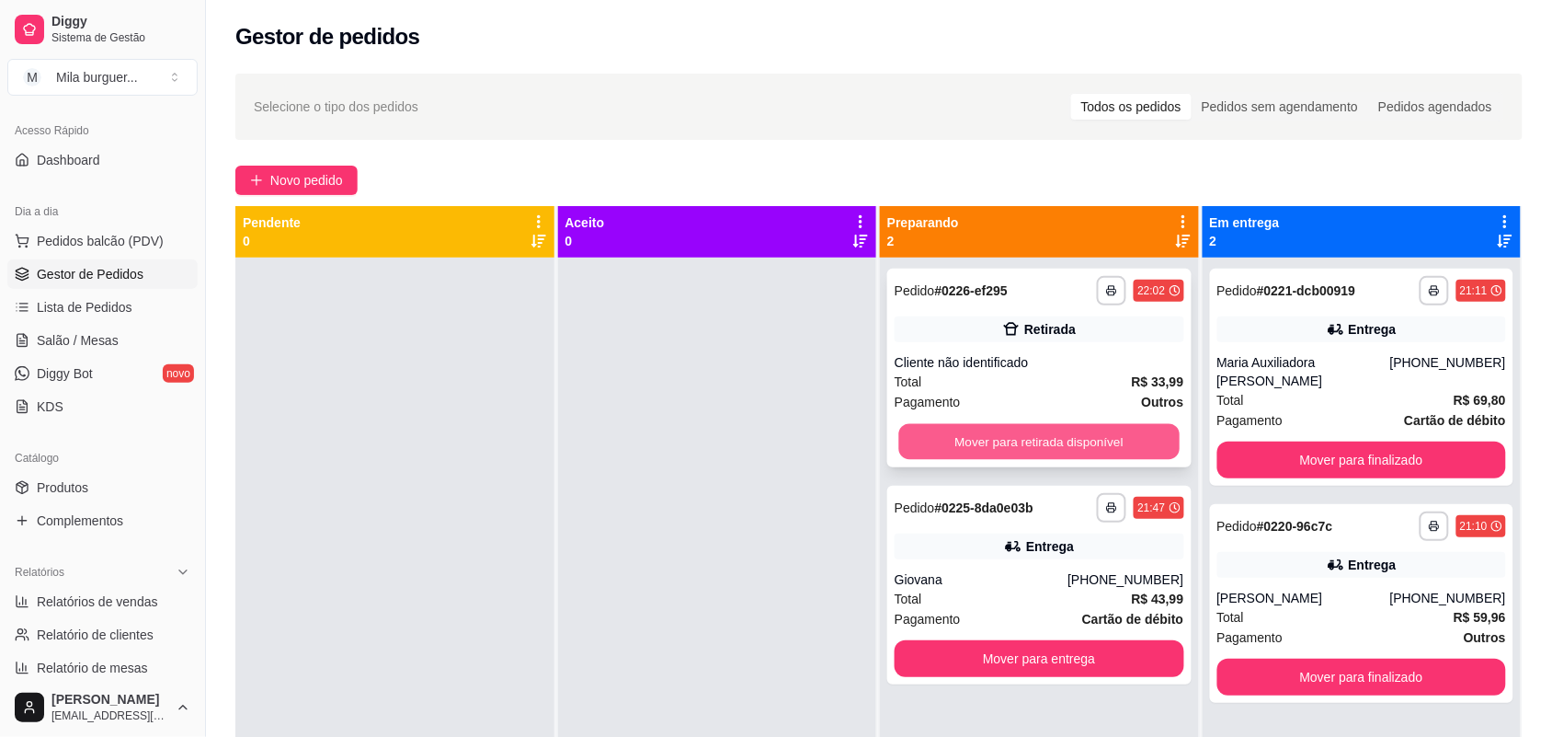
click at [1140, 441] on button "Mover para retirada disponível" at bounding box center [1039, 442] width 280 height 36
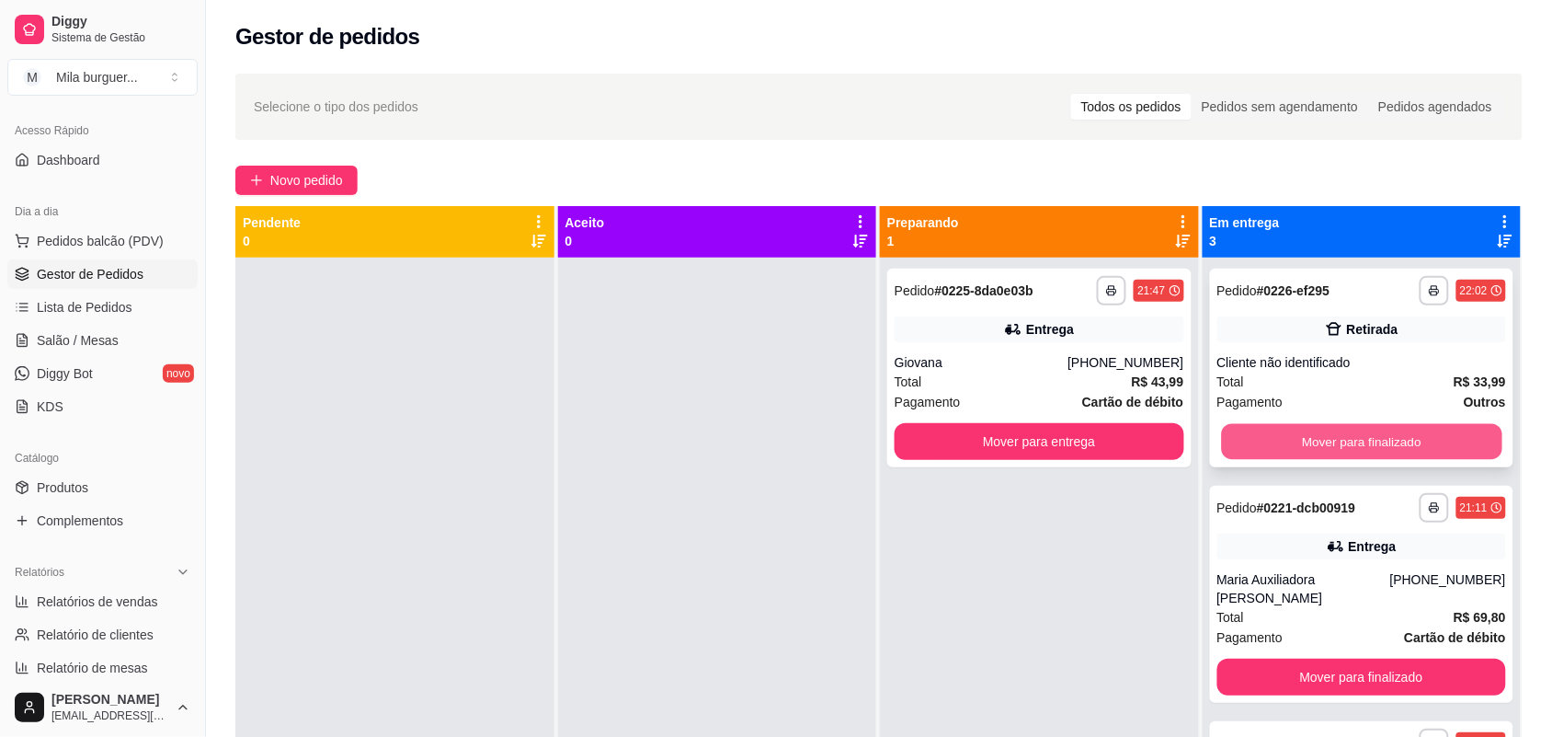
click at [1320, 452] on button "Mover para finalizado" at bounding box center [1361, 442] width 280 height 36
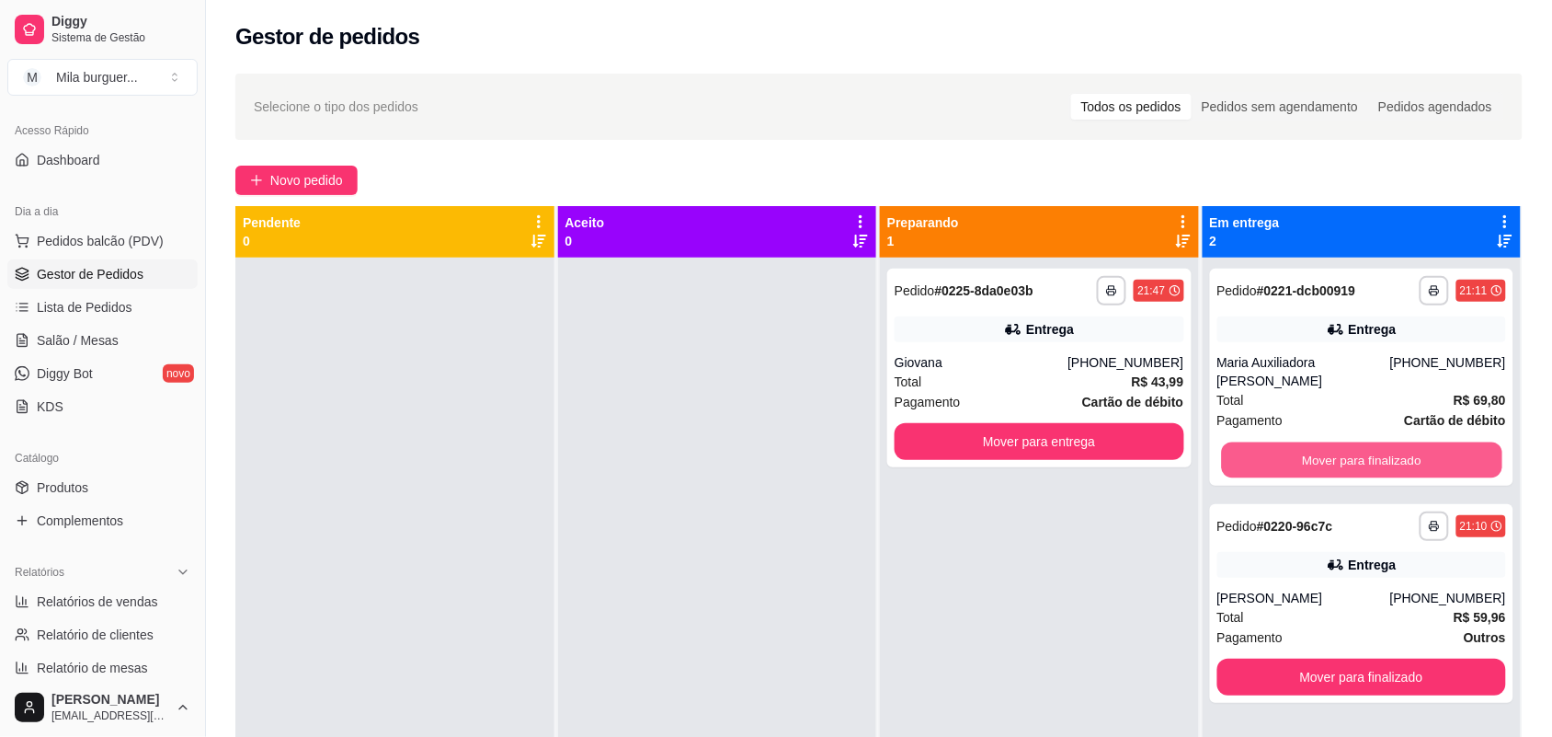
click at [1320, 452] on button "Mover para finalizado" at bounding box center [1361, 460] width 280 height 36
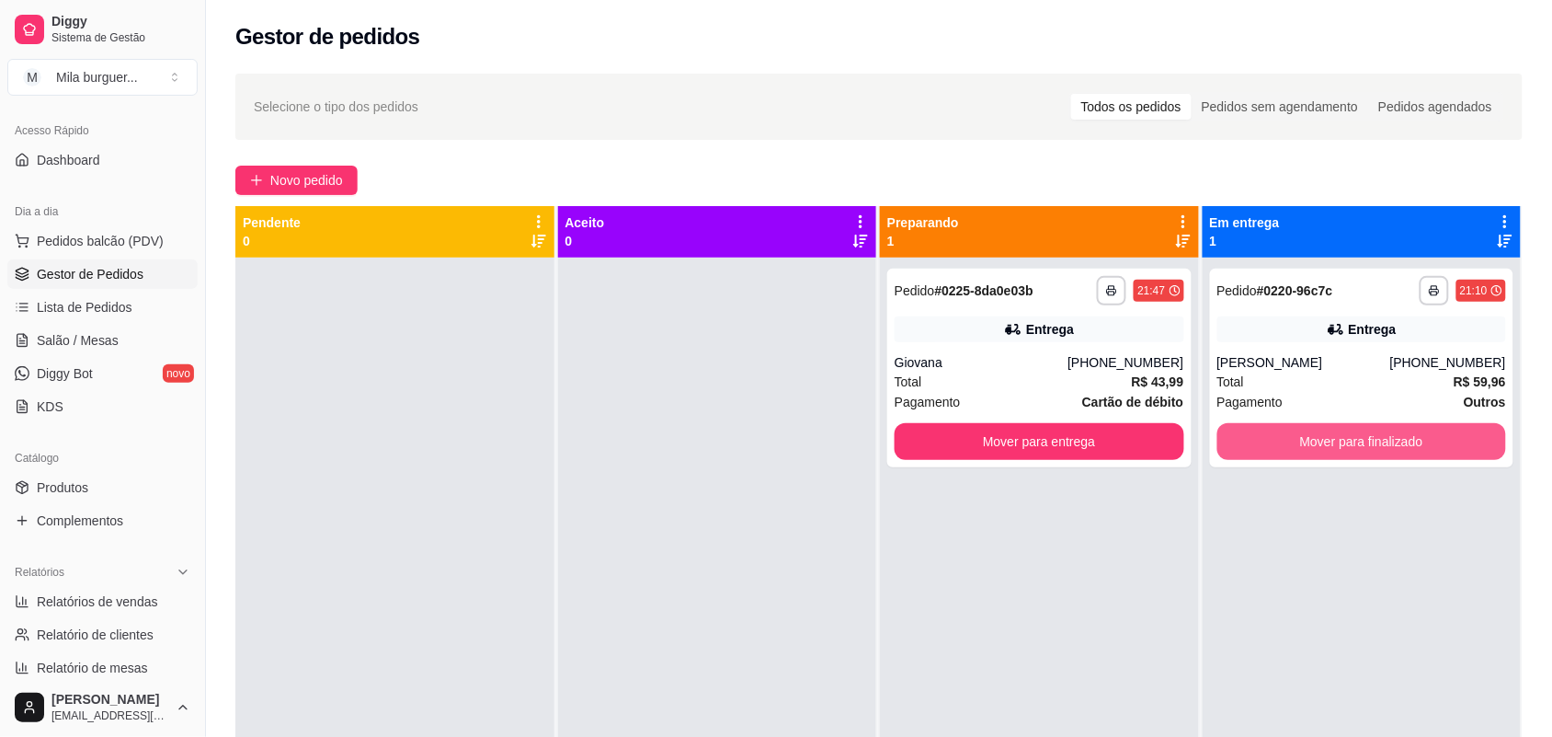
click at [1320, 452] on button "Mover para finalizado" at bounding box center [1363, 441] width 290 height 37
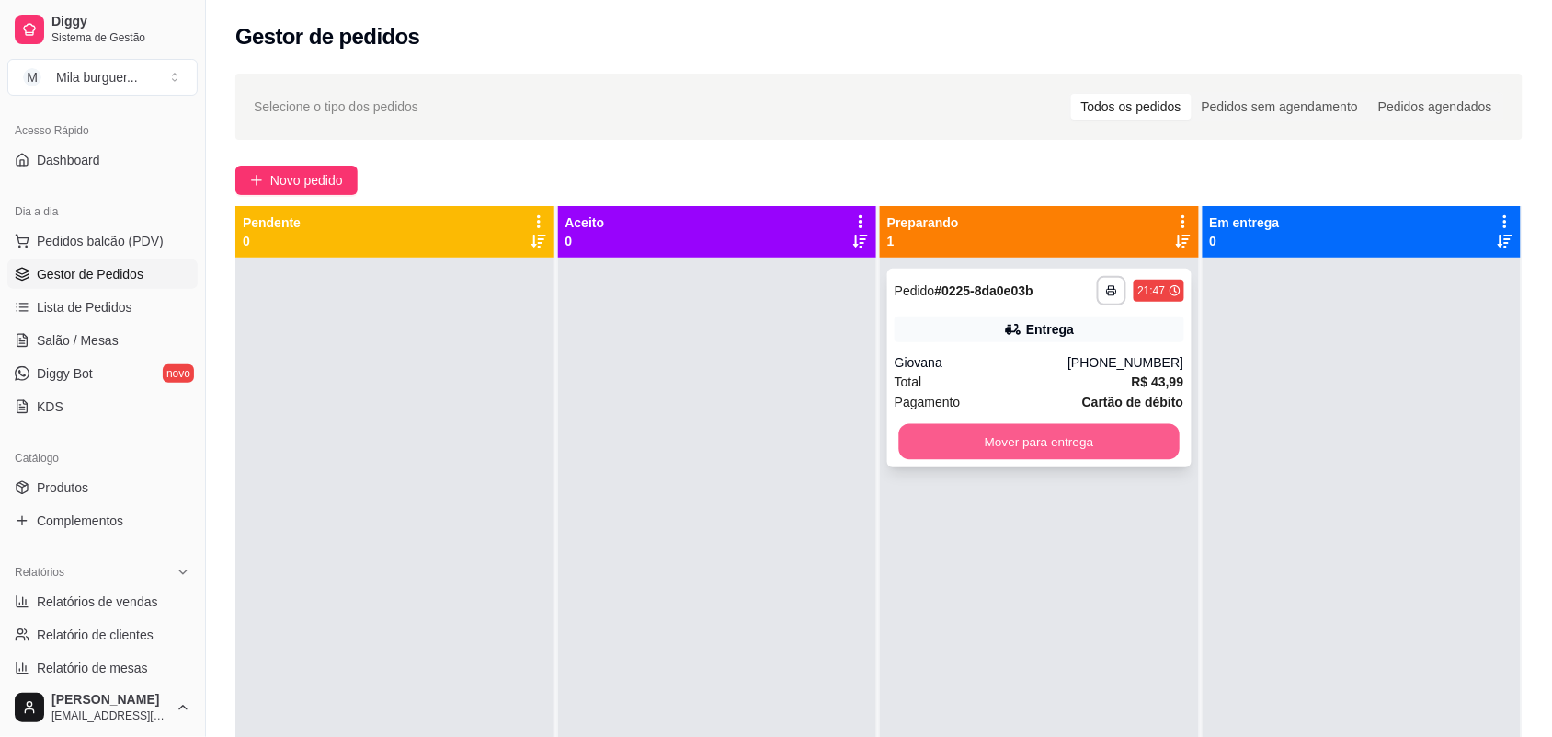
click at [1068, 438] on button "Mover para entrega" at bounding box center [1039, 442] width 280 height 36
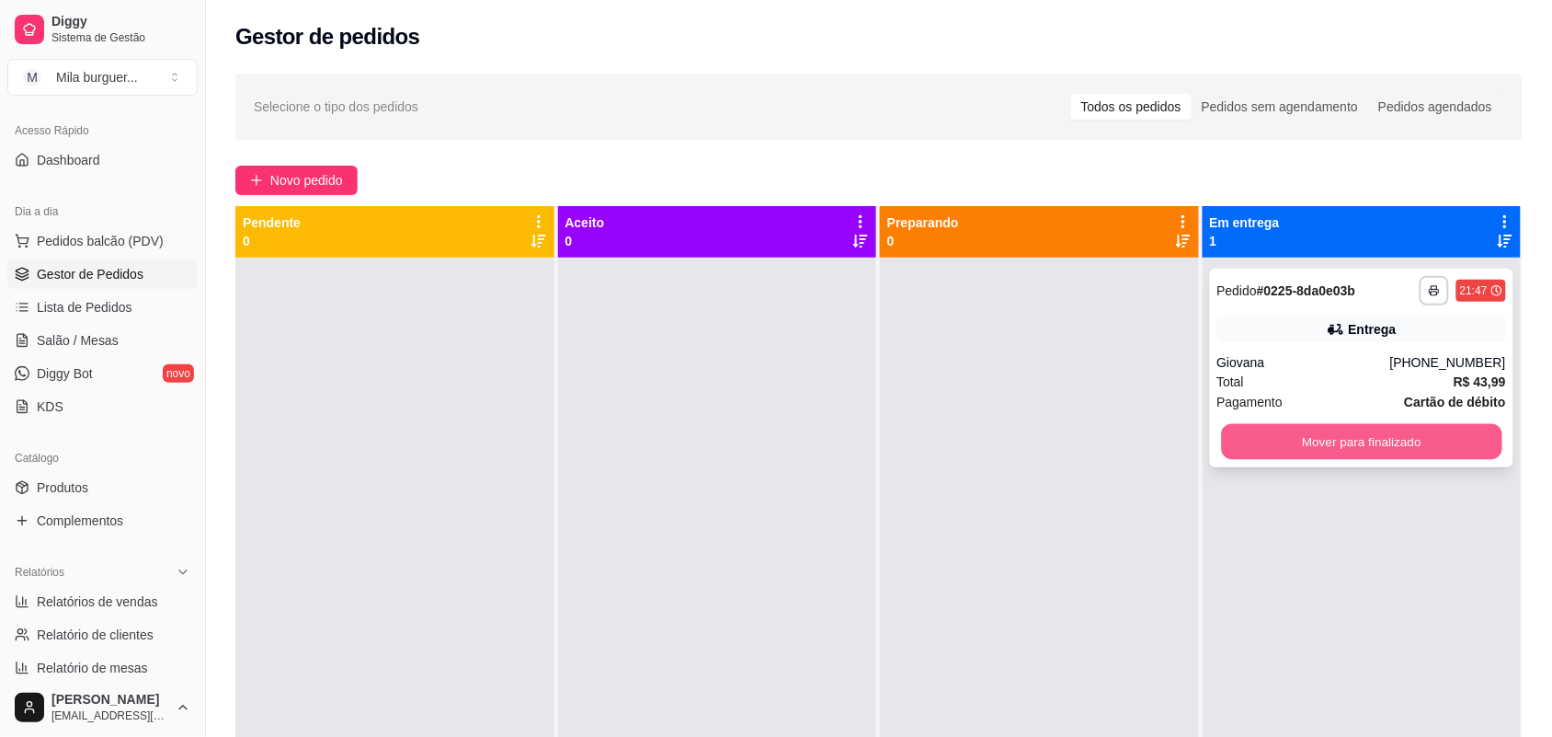
click at [1258, 449] on button "Mover para finalizado" at bounding box center [1361, 442] width 280 height 36
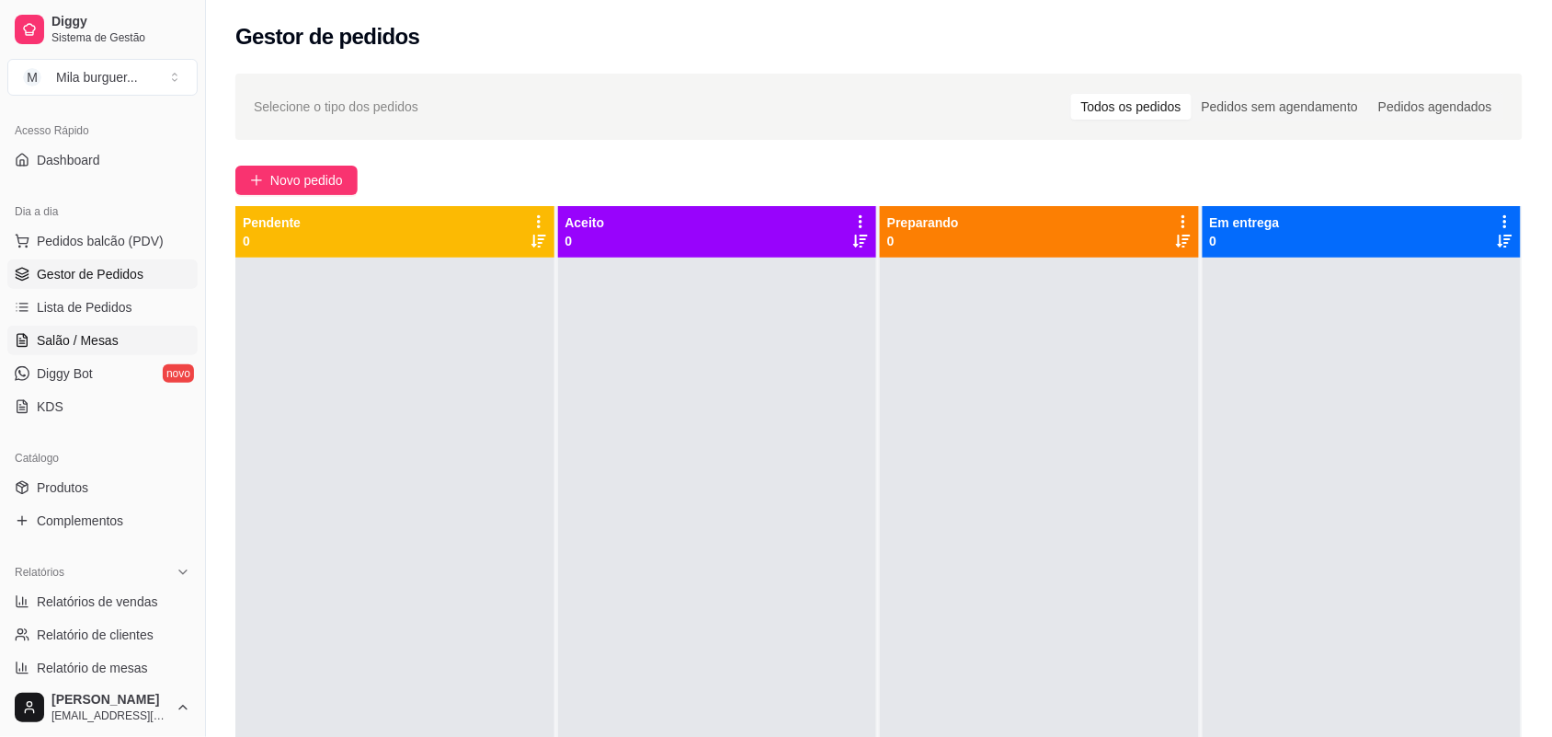
drag, startPoint x: 78, startPoint y: 347, endPoint x: 86, endPoint y: 333, distance: 15.6
click at [79, 347] on span "Salão / Mesas" at bounding box center [78, 340] width 82 height 18
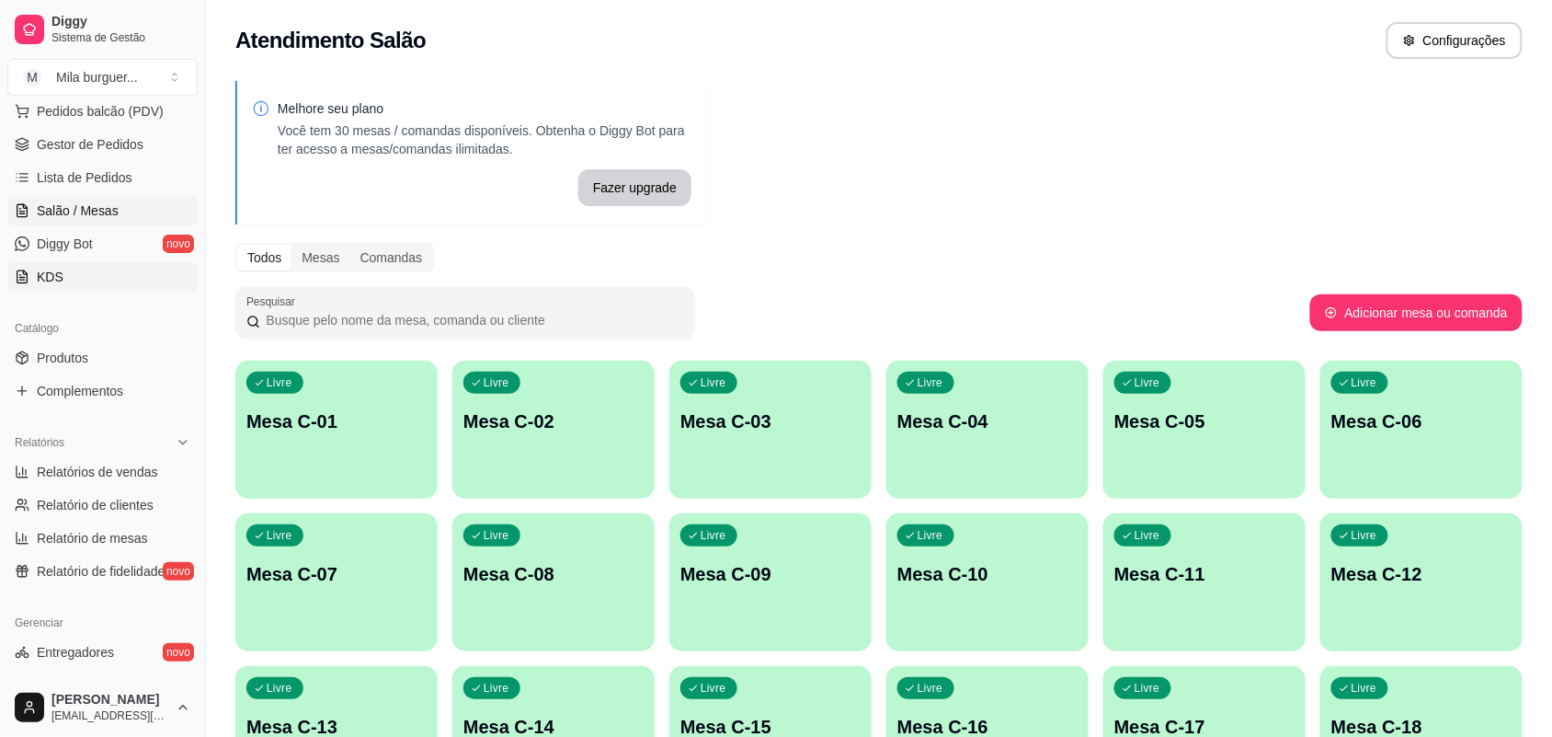
scroll to position [345, 0]
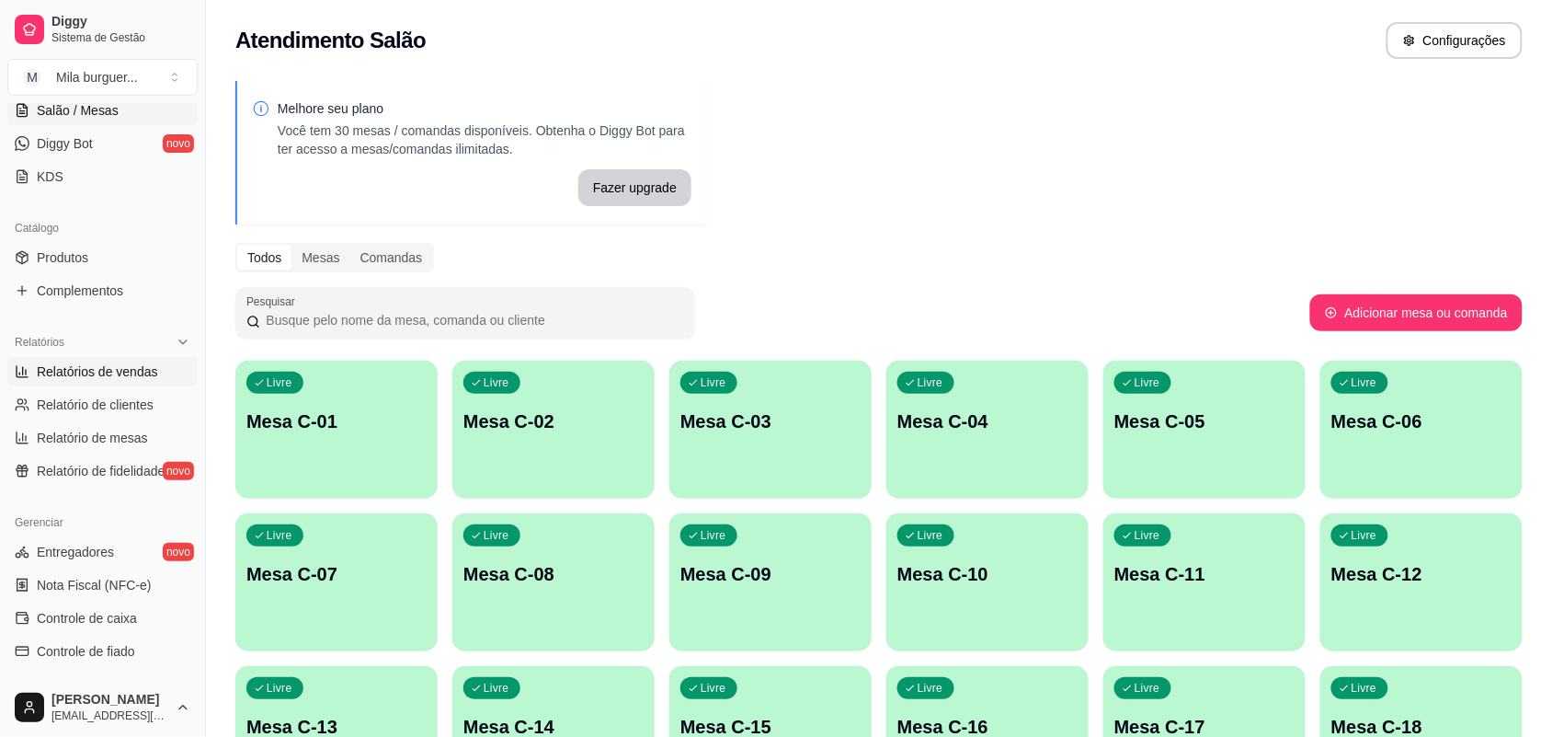
click at [75, 368] on span "Relatórios de vendas" at bounding box center [97, 371] width 121 height 18
select select "ALL"
select select "0"
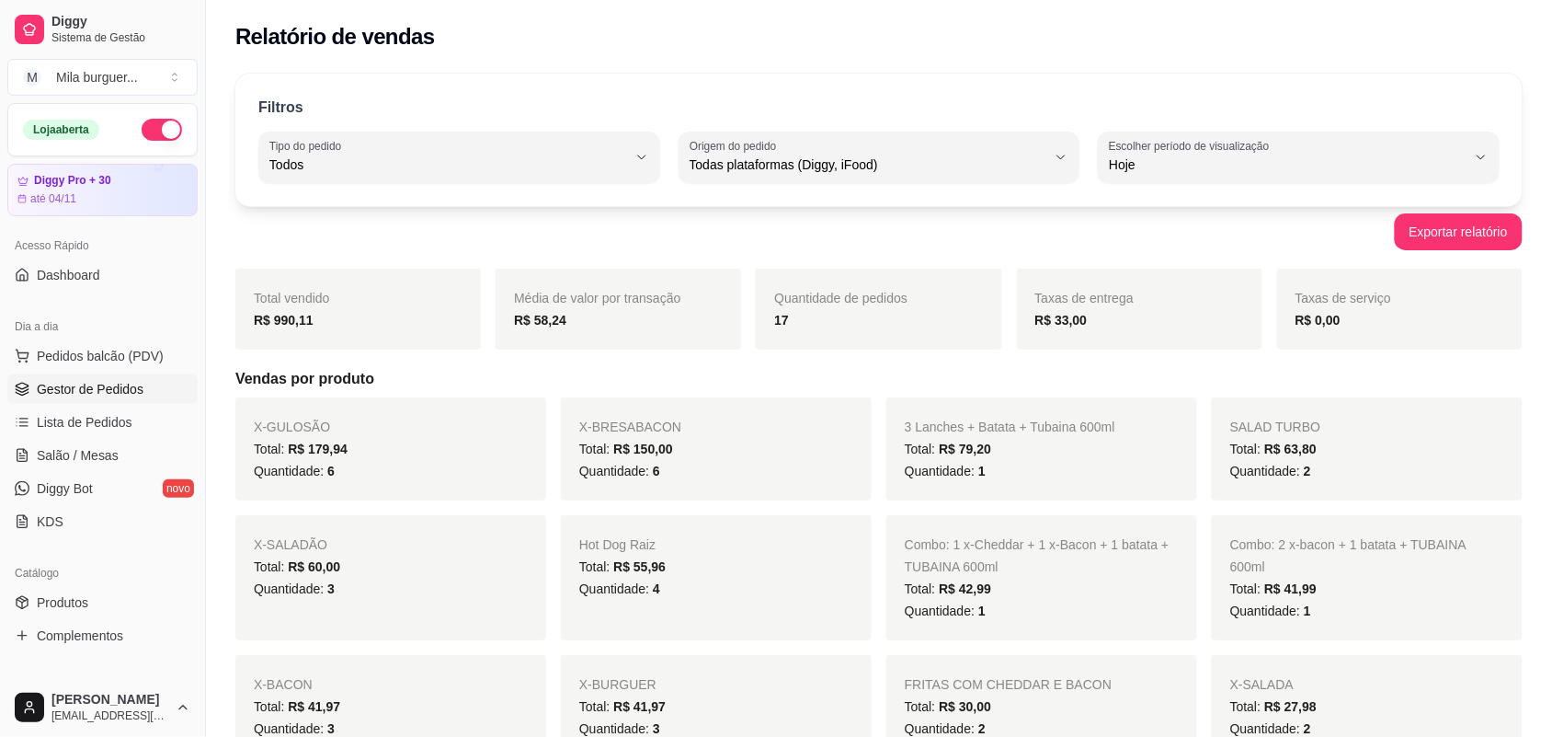
click at [99, 379] on link "Gestor de Pedidos" at bounding box center [102, 388] width 190 height 29
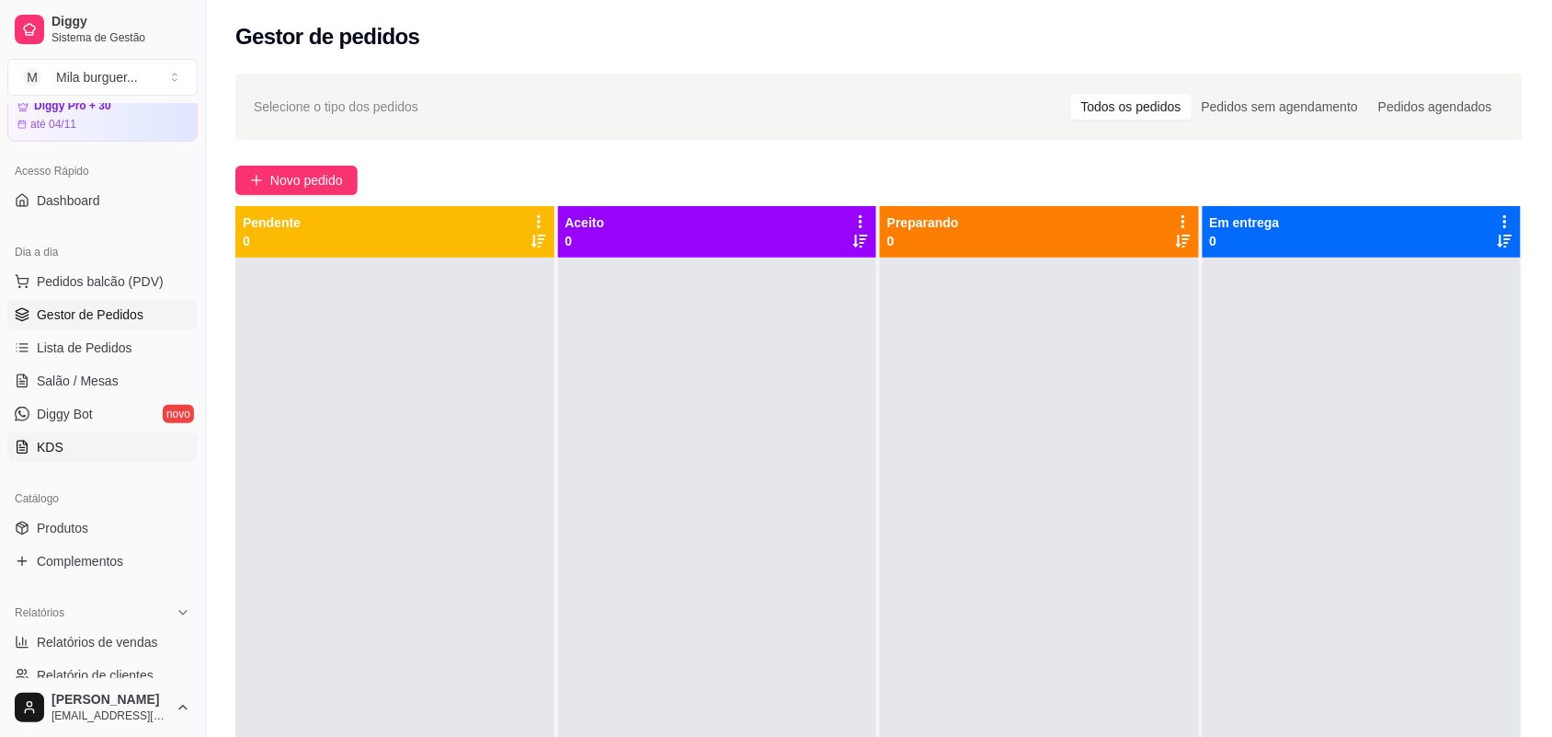
scroll to position [115, 0]
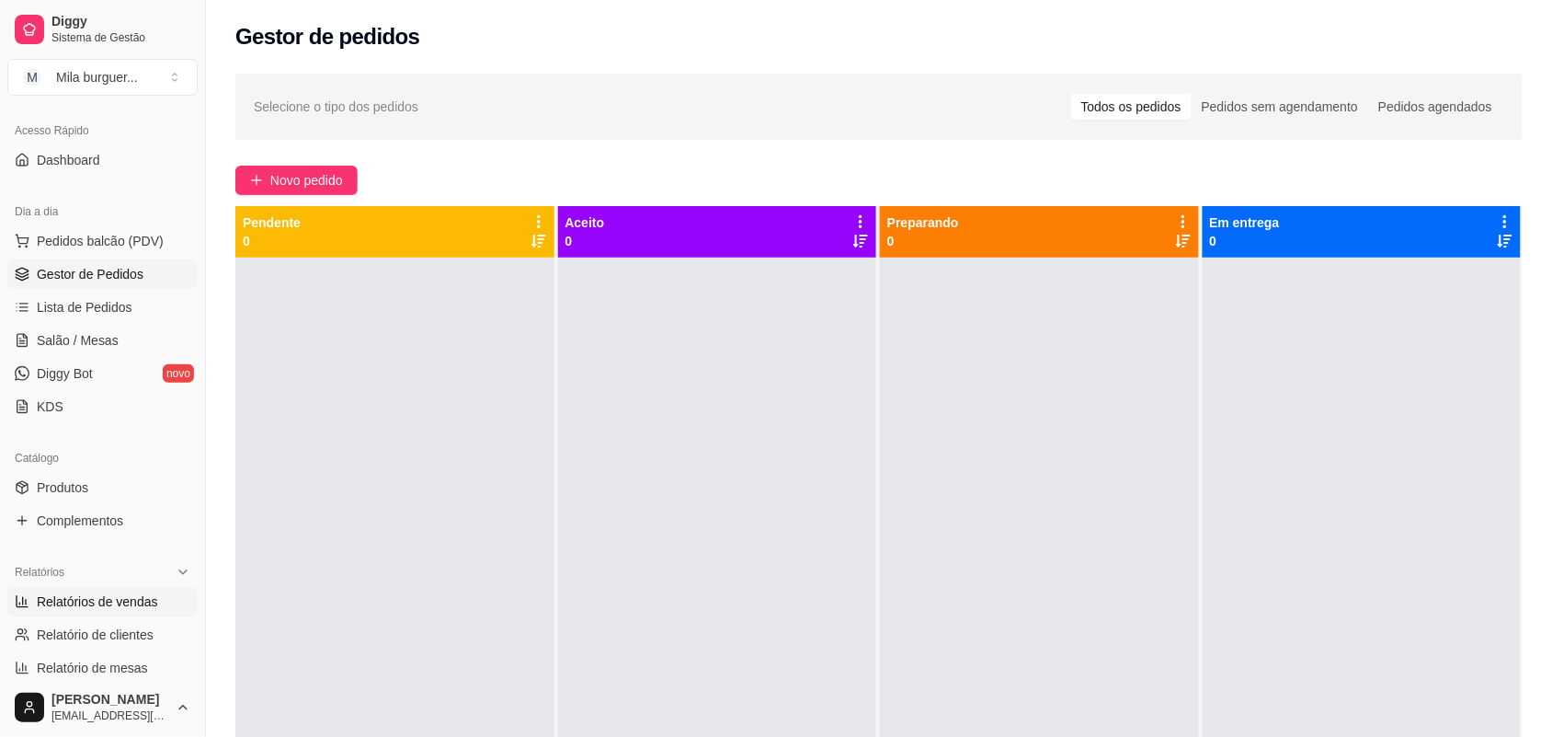
click at [89, 589] on link "Relatórios de vendas" at bounding box center [102, 601] width 190 height 29
select select "ALL"
select select "0"
